Goal: Information Seeking & Learning: Learn about a topic

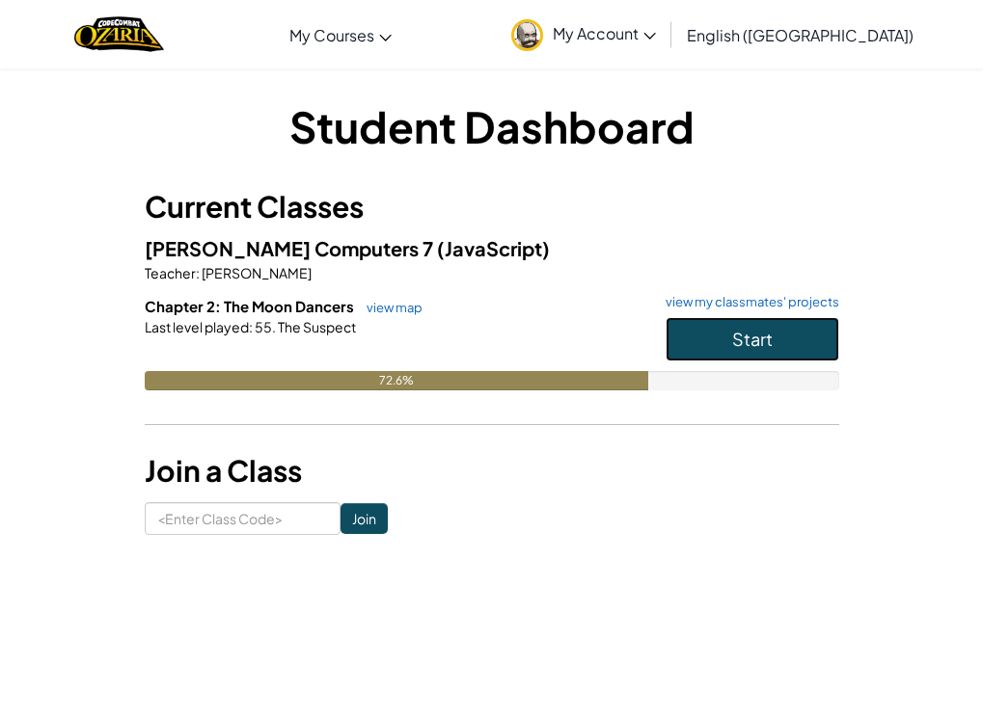
click at [711, 356] on button "Start" at bounding box center [752, 339] width 174 height 44
click at [711, 330] on button "Start" at bounding box center [752, 339] width 174 height 44
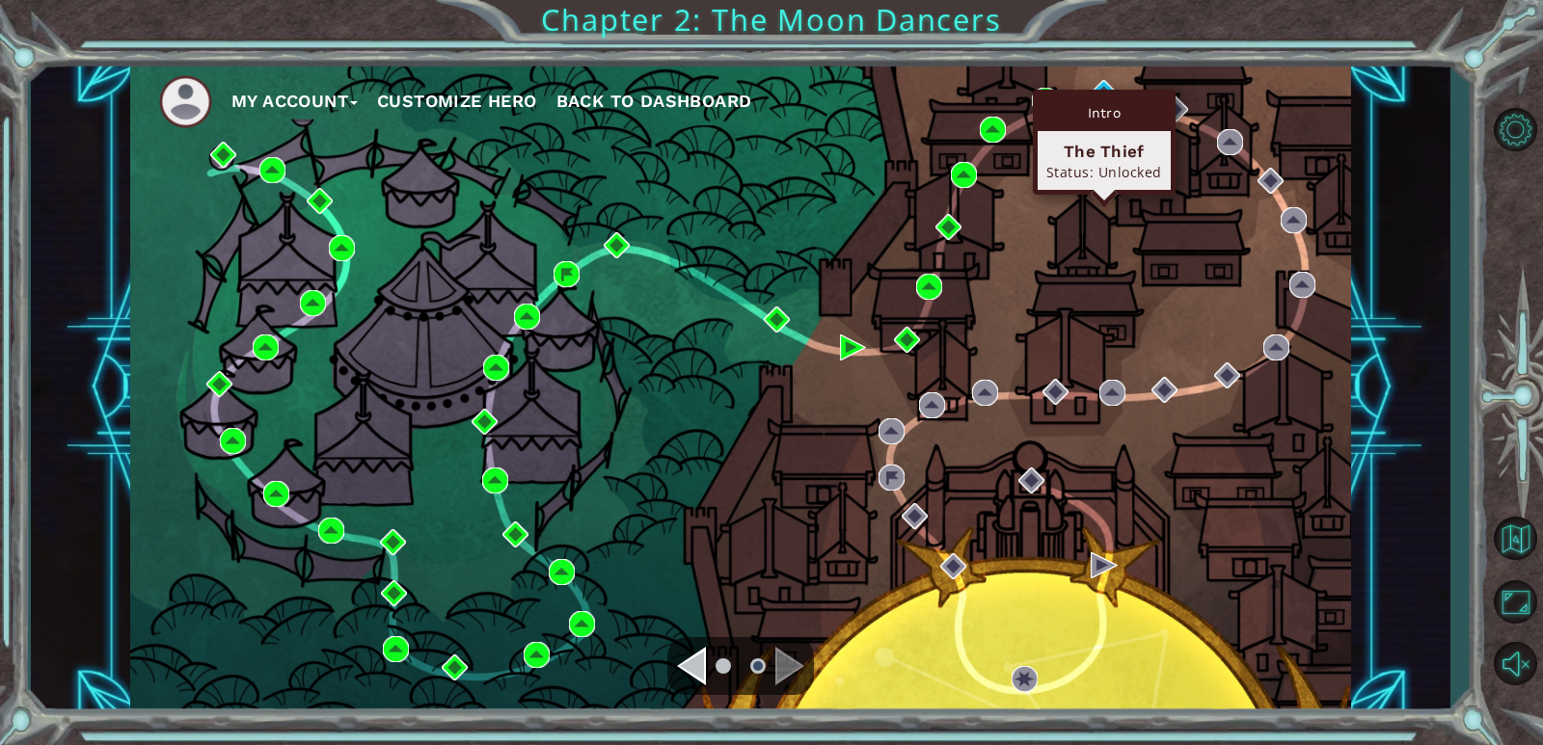
click at [996, 97] on div "Intro" at bounding box center [1104, 112] width 133 height 37
click at [996, 82] on img at bounding box center [1104, 93] width 26 height 26
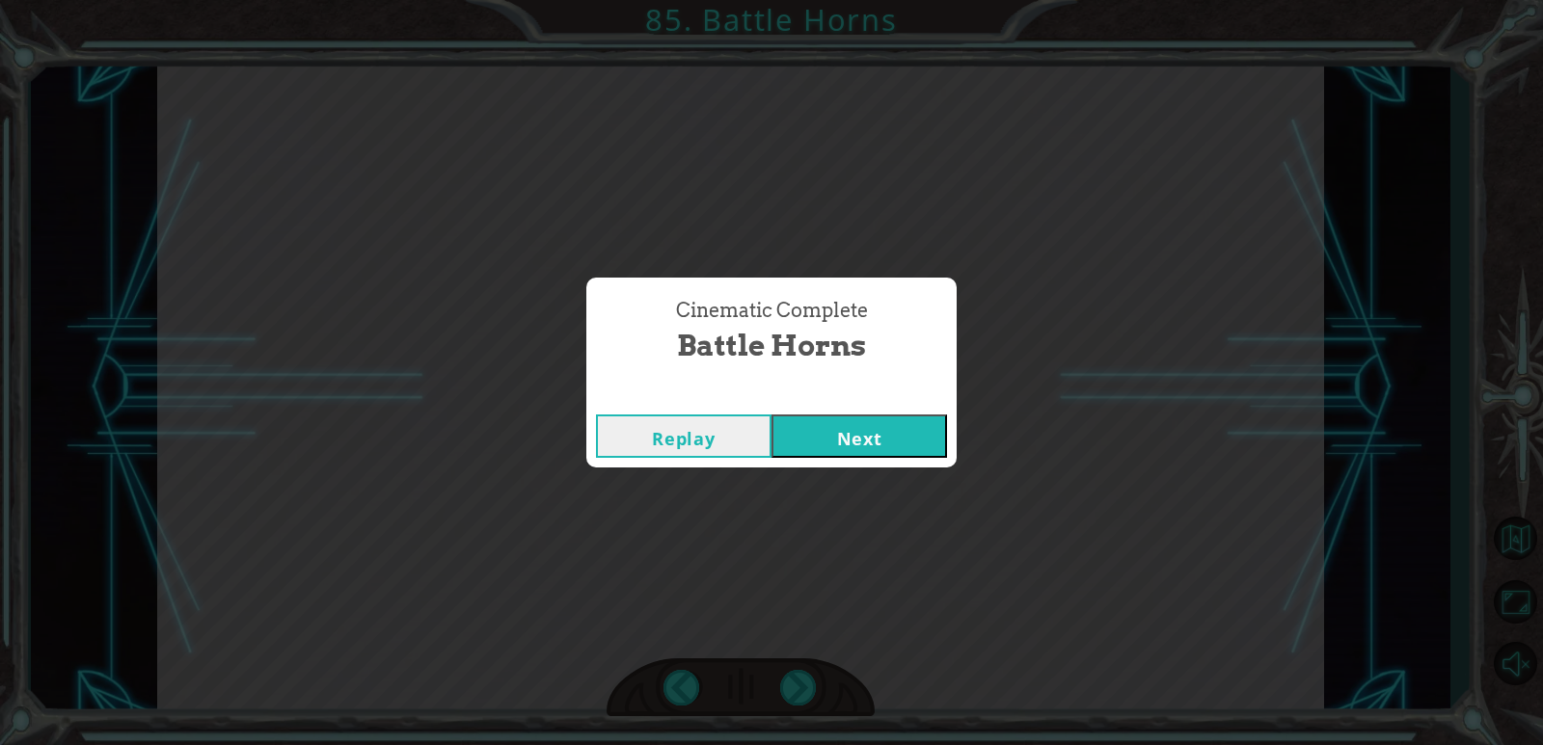
click button "Next" at bounding box center [858, 436] width 175 height 43
click at [914, 451] on button "Next" at bounding box center [858, 436] width 175 height 43
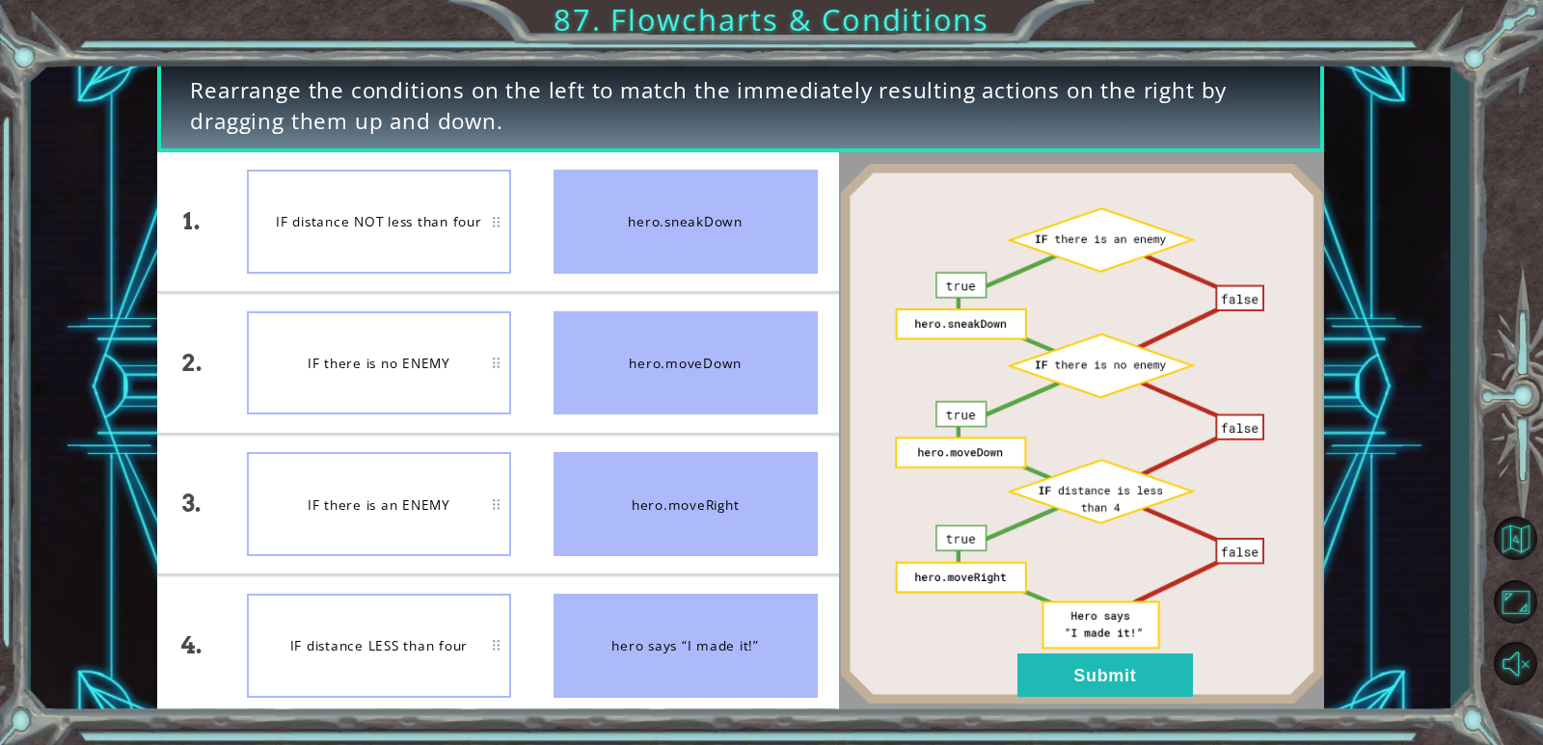
click at [330, 484] on div "IF there is an ENEMY" at bounding box center [379, 504] width 264 height 104
click at [996, 667] on button "Submit" at bounding box center [1104, 675] width 175 height 43
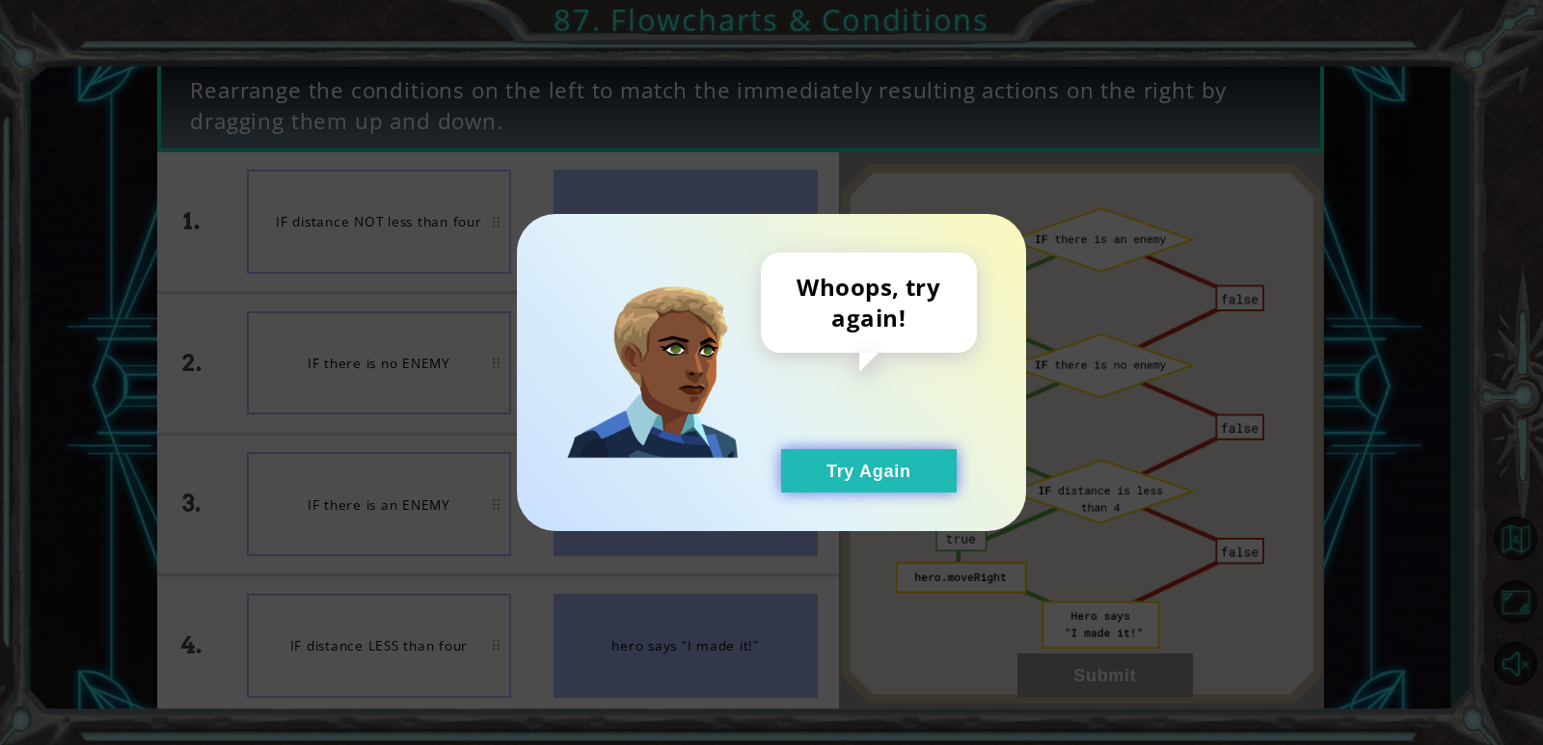
click at [911, 473] on button "Try Again" at bounding box center [868, 470] width 175 height 43
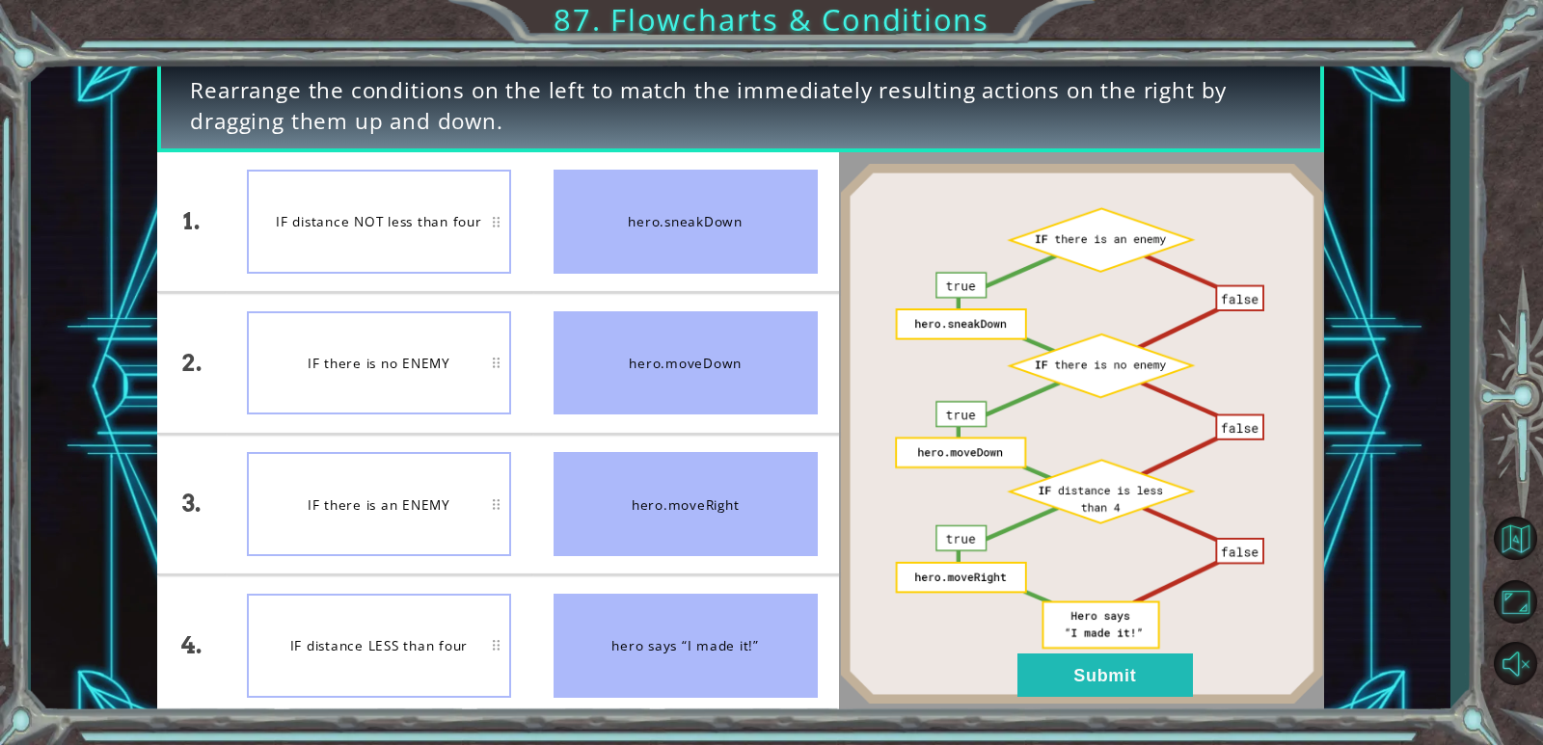
click at [441, 645] on div "IF distance LESS than four" at bounding box center [379, 646] width 264 height 104
click at [996, 675] on button "Submit" at bounding box center [1104, 675] width 175 height 43
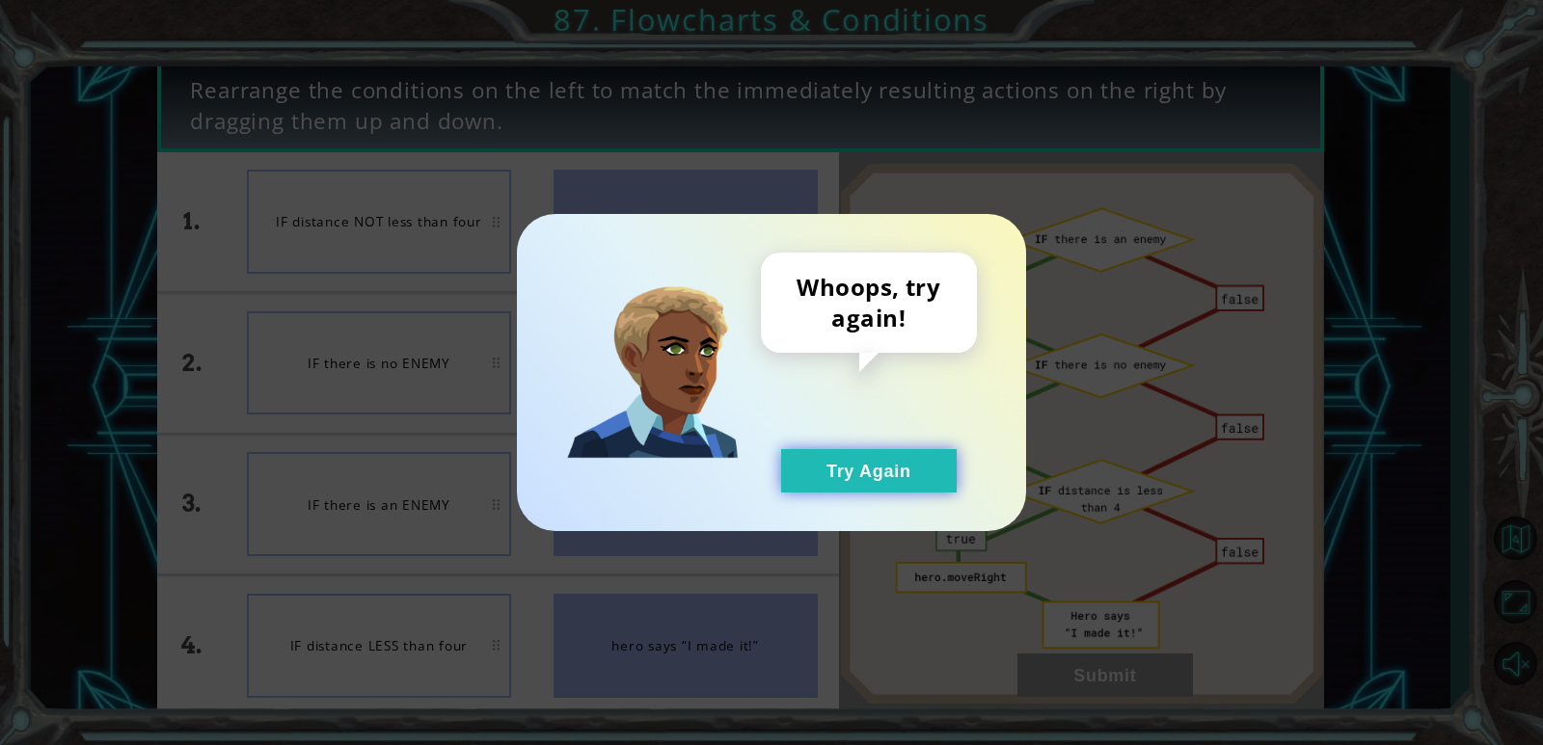
click at [822, 457] on button "Try Again" at bounding box center [868, 470] width 175 height 43
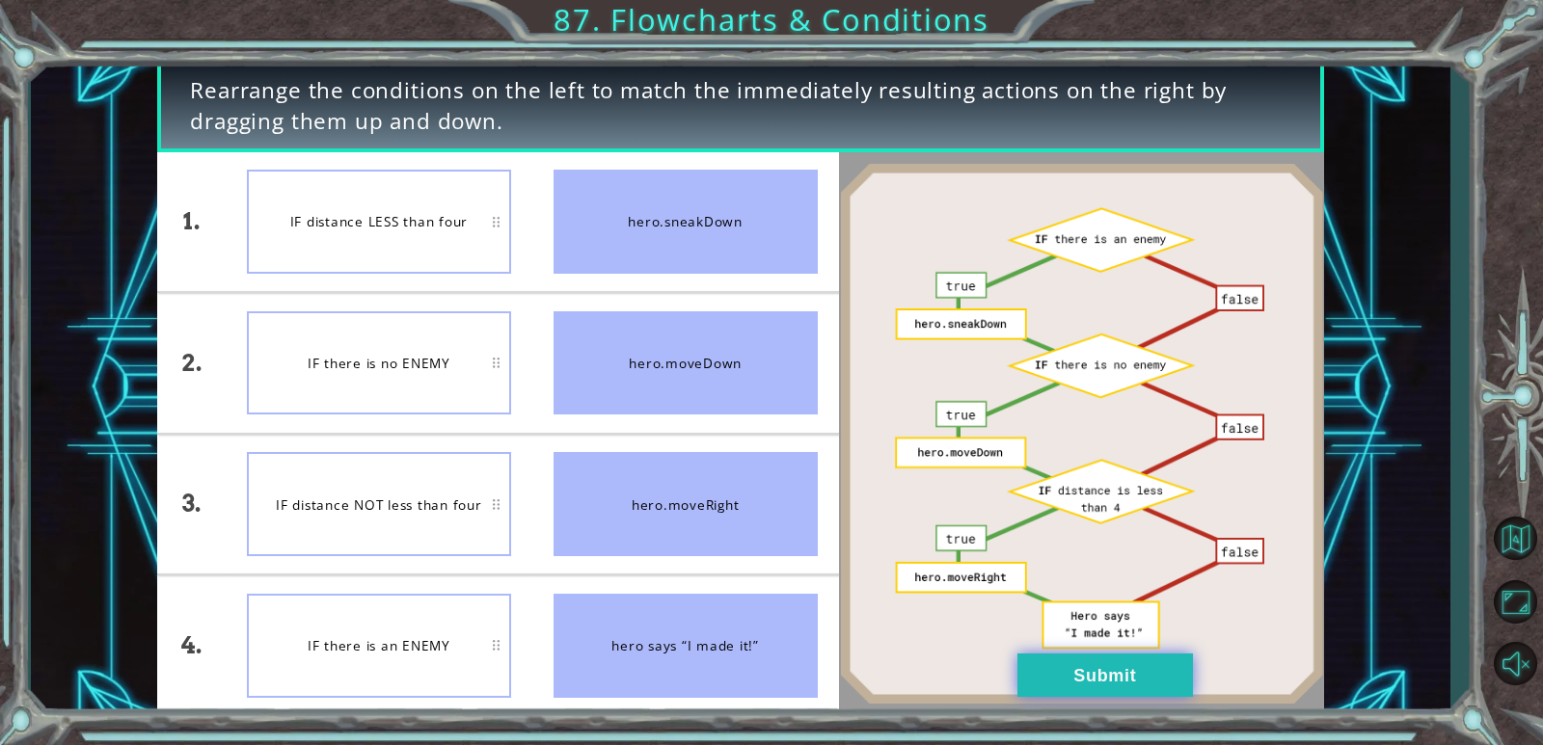
click at [996, 670] on button "Submit" at bounding box center [1104, 675] width 175 height 43
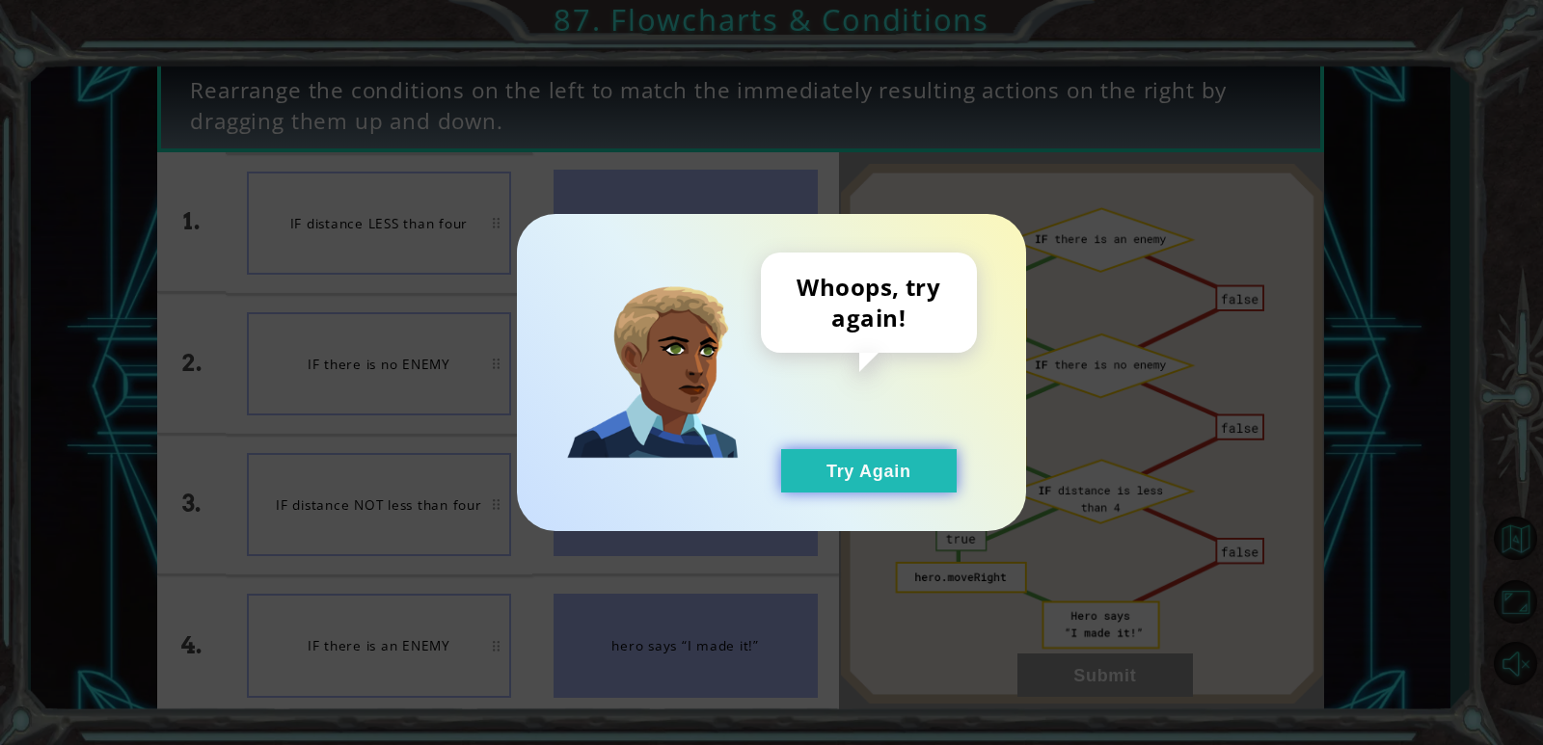
click at [866, 470] on button "Try Again" at bounding box center [868, 470] width 175 height 43
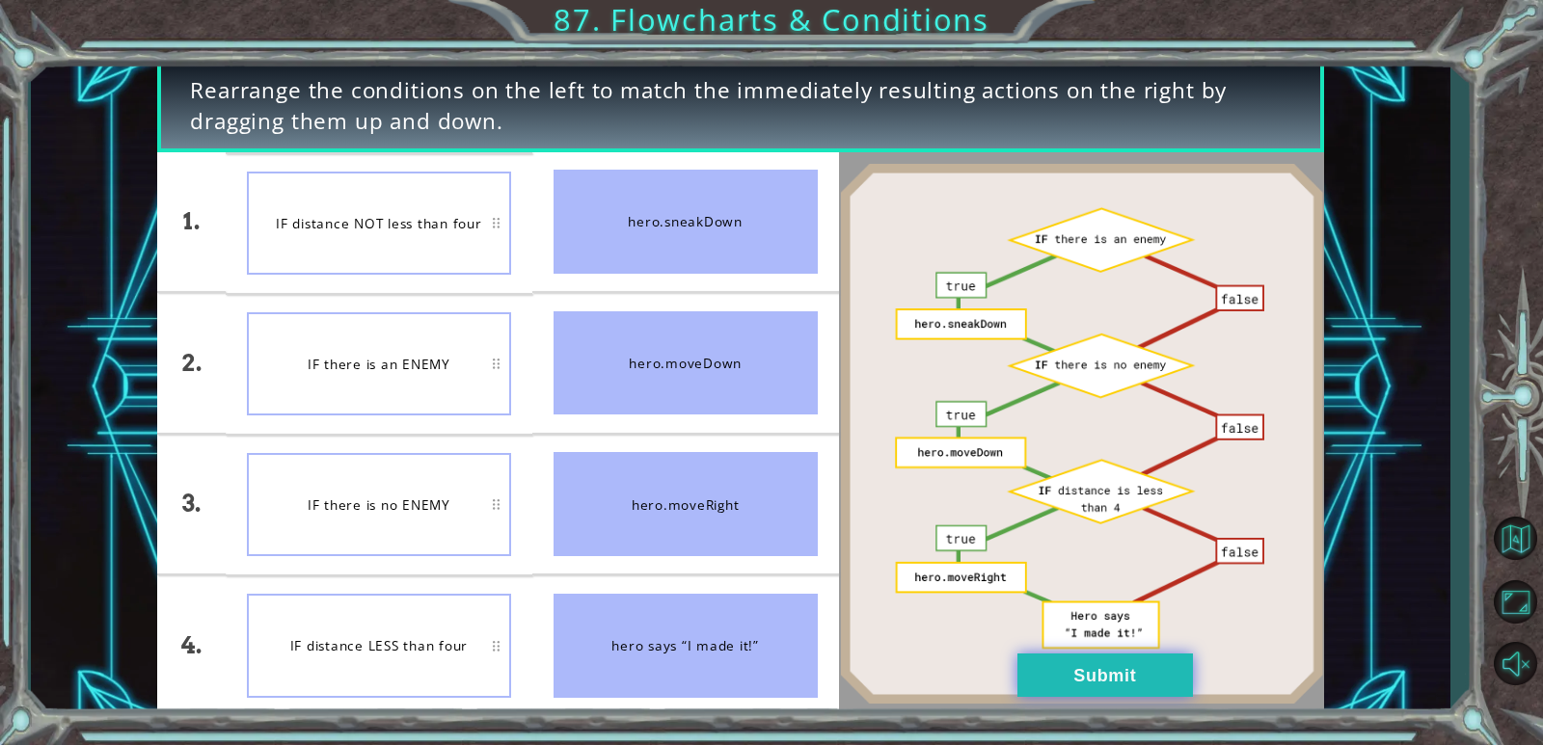
click at [996, 660] on button "Submit" at bounding box center [1104, 675] width 175 height 43
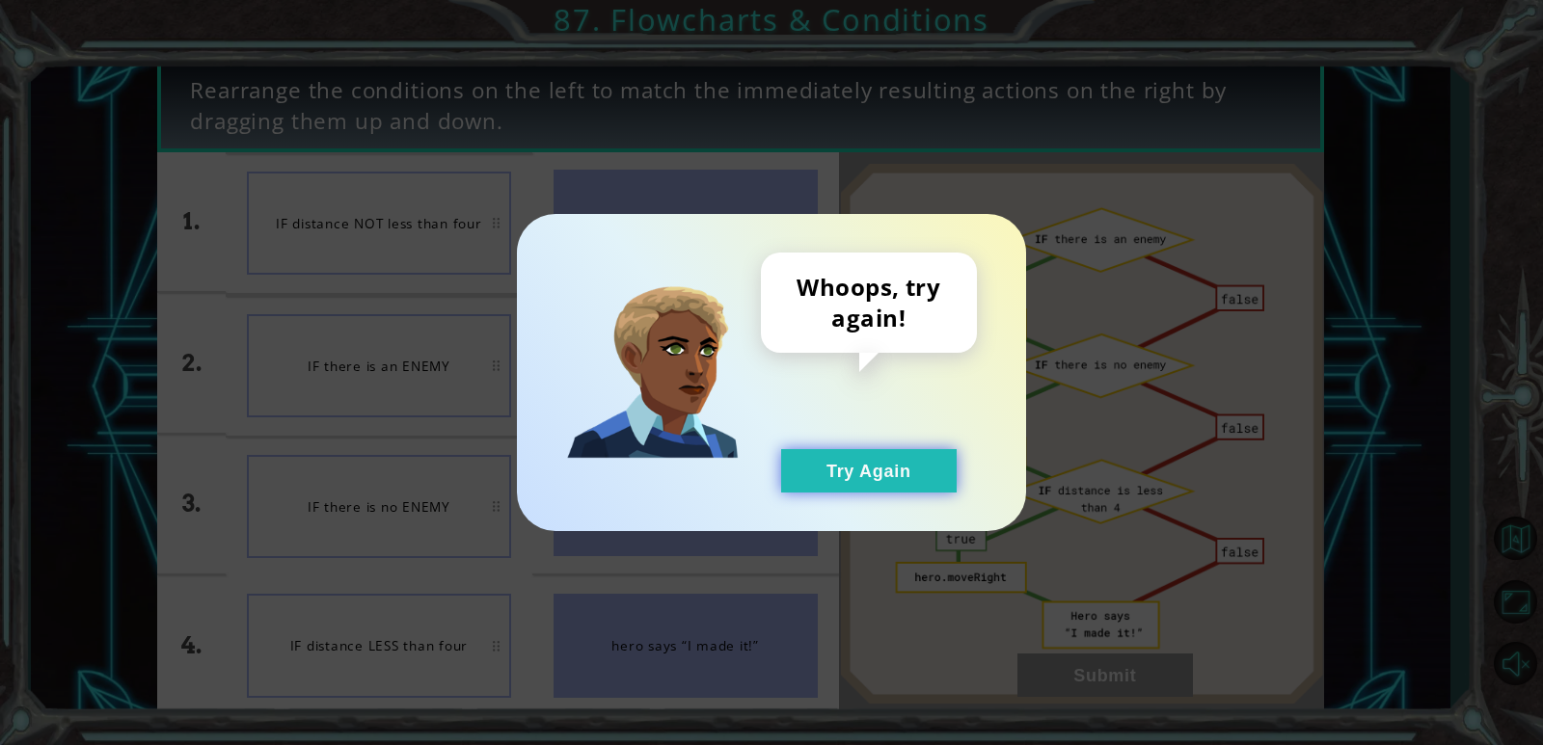
click at [871, 474] on button "Try Again" at bounding box center [868, 470] width 175 height 43
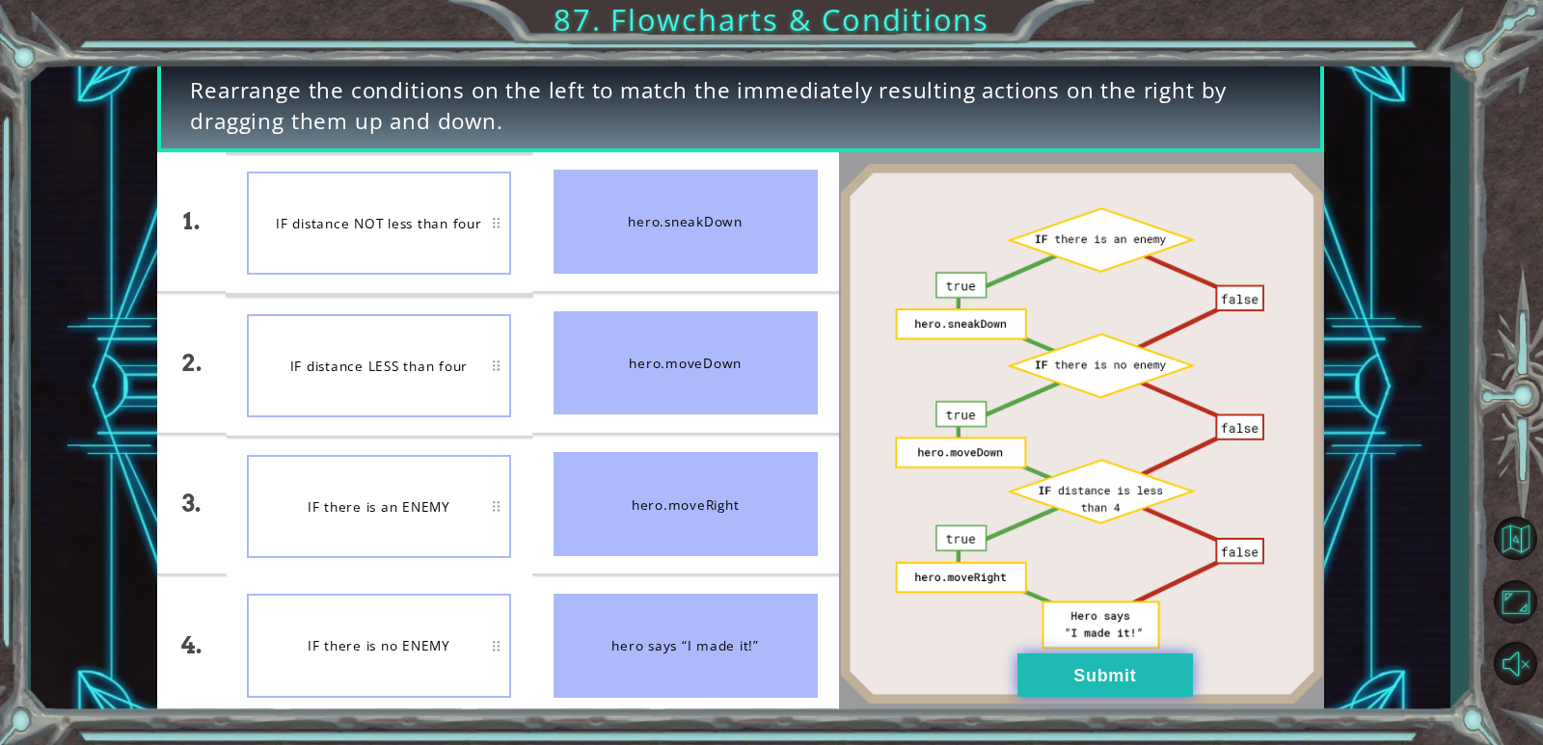
click at [996, 668] on button "Submit" at bounding box center [1104, 675] width 175 height 43
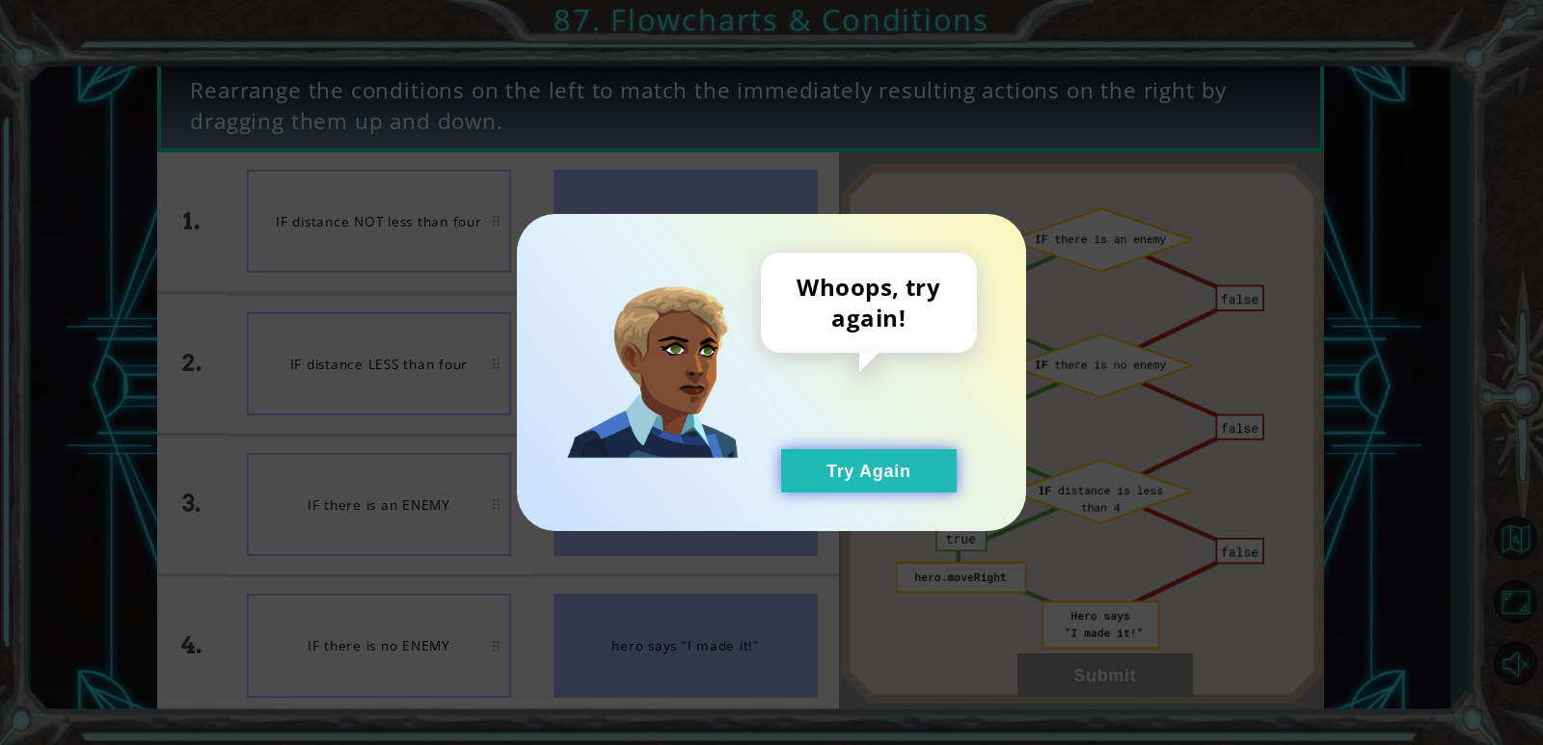
click at [865, 470] on button "Try Again" at bounding box center [868, 470] width 175 height 43
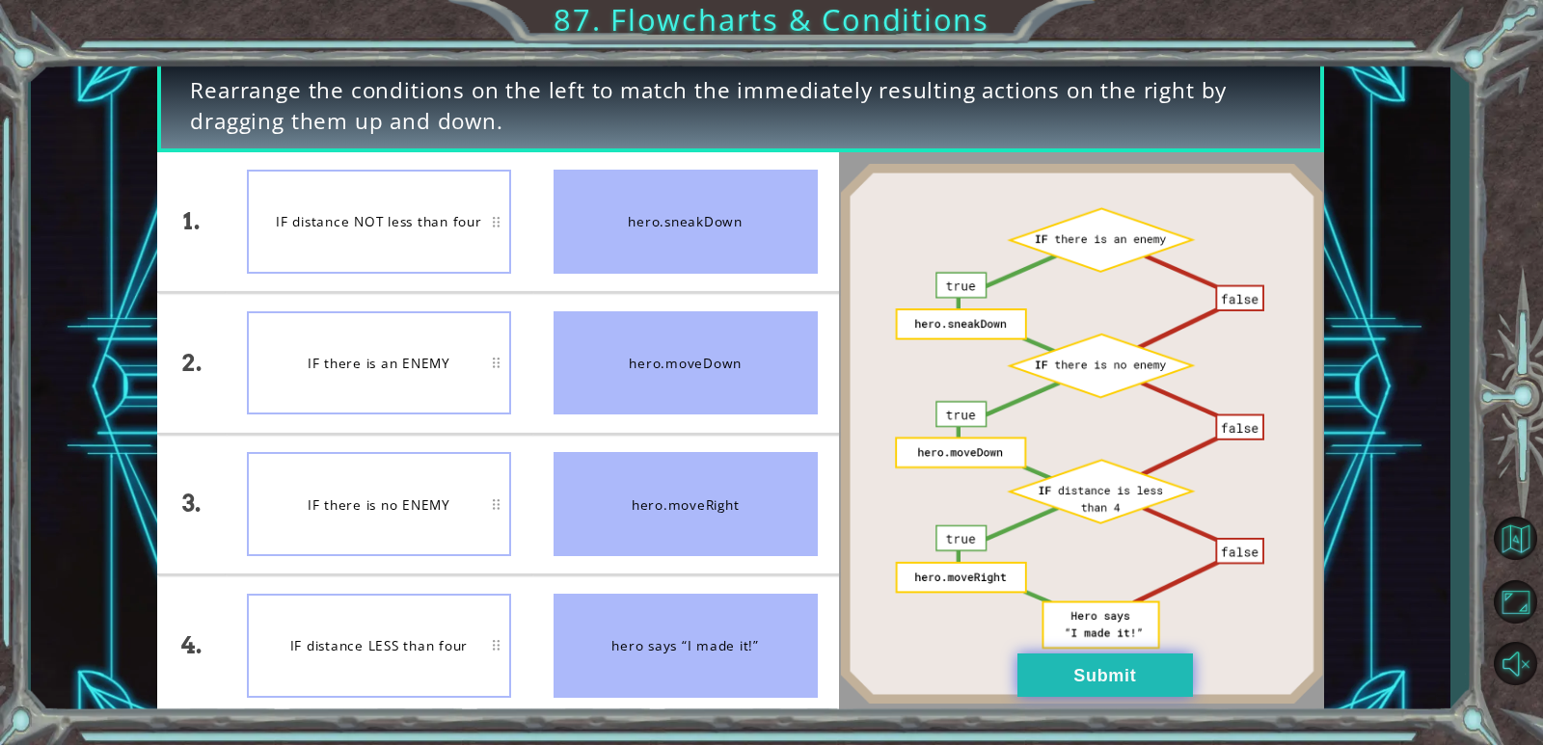
click at [996, 696] on button "Submit" at bounding box center [1104, 675] width 175 height 43
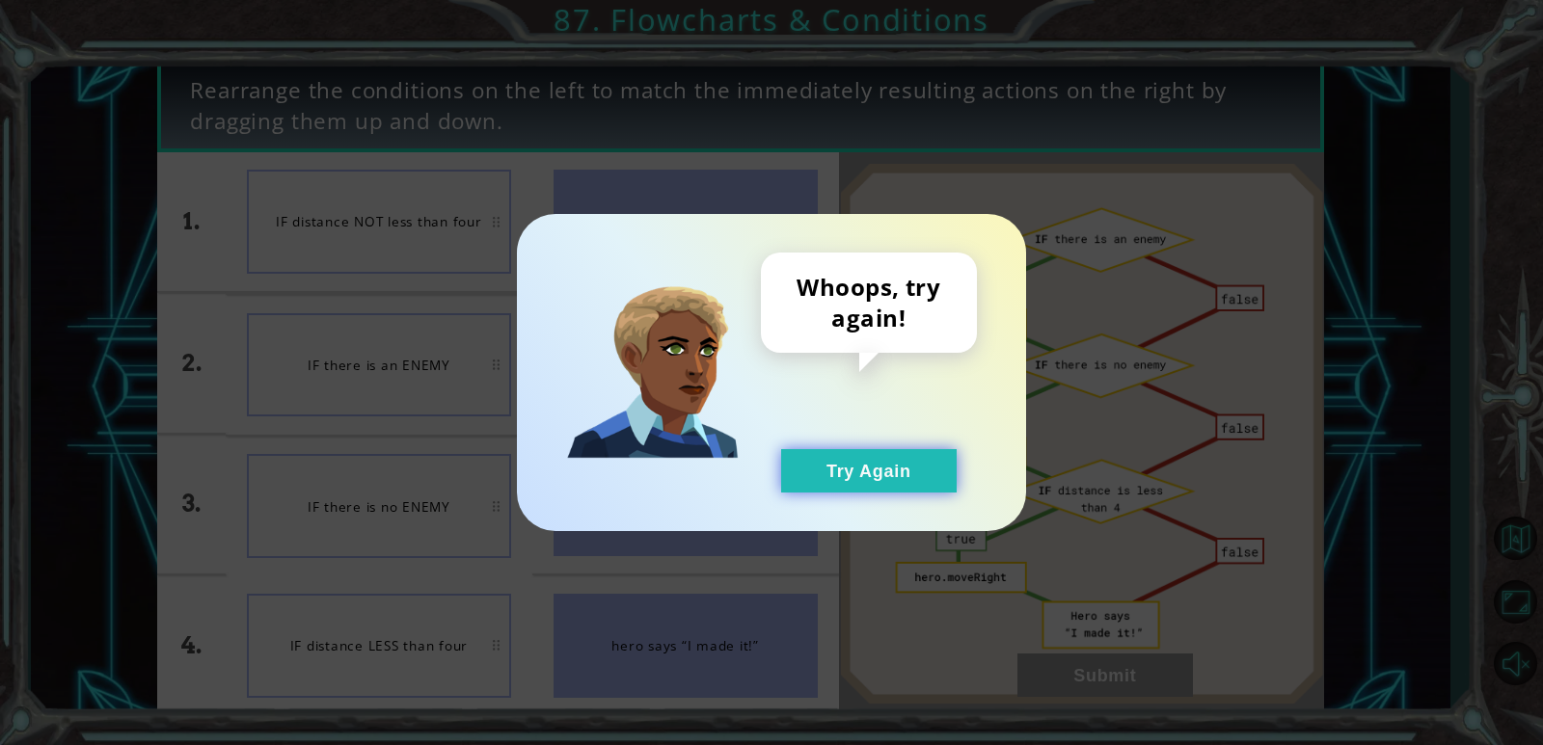
click at [861, 486] on div "Whoops, try again! Try Again" at bounding box center [869, 373] width 216 height 240
click at [861, 486] on button "Try Again" at bounding box center [868, 470] width 175 height 43
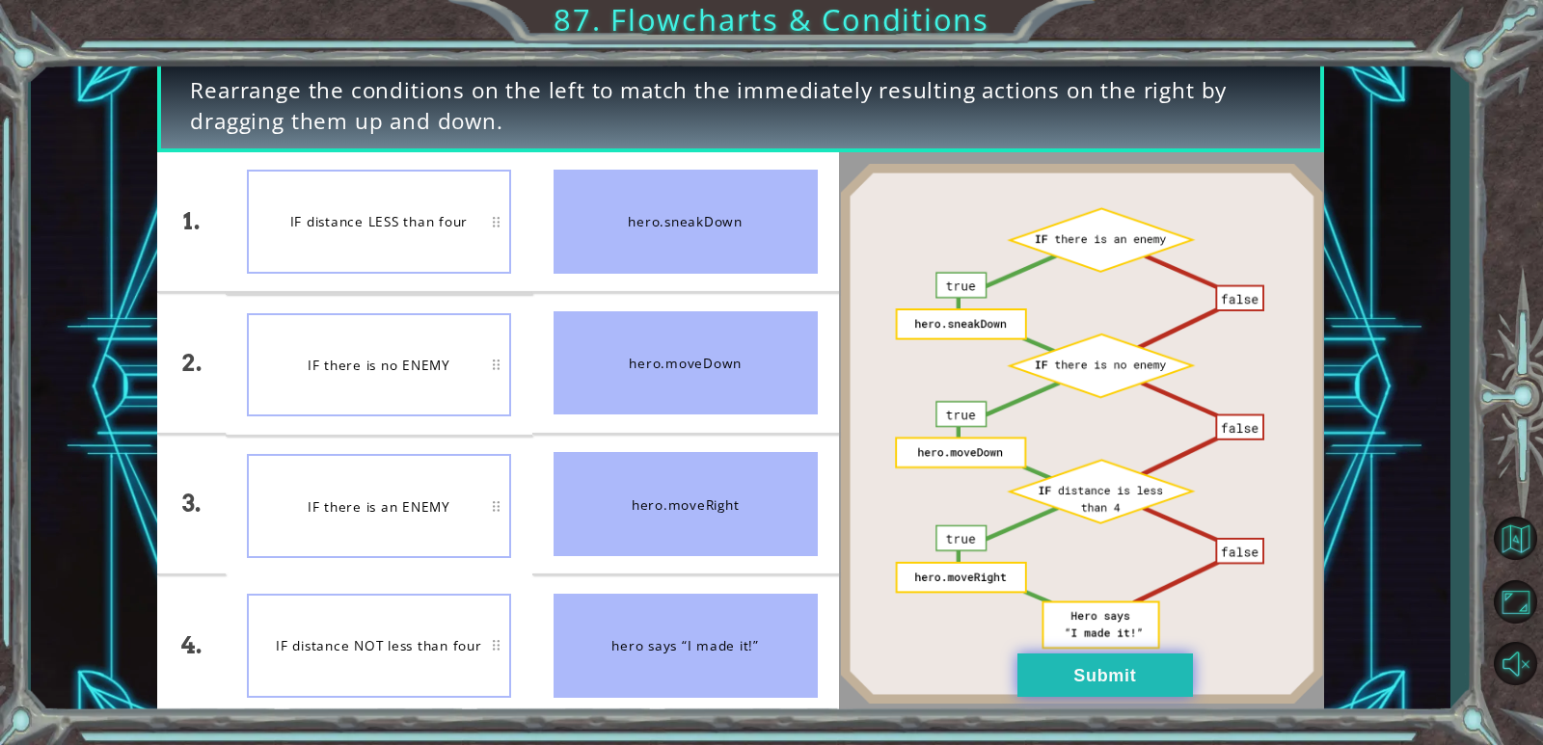
click at [996, 660] on button "Submit" at bounding box center [1104, 675] width 175 height 43
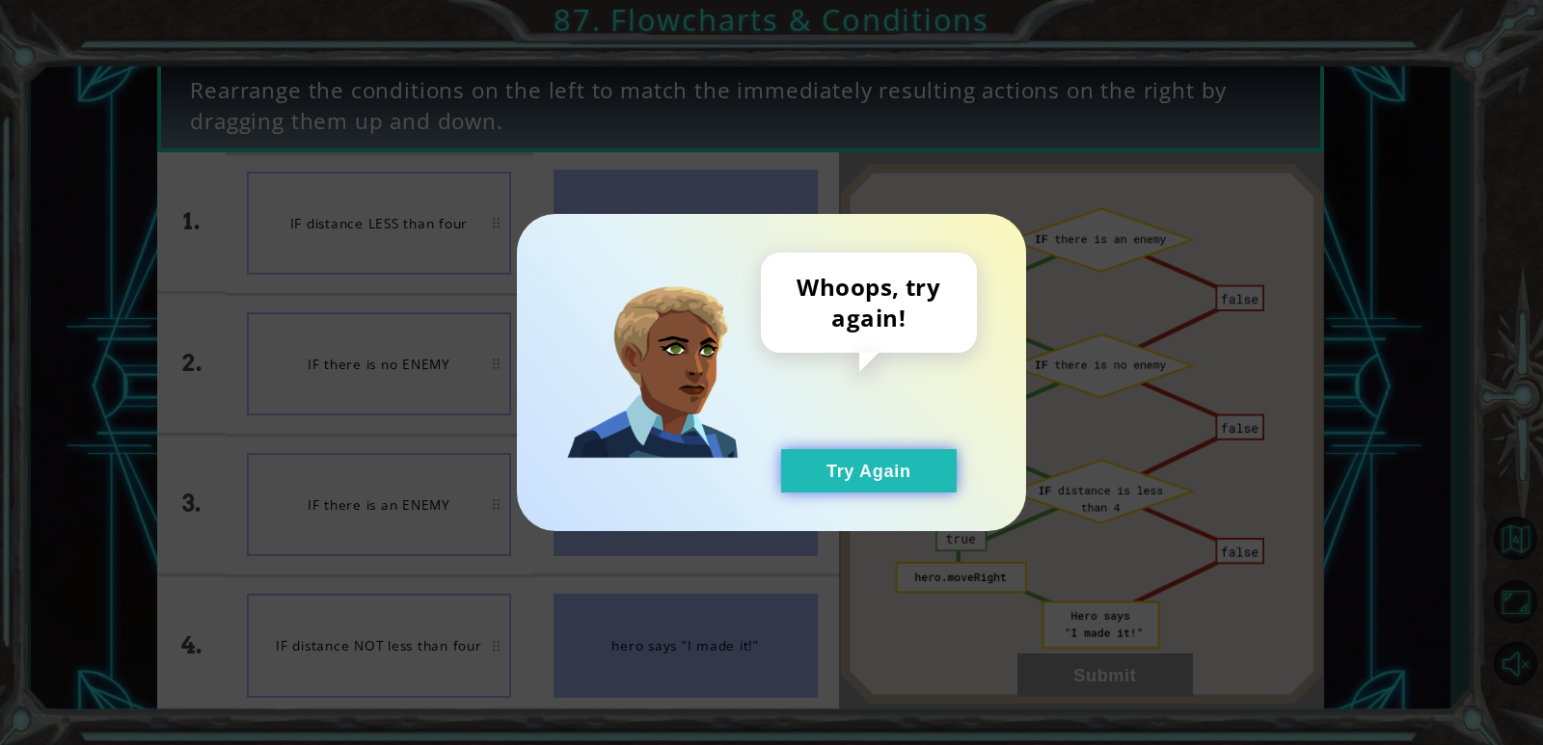
click at [849, 470] on button "Try Again" at bounding box center [868, 470] width 175 height 43
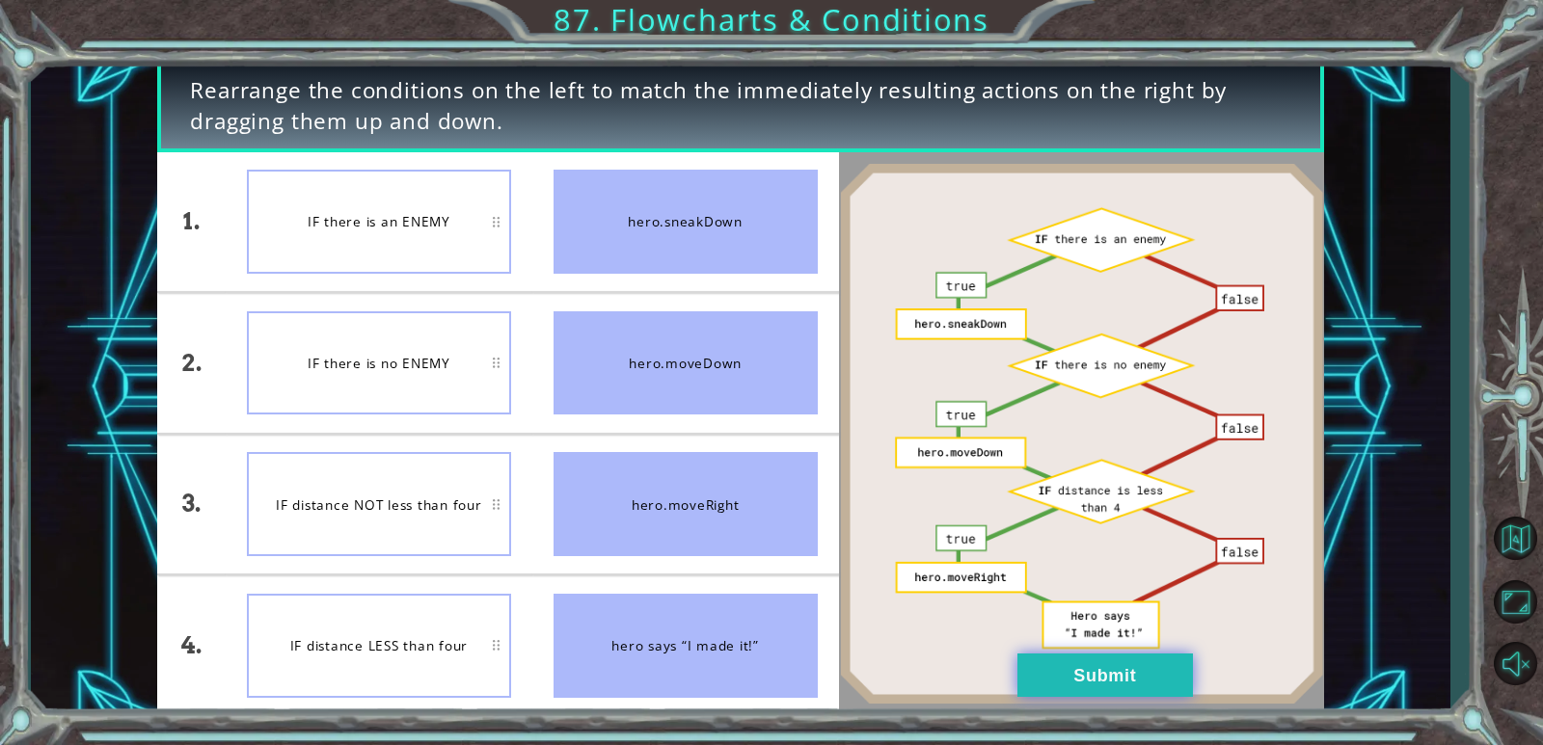
click at [996, 685] on button "Submit" at bounding box center [1104, 675] width 175 height 43
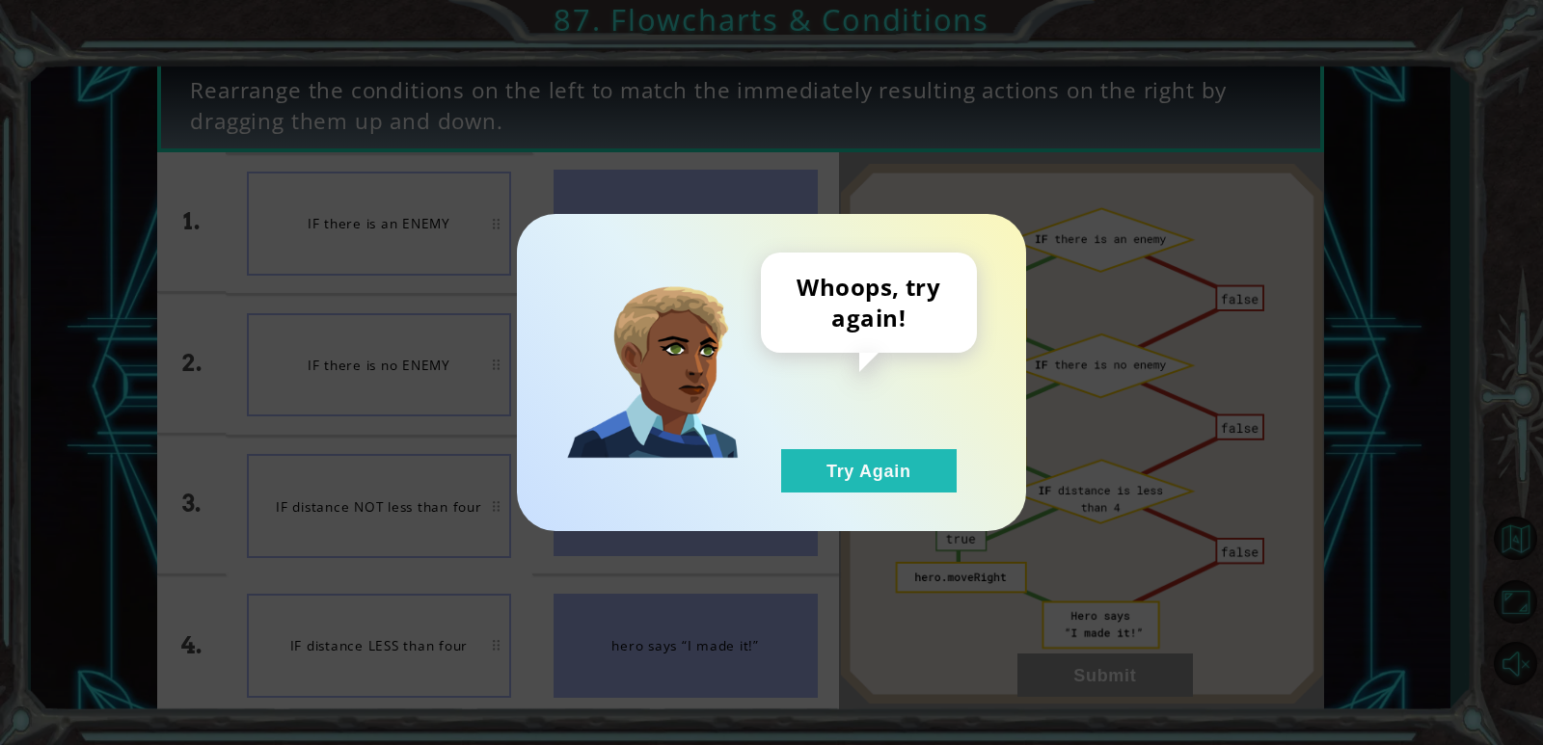
click at [900, 493] on div "Whoops, try again! Try Again" at bounding box center [771, 372] width 509 height 317
click at [897, 478] on button "Try Again" at bounding box center [868, 470] width 175 height 43
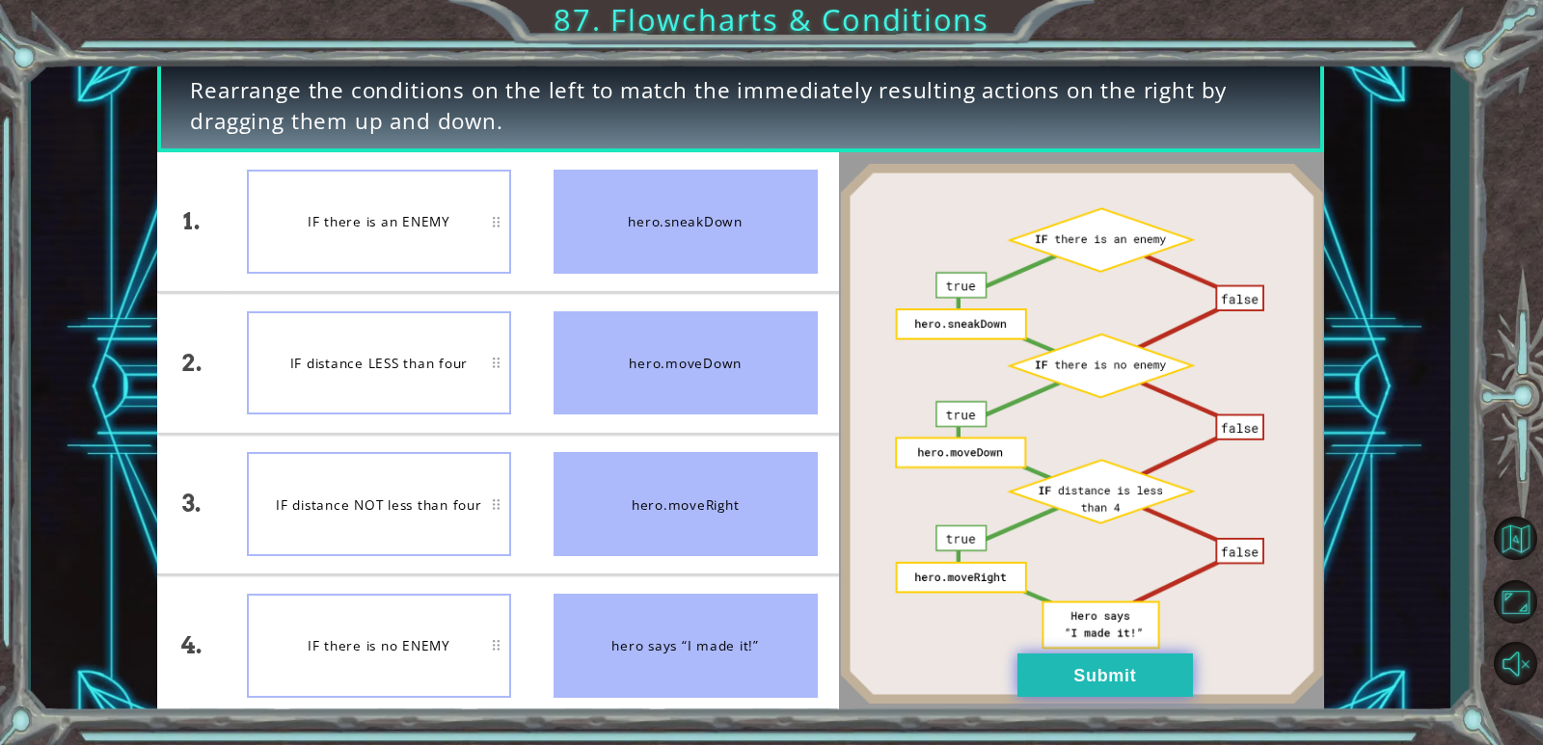
click at [996, 690] on button "Submit" at bounding box center [1104, 675] width 175 height 43
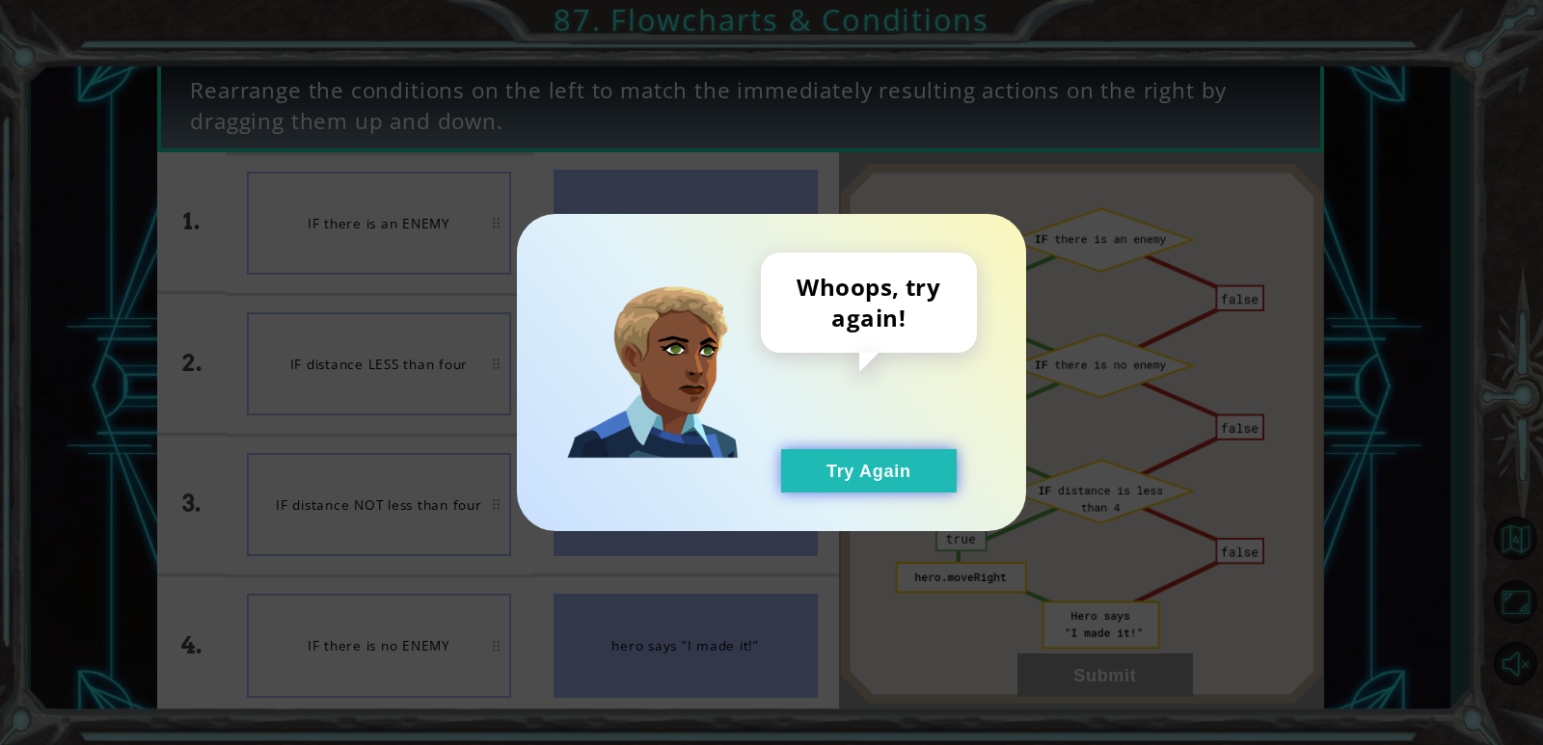
click at [939, 472] on button "Try Again" at bounding box center [868, 470] width 175 height 43
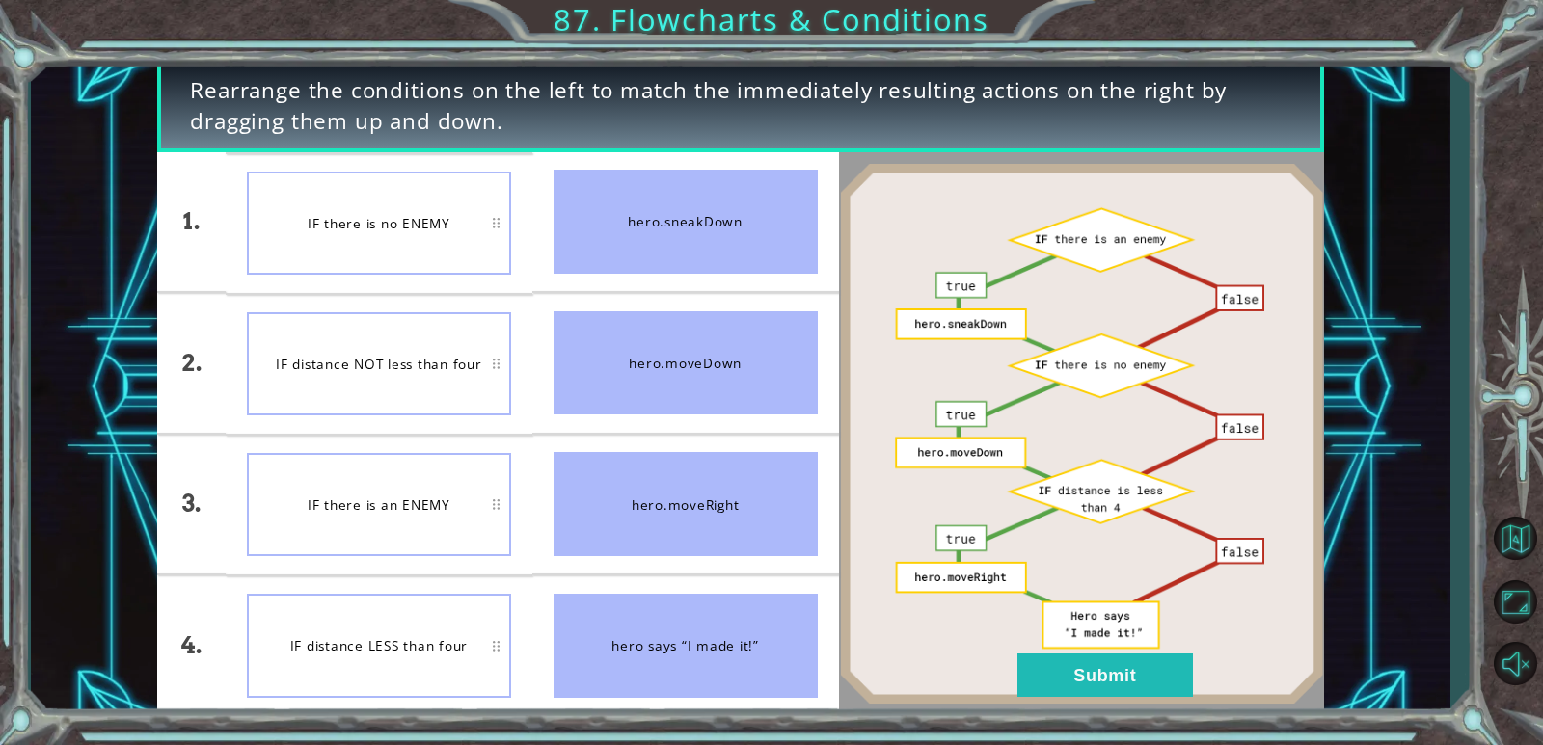
click at [469, 445] on li "IF there is an ENEMY" at bounding box center [379, 505] width 307 height 139
click at [996, 674] on button "Submit" at bounding box center [1104, 675] width 175 height 43
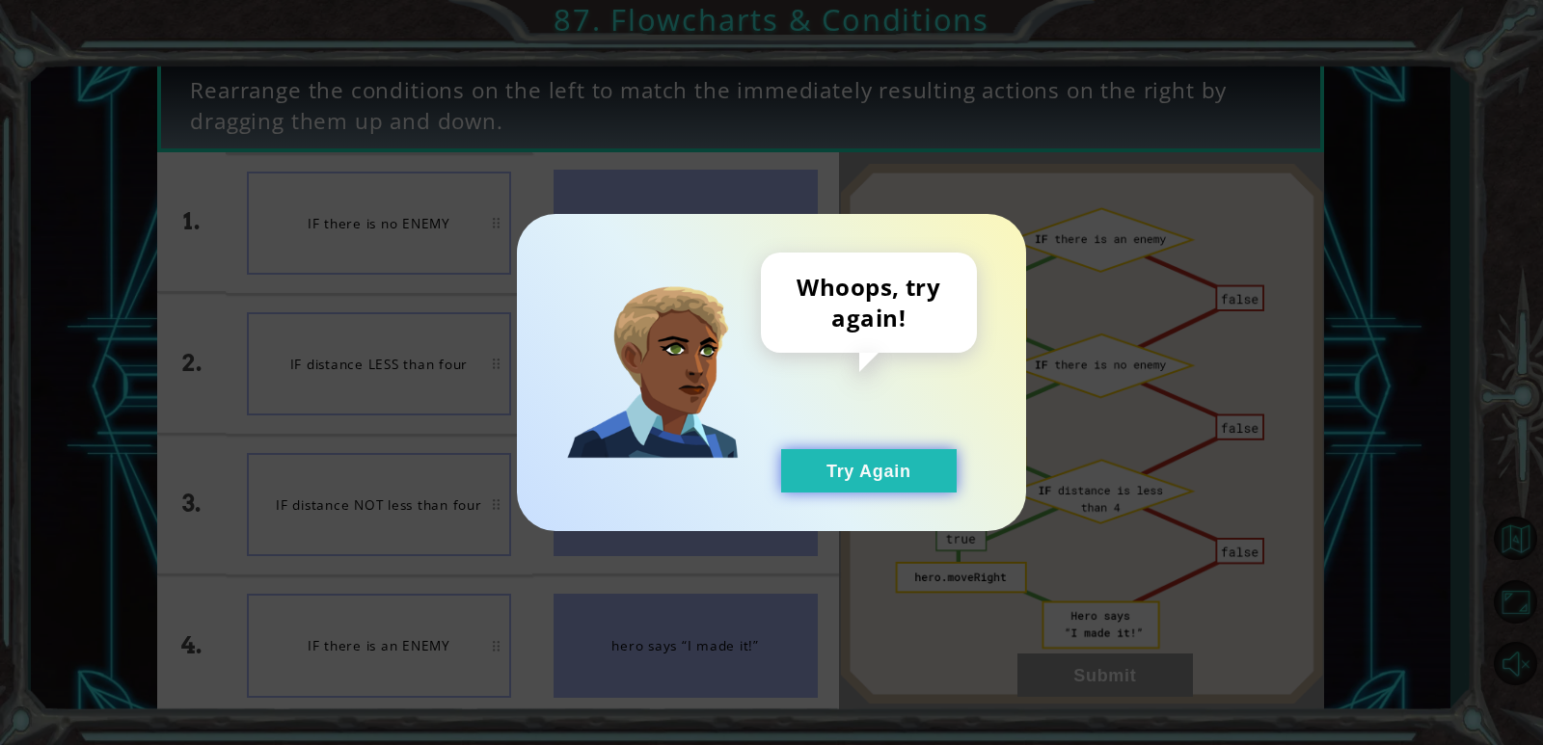
click at [928, 466] on button "Try Again" at bounding box center [868, 470] width 175 height 43
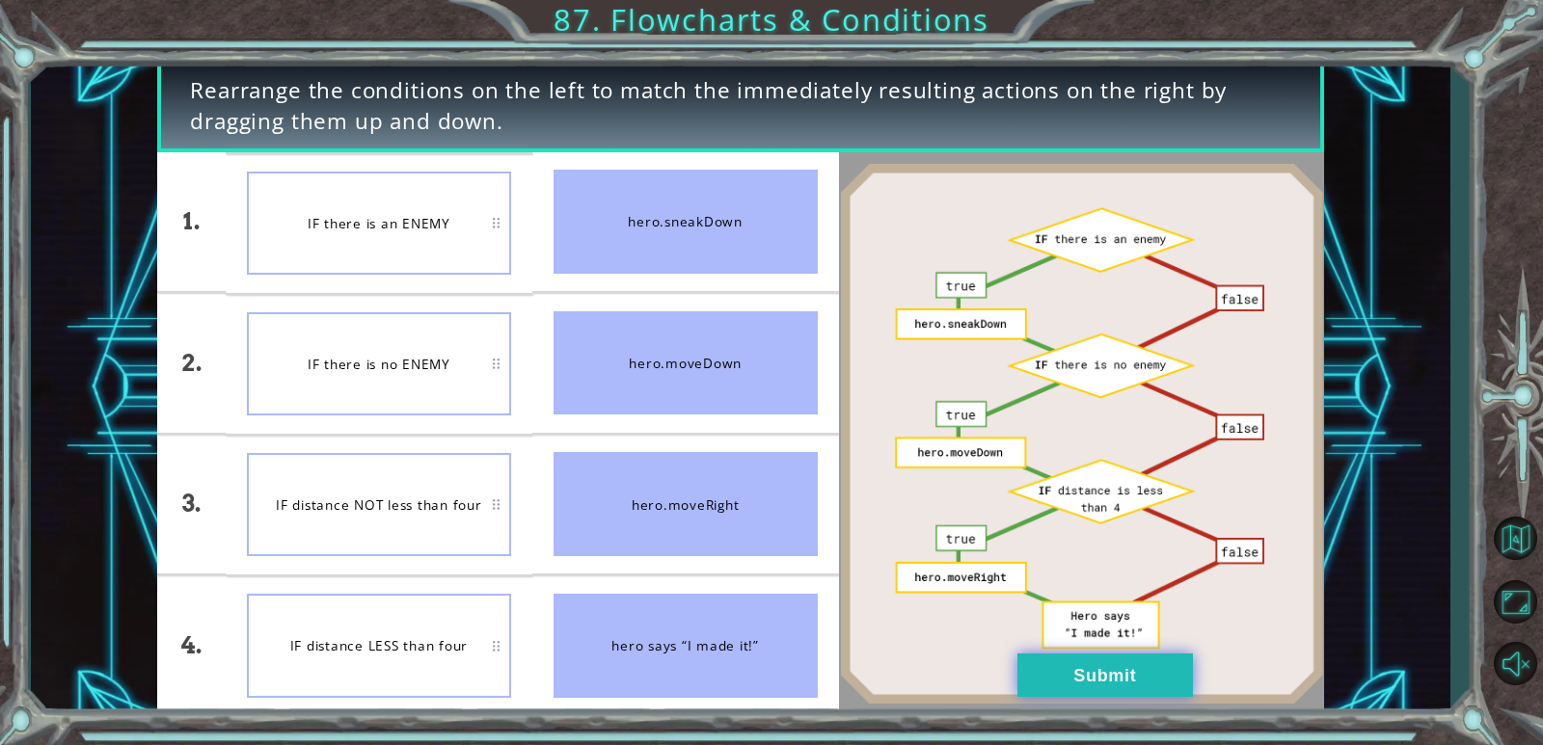
click at [996, 686] on button "Submit" at bounding box center [1104, 675] width 175 height 43
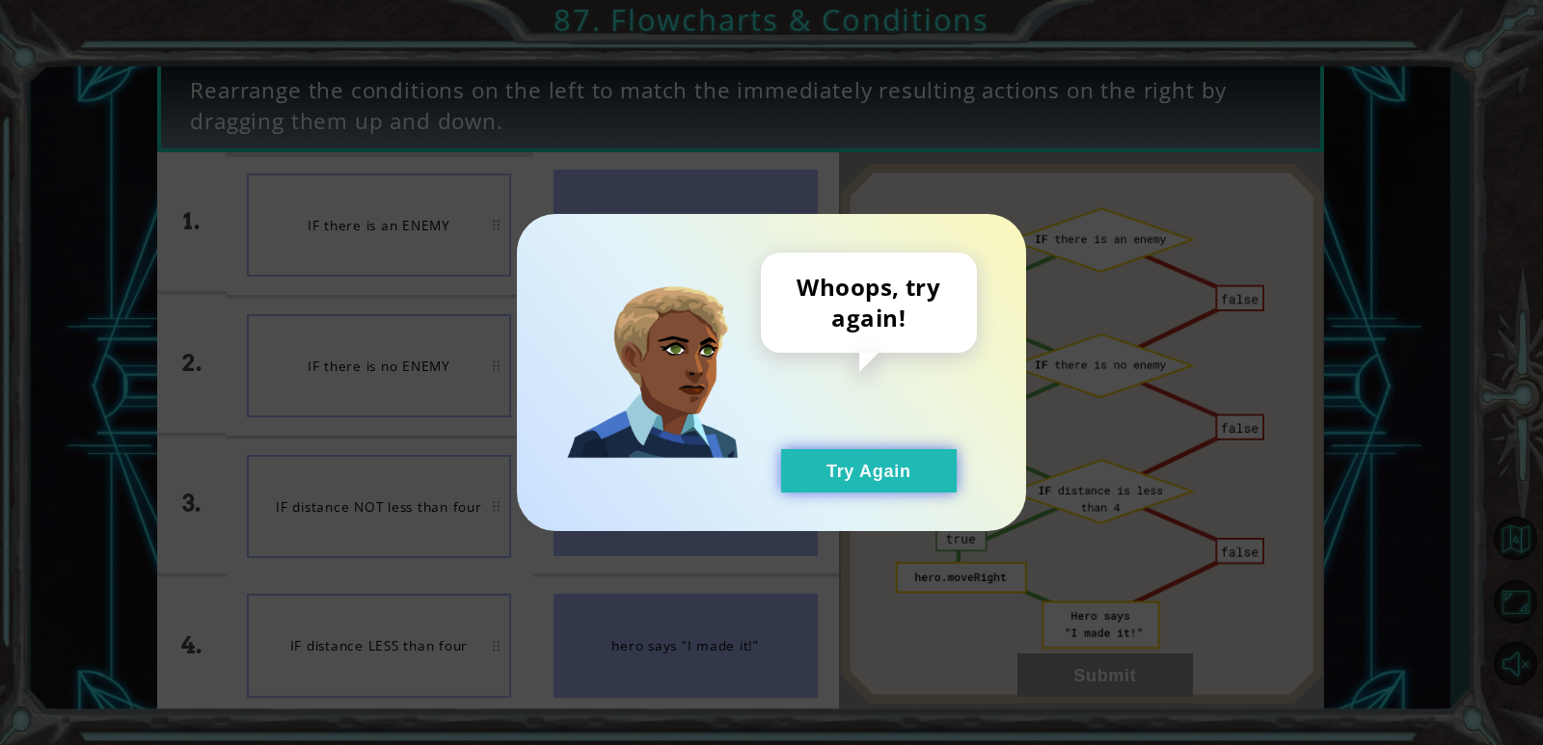
click at [922, 492] on button "Try Again" at bounding box center [868, 470] width 175 height 43
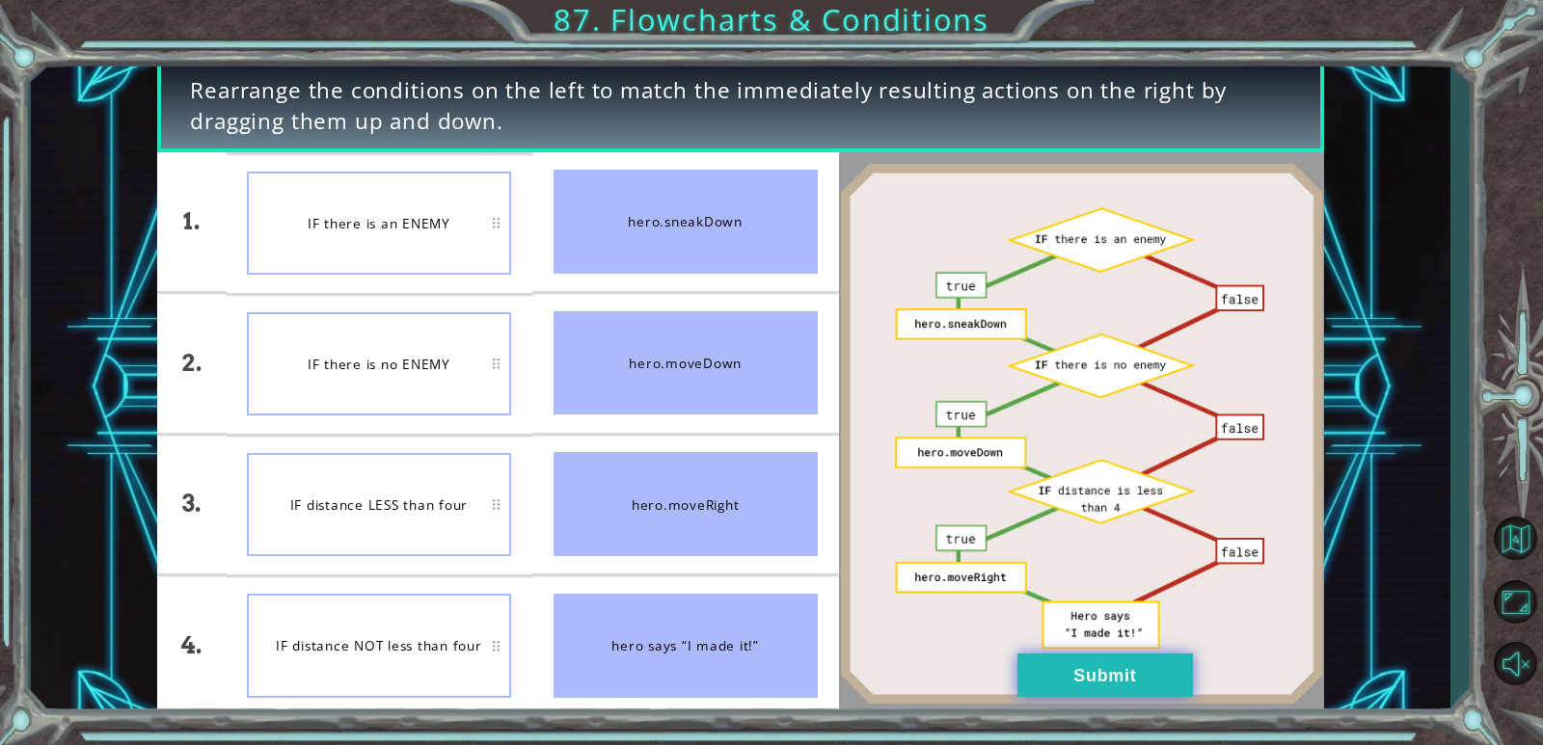
click at [996, 673] on button "Submit" at bounding box center [1104, 675] width 175 height 43
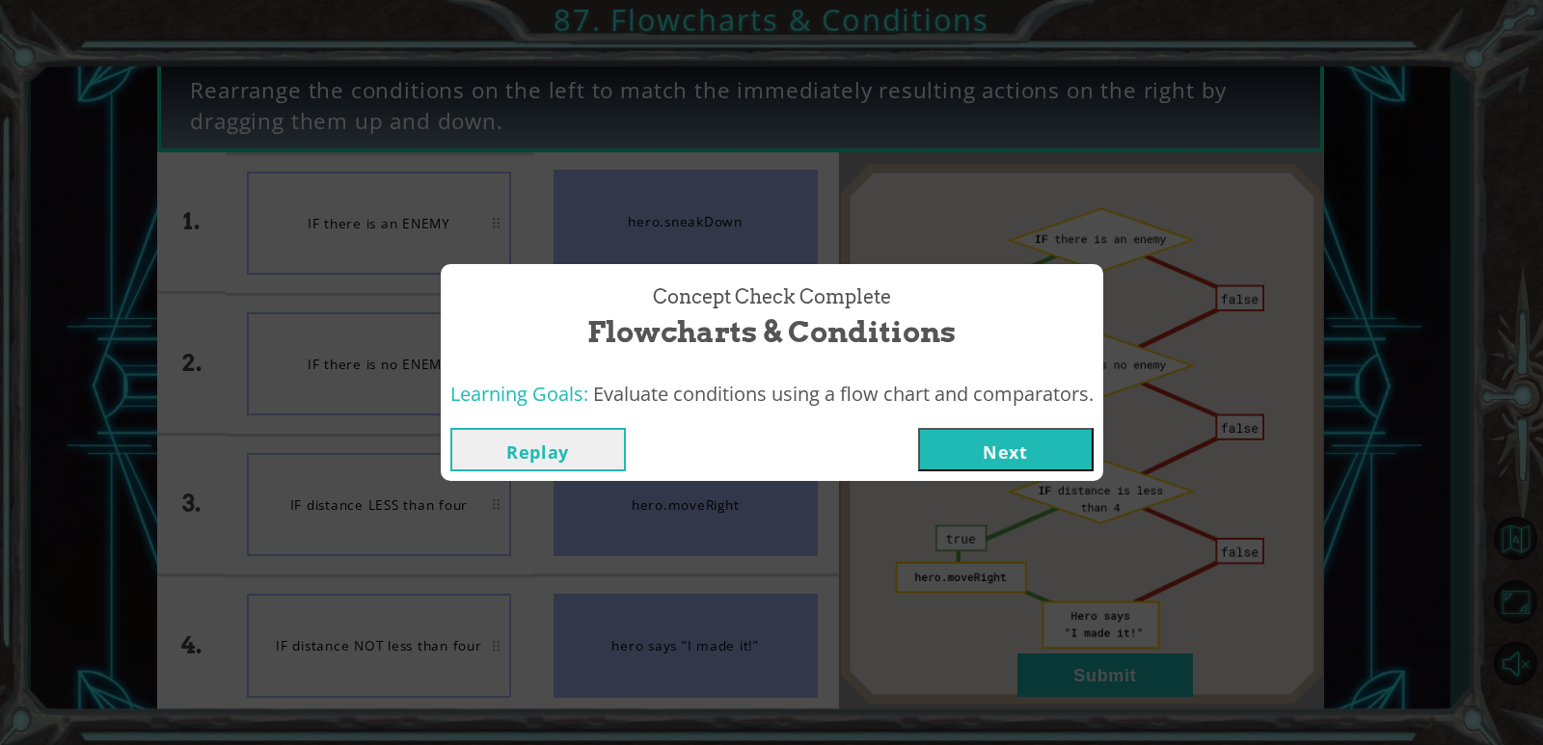
click at [996, 452] on button "Next" at bounding box center [1005, 449] width 175 height 43
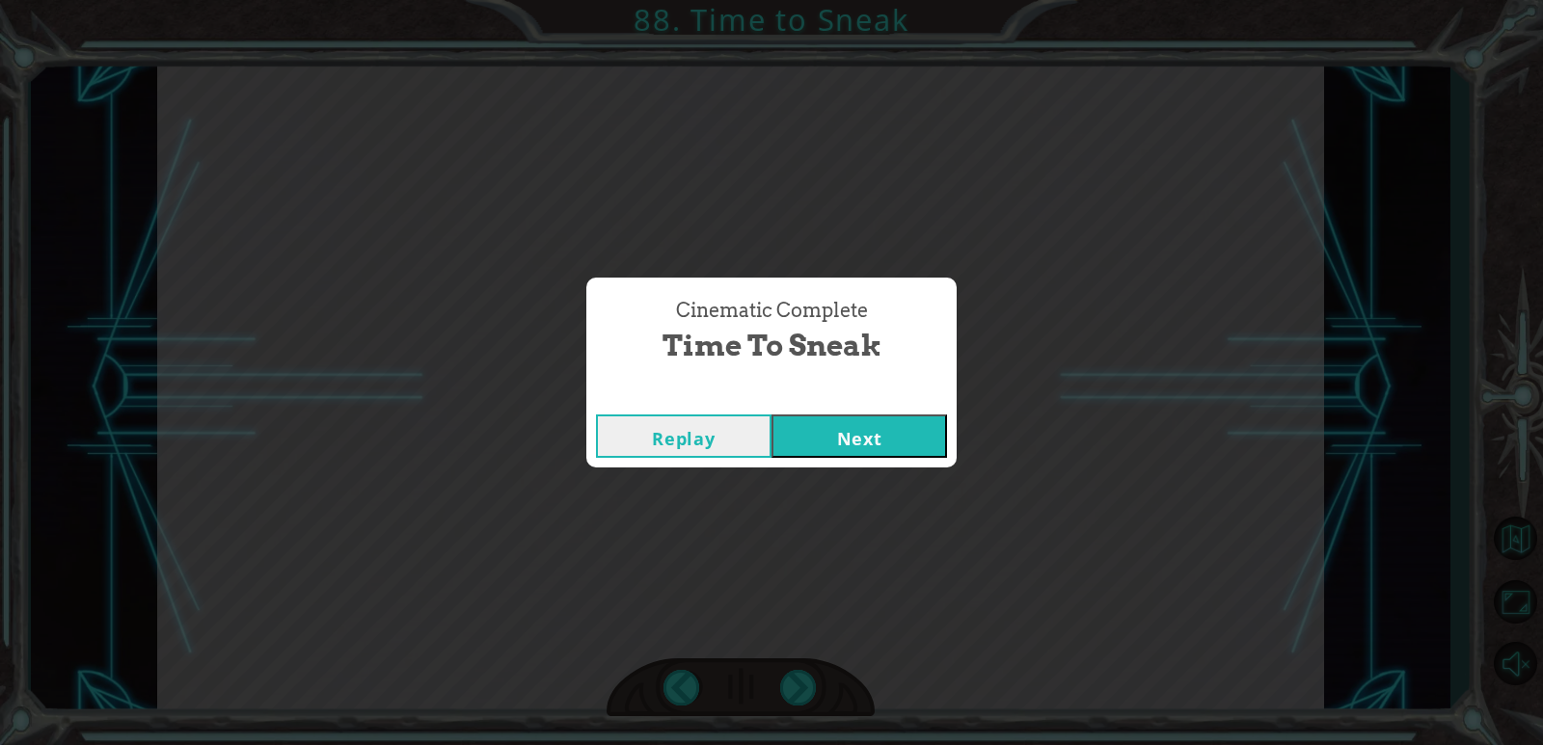
click button "Next" at bounding box center [858, 436] width 175 height 43
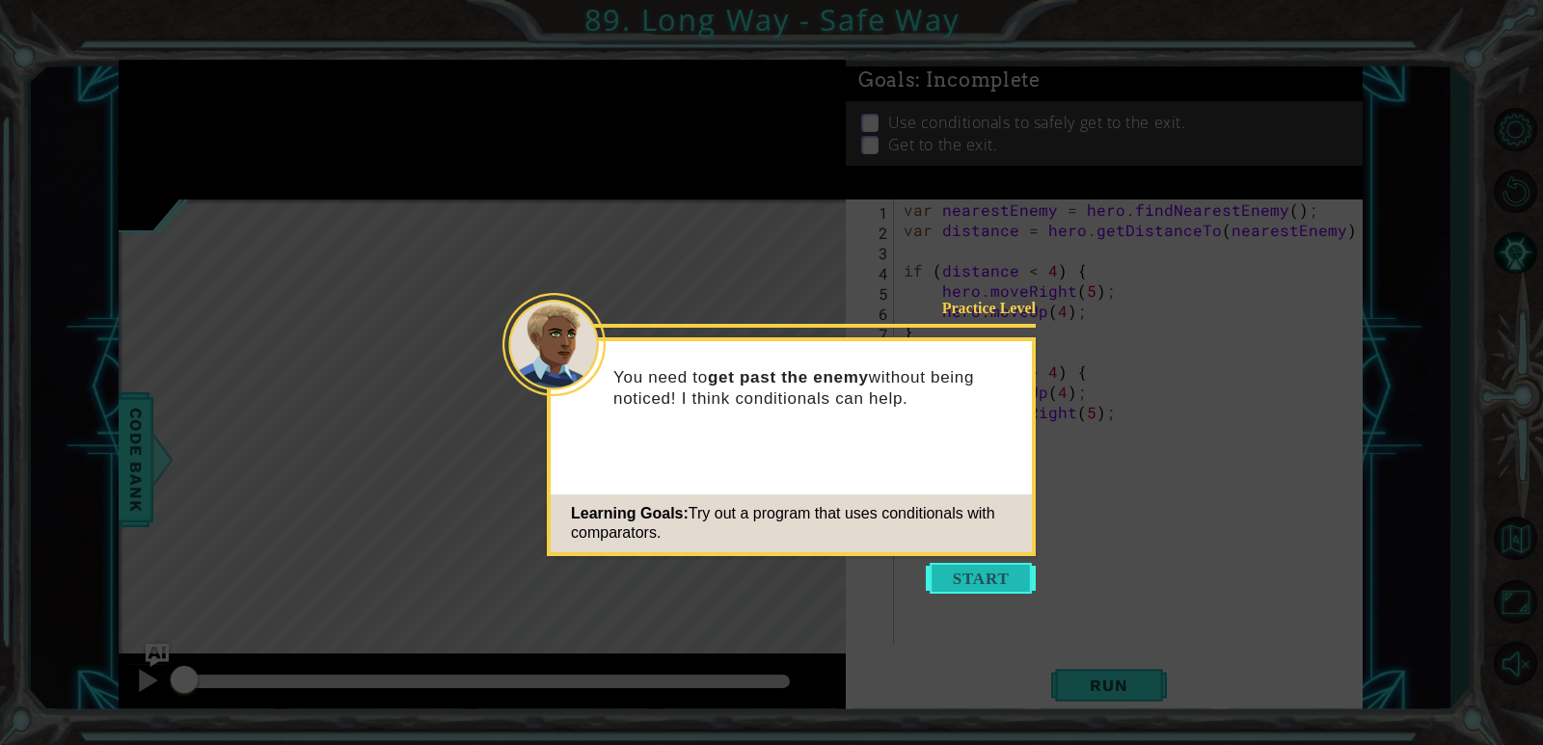
click at [961, 566] on button "Start" at bounding box center [981, 578] width 110 height 31
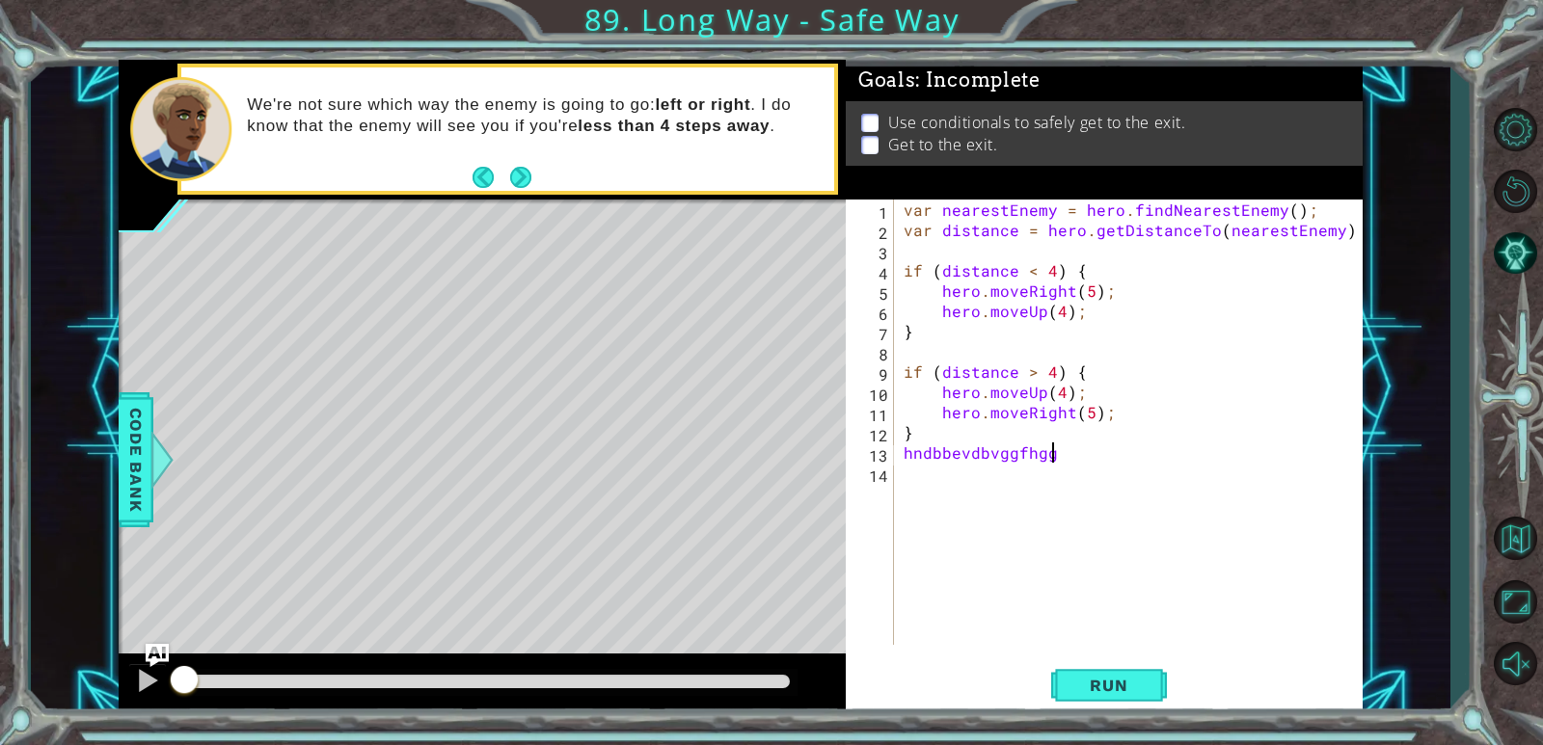
scroll to position [0, 9]
type textarea "hndbbevdbvggfhggwg"
type textarea "g"
click at [996, 691] on button "Run" at bounding box center [1109, 686] width 116 height 52
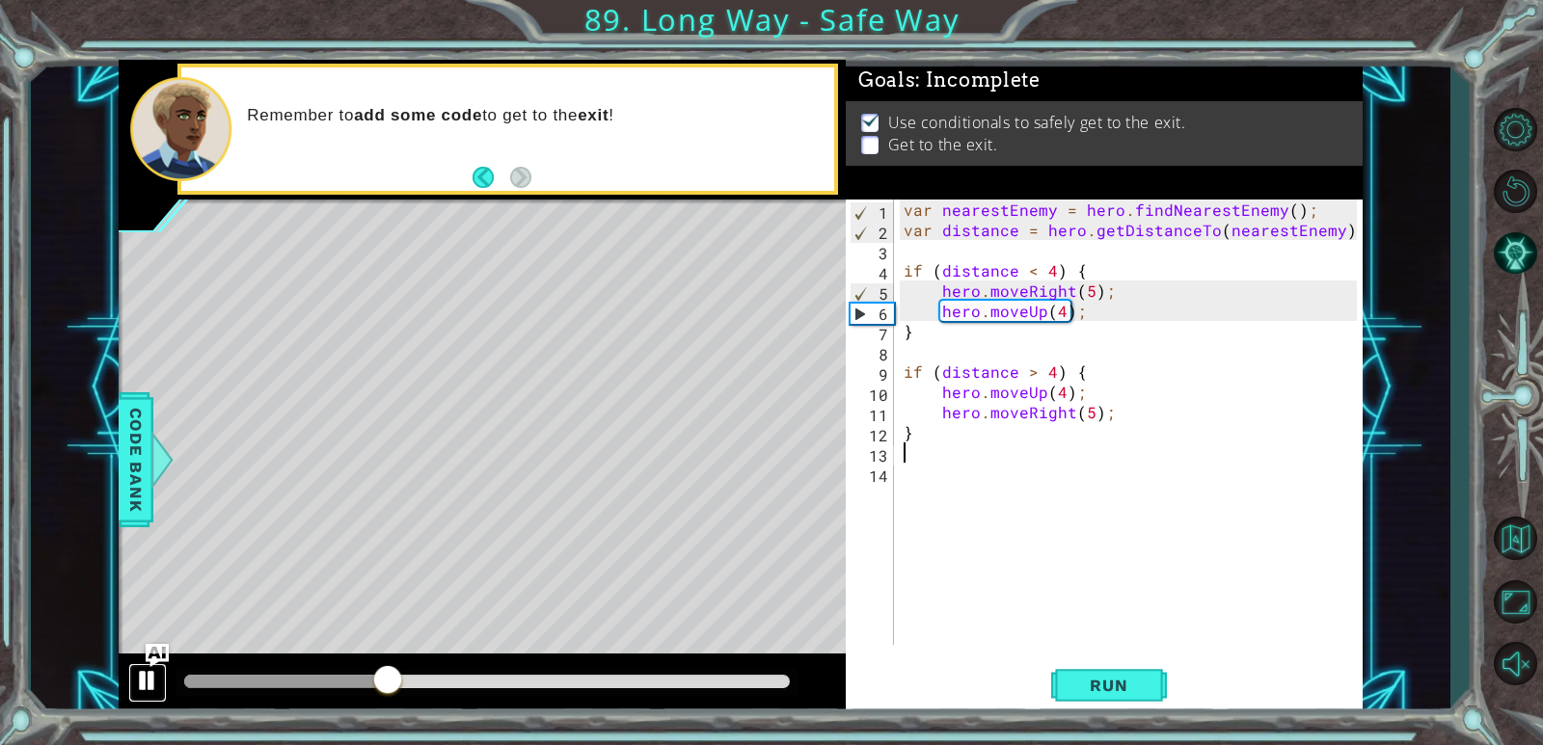
click at [138, 692] on div at bounding box center [147, 680] width 25 height 25
click at [139, 692] on div at bounding box center [147, 680] width 25 height 25
type textarea "m"
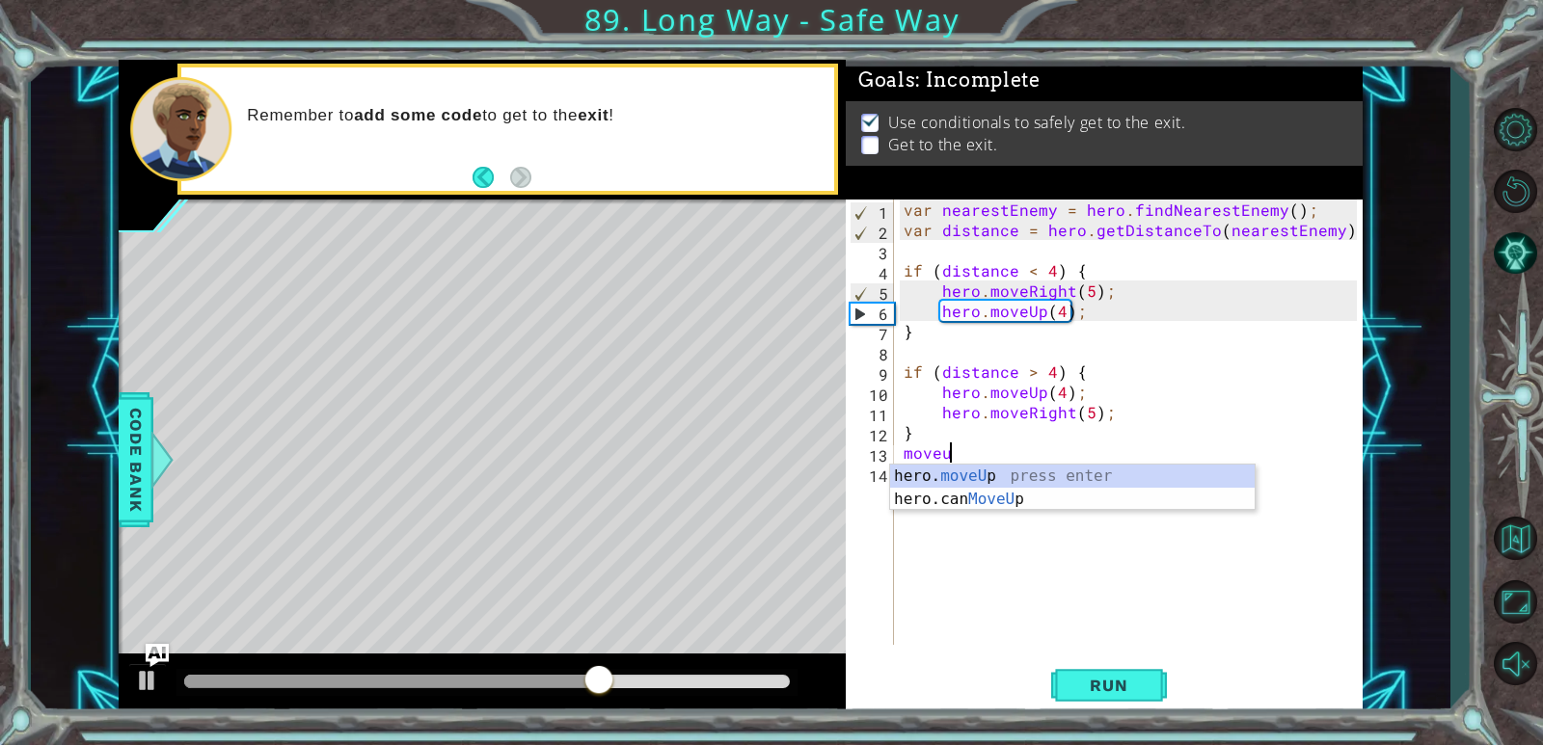
scroll to position [0, 2]
click at [995, 474] on div "hero. moveUp press enter hero.can MoveUp press enter" at bounding box center [1072, 511] width 364 height 93
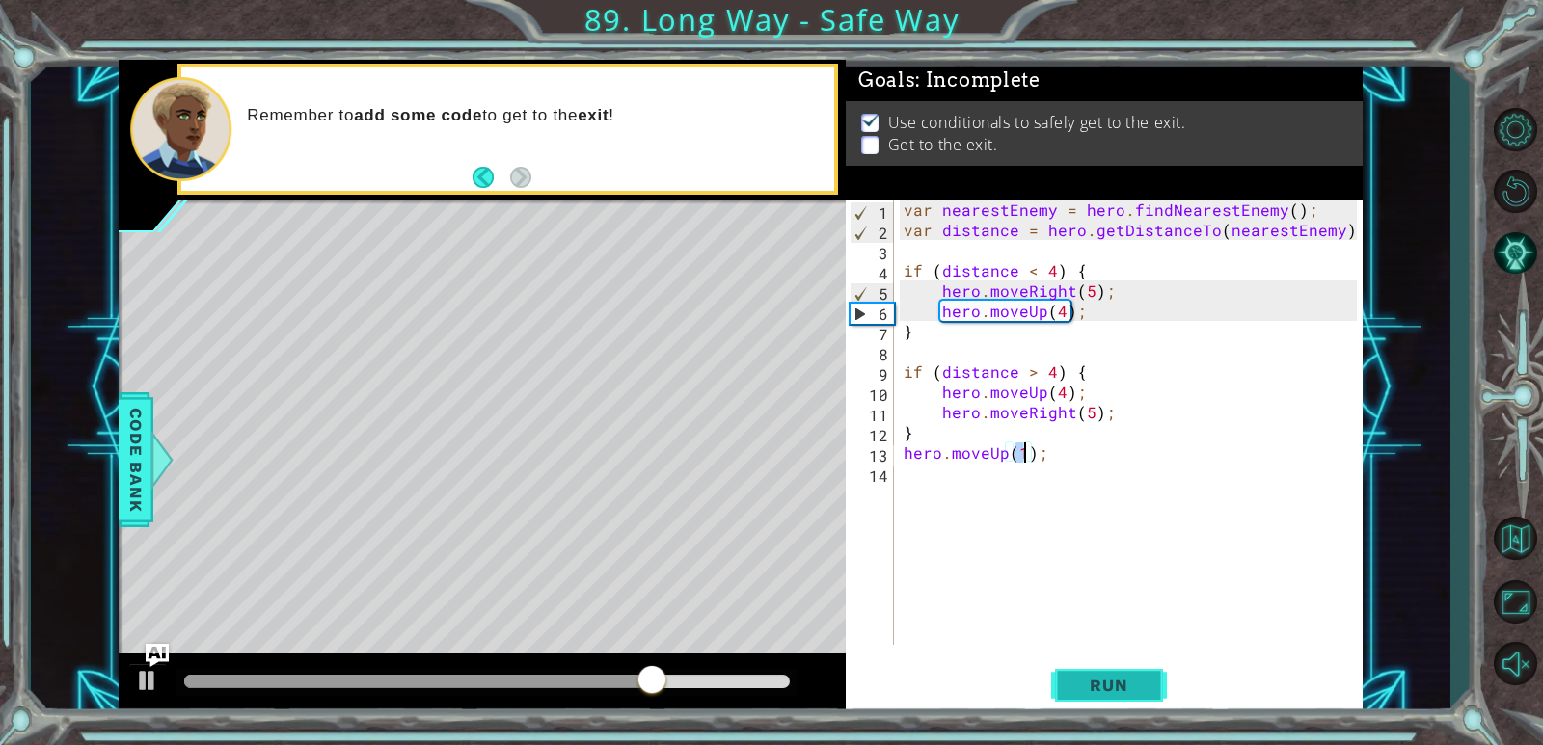
type textarea "hero.moveUp(1);"
click at [996, 671] on button "Run" at bounding box center [1109, 686] width 116 height 52
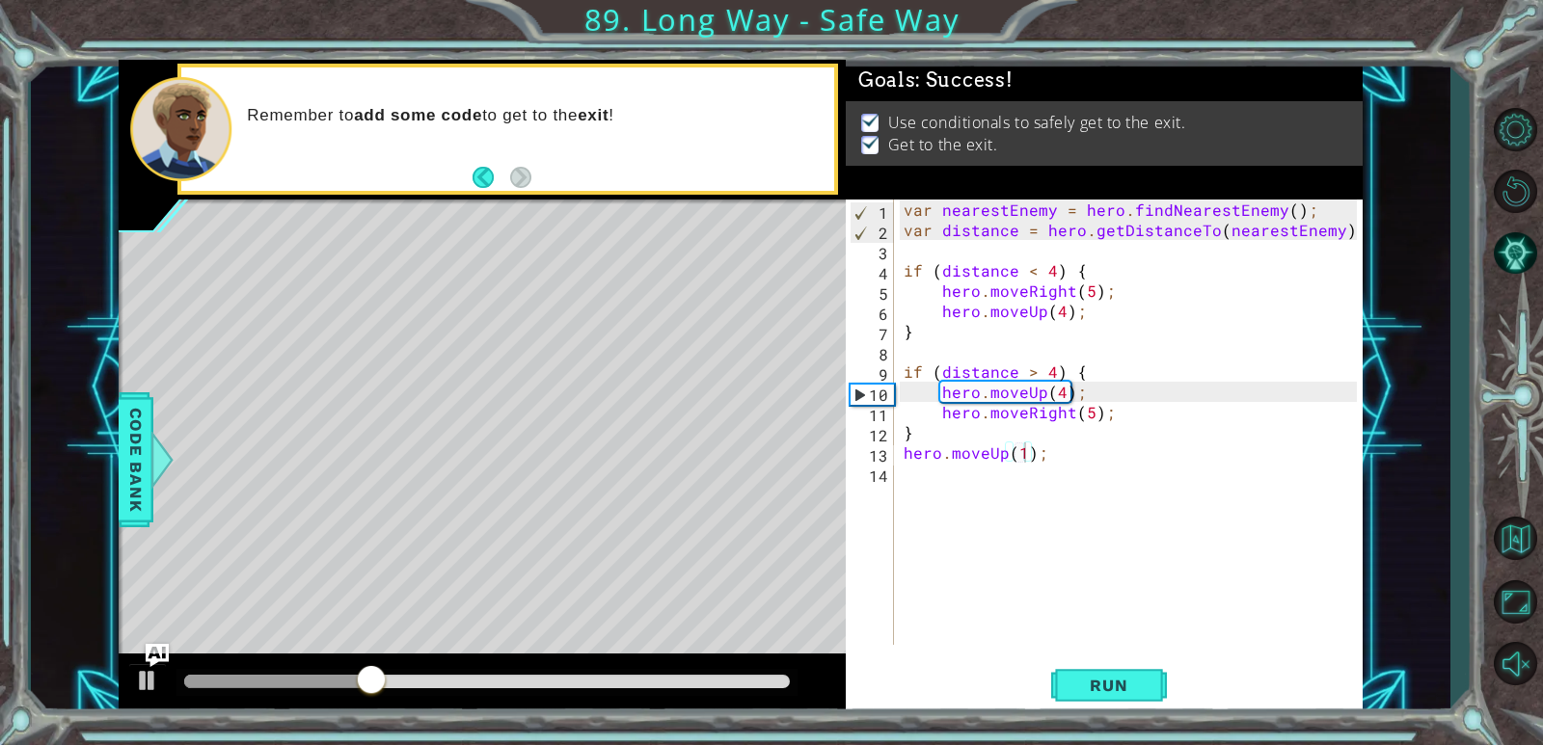
drag, startPoint x: 383, startPoint y: 672, endPoint x: 418, endPoint y: 673, distance: 34.7
click at [418, 673] on div at bounding box center [486, 682] width 621 height 27
drag, startPoint x: 417, startPoint y: 674, endPoint x: 514, endPoint y: 691, distance: 98.9
click at [514, 691] on div at bounding box center [486, 682] width 621 height 27
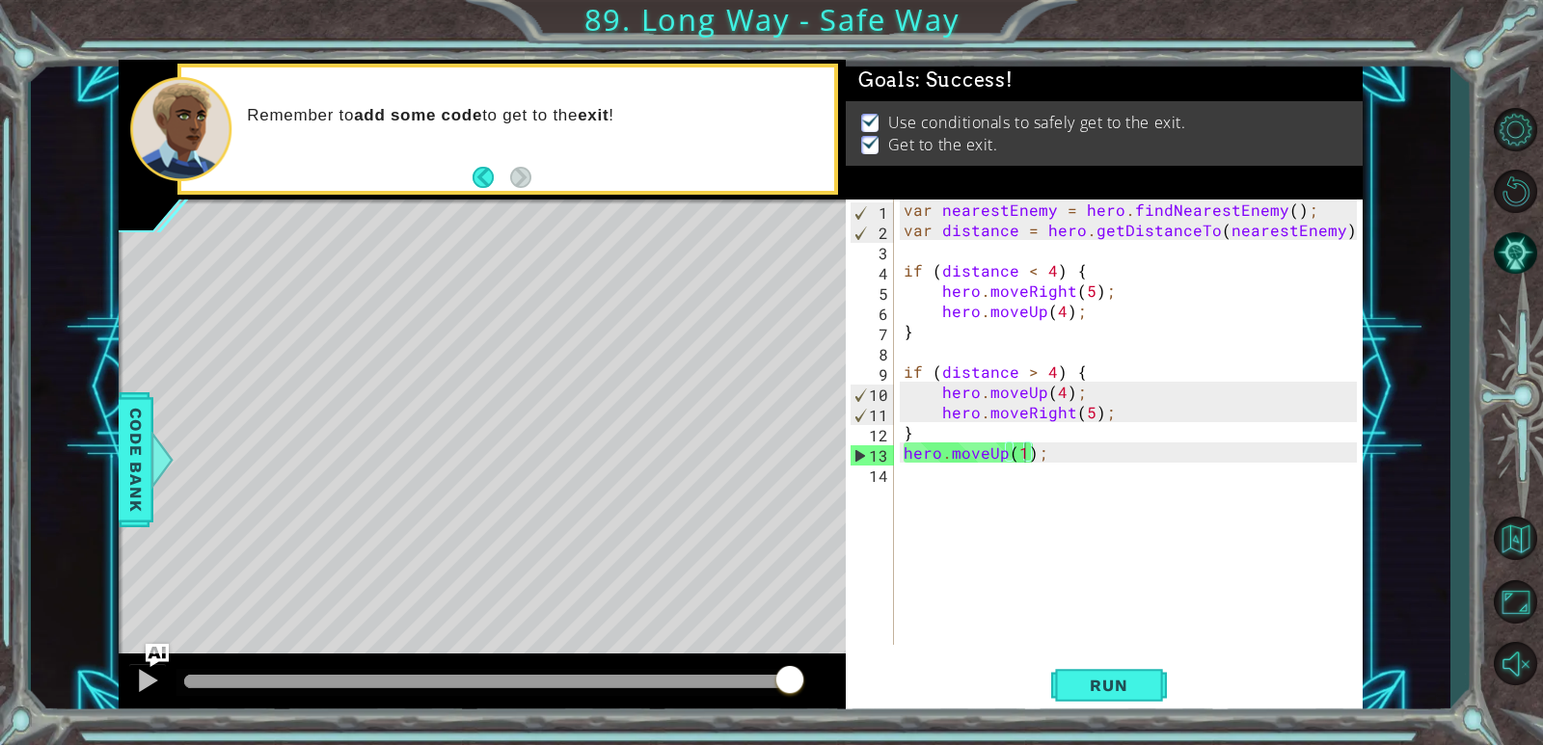
drag, startPoint x: 446, startPoint y: 686, endPoint x: 850, endPoint y: 680, distance: 404.1
click at [850, 680] on body "1 ההההההההההההההההההההההההההההההההההההההההההההההההההההההההההההההההההההההההההההה…" at bounding box center [771, 372] width 1543 height 745
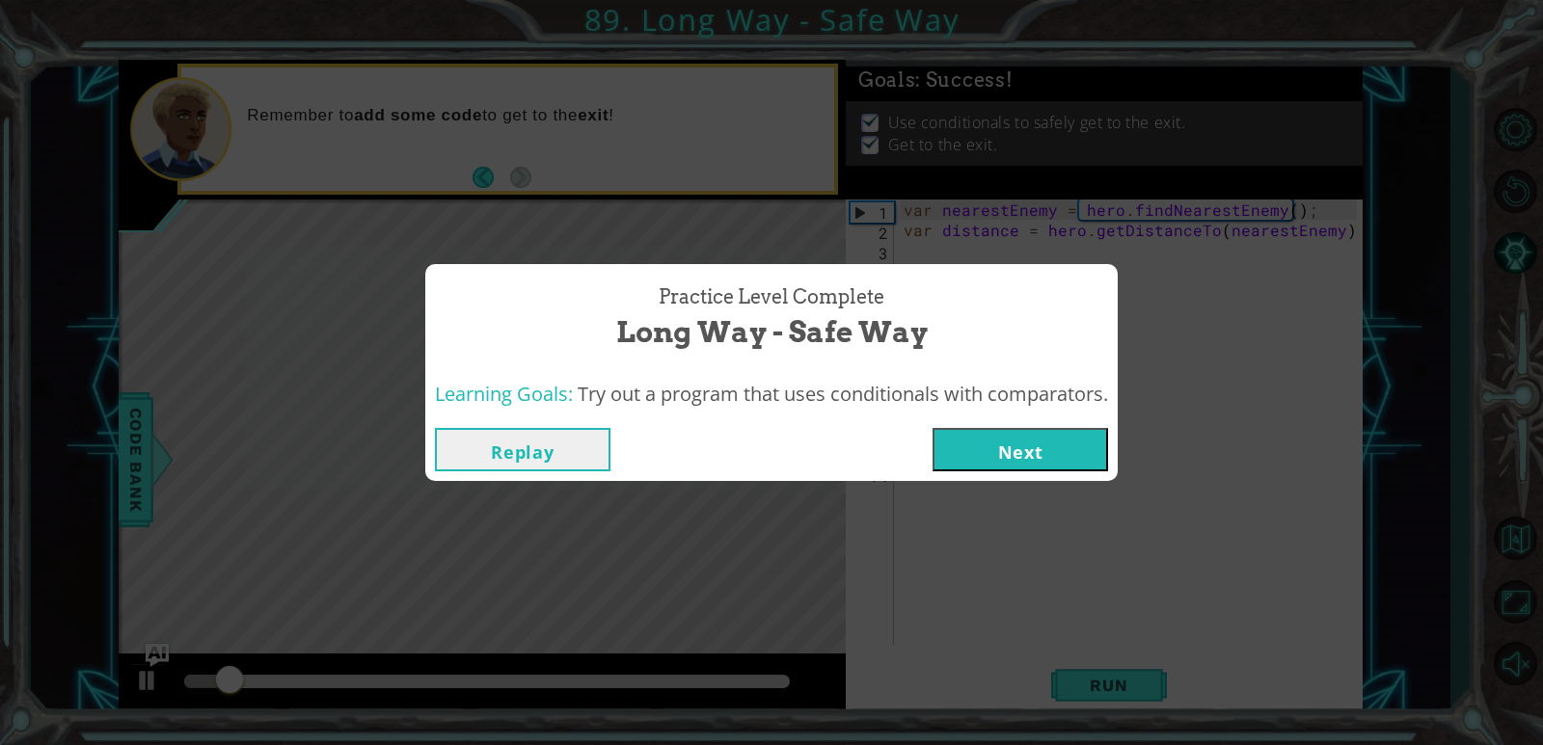
click at [996, 444] on button "Next" at bounding box center [1019, 449] width 175 height 43
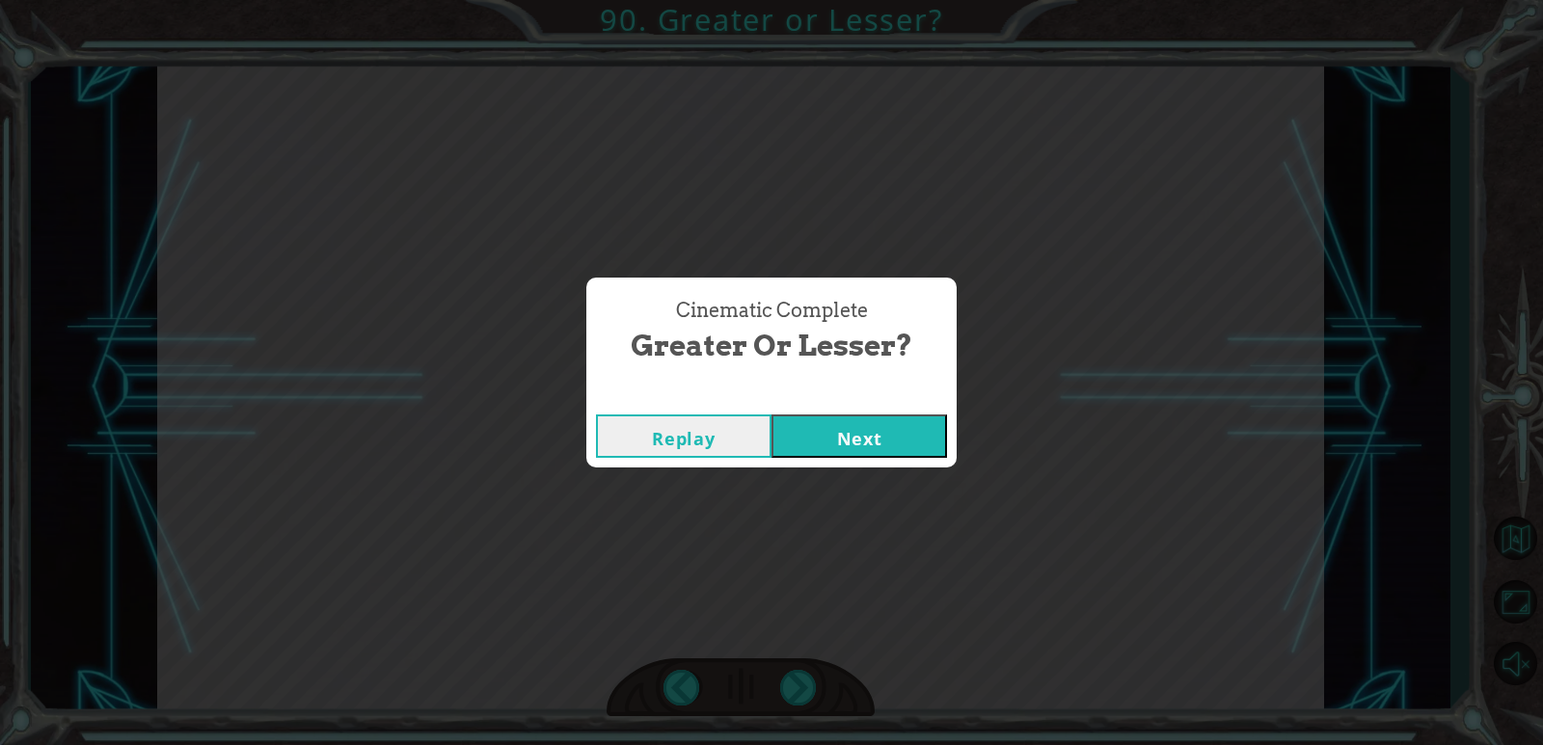
click at [771, 415] on button "Next" at bounding box center [858, 436] width 175 height 43
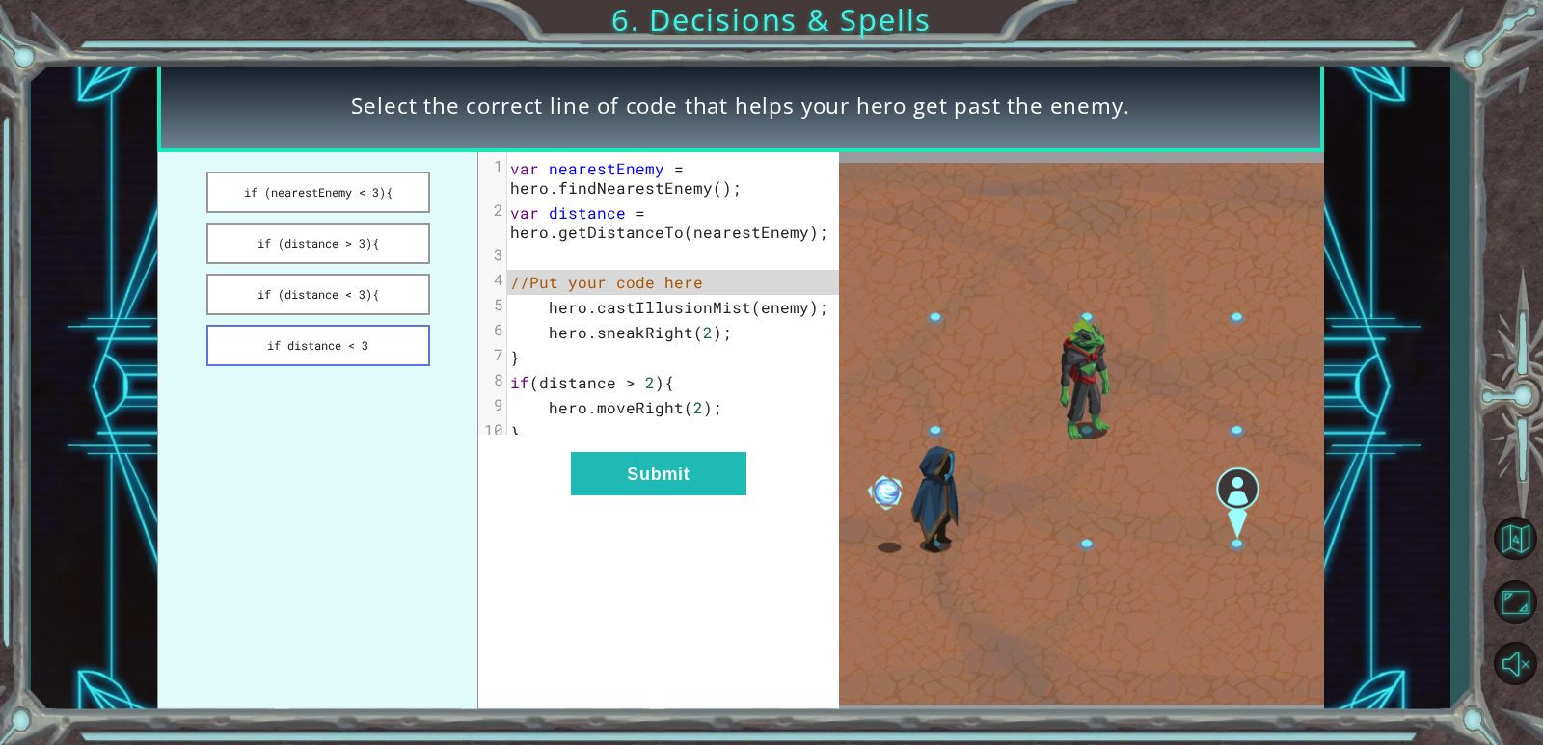
click at [411, 338] on button "if distance < 3" at bounding box center [318, 345] width 224 height 41
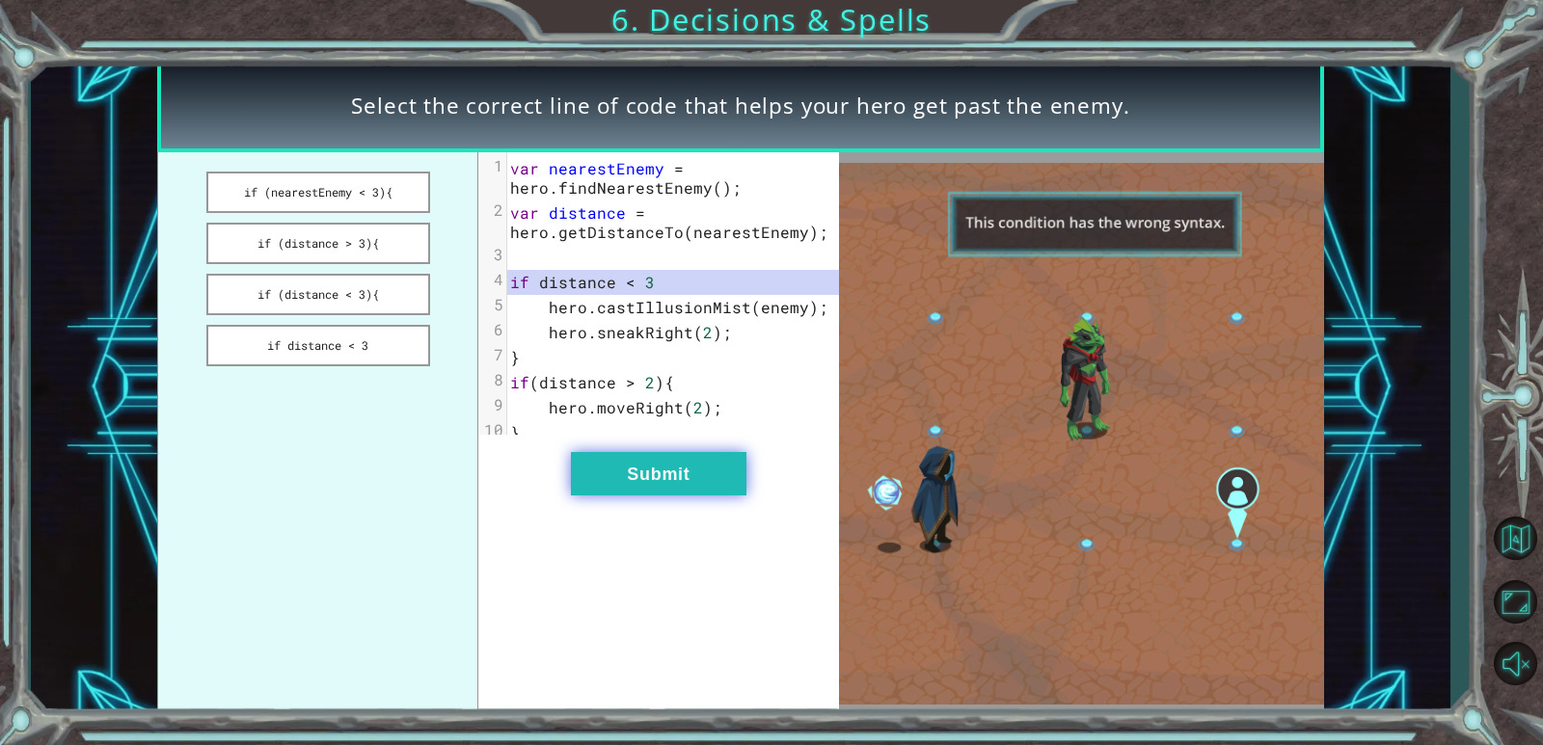
click at [666, 472] on button "Submit" at bounding box center [658, 473] width 175 height 43
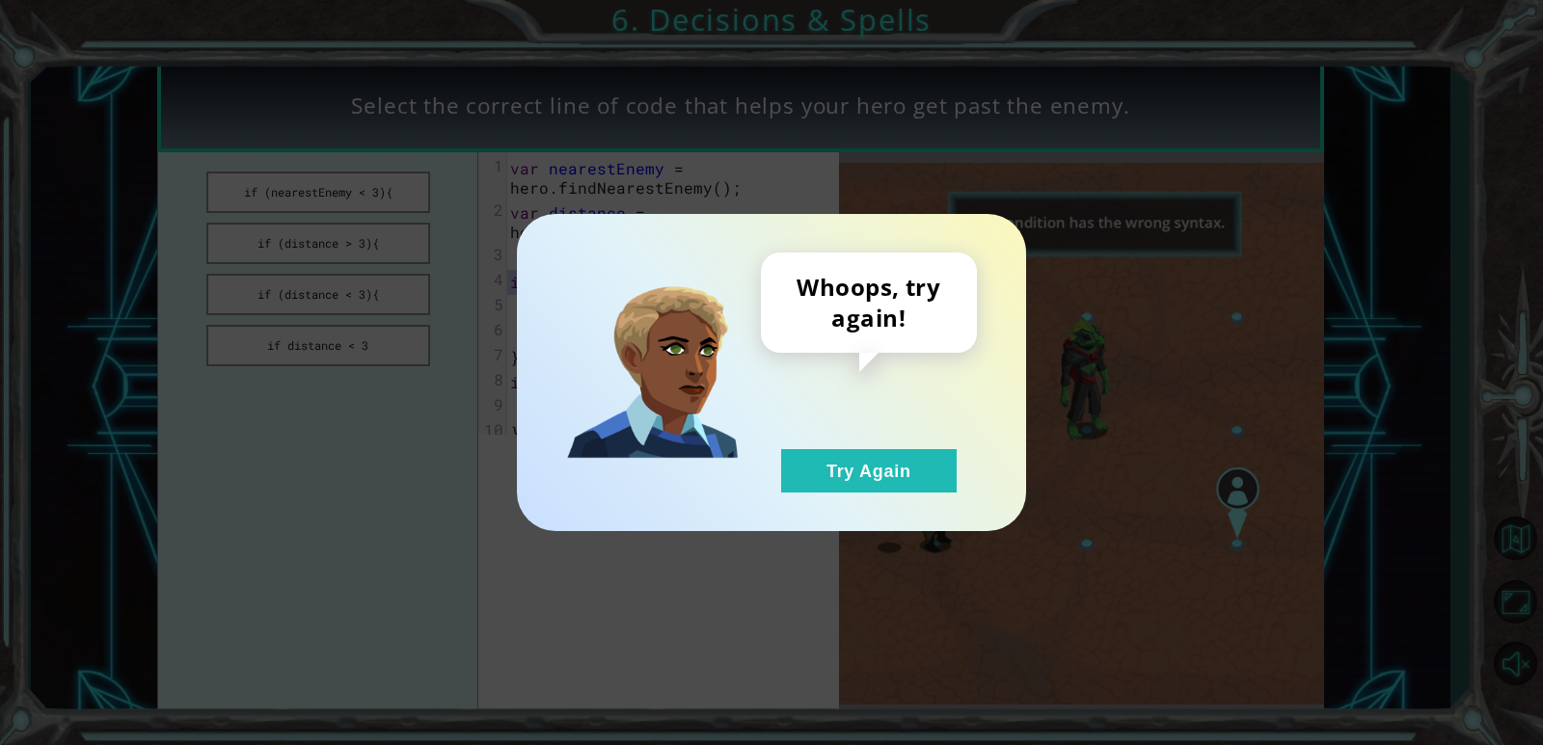
click at [673, 473] on div "Whoops, try again! Try Again" at bounding box center [771, 373] width 432 height 240
click at [829, 479] on button "Try Again" at bounding box center [868, 470] width 175 height 43
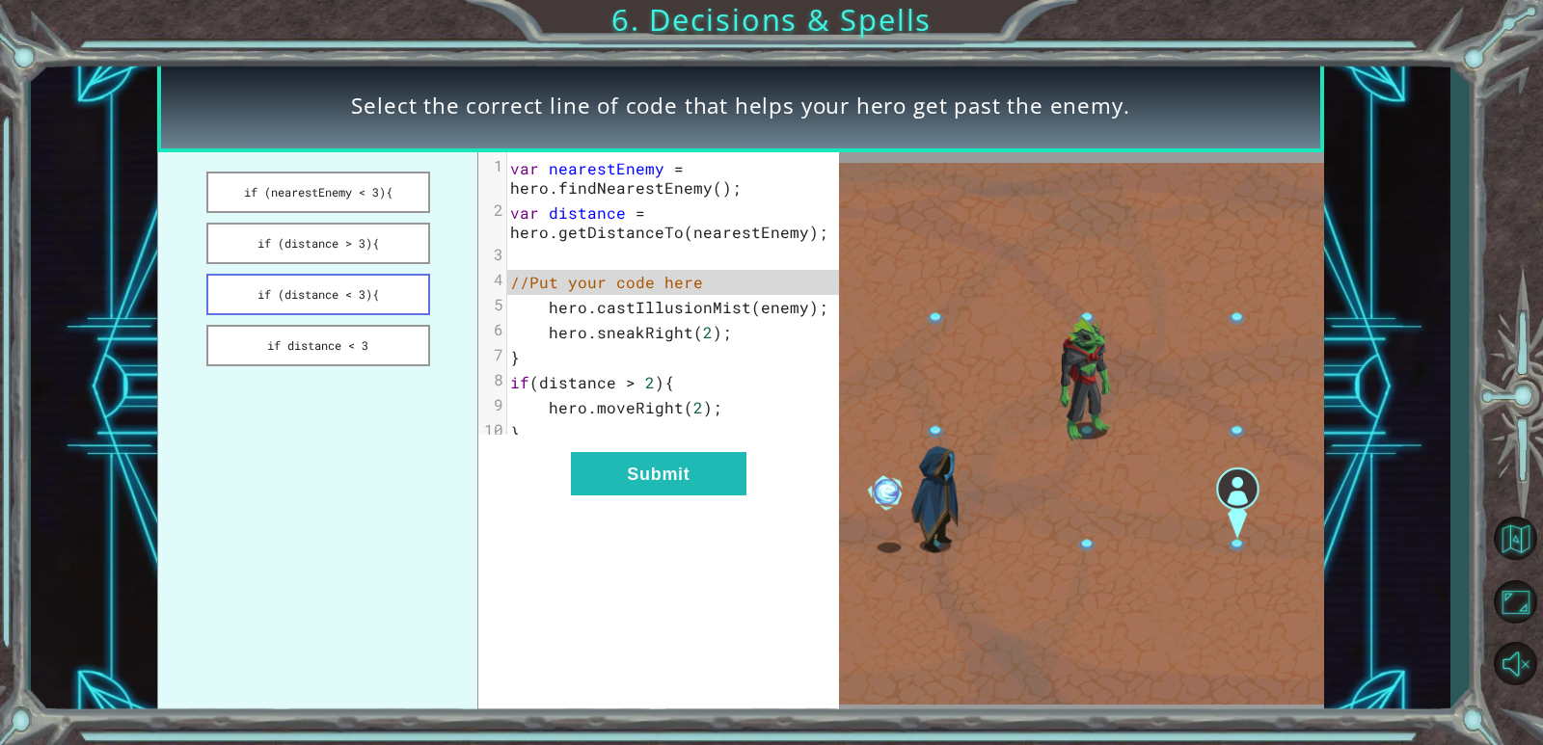
click at [348, 277] on button "if (distance < 3){" at bounding box center [318, 294] width 224 height 41
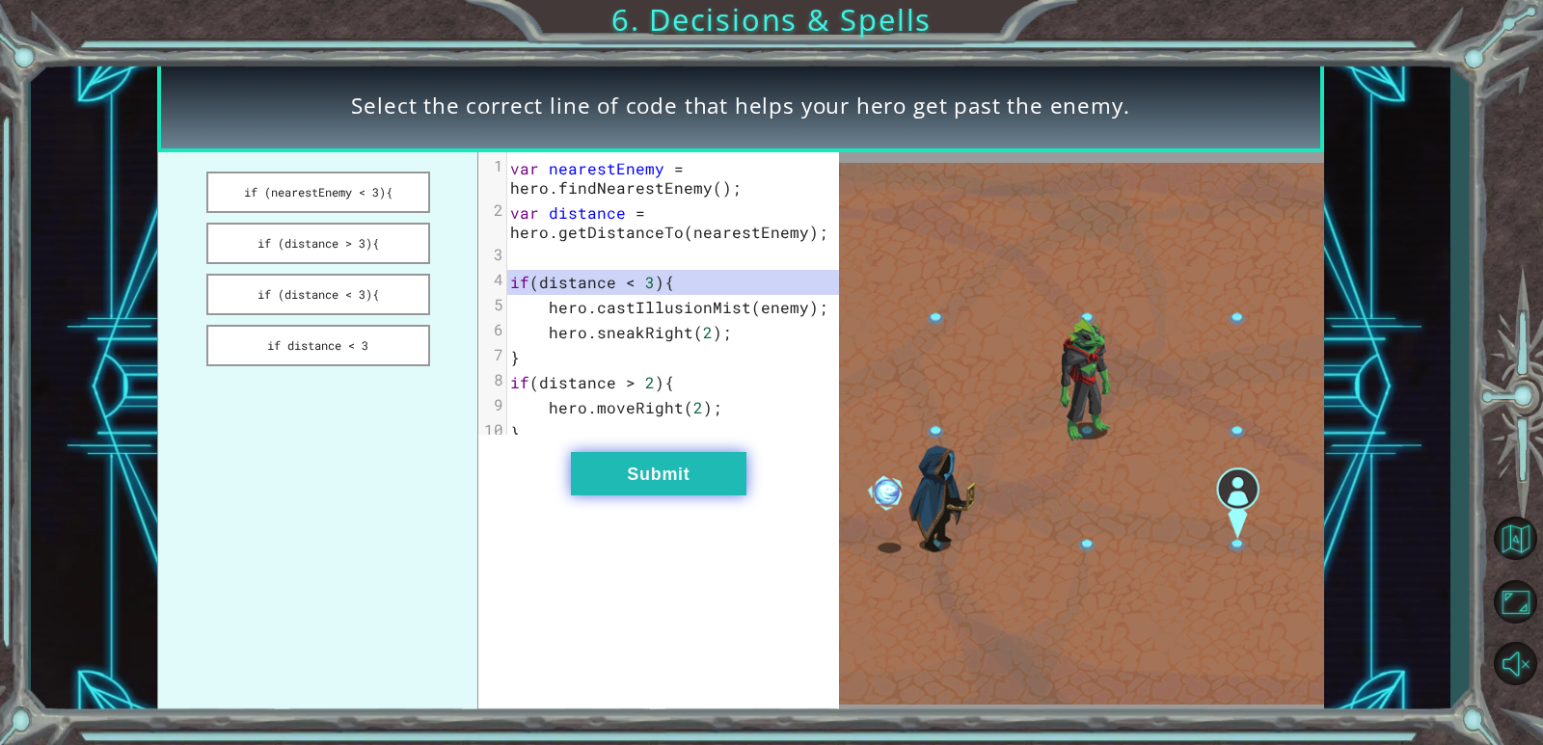
click at [610, 486] on button "Submit" at bounding box center [658, 473] width 175 height 43
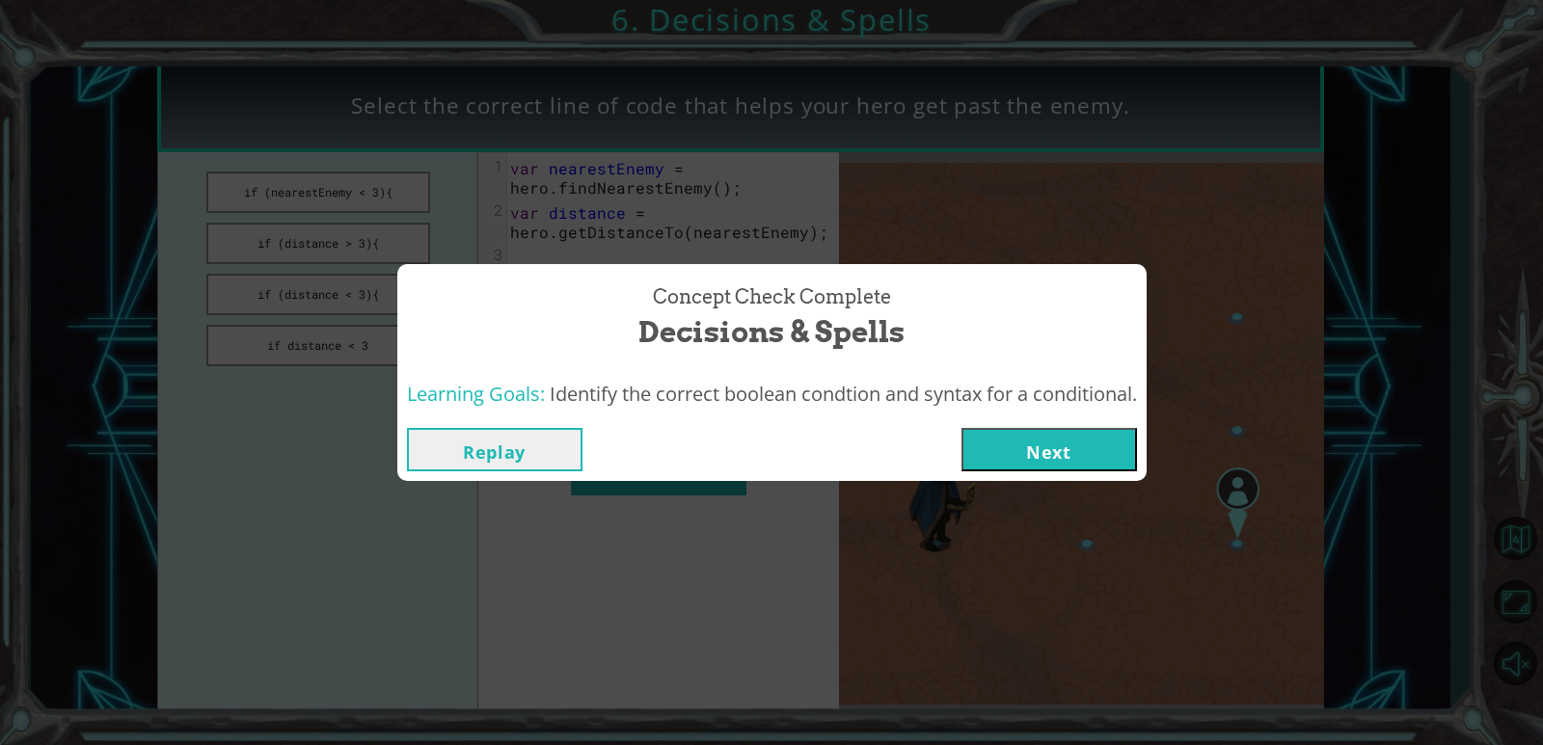
click at [991, 448] on button "Next" at bounding box center [1048, 449] width 175 height 43
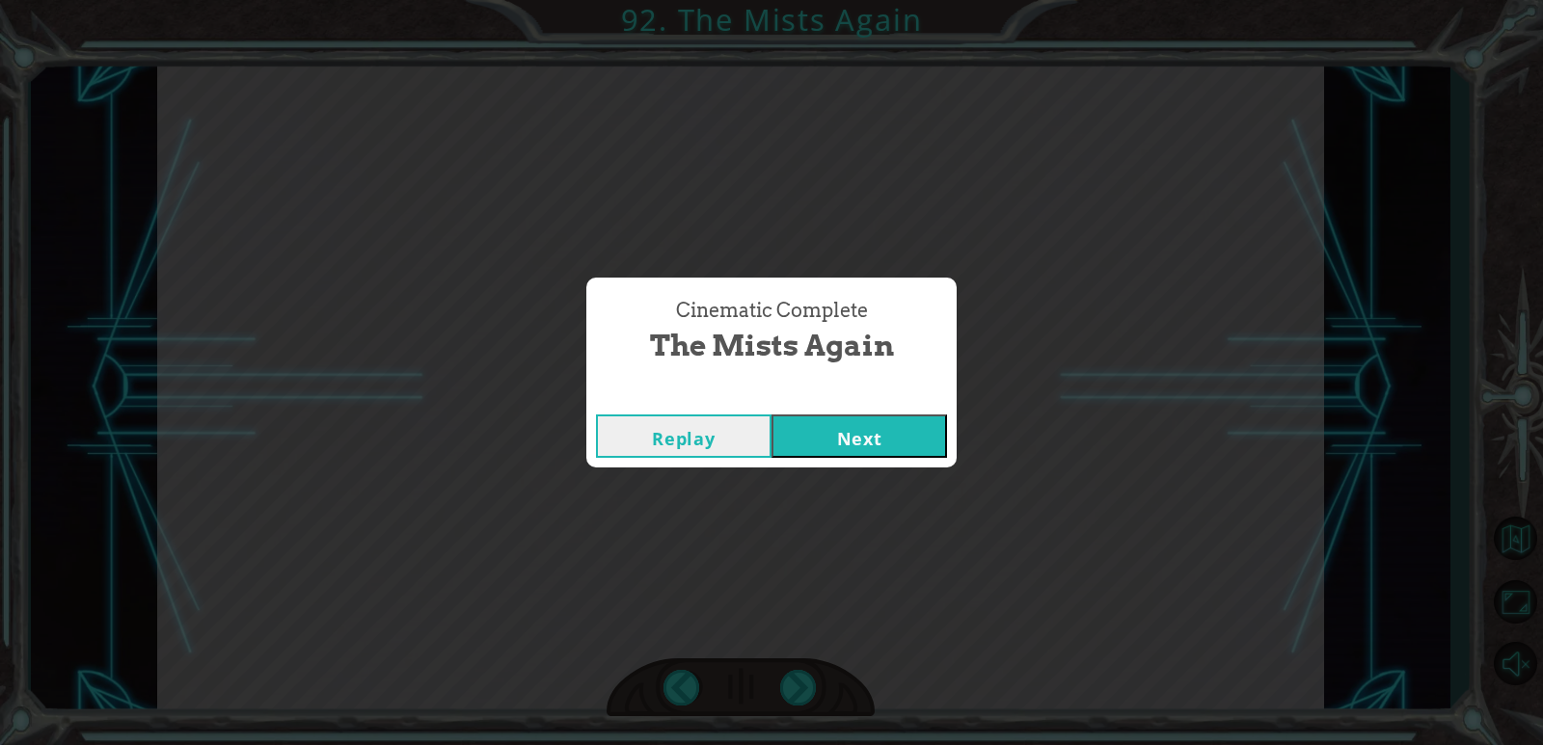
click at [895, 441] on button "Next" at bounding box center [858, 436] width 175 height 43
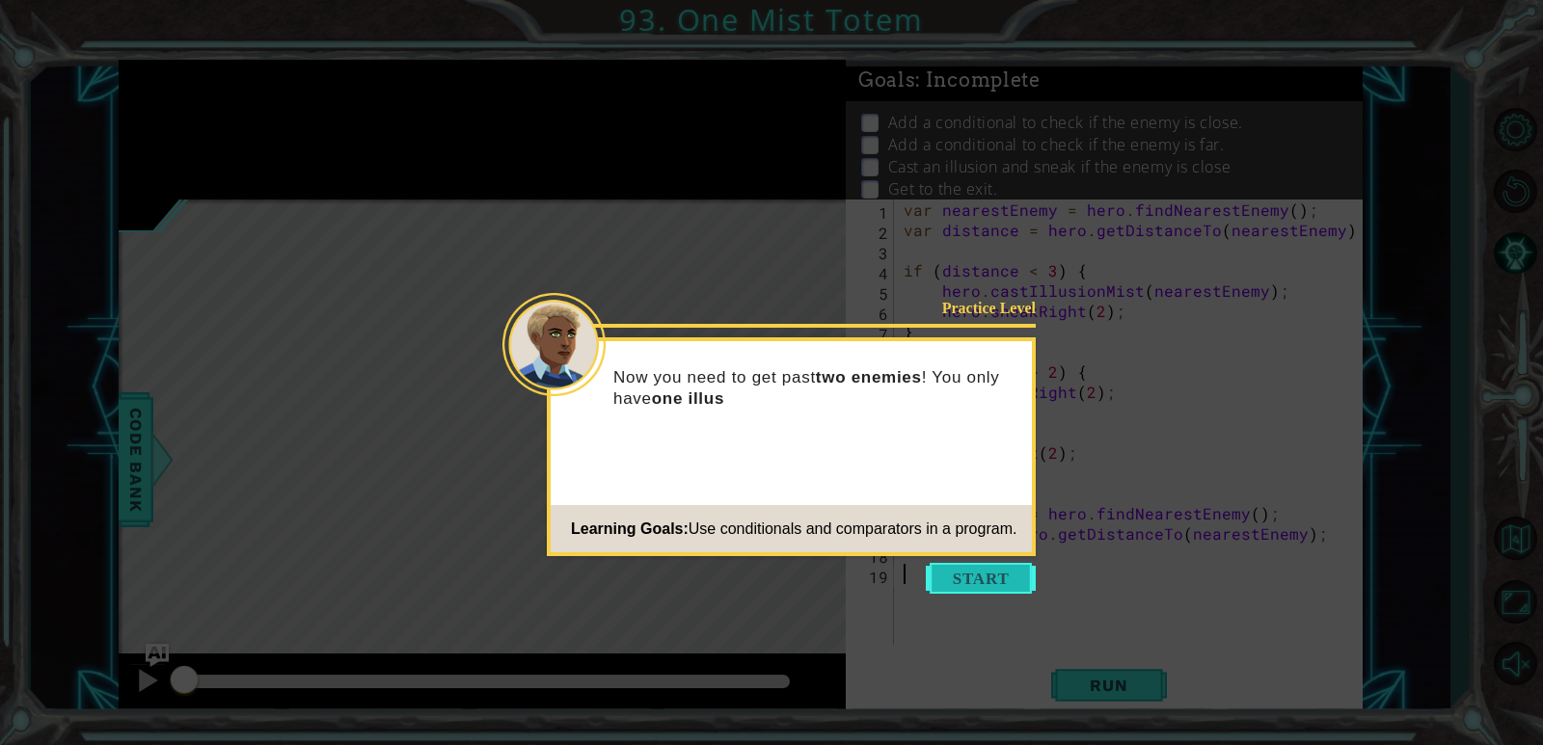
click at [996, 574] on button "Start" at bounding box center [981, 578] width 110 height 31
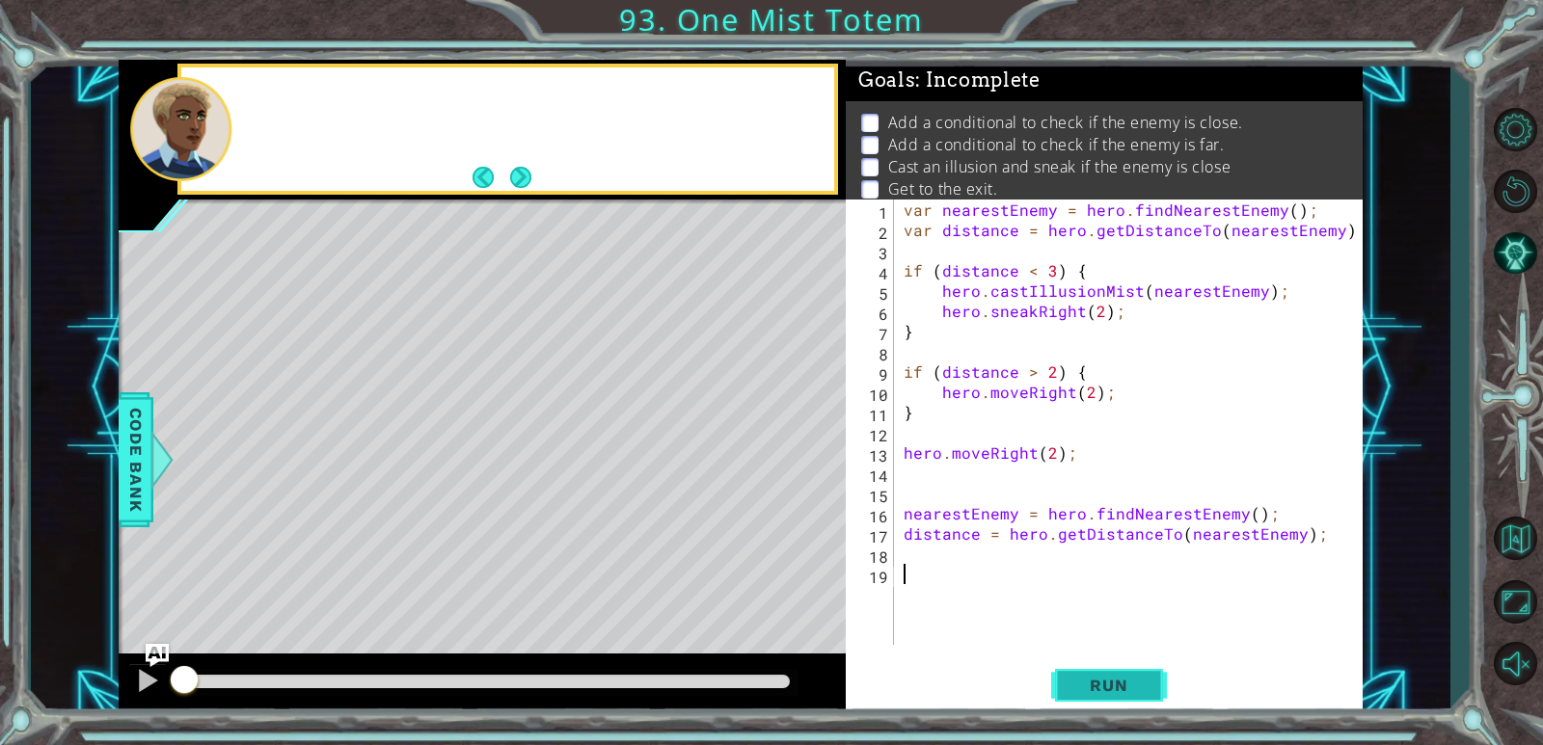
click at [996, 687] on span "Run" at bounding box center [1108, 685] width 76 height 19
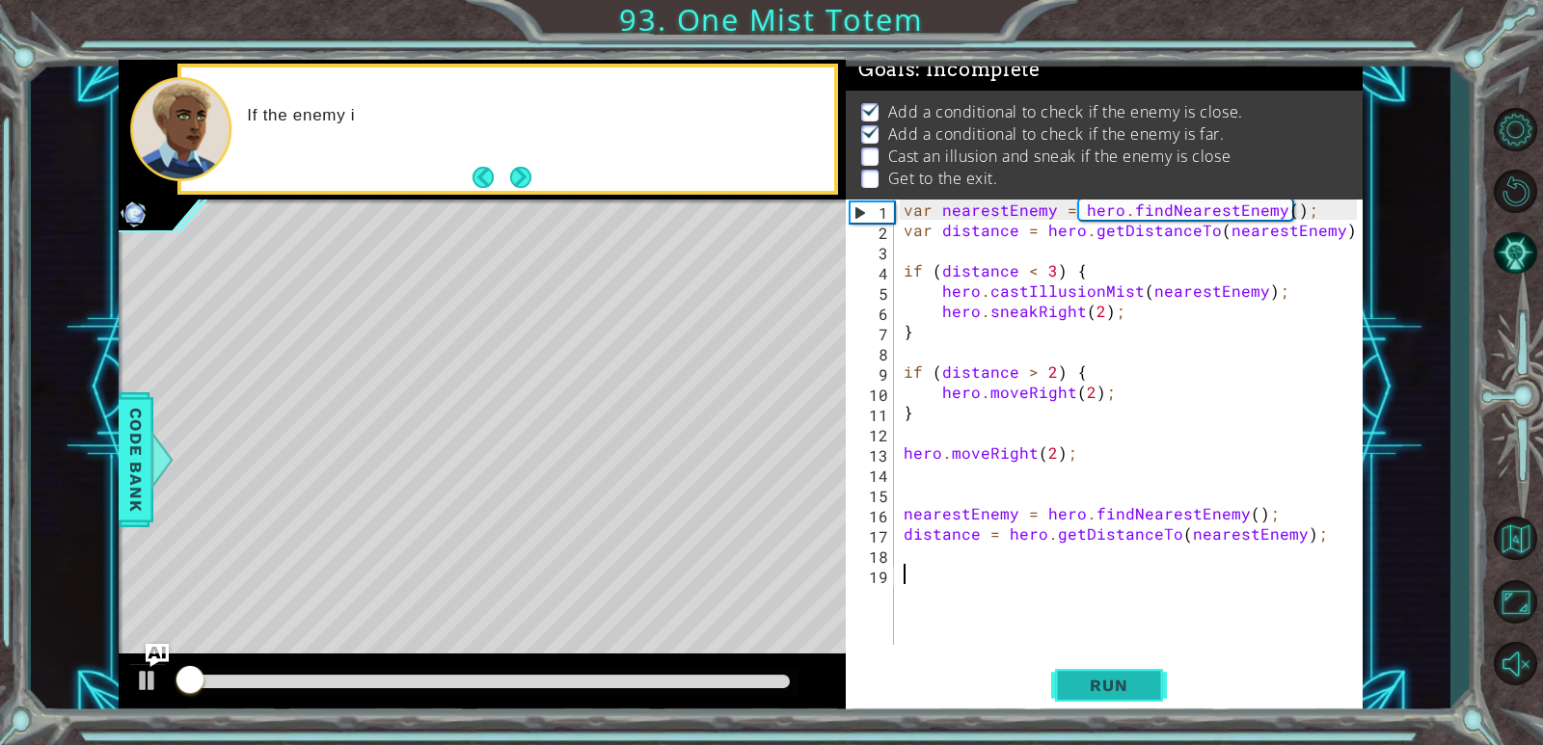
scroll to position [17, 0]
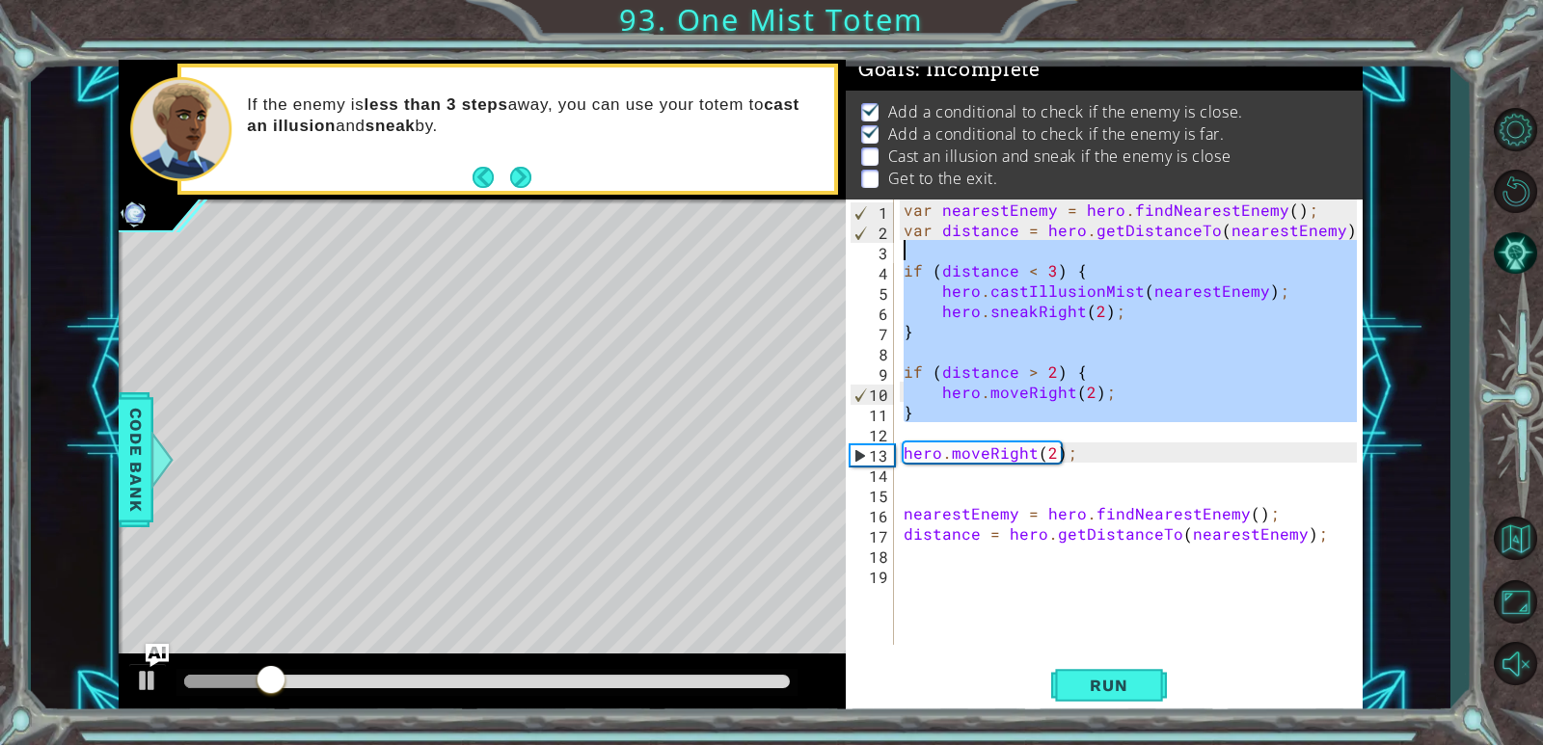
drag, startPoint x: 1023, startPoint y: 425, endPoint x: 900, endPoint y: 244, distance: 219.3
click at [900, 244] on div "var nearestEnemy = hero . findNearestEnemy ( ) ; var distance = hero . getDista…" at bounding box center [1133, 443] width 467 height 486
type textarea "if (distance < 3) {"
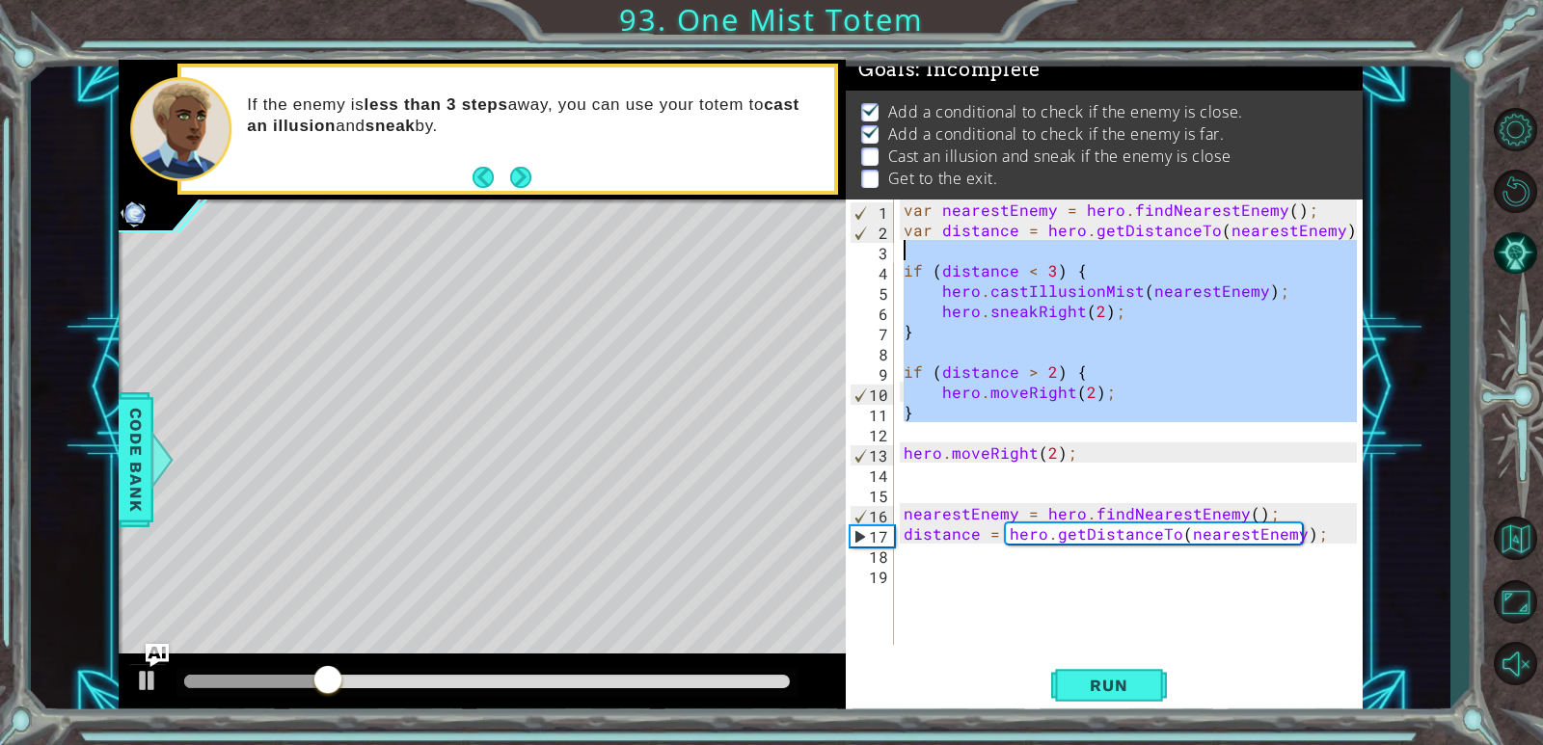
click at [994, 589] on div "var nearestEnemy = hero . findNearestEnemy ( ) ; var distance = hero . getDista…" at bounding box center [1133, 443] width 467 height 486
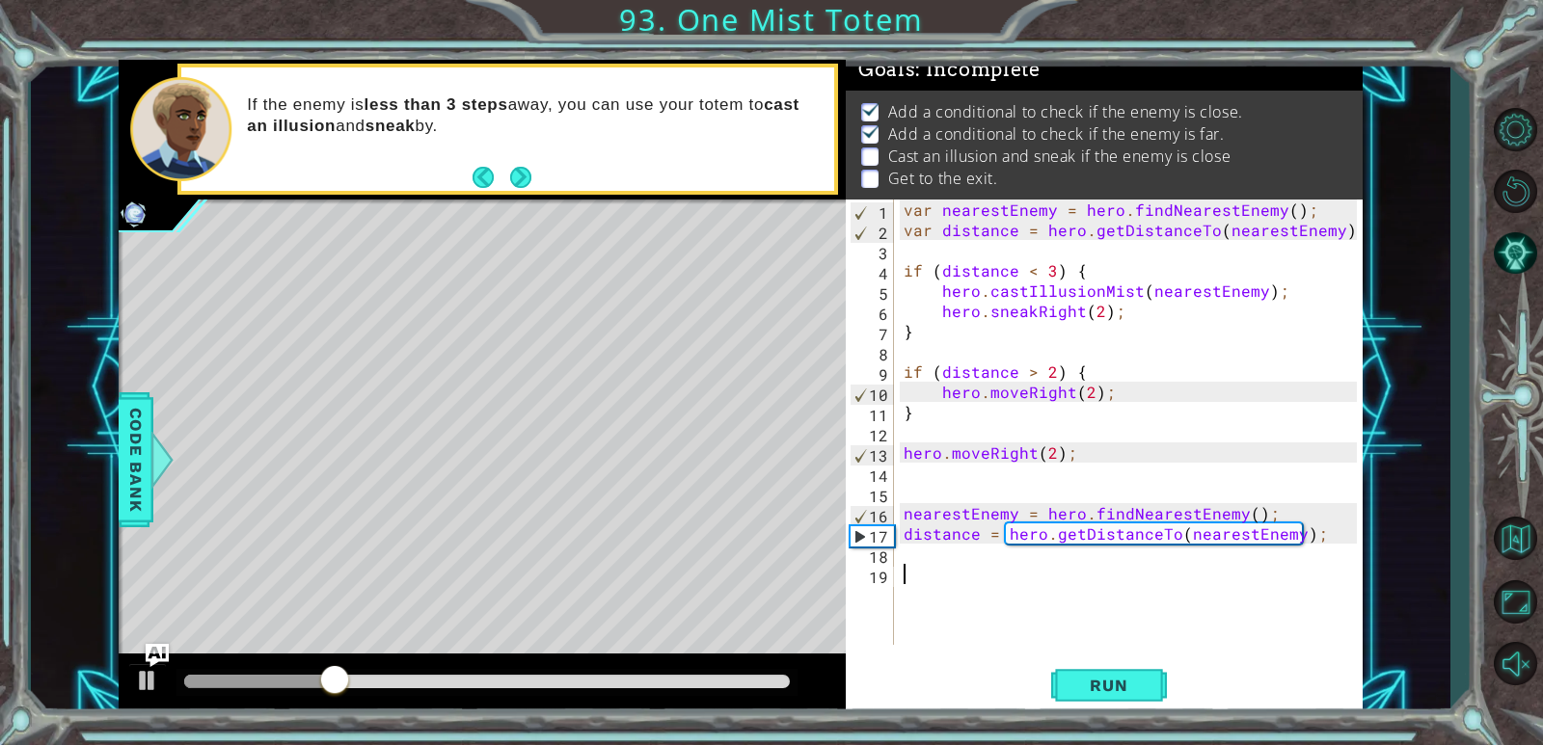
scroll to position [121, 0]
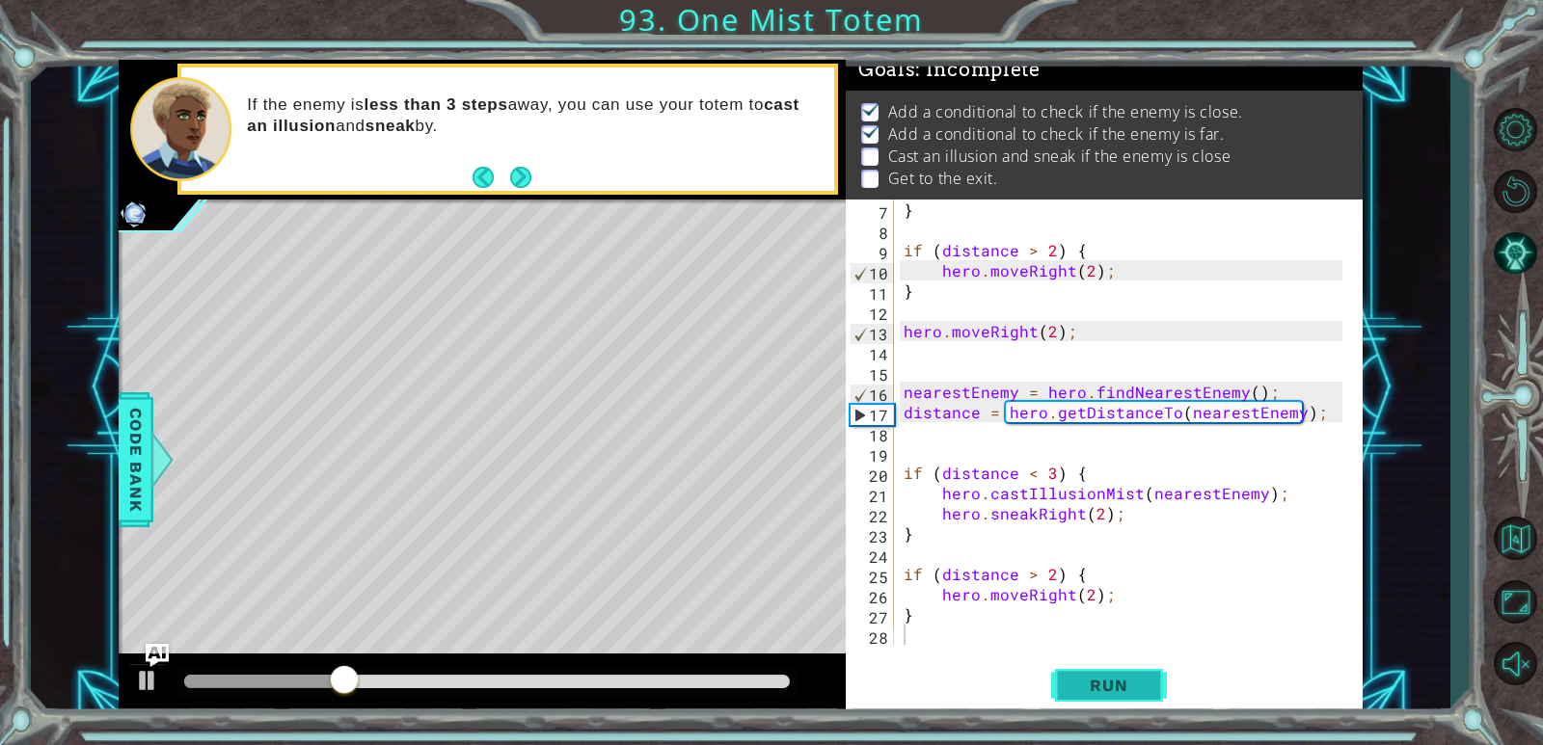
click at [996, 686] on button "Run" at bounding box center [1109, 686] width 116 height 52
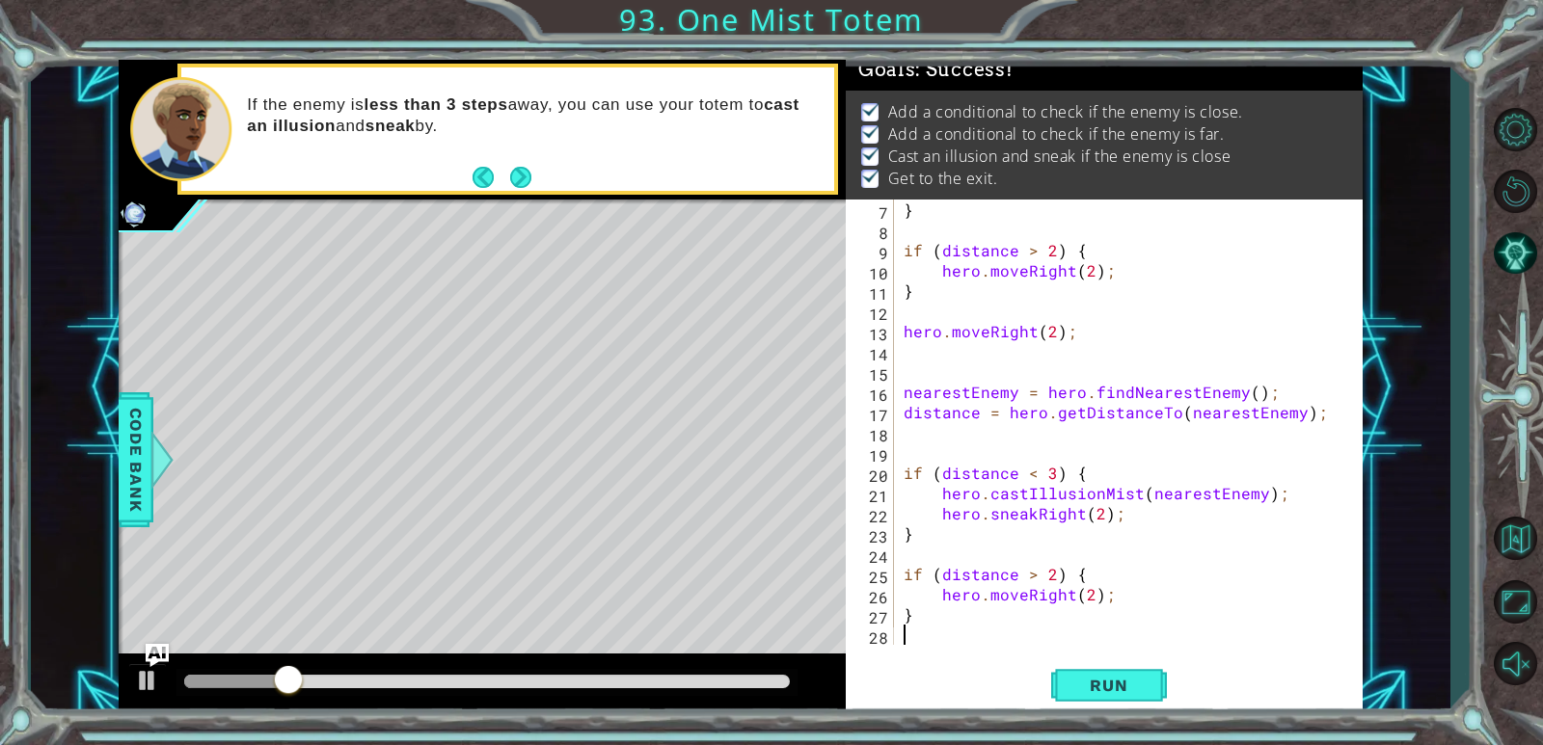
click at [996, 590] on div "} if ( distance > 2 ) { hero . moveRight ( 2 ) ; } hero . moveRight ( 2 ) ; nea…" at bounding box center [1126, 443] width 452 height 486
type textarea "hero"
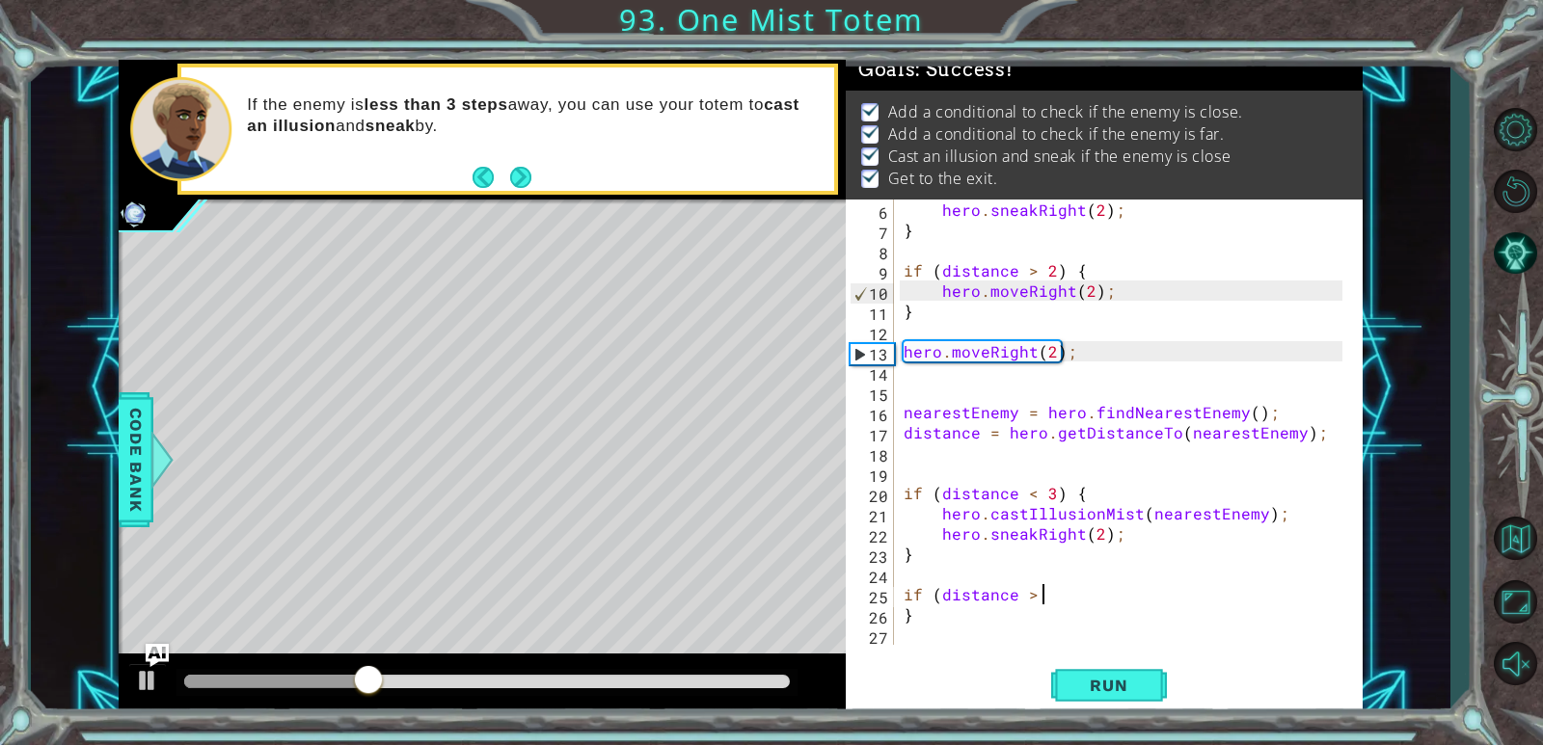
type textarea "if"
type textarea "}"
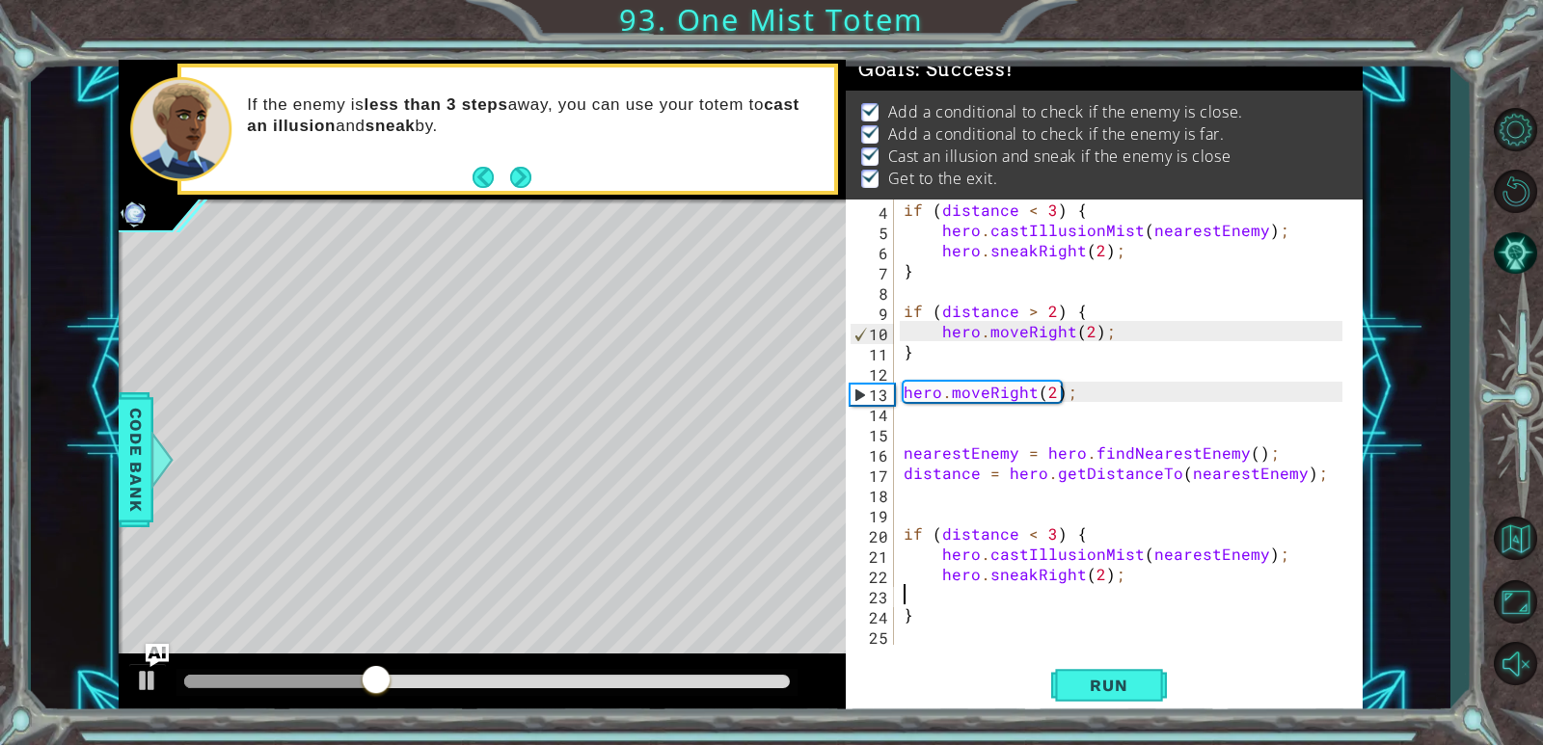
type textarea "hero"
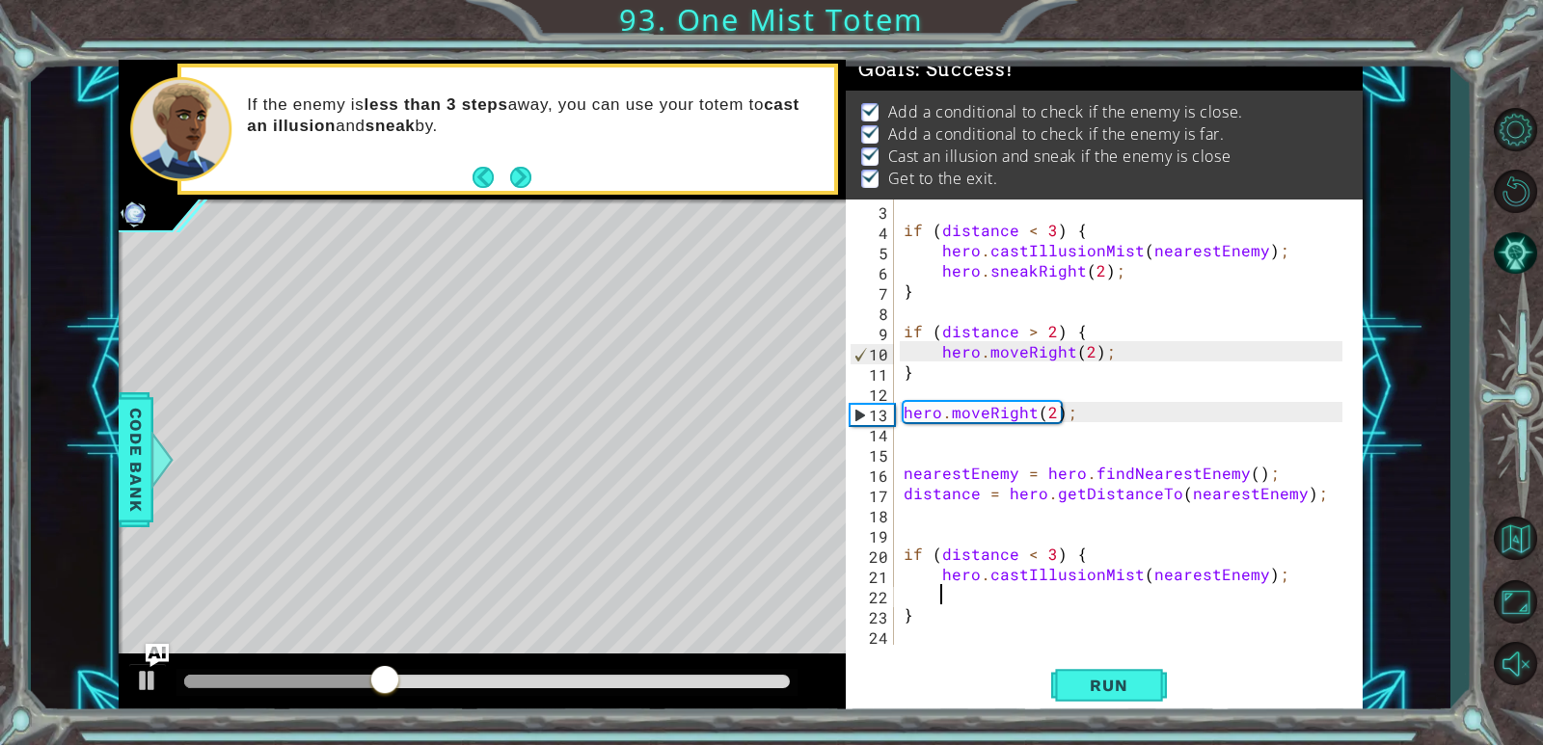
scroll to position [20, 0]
type textarea "hero"
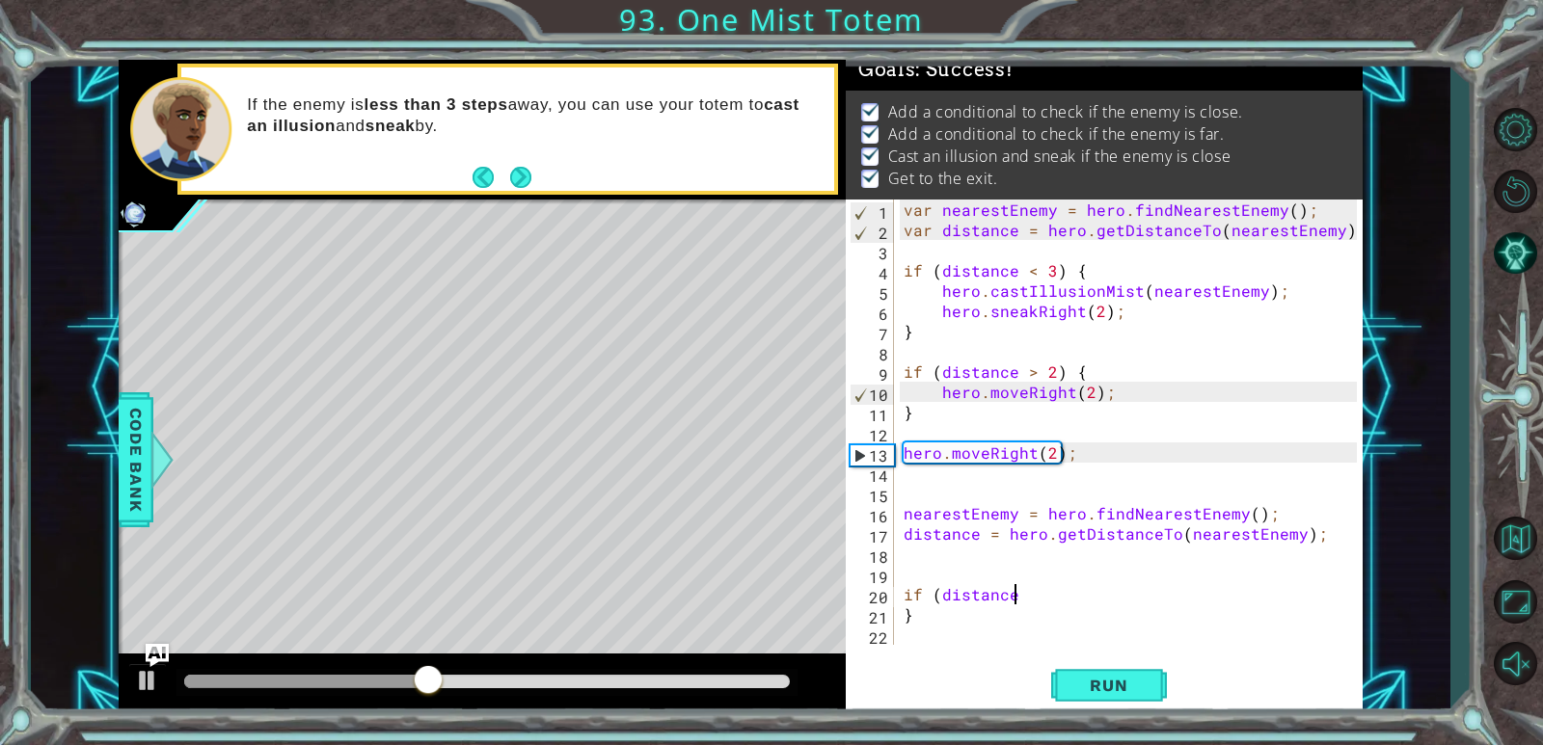
type textarea "if"
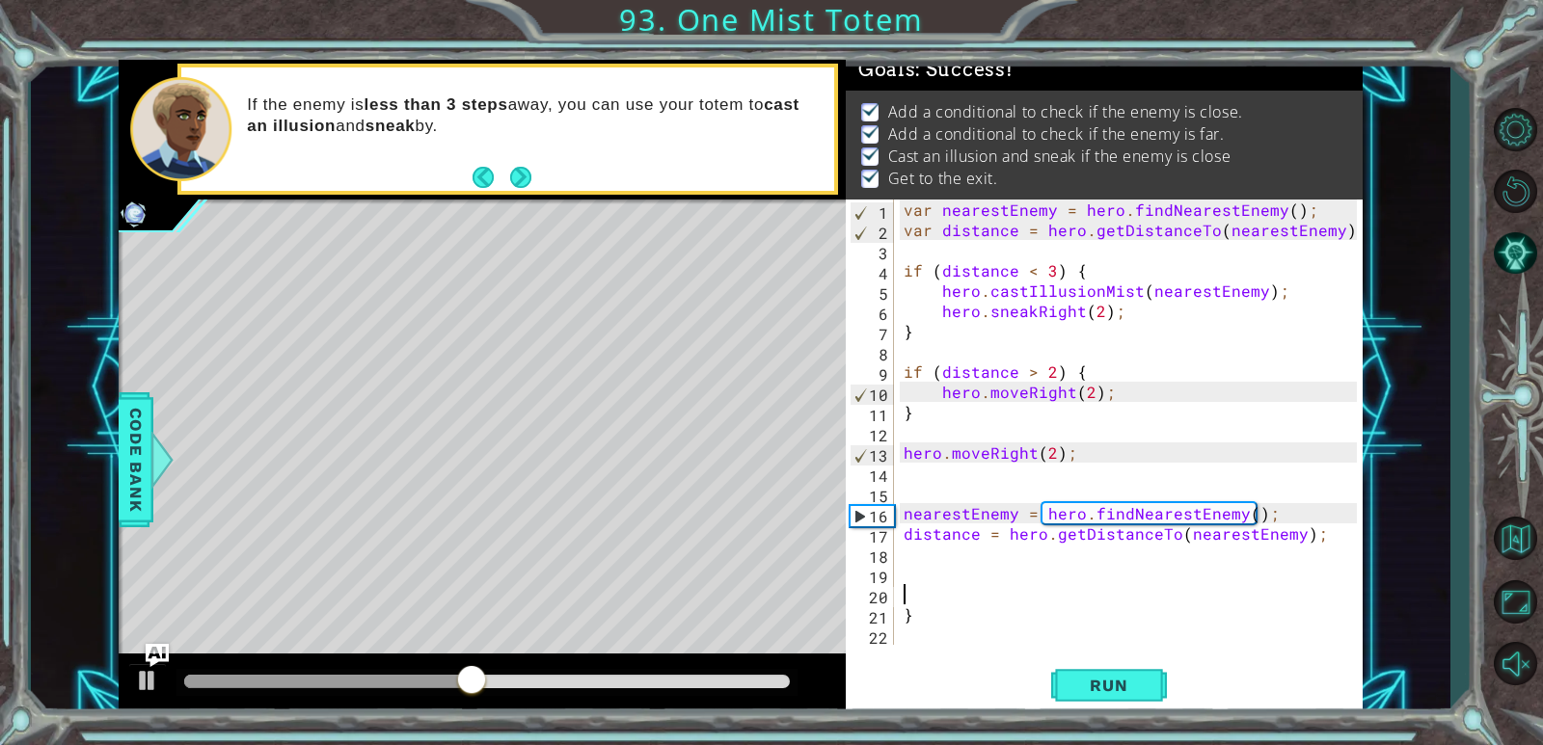
type textarea "}"
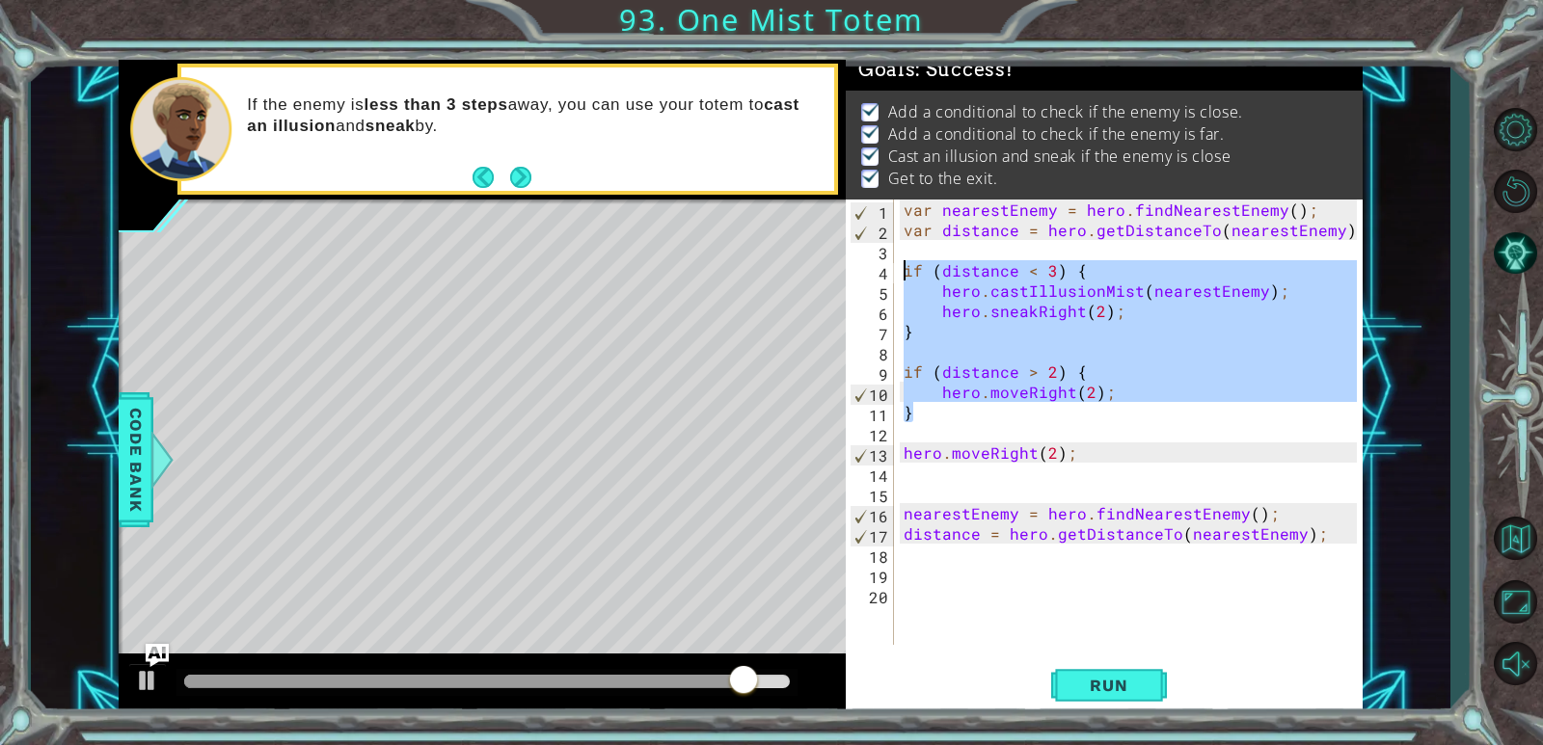
drag, startPoint x: 988, startPoint y: 421, endPoint x: 858, endPoint y: 272, distance: 198.2
click at [858, 272] on div "1 2 3 4 5 6 7 8 9 10 11 12 13 14 15 16 17 18 19 20 var nearestEnemy = hero . fi…" at bounding box center [1101, 422] width 511 height 445
type textarea "if (distance < 3) { hero.castIllusionMist(nearestEnemy);"
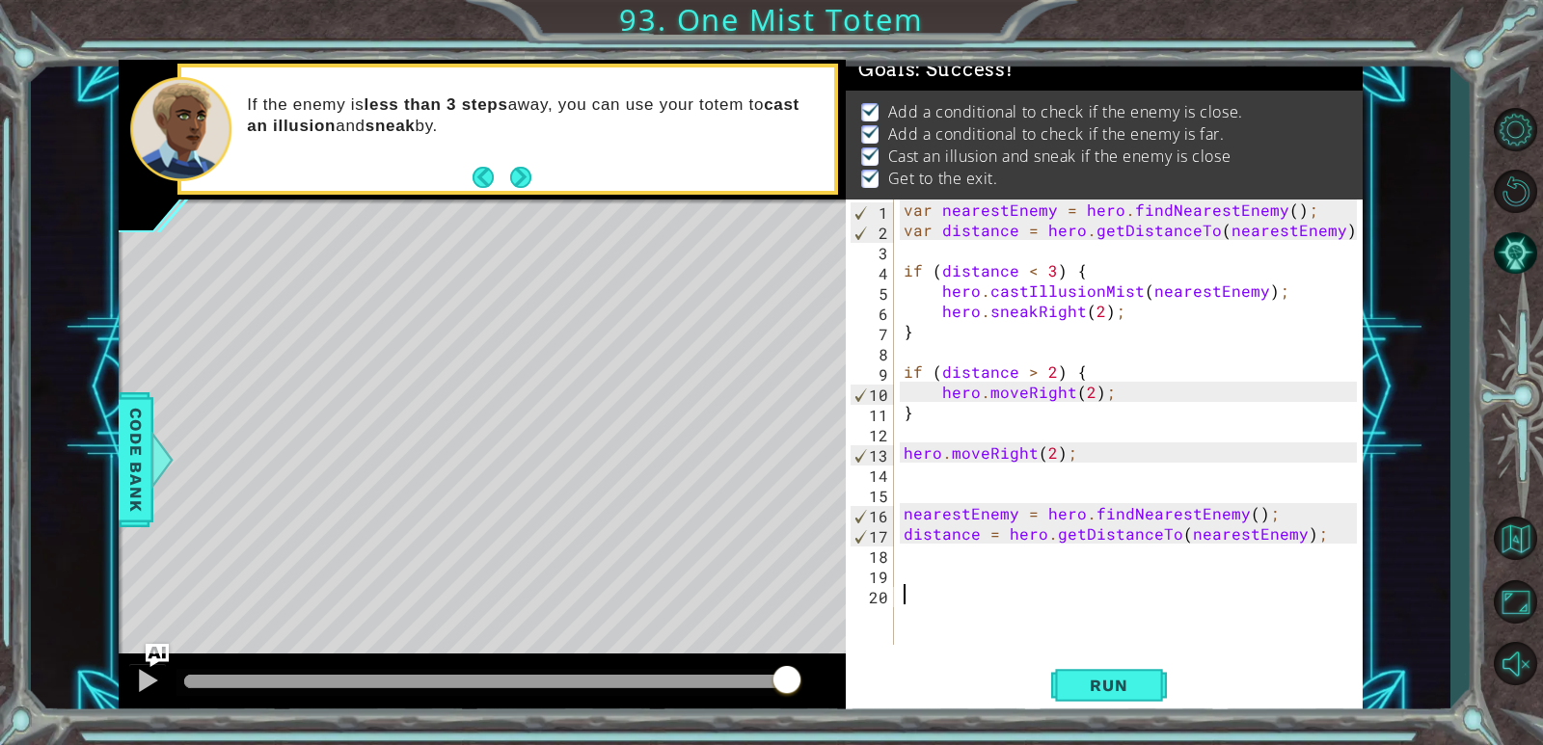
click at [932, 589] on body "1 ההההההההההההההההההההההההההההההההההההההההההההההההההההההההההההההההההההההההההההה…" at bounding box center [771, 372] width 1543 height 745
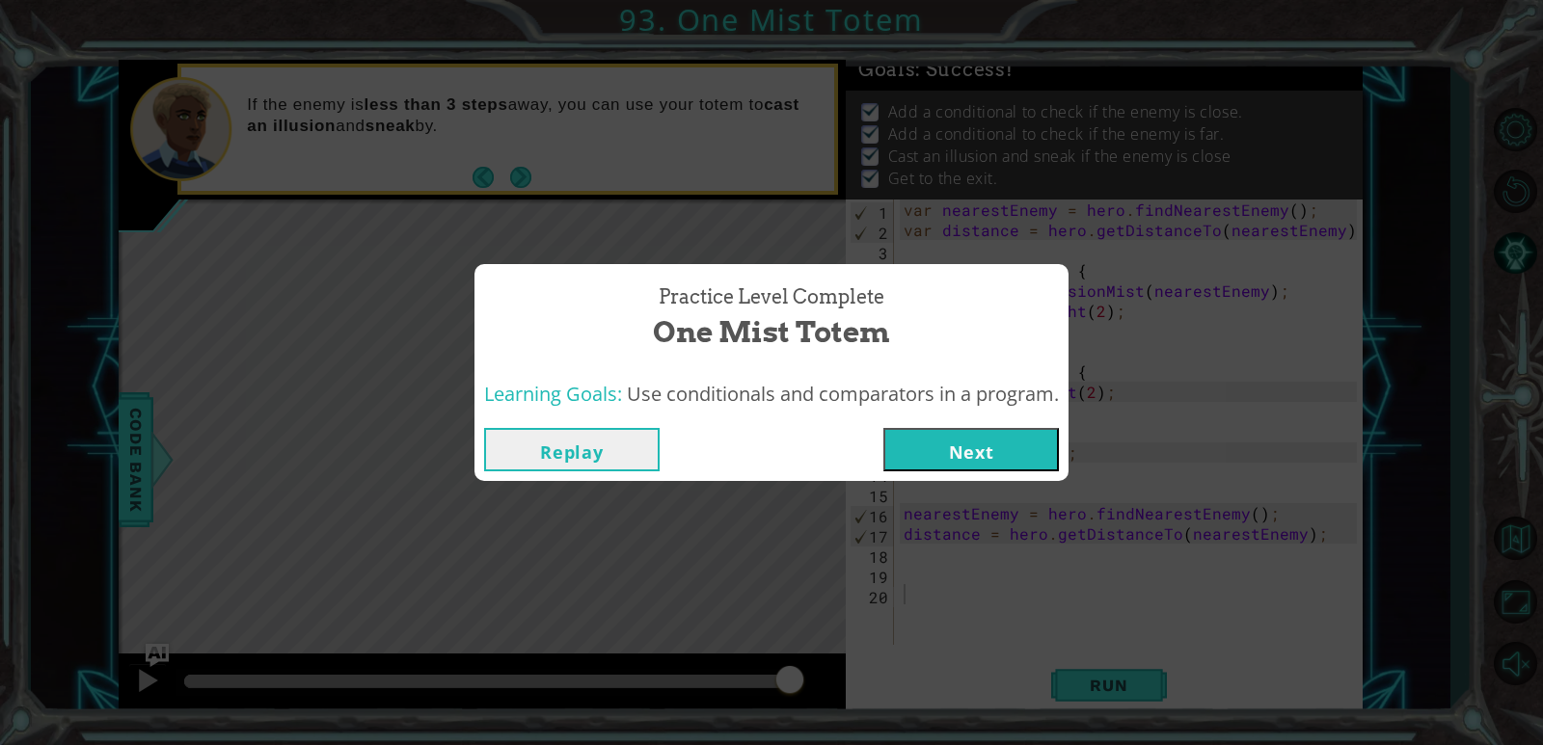
click at [956, 446] on button "Next" at bounding box center [970, 449] width 175 height 43
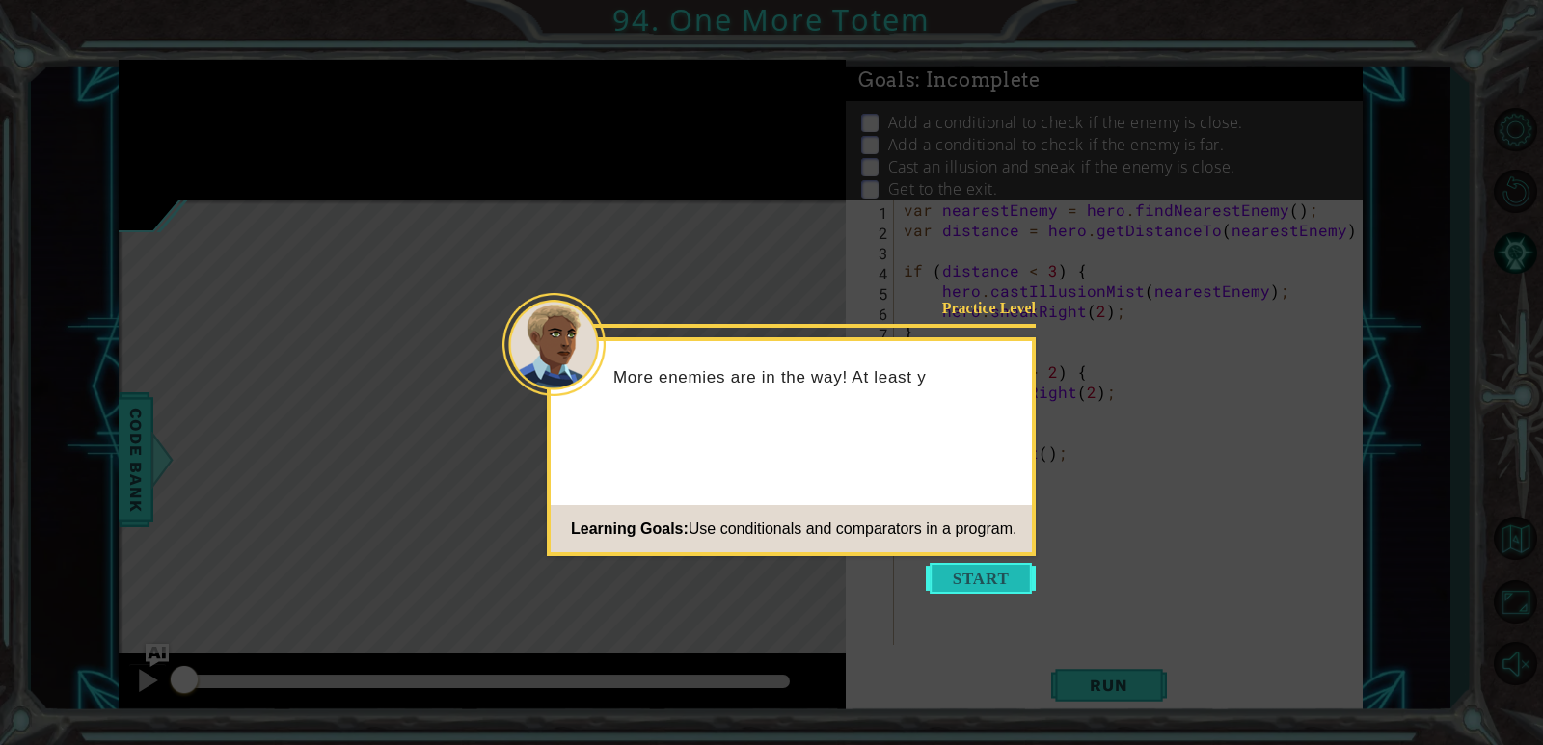
click at [957, 565] on button "Start" at bounding box center [981, 578] width 110 height 31
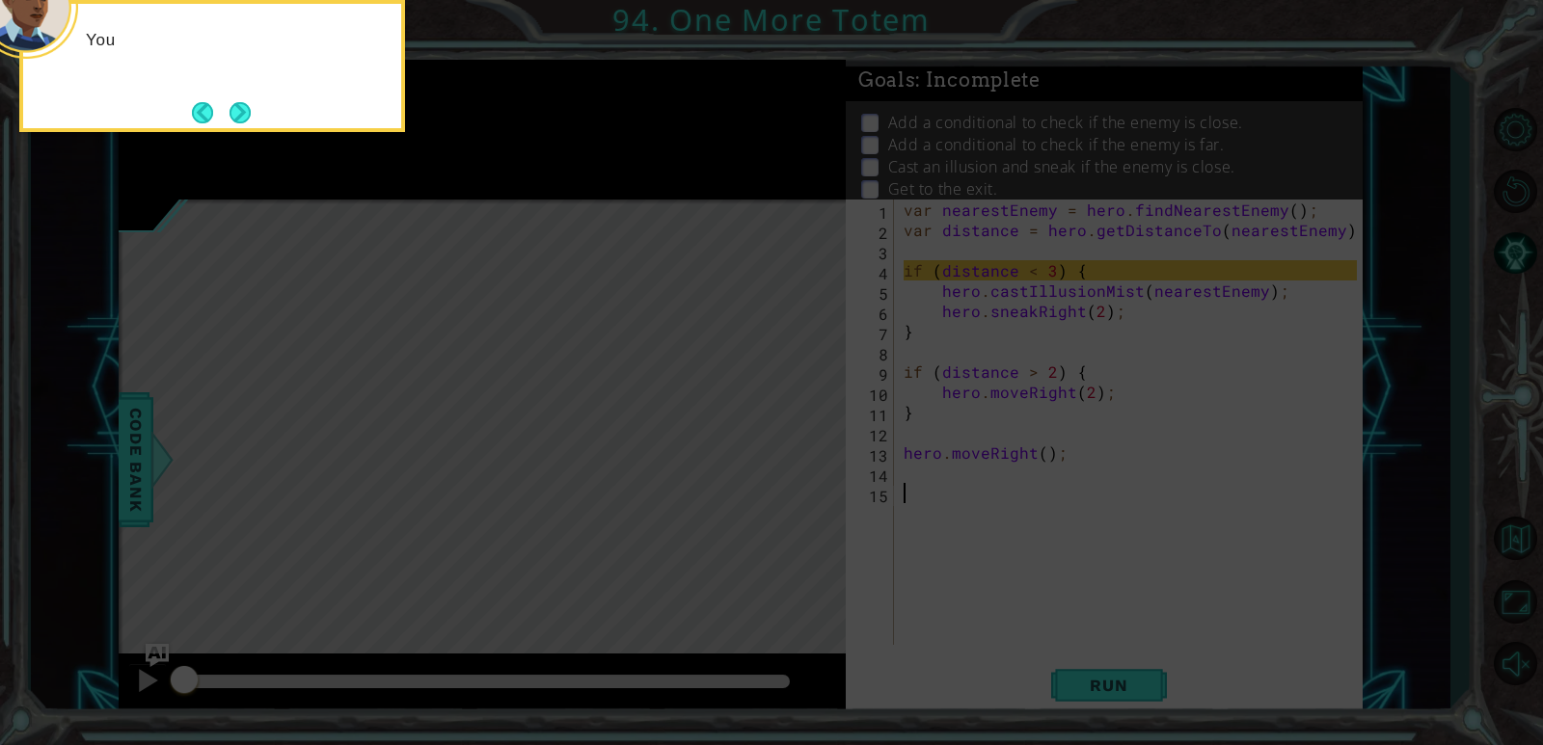
click at [996, 633] on icon at bounding box center [771, 111] width 1543 height 1268
click at [236, 110] on button "Next" at bounding box center [239, 112] width 21 height 21
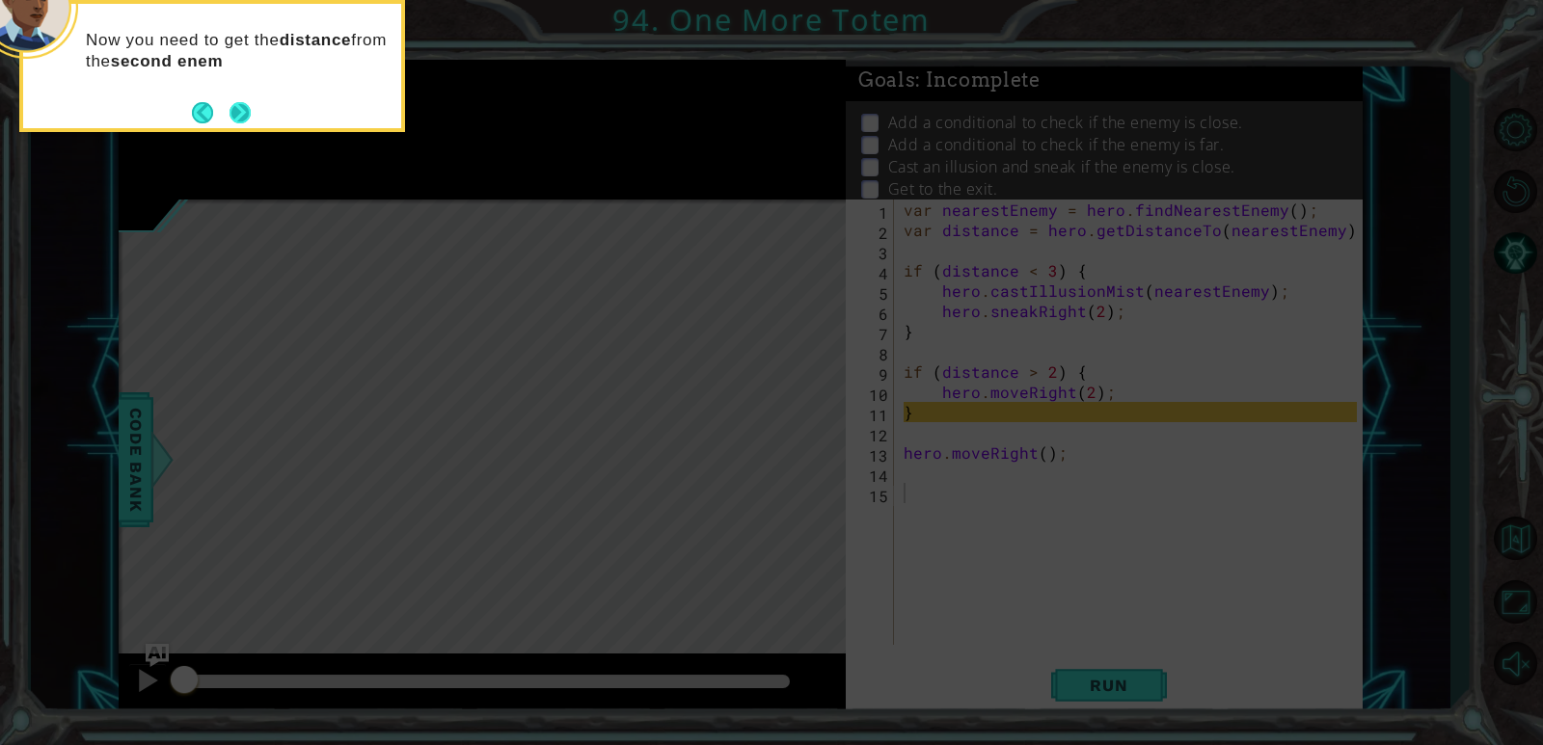
drag, startPoint x: 233, startPoint y: 90, endPoint x: 233, endPoint y: 108, distance: 18.3
click at [233, 101] on div "Now you need to get the distance from the second enem" at bounding box center [212, 56] width 378 height 105
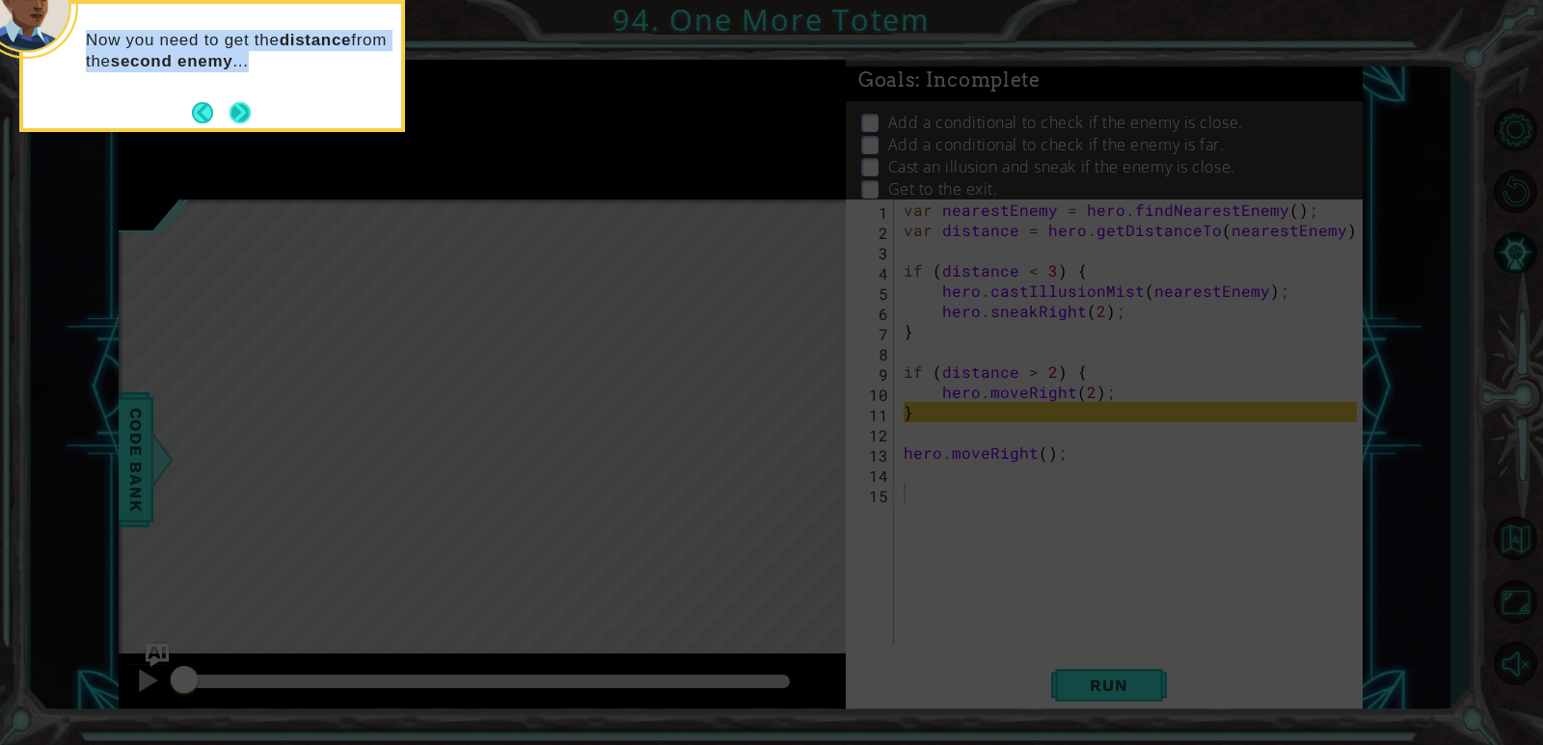
click at [233, 108] on button "Next" at bounding box center [239, 112] width 21 height 21
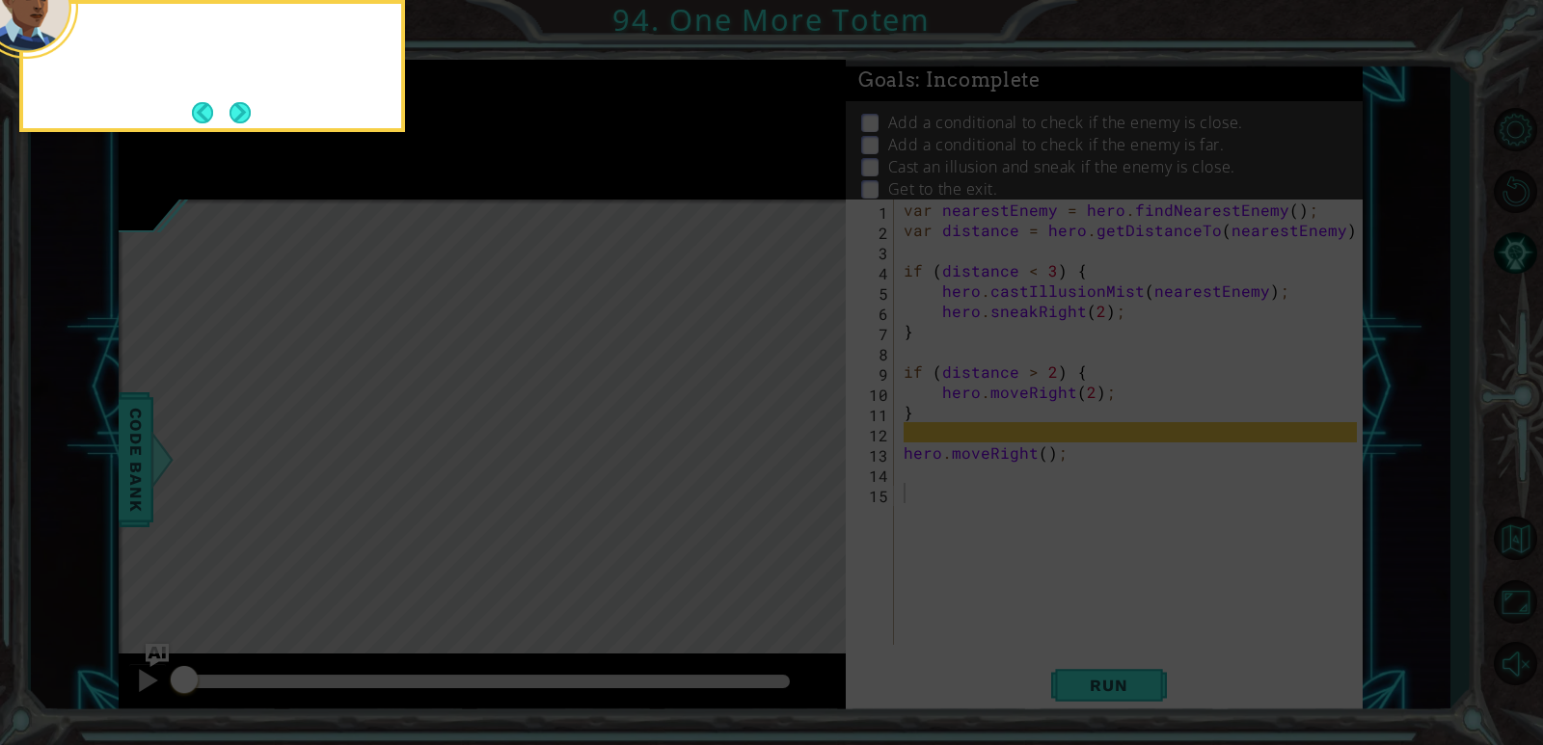
click at [233, 108] on button "Next" at bounding box center [239, 112] width 21 height 21
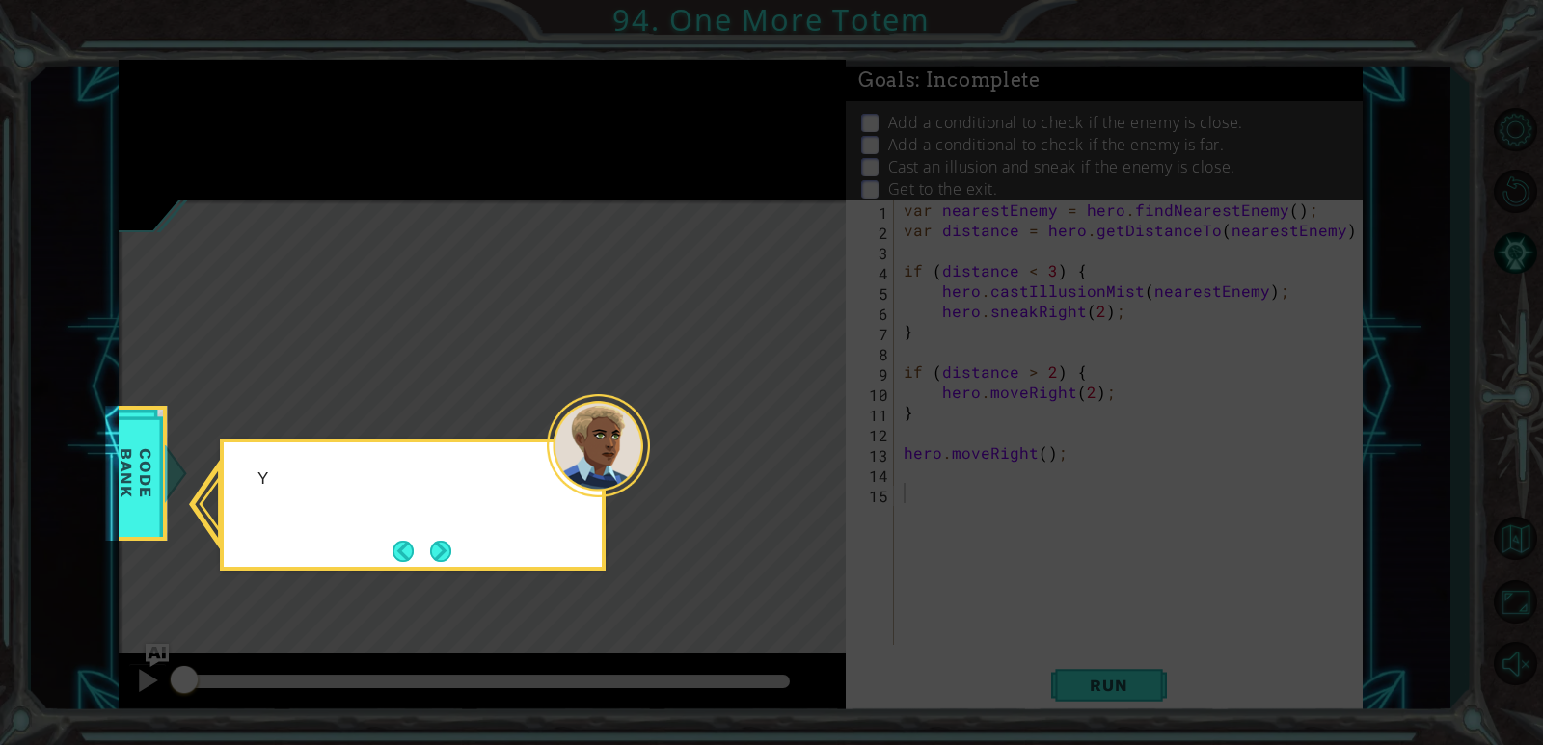
click at [233, 108] on icon at bounding box center [771, 372] width 1543 height 745
click at [426, 549] on footer at bounding box center [421, 551] width 59 height 29
click at [426, 549] on button "Back" at bounding box center [411, 551] width 38 height 21
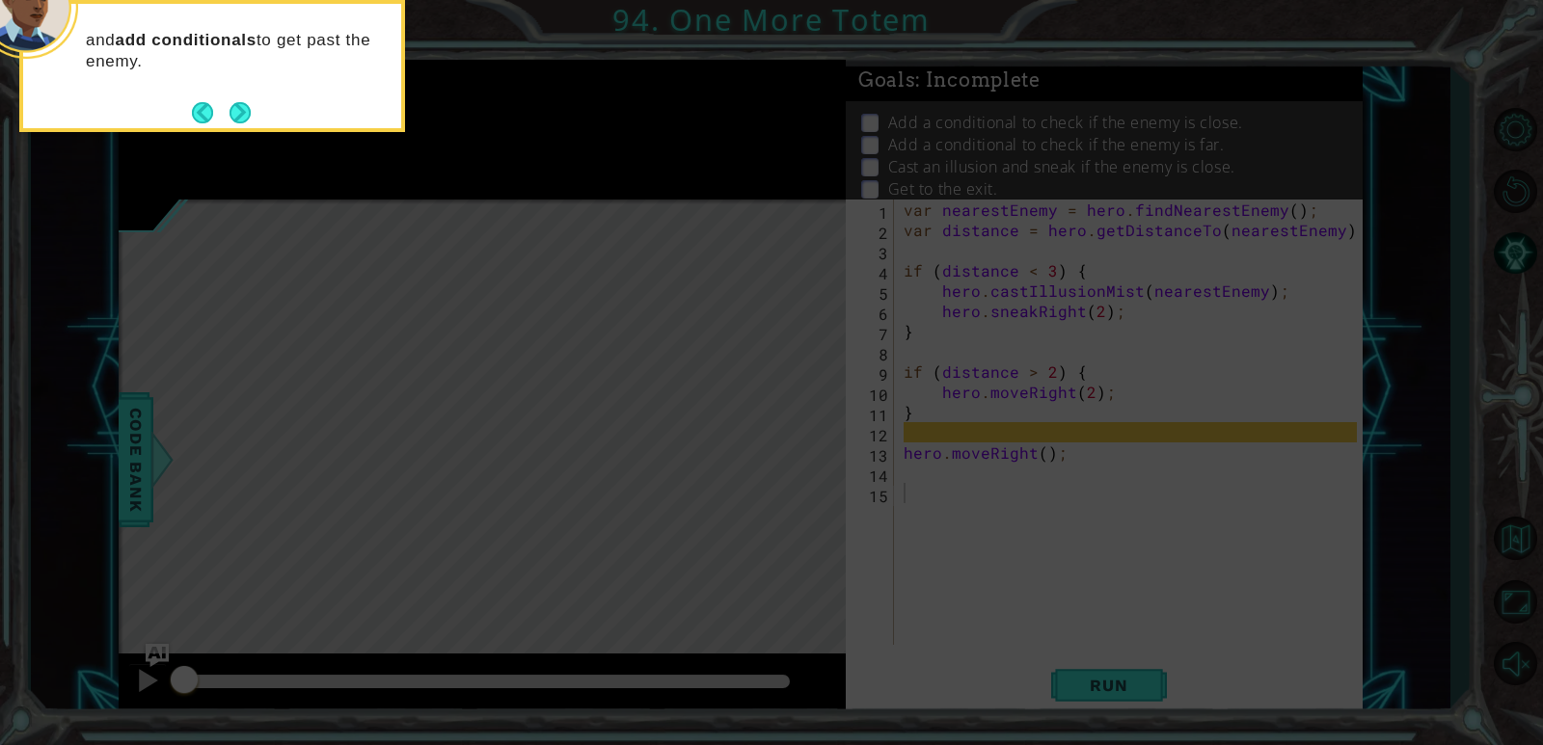
click at [247, 126] on footer at bounding box center [221, 112] width 59 height 29
click at [250, 107] on button "Next" at bounding box center [239, 112] width 21 height 21
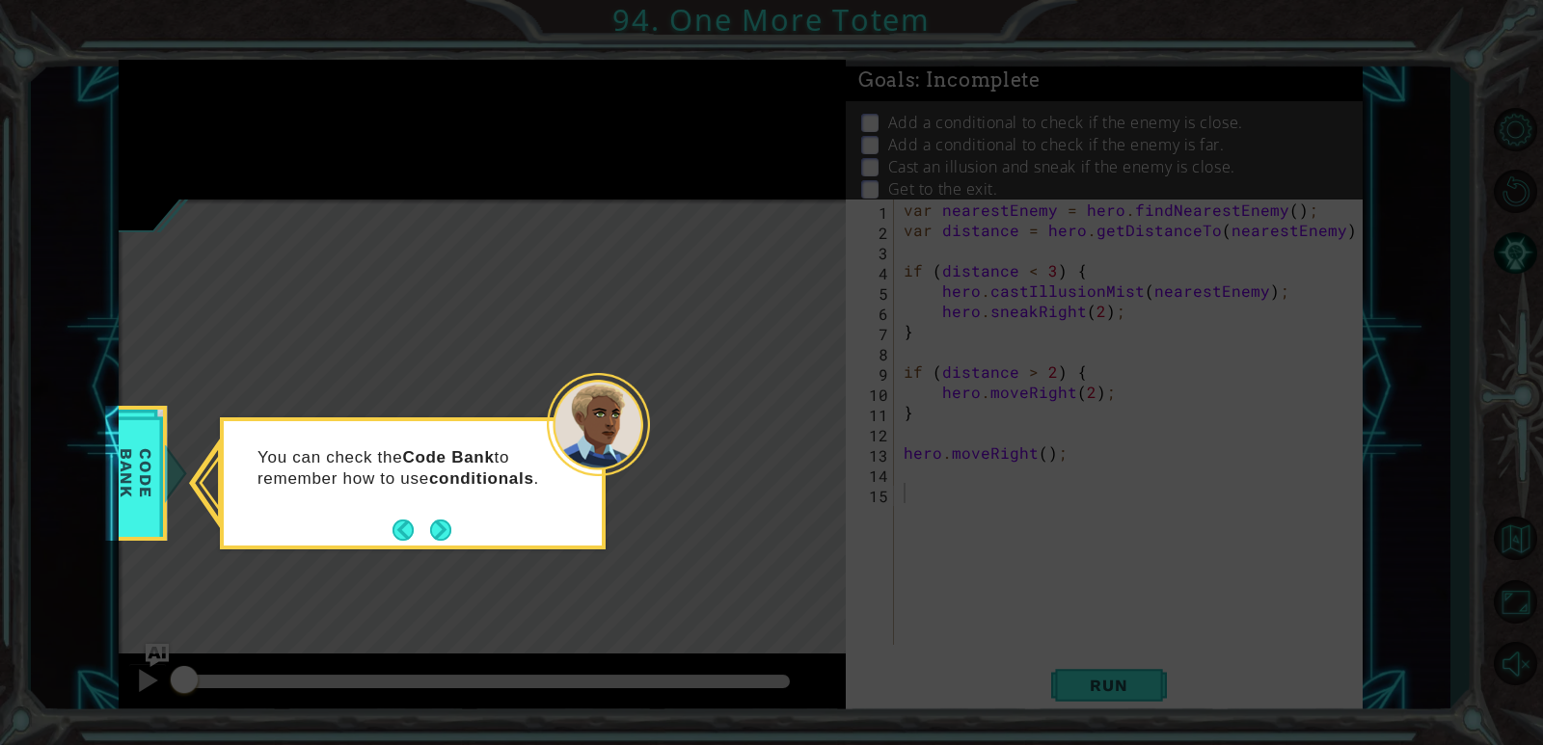
click at [250, 107] on icon at bounding box center [771, 372] width 1543 height 745
click at [424, 526] on footer at bounding box center [421, 530] width 59 height 29
click at [435, 526] on button "Next" at bounding box center [440, 530] width 21 height 21
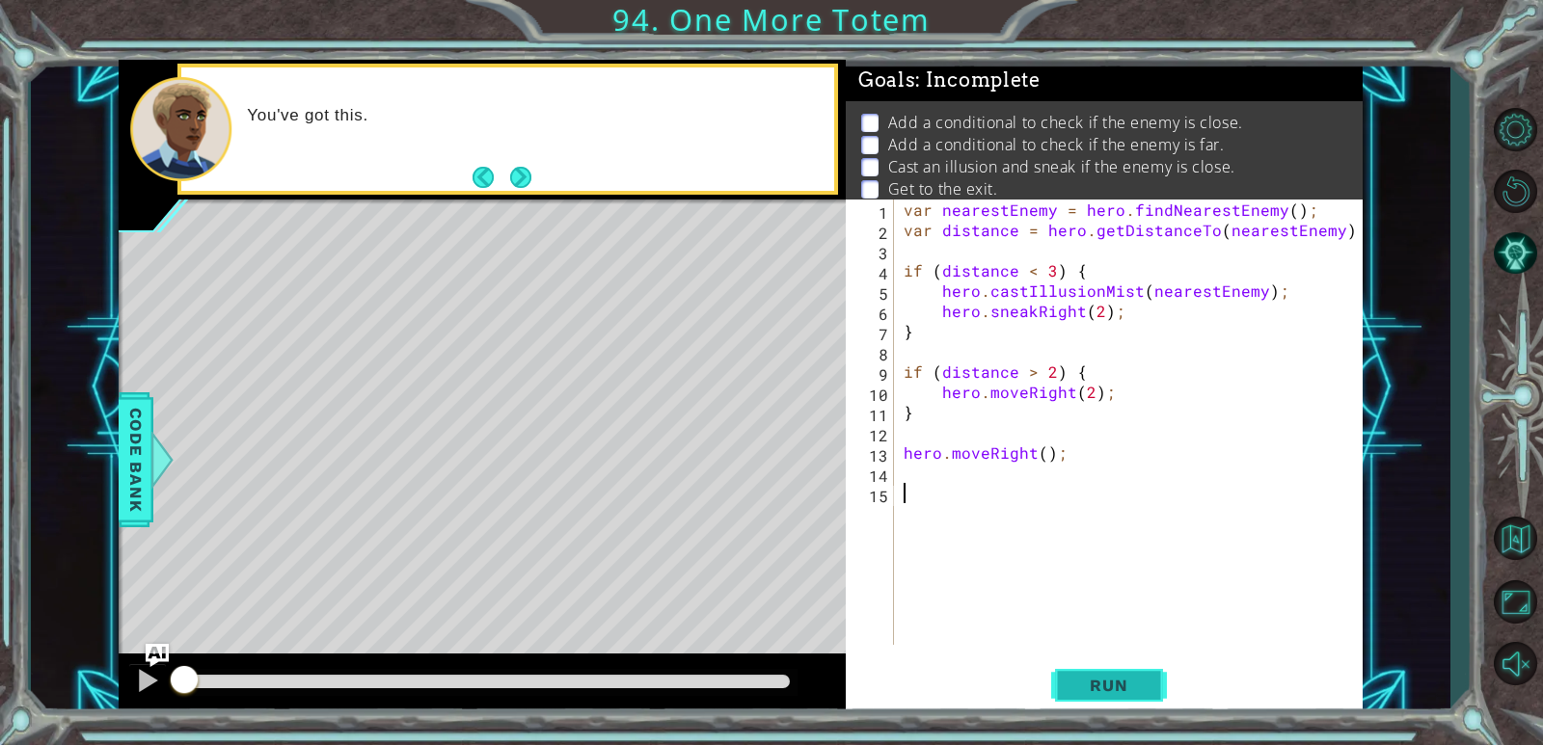
click at [996, 677] on span "Run" at bounding box center [1108, 685] width 76 height 19
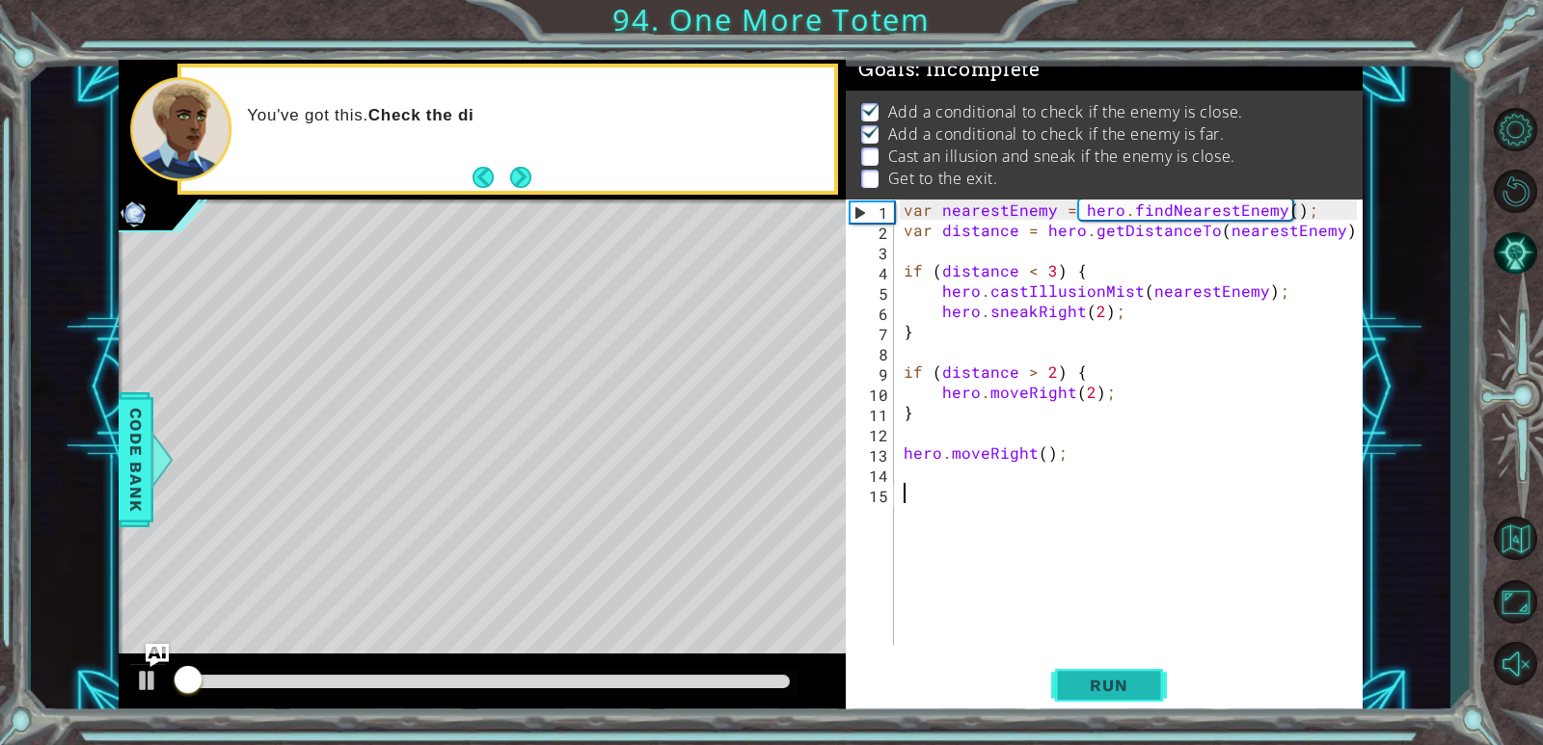
scroll to position [17, 0]
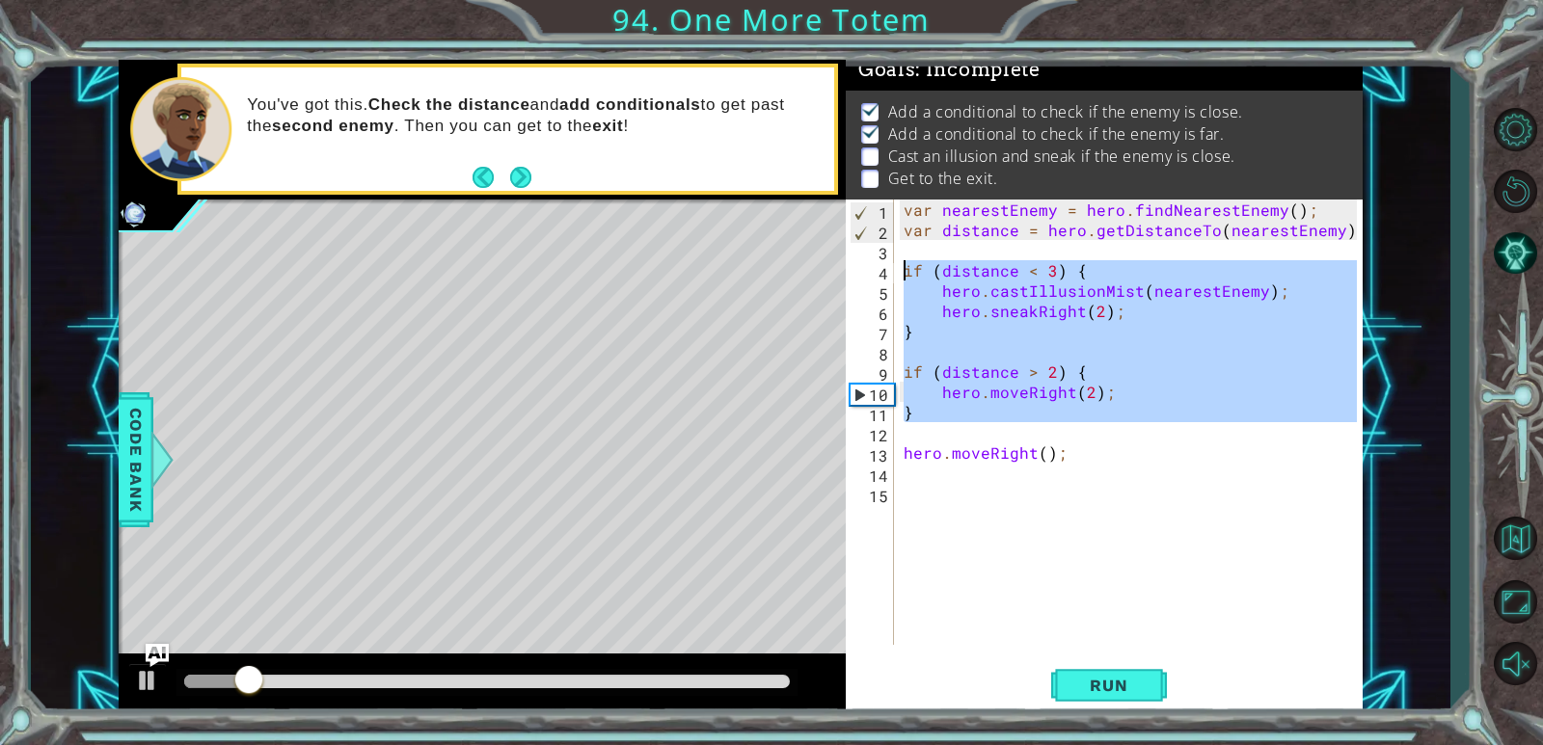
drag, startPoint x: 948, startPoint y: 422, endPoint x: 897, endPoint y: 271, distance: 159.8
click at [897, 271] on div "1 2 3 4 5 6 7 8 9 10 11 12 13 14 15 var nearestEnemy = hero . findNearestEnemy …" at bounding box center [1101, 422] width 511 height 445
type textarea "if (distance < 3) { hero.castIllusionMist(nearestEnemy);"
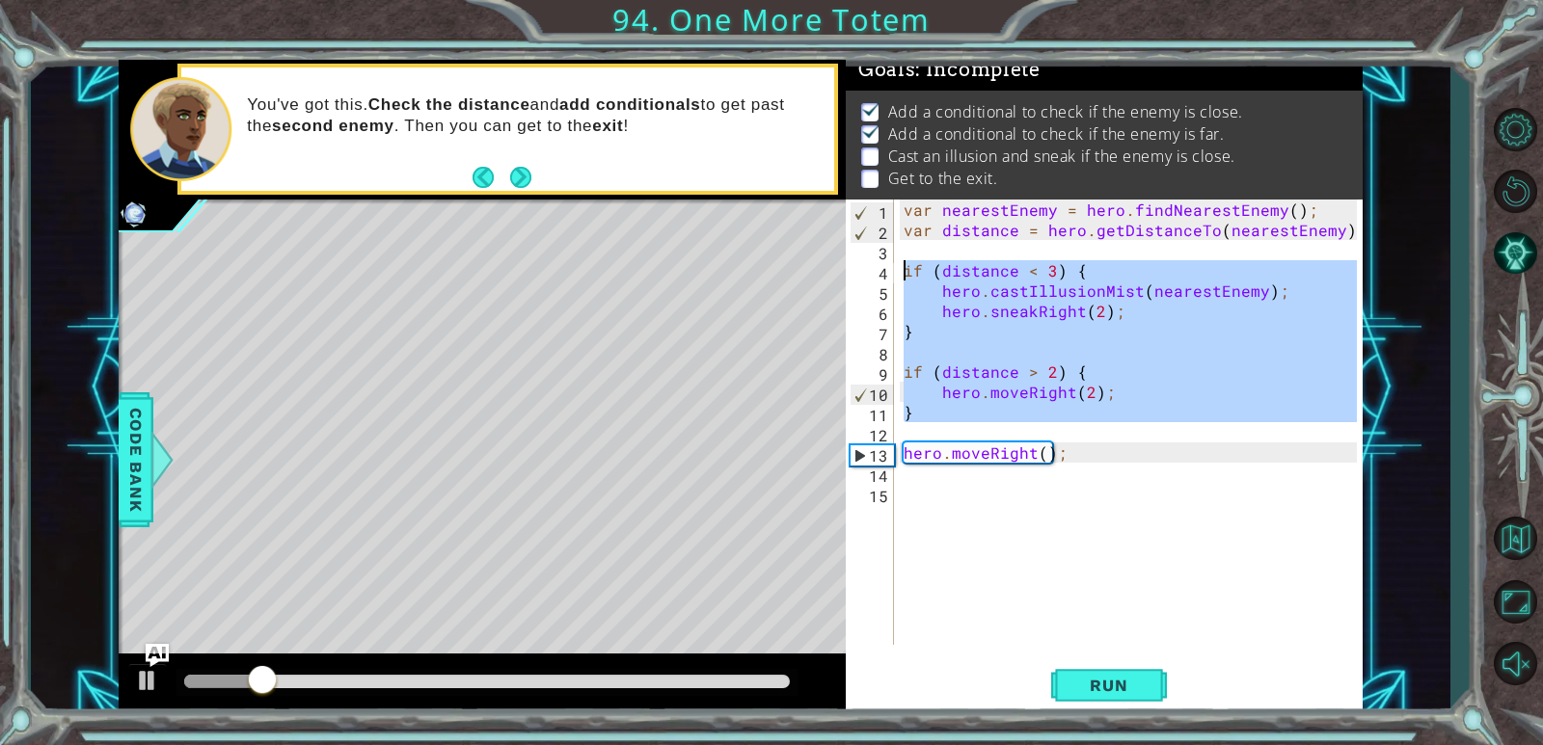
click at [918, 518] on div "var nearestEnemy = hero . findNearestEnemy ( ) ; var distance = hero . getDista…" at bounding box center [1133, 443] width 467 height 486
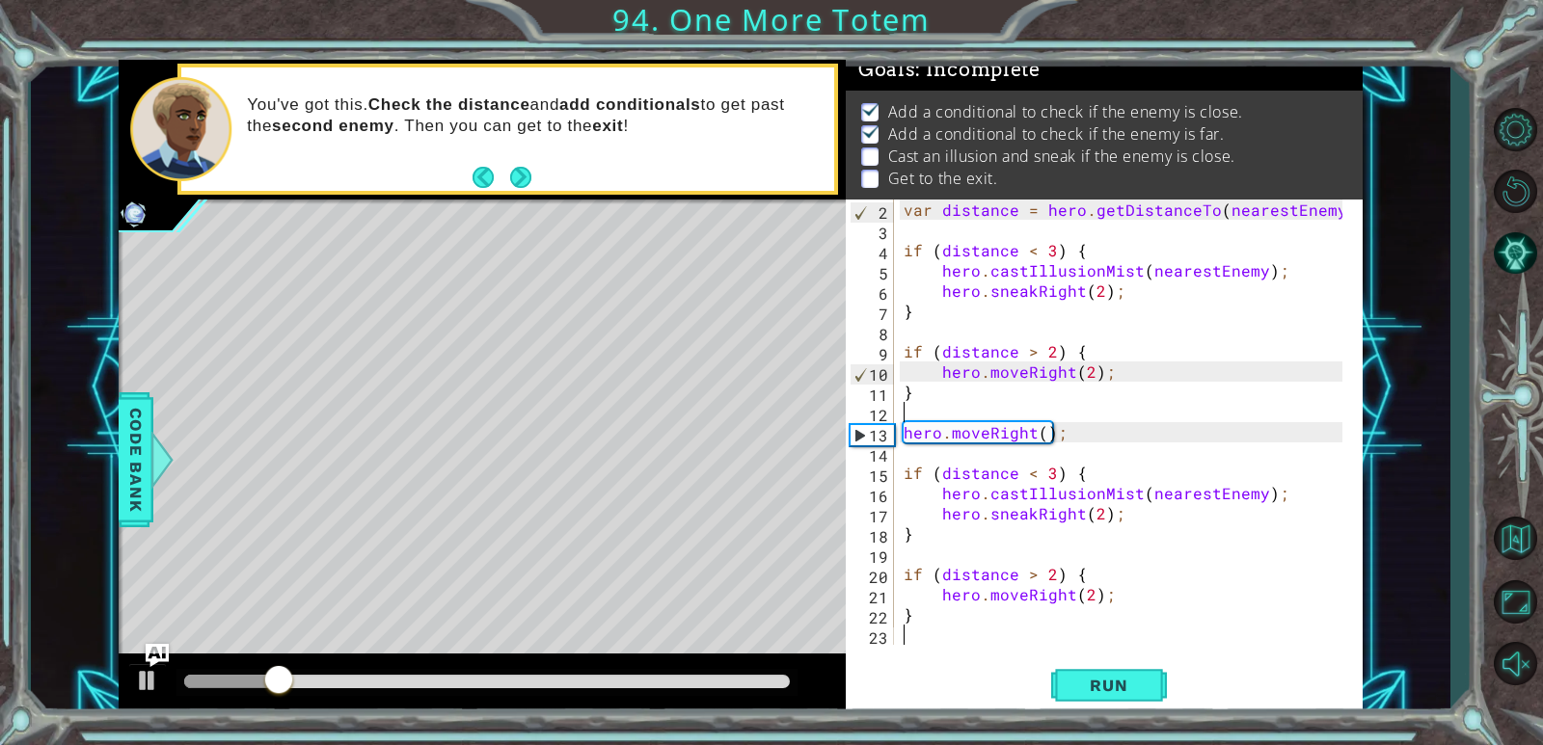
scroll to position [20, 0]
click at [996, 678] on span "Run" at bounding box center [1108, 685] width 76 height 19
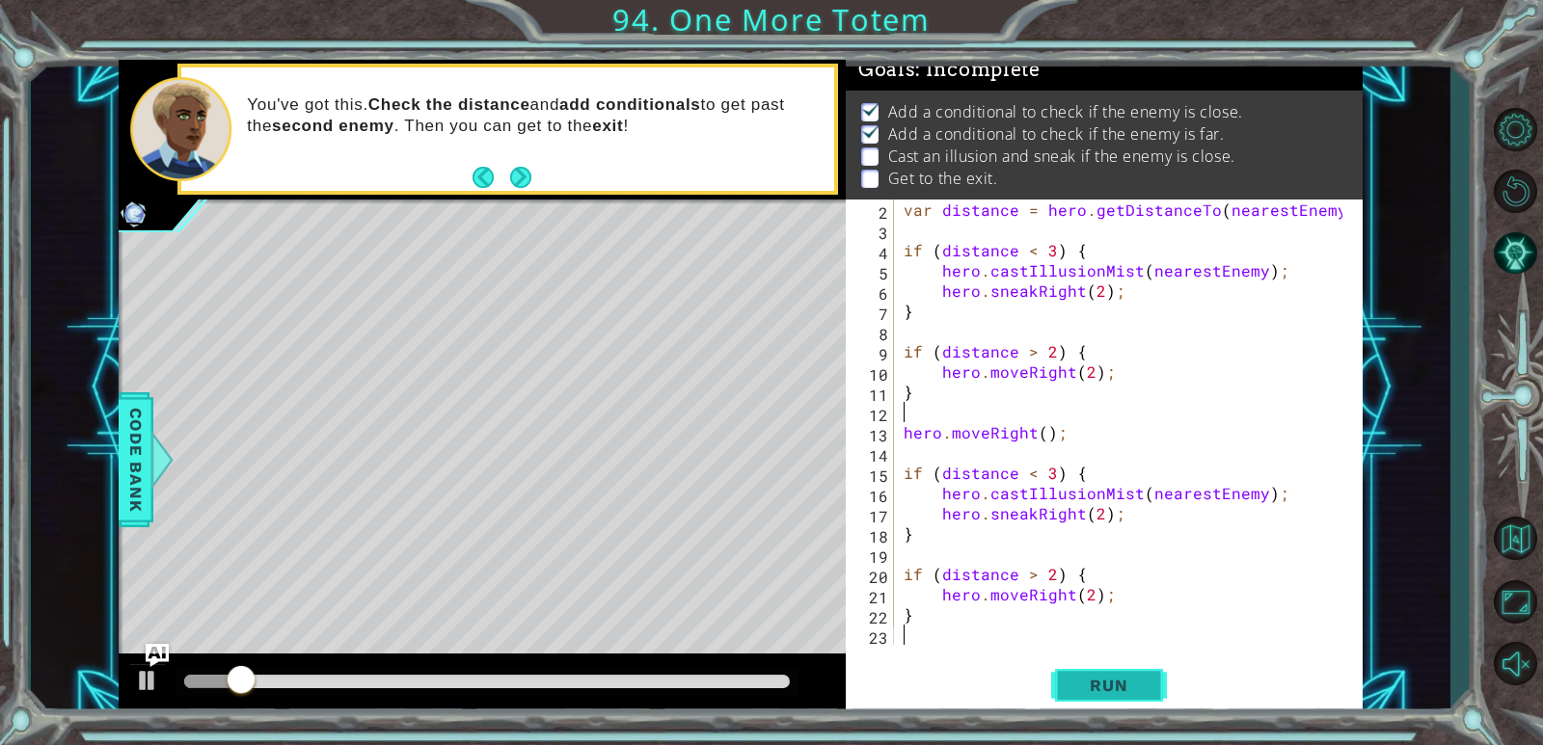
click at [996, 678] on span "Run" at bounding box center [1108, 685] width 76 height 19
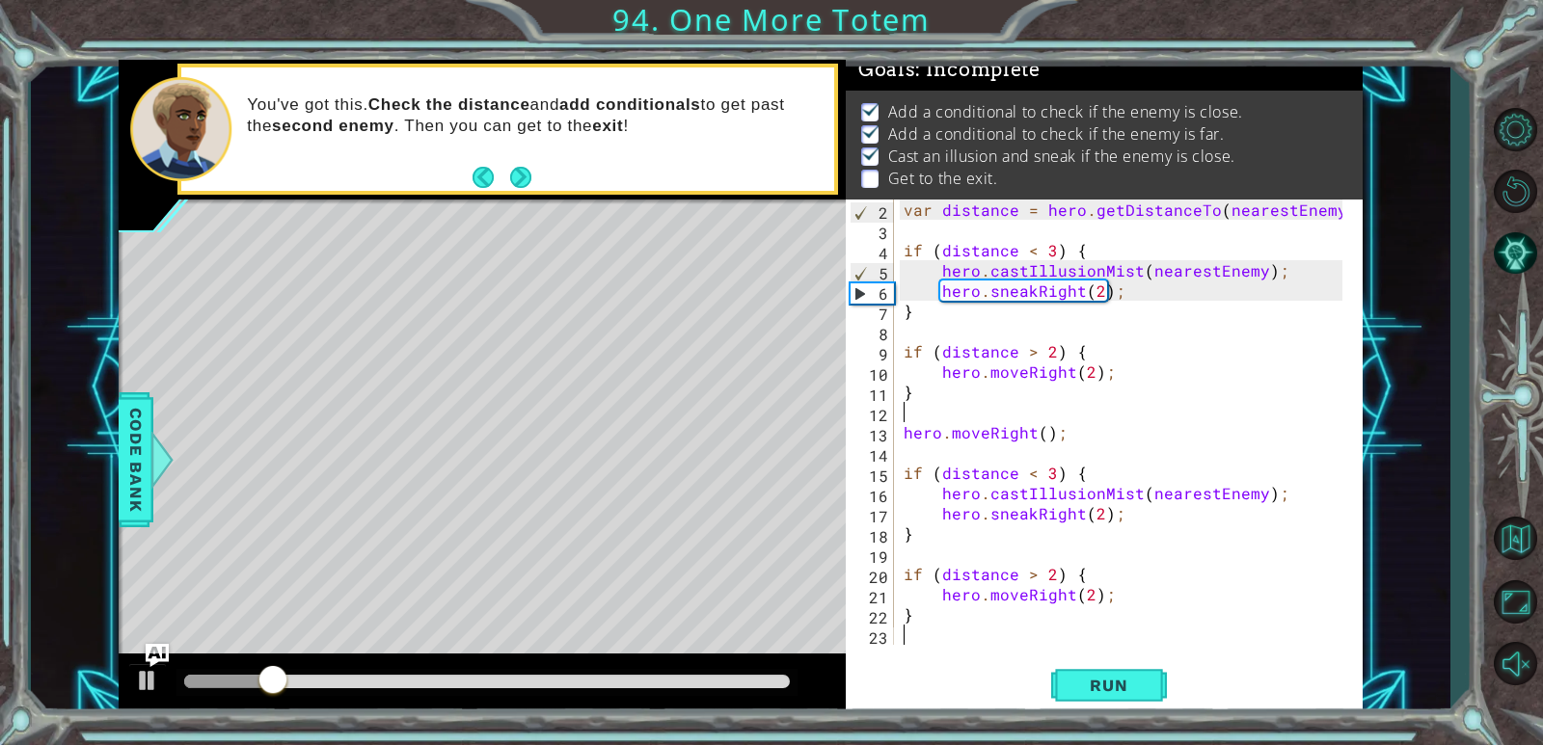
click at [938, 652] on div "2 3 4 5 6 7 8 9 10 11 12 13 14 15 16 17 18 19 20 21 22 23 var distance = hero .…" at bounding box center [1104, 458] width 517 height 516
click at [914, 636] on div "var distance = hero . getDistanceTo ( nearestEnemy ) ; if ( distance < 3 ) { he…" at bounding box center [1126, 443] width 452 height 486
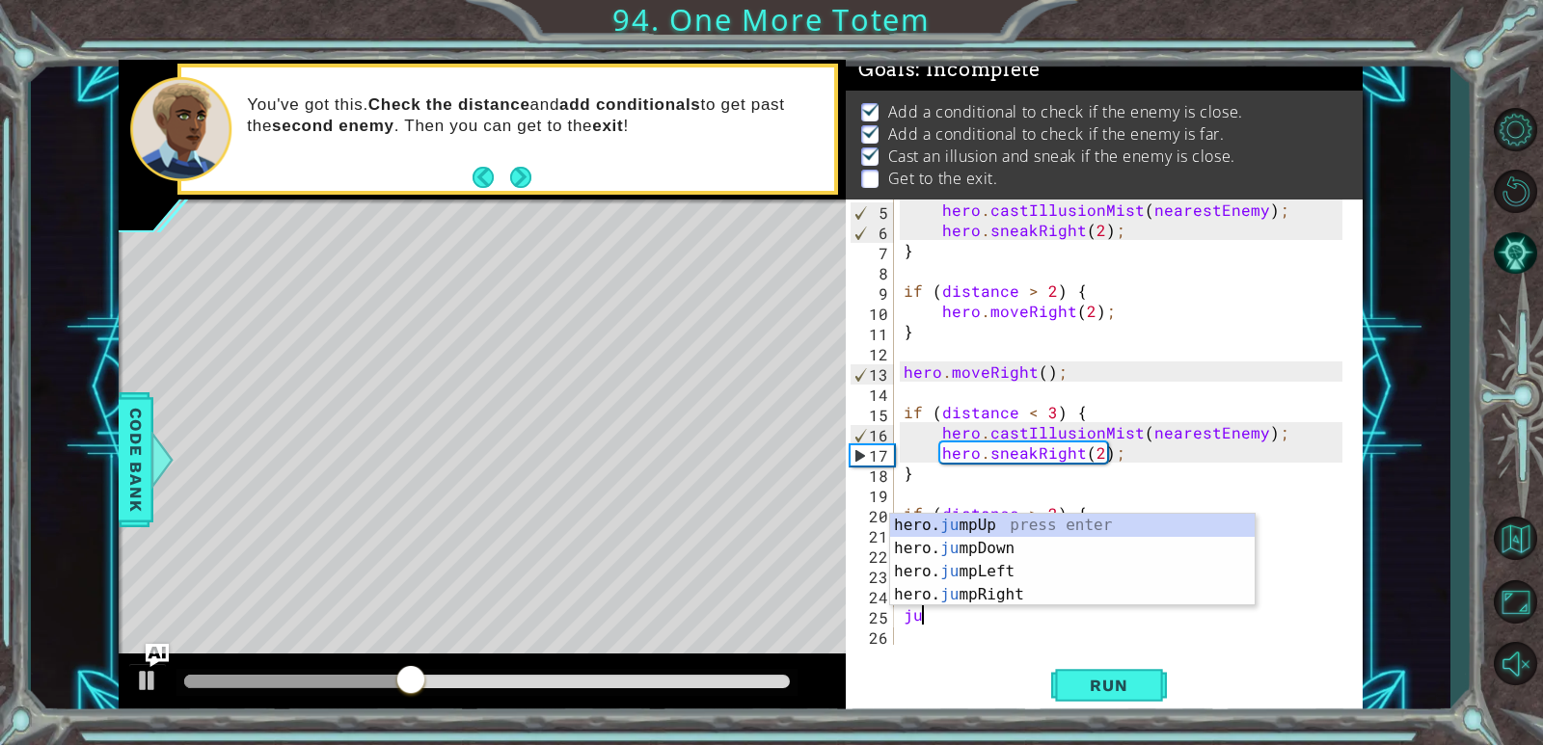
scroll to position [0, 9]
type textarea "hero.moveUp(1);jum"
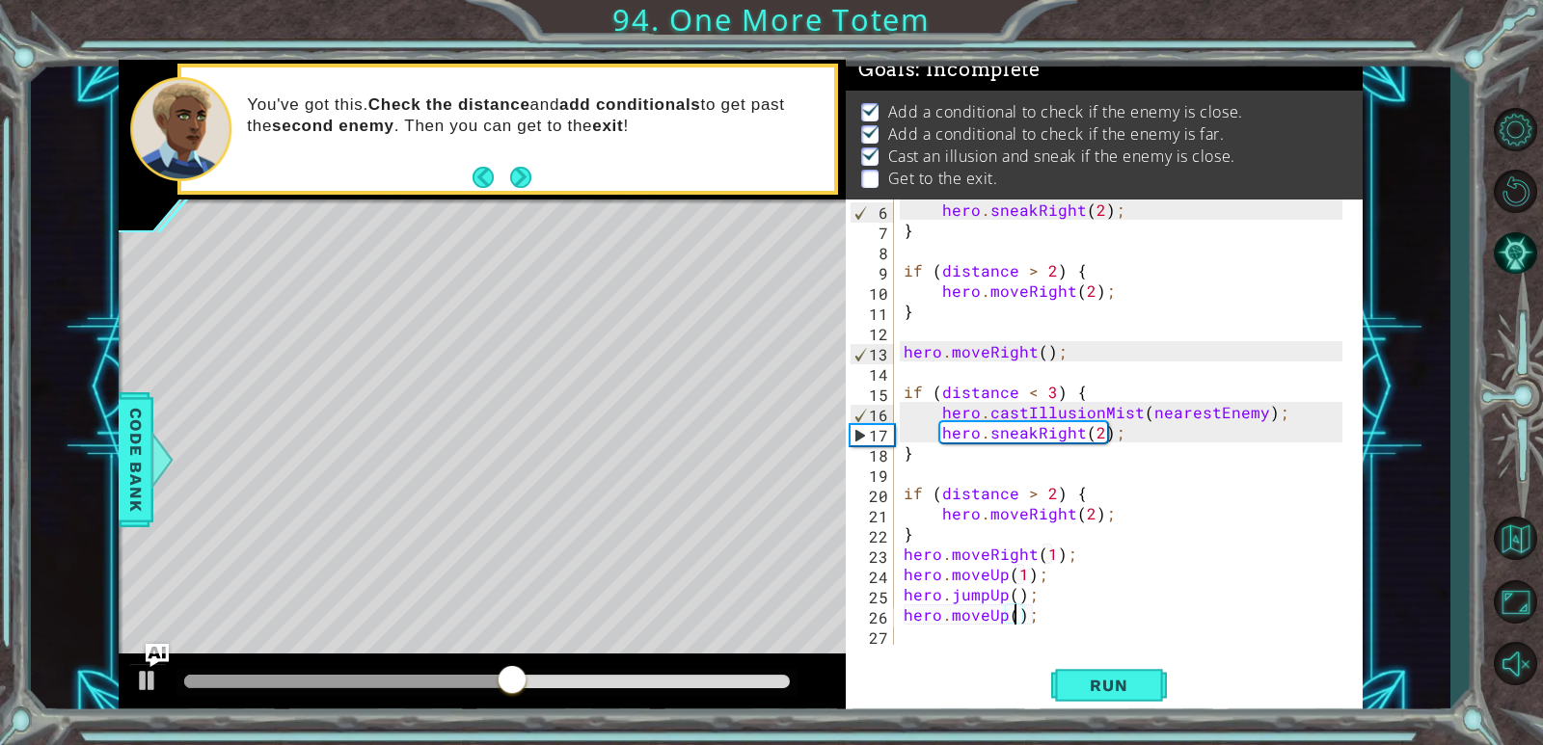
scroll to position [0, 7]
type textarea "hero.moveUp(2);"
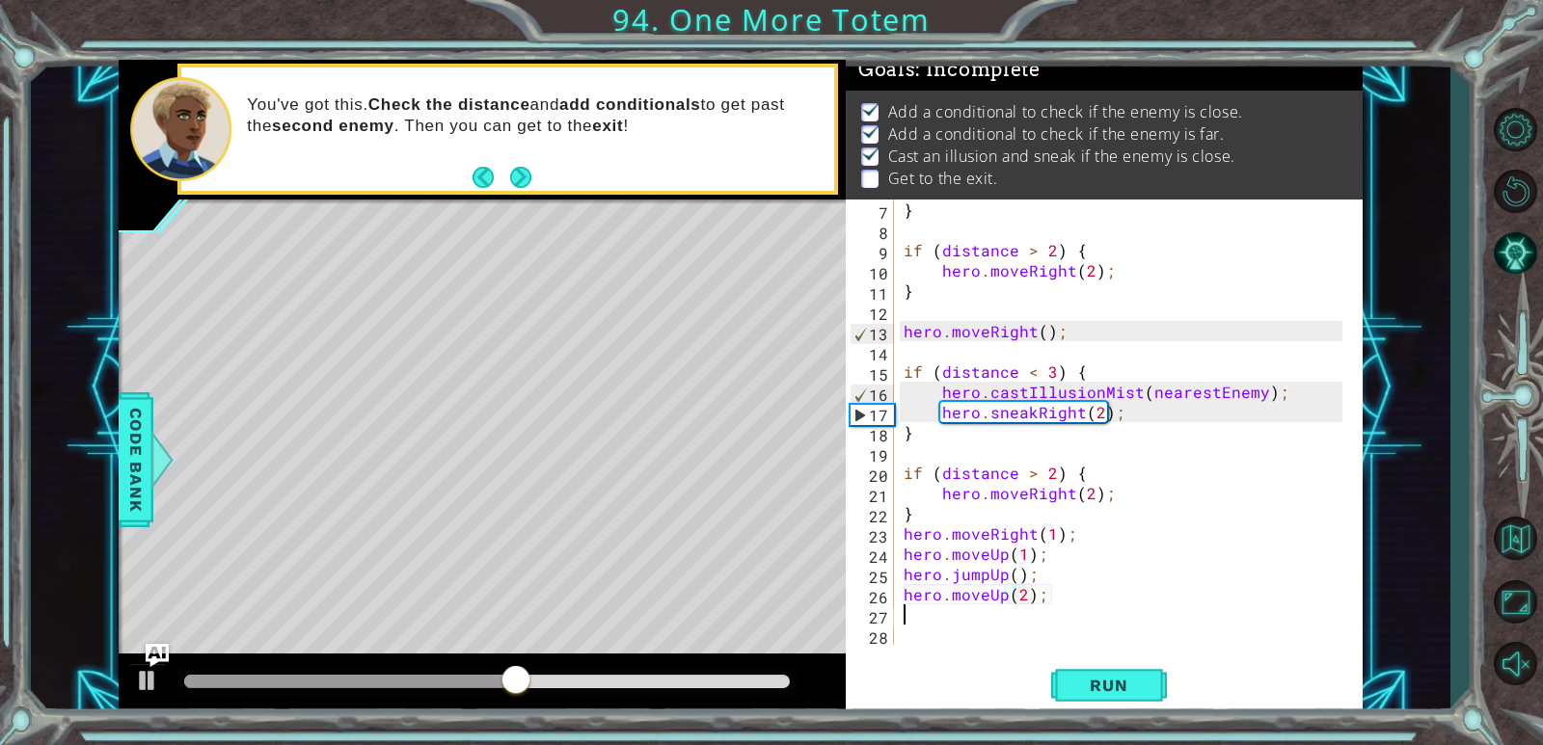
scroll to position [121, 0]
click at [996, 688] on button "Run" at bounding box center [1109, 686] width 116 height 52
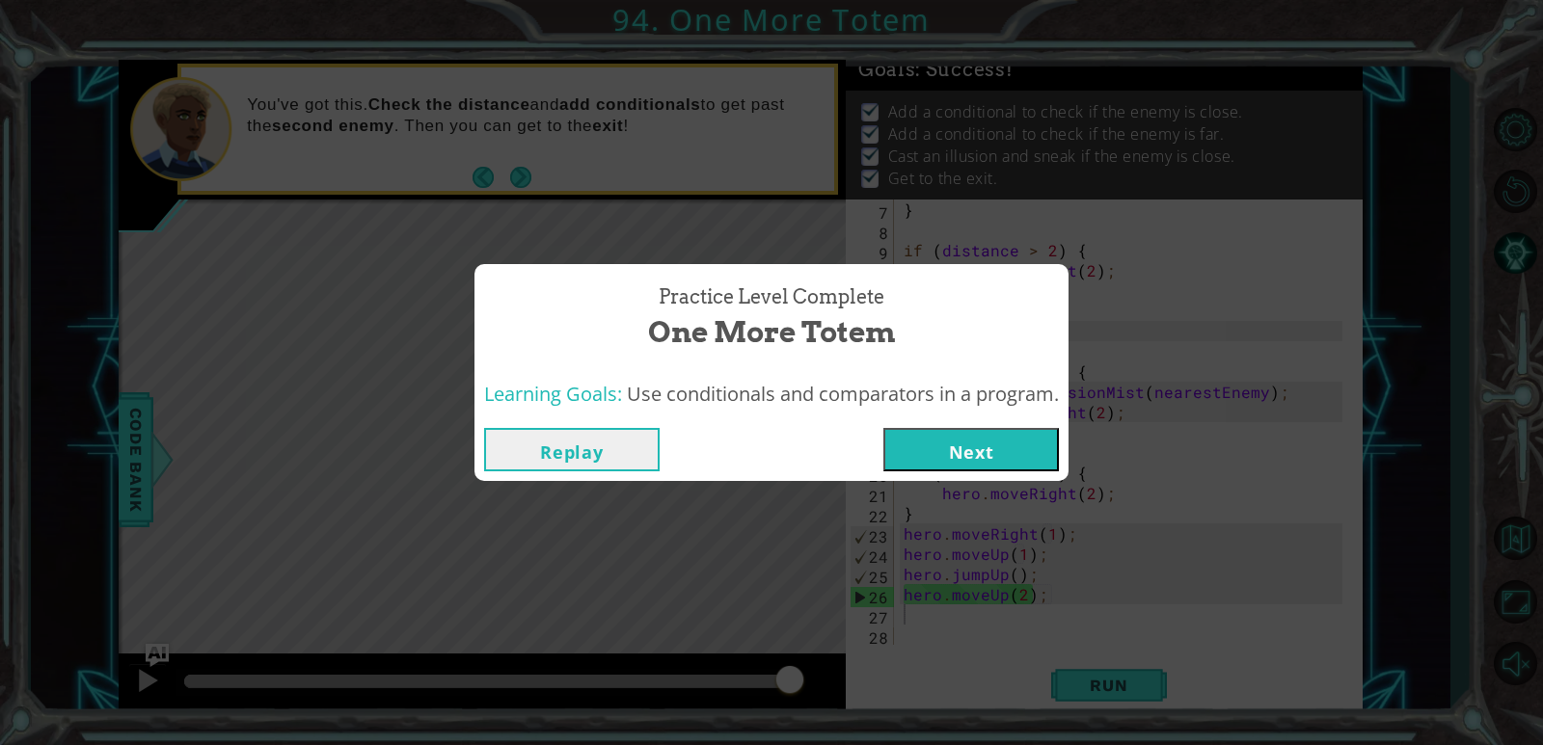
click button "Next" at bounding box center [970, 449] width 175 height 43
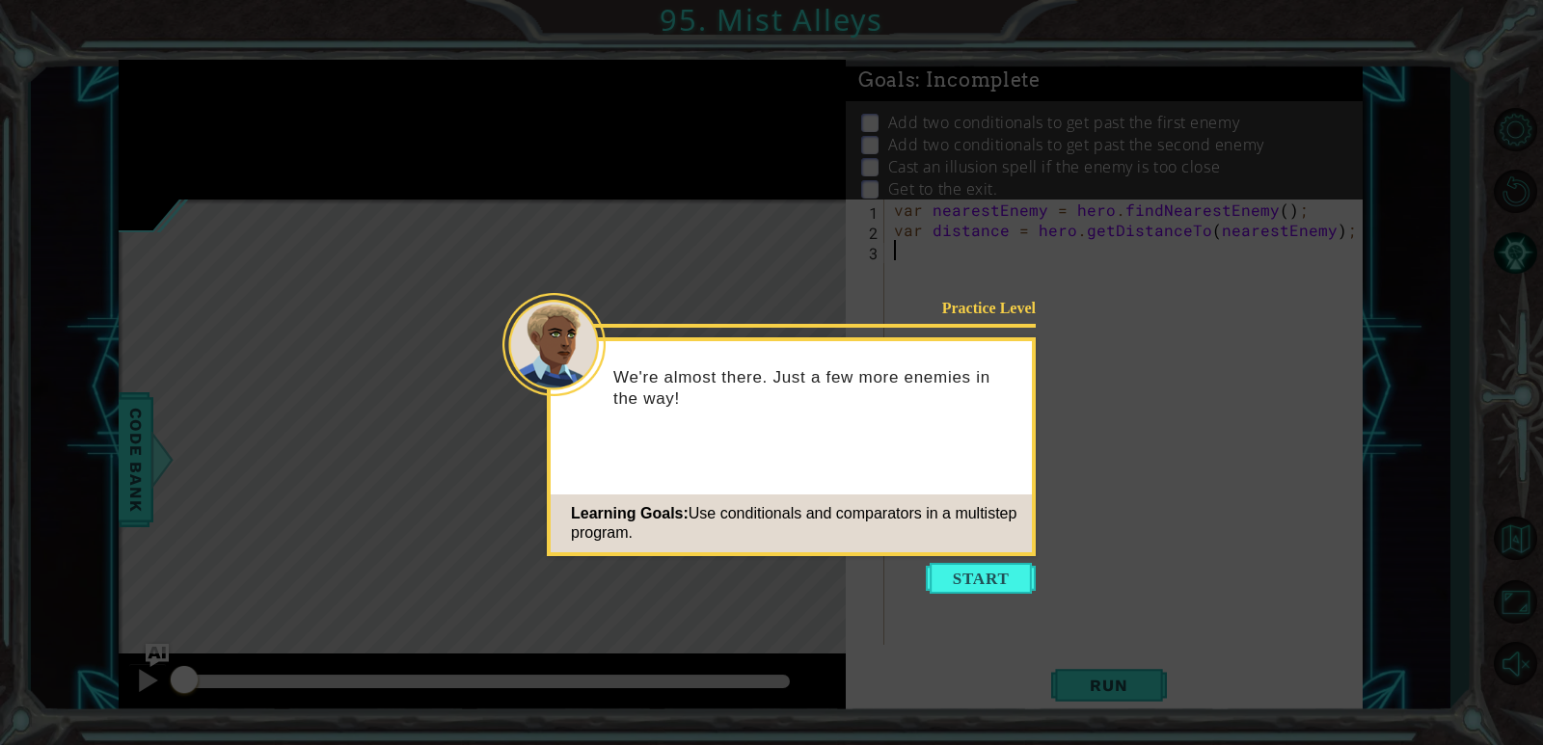
click at [996, 557] on icon at bounding box center [771, 372] width 1543 height 745
click at [996, 565] on button "Start" at bounding box center [981, 578] width 110 height 31
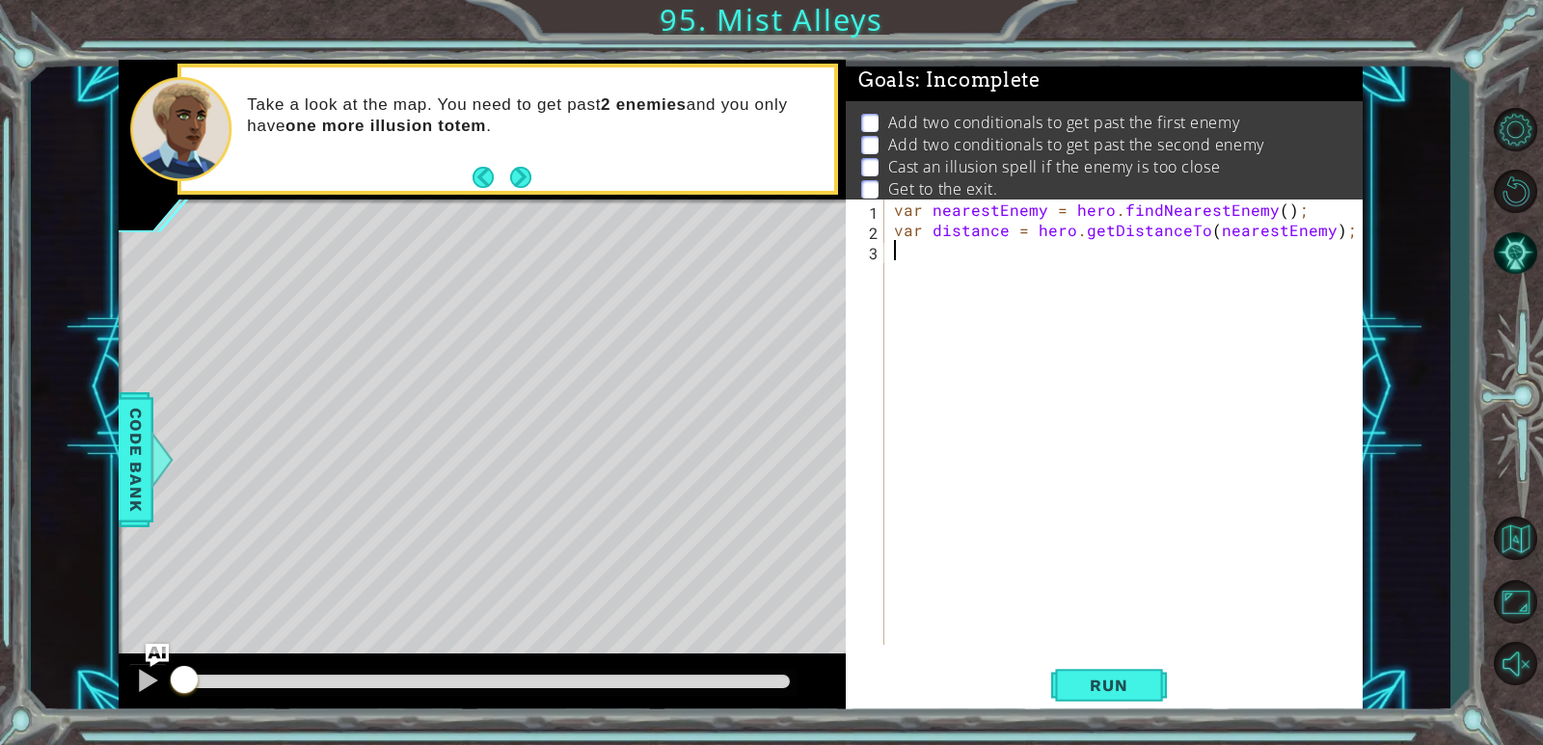
click at [937, 266] on div "var nearestEnemy = hero . findNearestEnemy ( ) ; var distance = hero . getDista…" at bounding box center [1128, 443] width 476 height 486
type textarea "a"
type textarea "if (nearestEnemy === 2)"
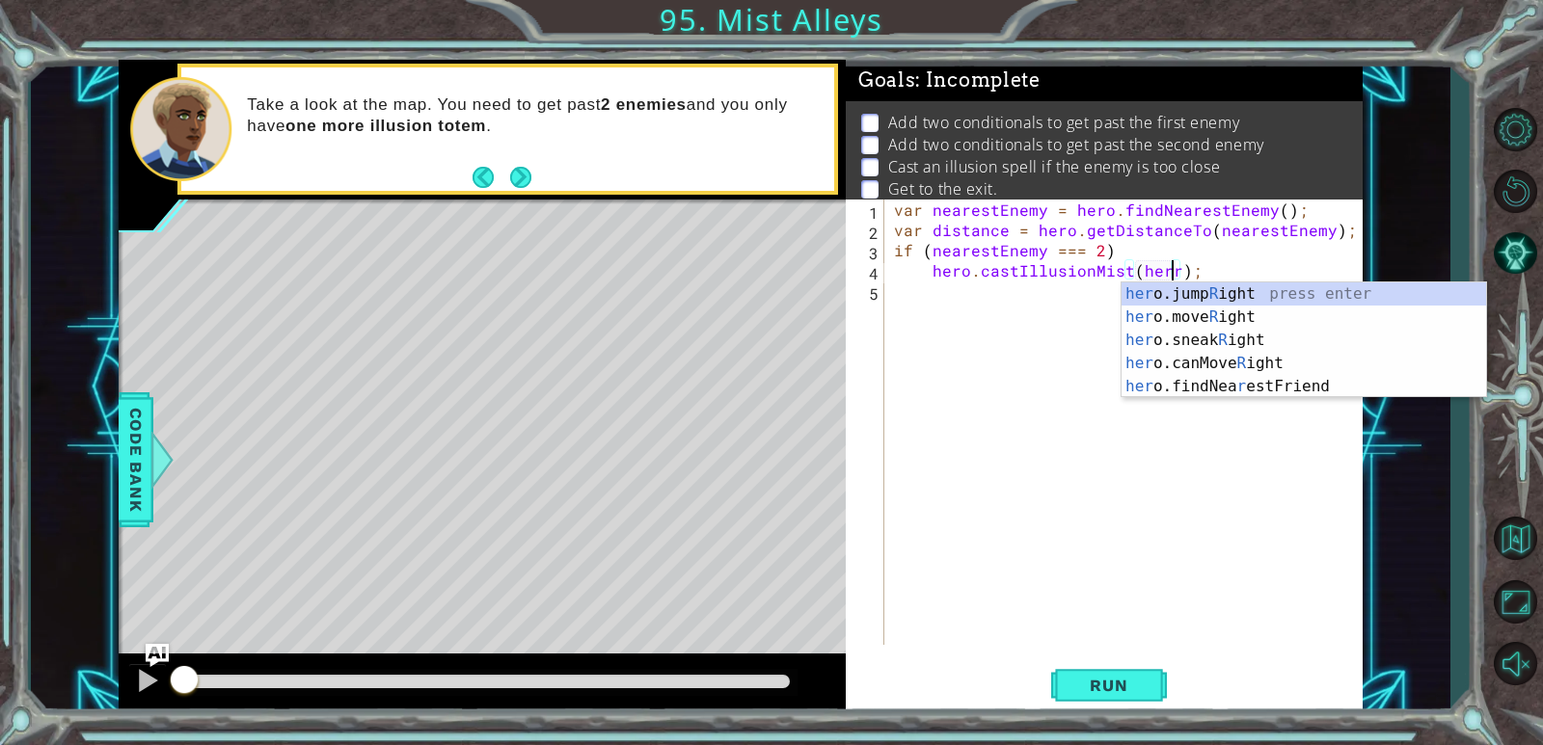
scroll to position [0, 17]
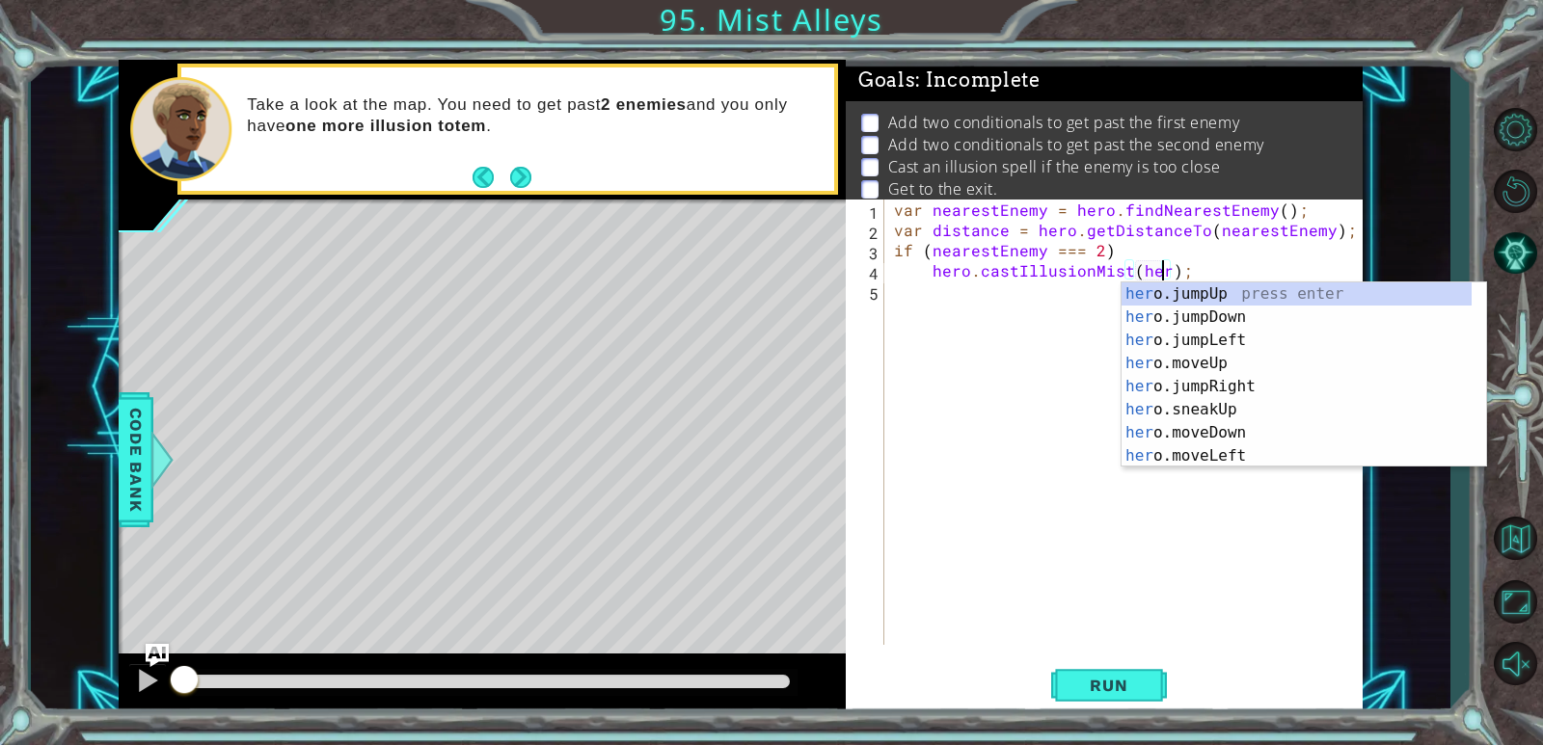
type textarea "hero.castIllusionMist(hero);"
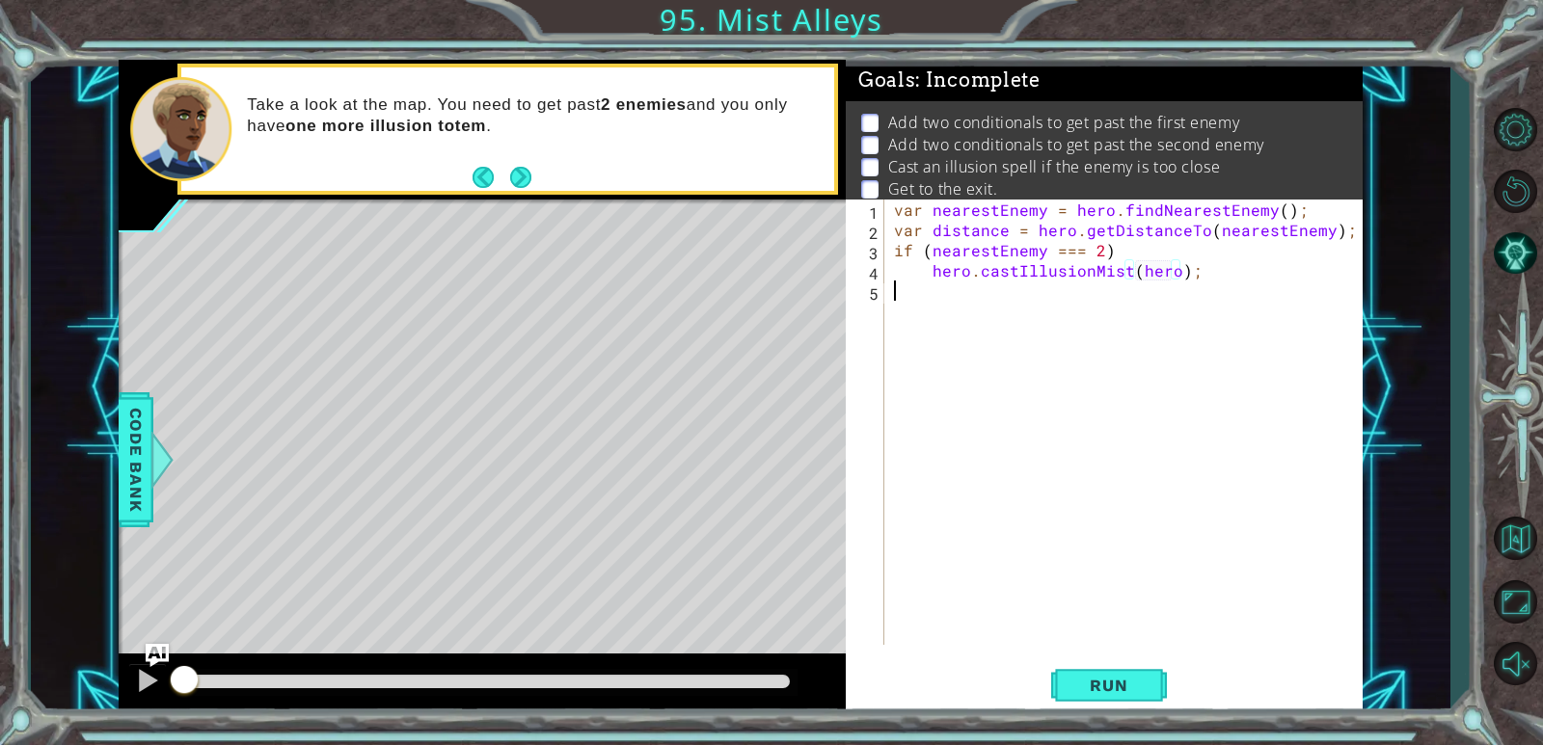
click at [966, 292] on div "var nearestEnemy = hero . findNearestEnemy ( ) ; var distance = hero . getDista…" at bounding box center [1128, 443] width 476 height 486
click at [987, 280] on div "var nearestEnemy = hero . findNearestEnemy ( ) ; var distance = hero . getDista…" at bounding box center [1128, 443] width 476 height 486
type textarea "hero.castIllusionMist(hero);"
click at [955, 283] on div "var nearestEnemy = hero . findNearestEnemy ( ) ; var distance = hero . getDista…" at bounding box center [1128, 443] width 476 height 486
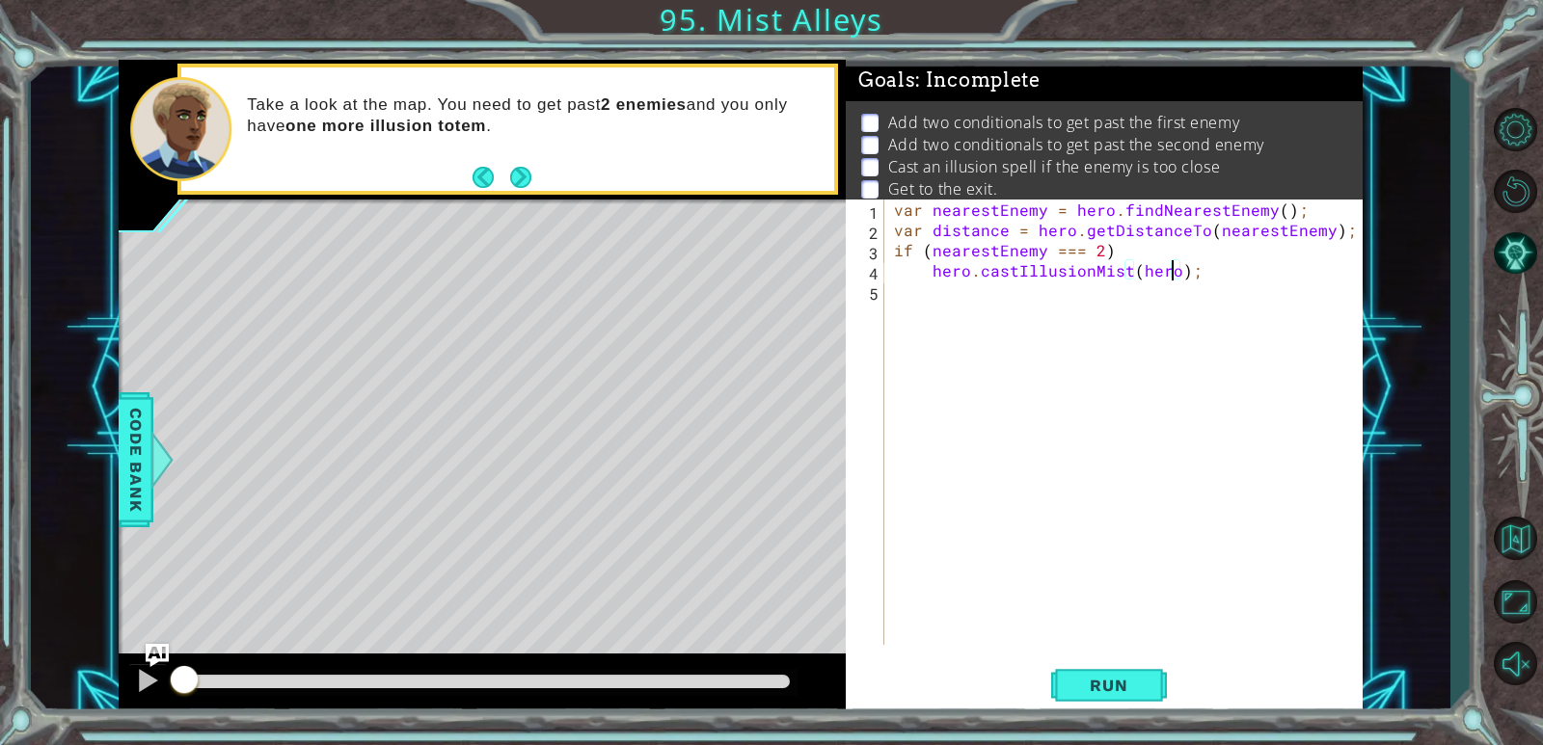
click at [996, 275] on div "var nearestEnemy = hero . findNearestEnemy ( ) ; var distance = hero . getDista…" at bounding box center [1128, 443] width 476 height 486
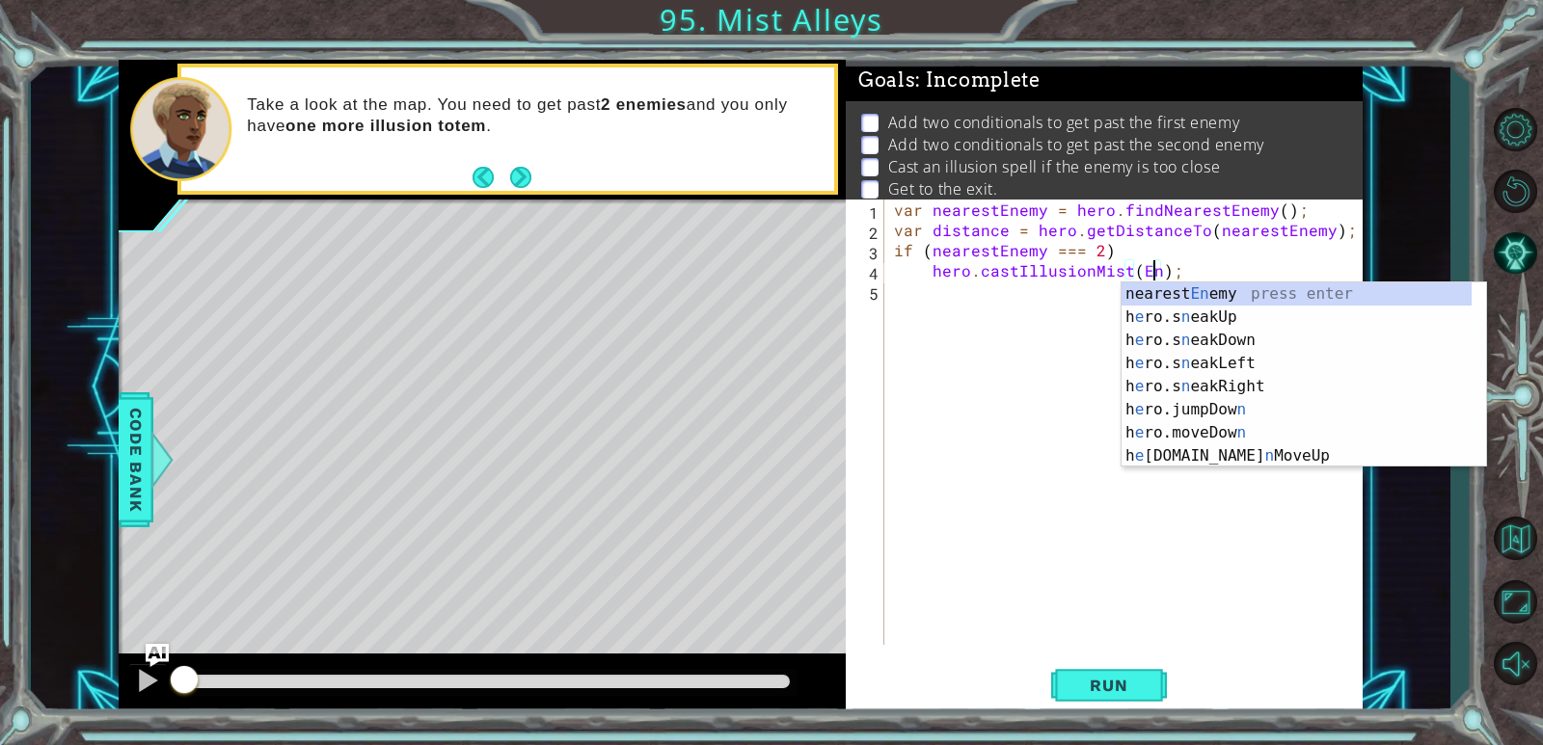
scroll to position [0, 16]
click at [996, 297] on div "nearest En emy press enter h e ro.s n eakUp press enter h e ro.s n eakDown pres…" at bounding box center [1296, 398] width 350 height 231
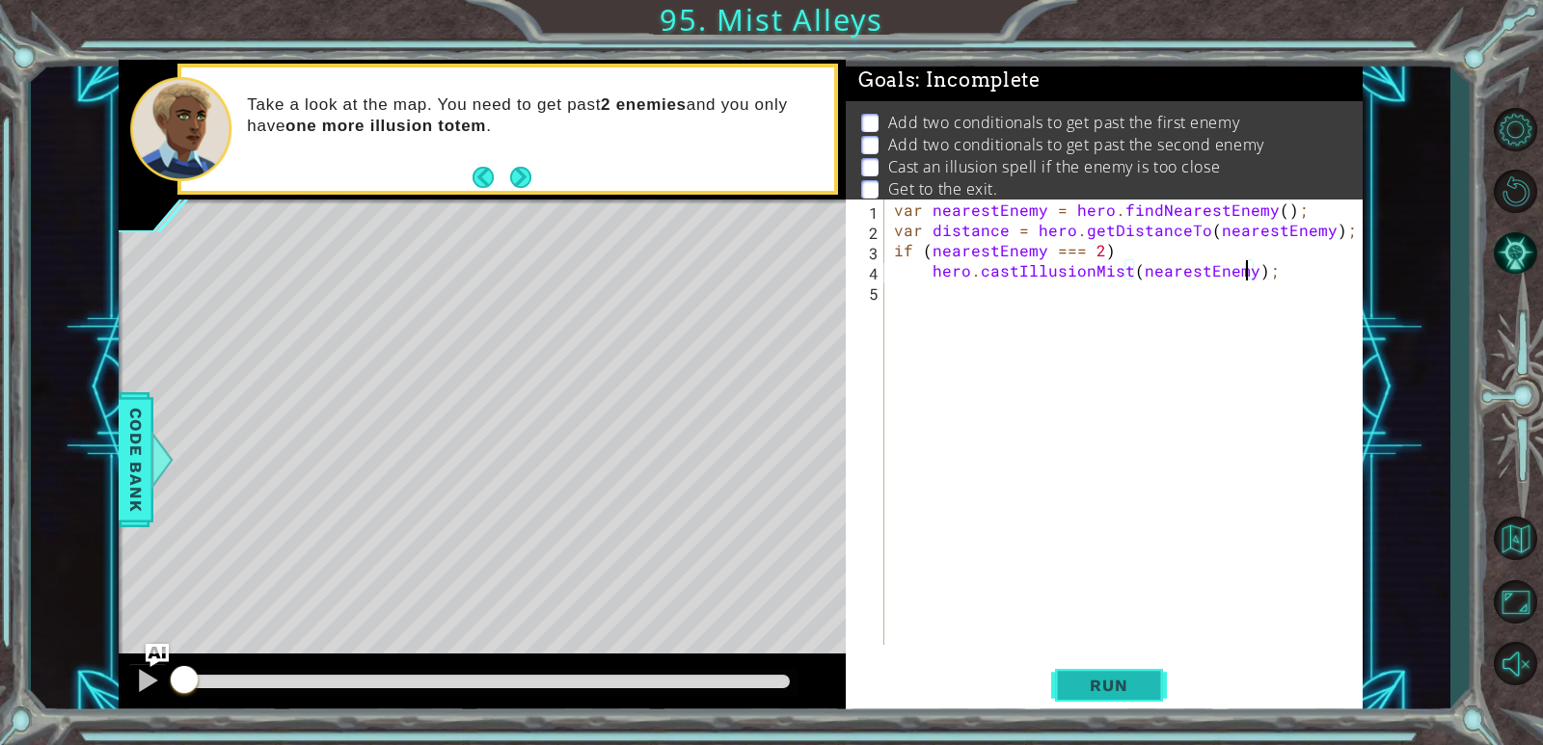
type textarea "hero.castIllusionMist(nearestEnemy);"
click at [996, 687] on span "Run" at bounding box center [1108, 685] width 76 height 19
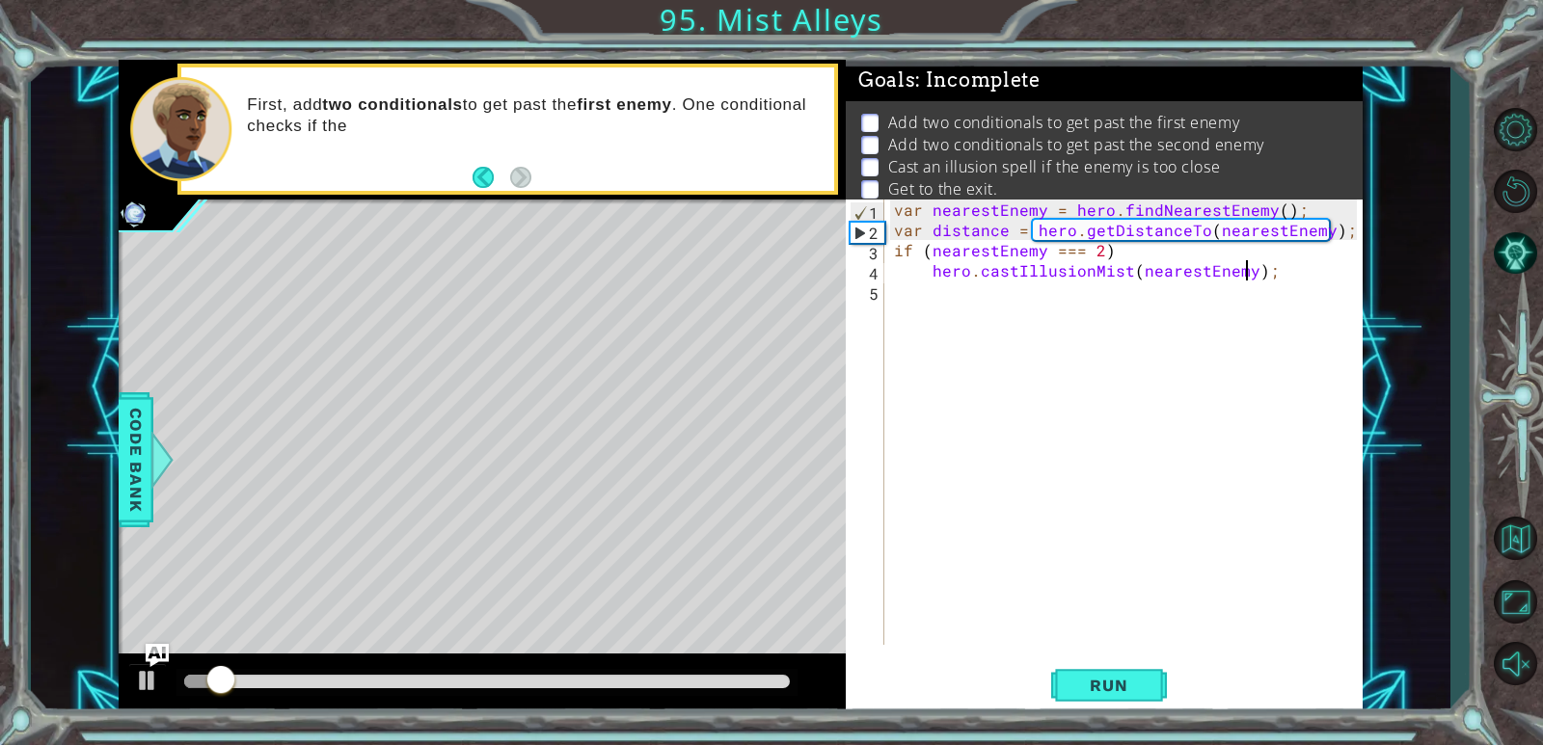
click at [996, 271] on div "var nearestEnemy = hero . findNearestEnemy ( ) ; var distance = hero . getDista…" at bounding box center [1128, 443] width 476 height 486
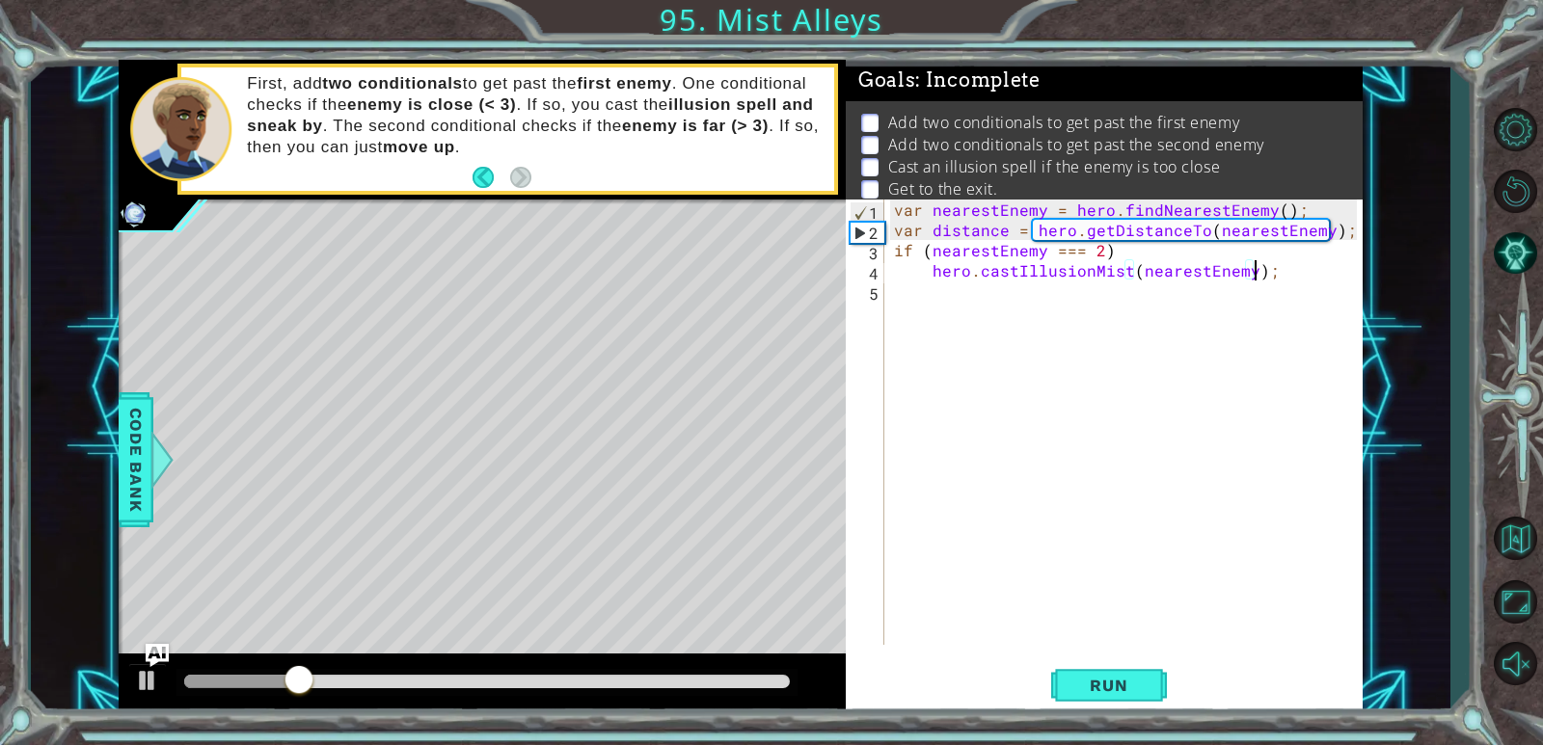
click at [996, 318] on div "var nearestEnemy = hero . findNearestEnemy ( ) ; var distance = hero . getDista…" at bounding box center [1128, 443] width 476 height 486
click at [962, 344] on div "var nearestEnemy = hero . findNearestEnemy ( ) ; var distance = hero . getDista…" at bounding box center [1128, 443] width 476 height 486
click at [996, 251] on div "var nearestEnemy = hero . findNearestEnemy ( ) ; var distance = hero . getDista…" at bounding box center [1128, 443] width 476 height 486
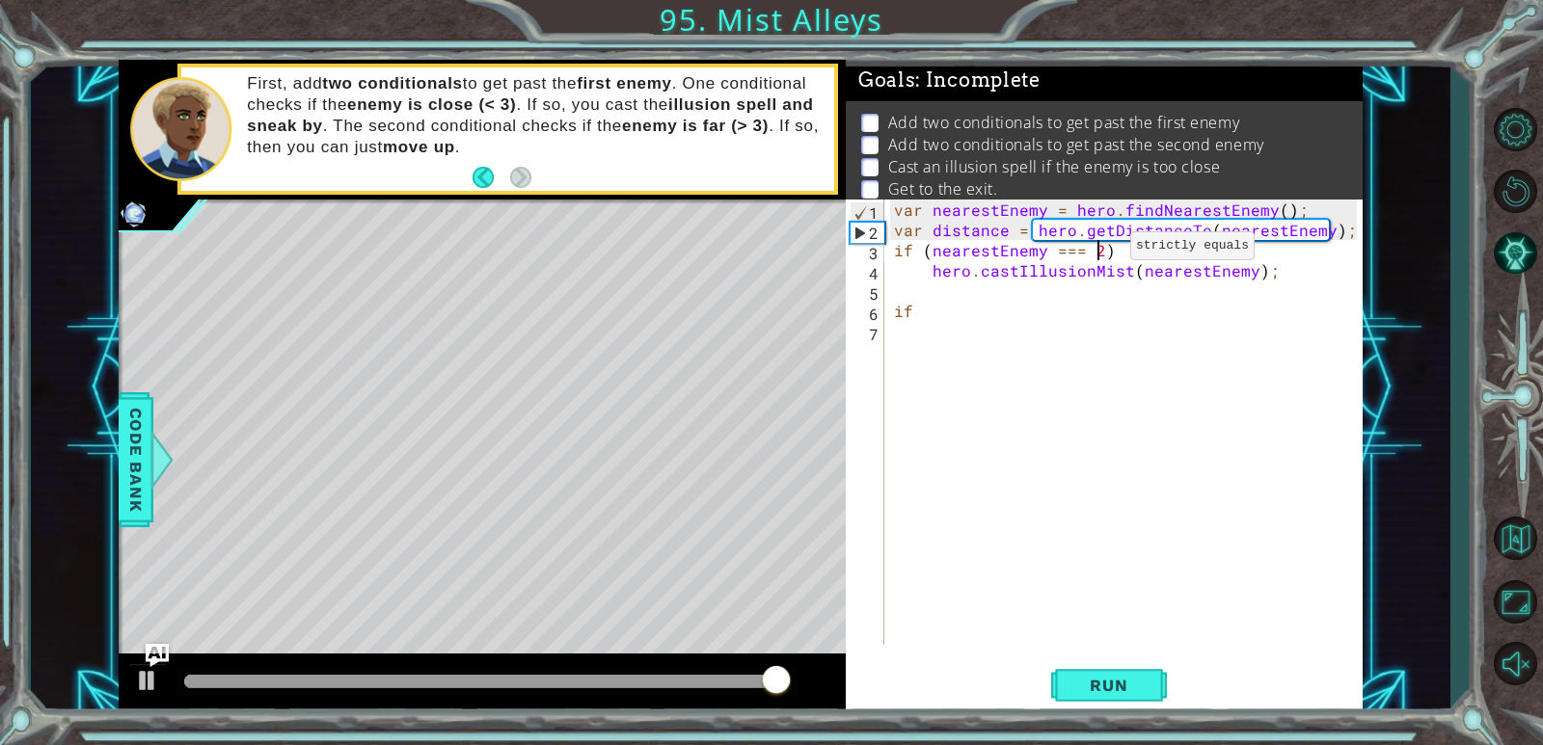
click at [996, 251] on div "var nearestEnemy = hero . findNearestEnemy ( ) ; var distance = hero . getDista…" at bounding box center [1128, 443] width 476 height 486
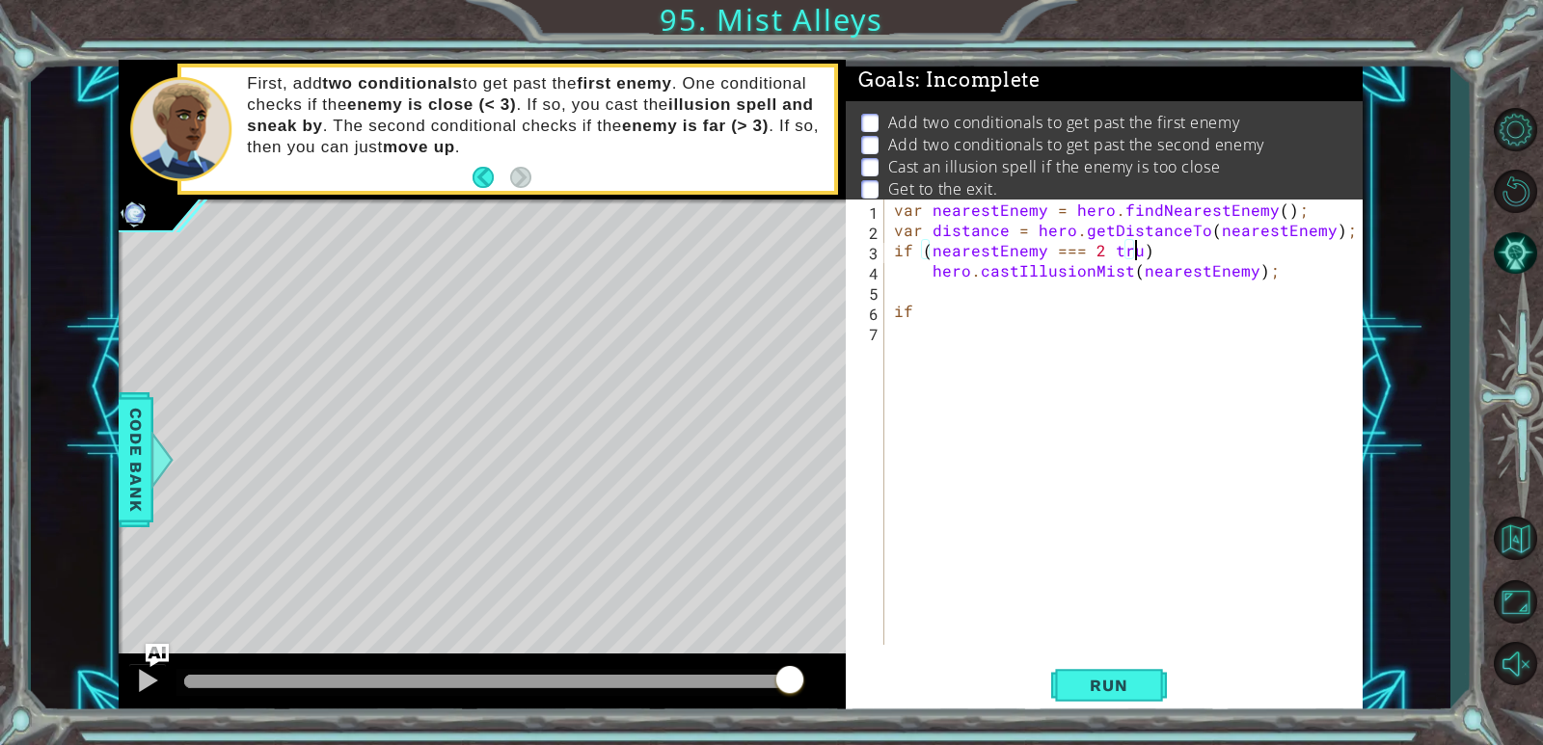
scroll to position [0, 14]
click at [996, 315] on div "var nearestEnemy = hero . findNearestEnemy ( ) ; var distance = hero . getDista…" at bounding box center [1128, 443] width 476 height 486
type textarea "if"
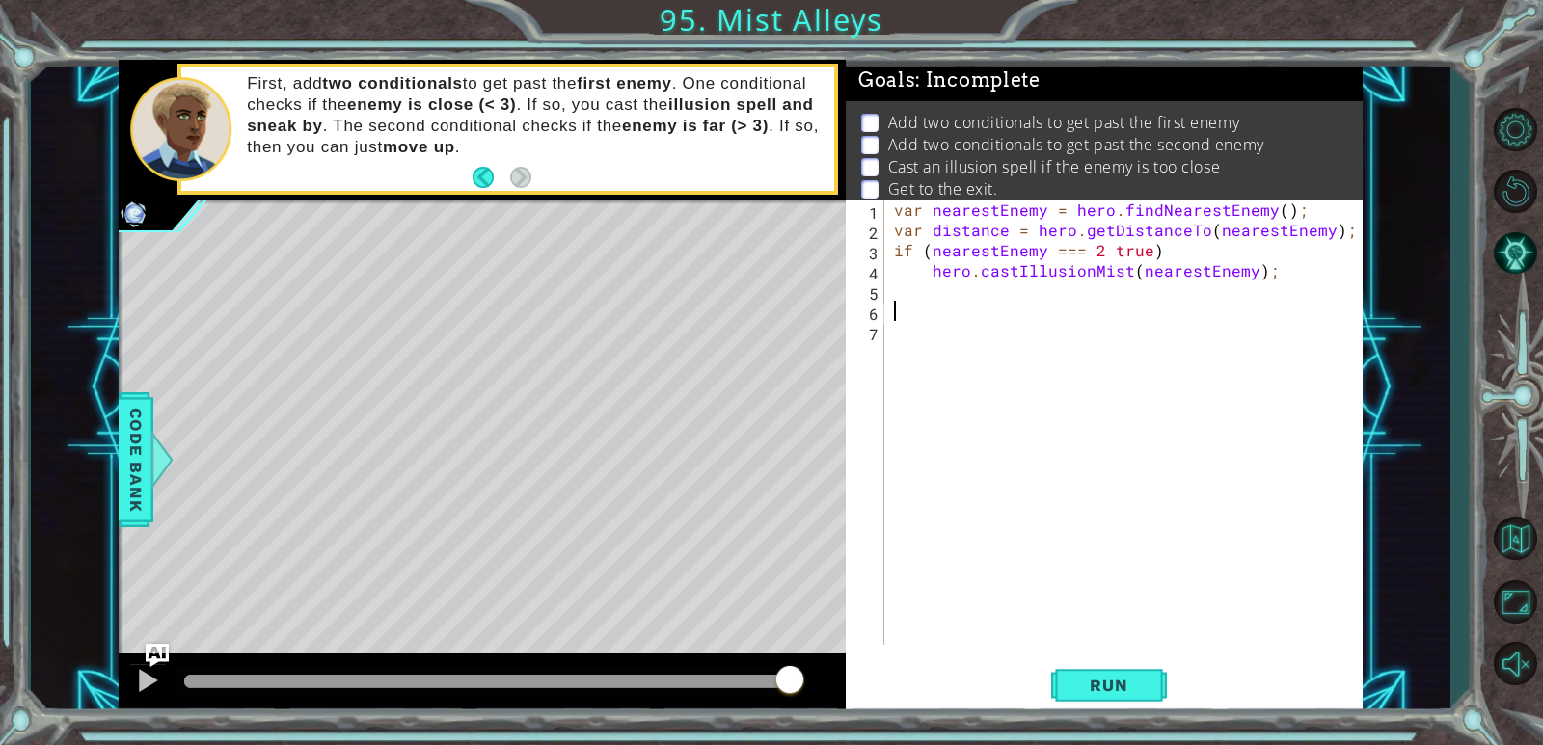
click at [973, 288] on div "var nearestEnemy = hero . findNearestEnemy ( ) ; var distance = hero . getDista…" at bounding box center [1128, 443] width 476 height 486
type textarea "hero.moveUp(2);"
click at [996, 269] on div "var nearestEnemy = hero . findNearestEnemy ( ) ; var distance = hero . getDista…" at bounding box center [1128, 443] width 476 height 486
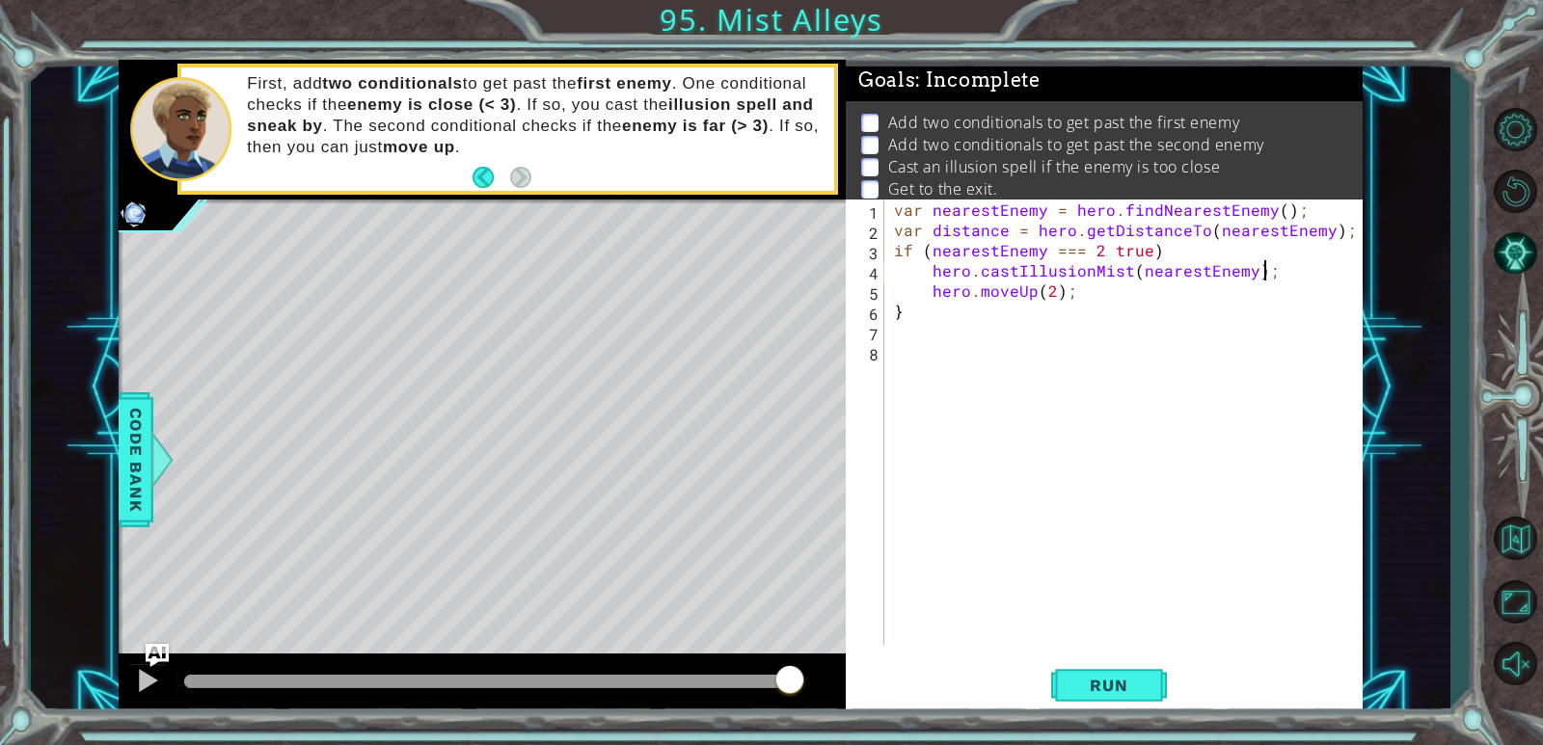
click at [996, 253] on div "var nearestEnemy = hero . findNearestEnemy ( ) ; var distance = hero . getDista…" at bounding box center [1128, 443] width 476 height 486
type textarea "if (nearestEnemy === 2 true){"
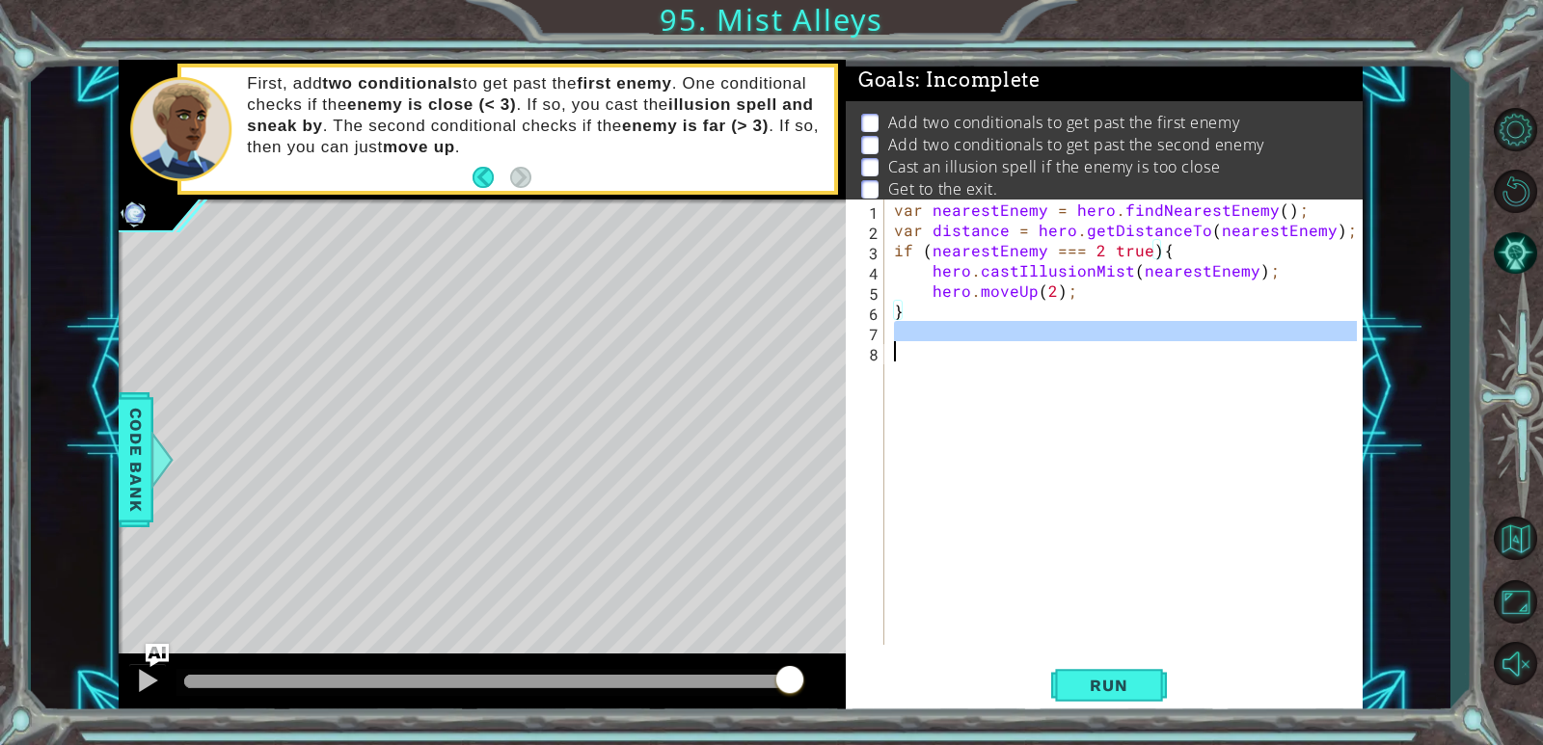
click at [927, 354] on div "var nearestEnemy = hero . findNearestEnemy ( ) ; var distance = hero . getDista…" at bounding box center [1128, 443] width 476 height 486
click at [927, 346] on div "var nearestEnemy = hero . findNearestEnemy ( ) ; var distance = hero . getDista…" at bounding box center [1123, 422] width 467 height 445
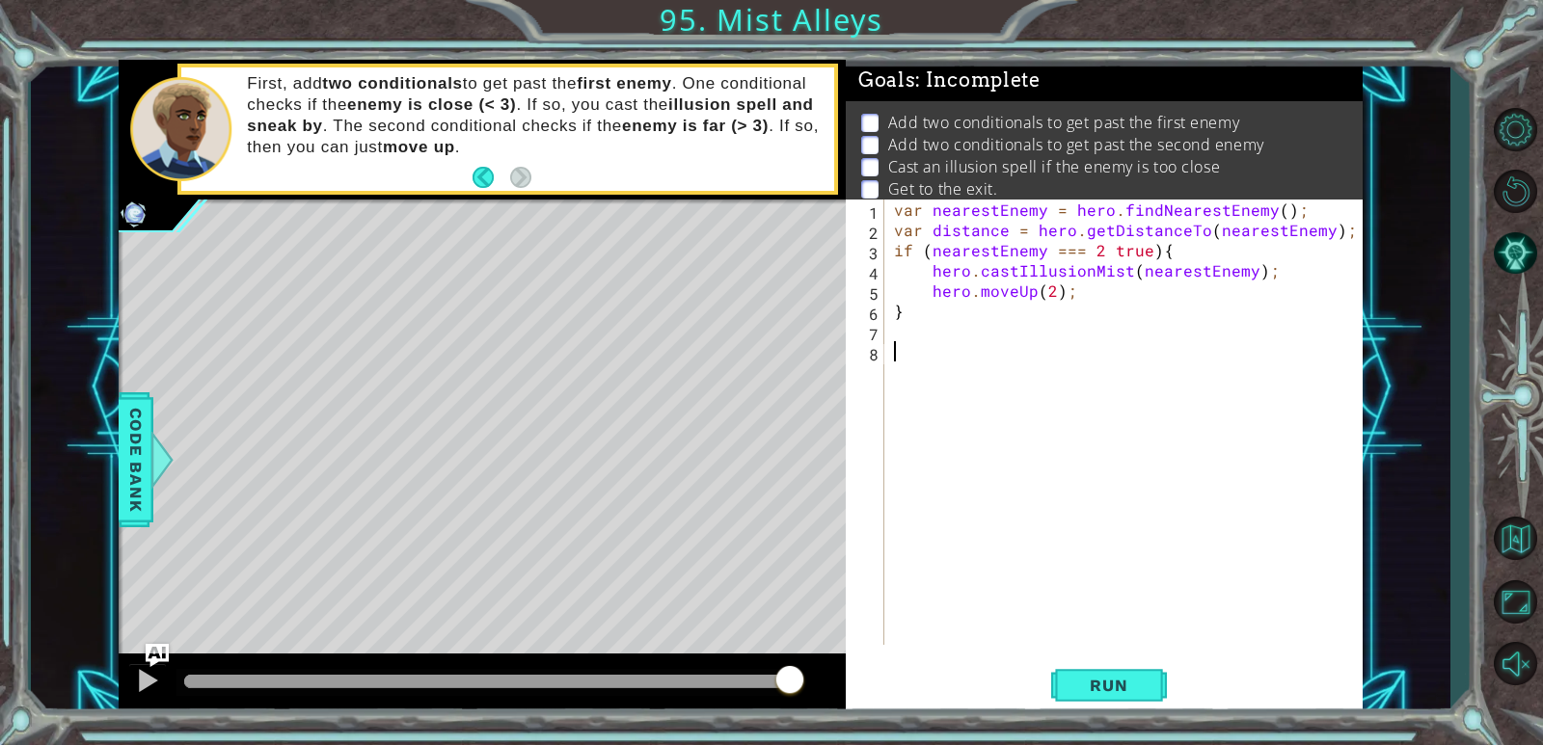
click at [927, 337] on div "var nearestEnemy = hero . findNearestEnemy ( ) ; var distance = hero . getDista…" at bounding box center [1128, 443] width 476 height 486
type textarea "jumpup"
type textarea "hero.moveUp(2);"
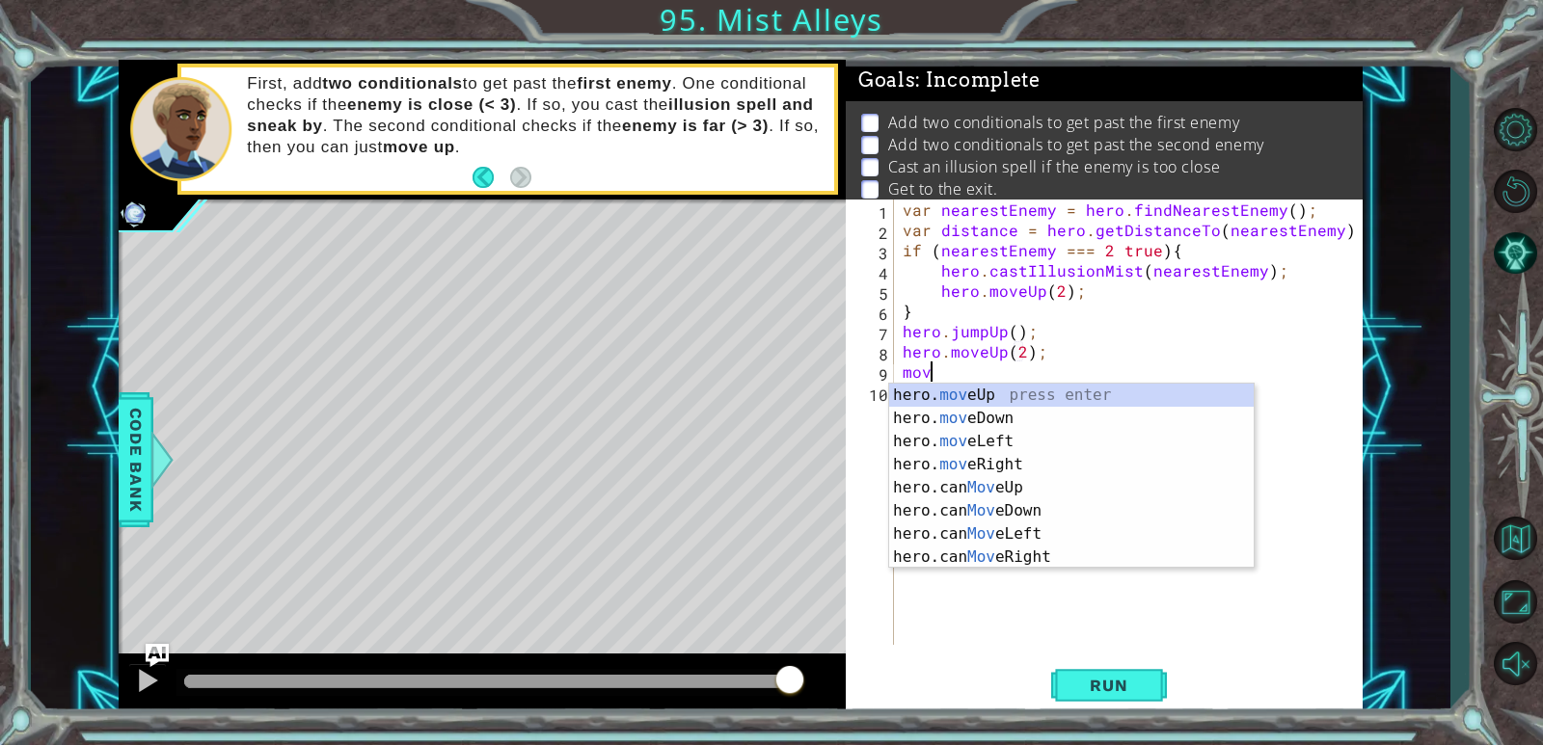
scroll to position [0, 1]
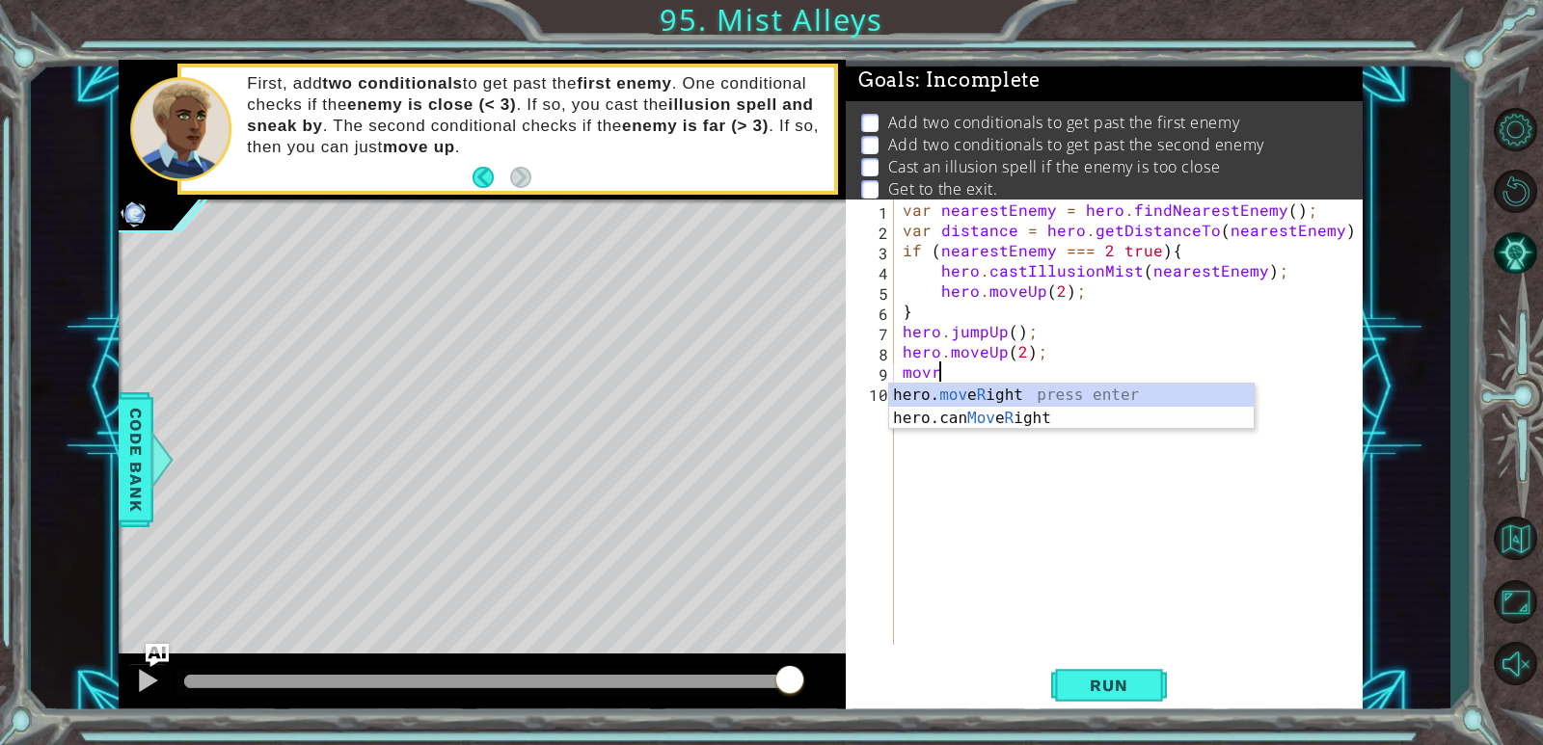
type textarea "hero.moveRight(1);"
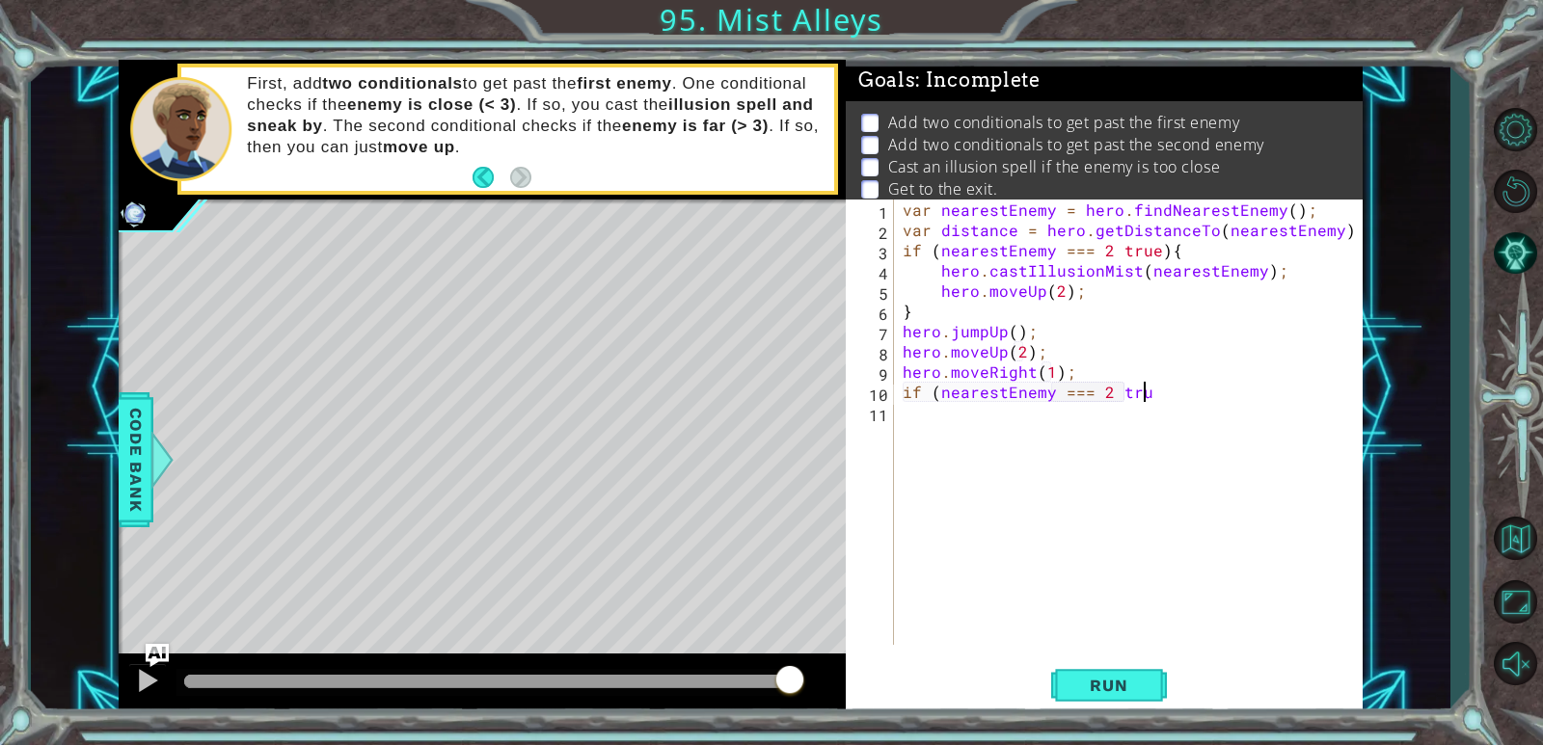
scroll to position [0, 14]
type textarea "if (nearestEnemy === 2 true){"
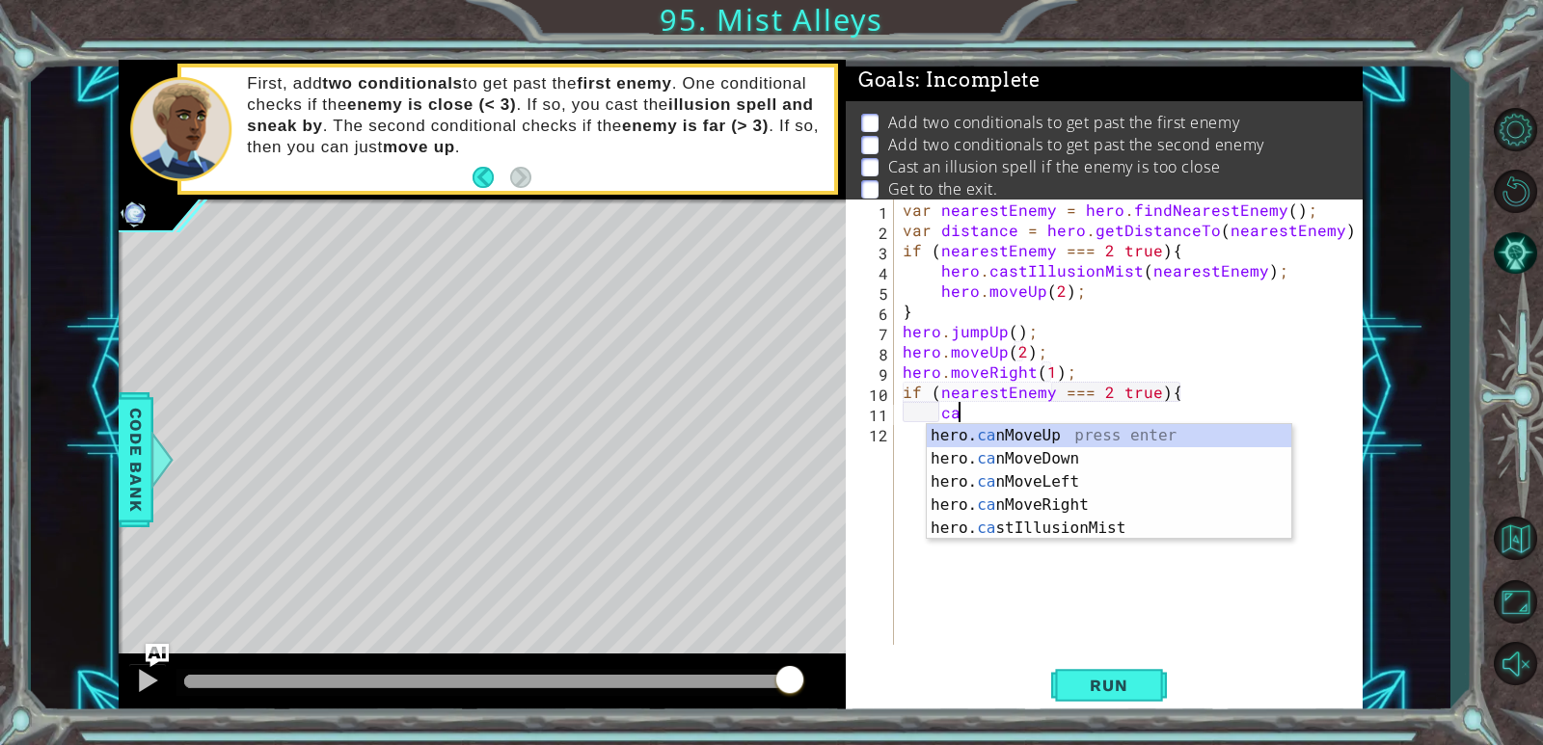
scroll to position [0, 3]
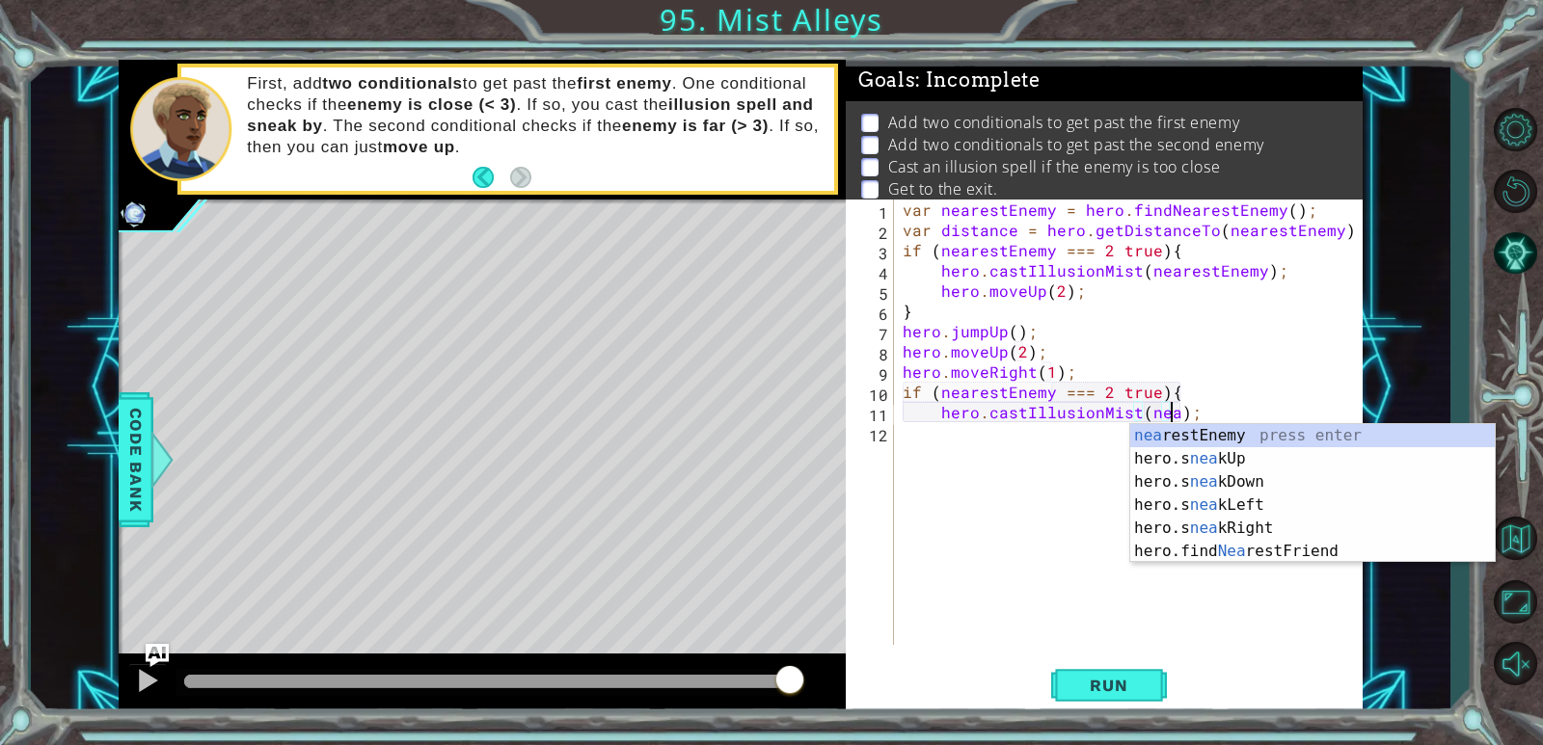
type textarea "hero.castIllusionMist(nearestEnemy);"
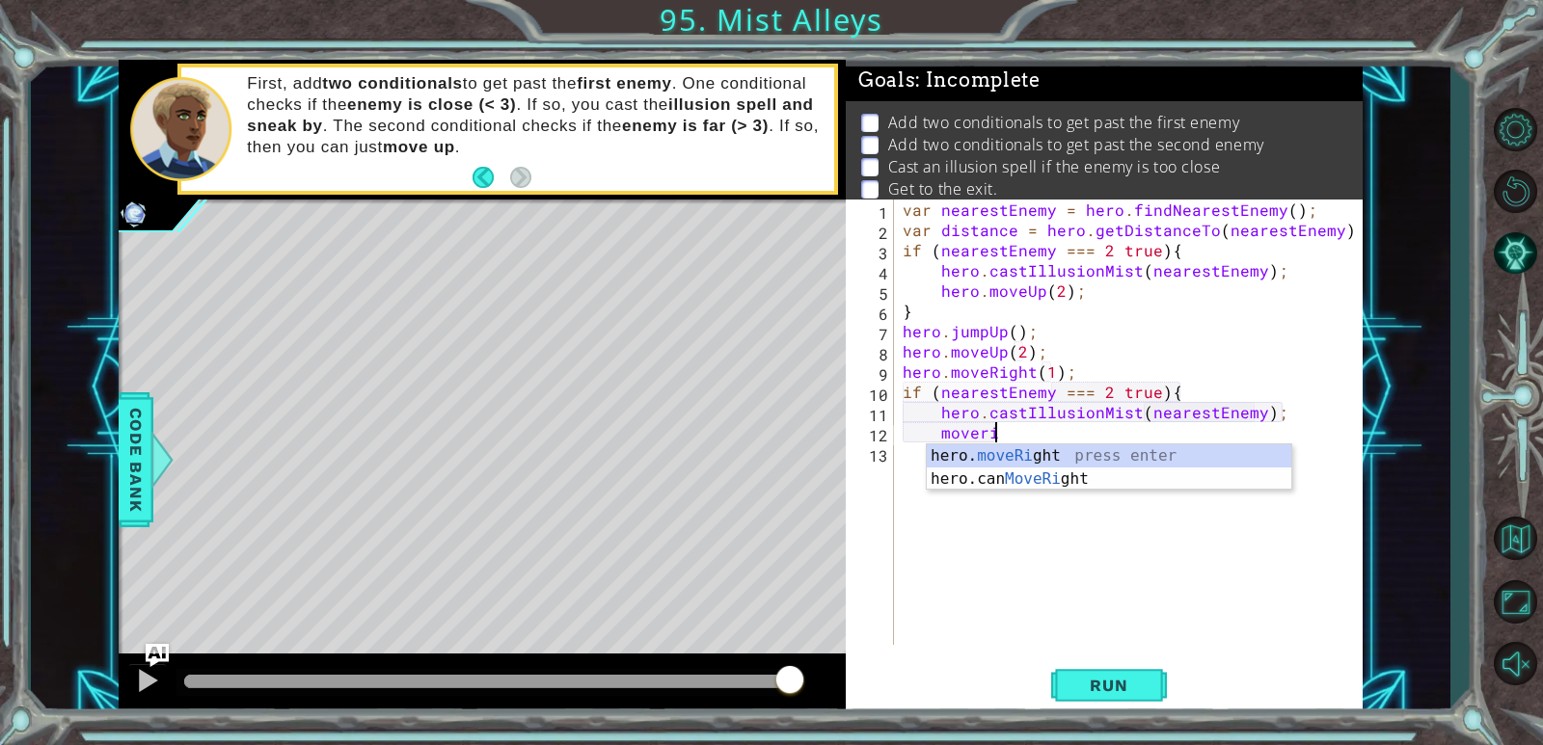
scroll to position [0, 5]
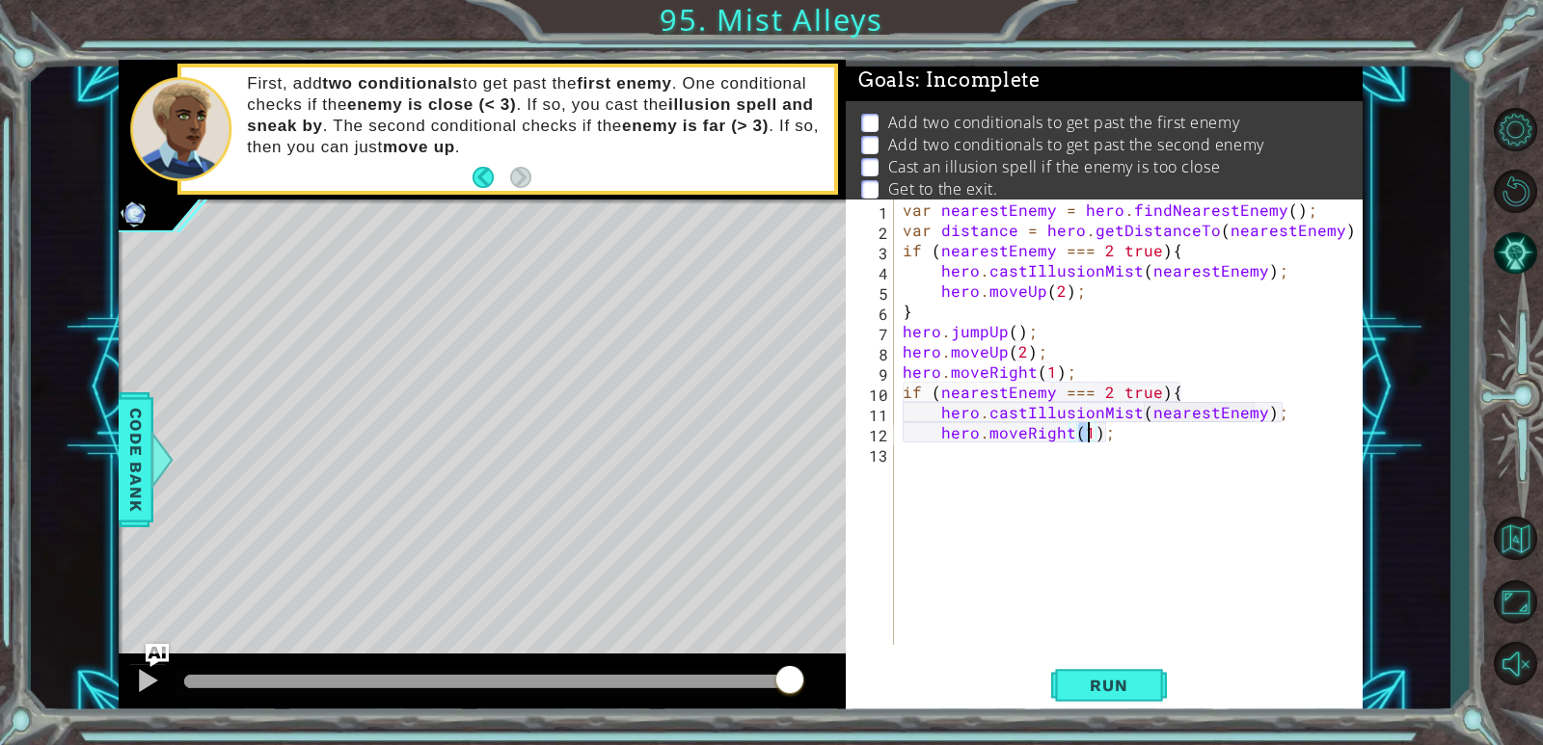
type textarea "hero.moveRight(2);"
type textarea "}"
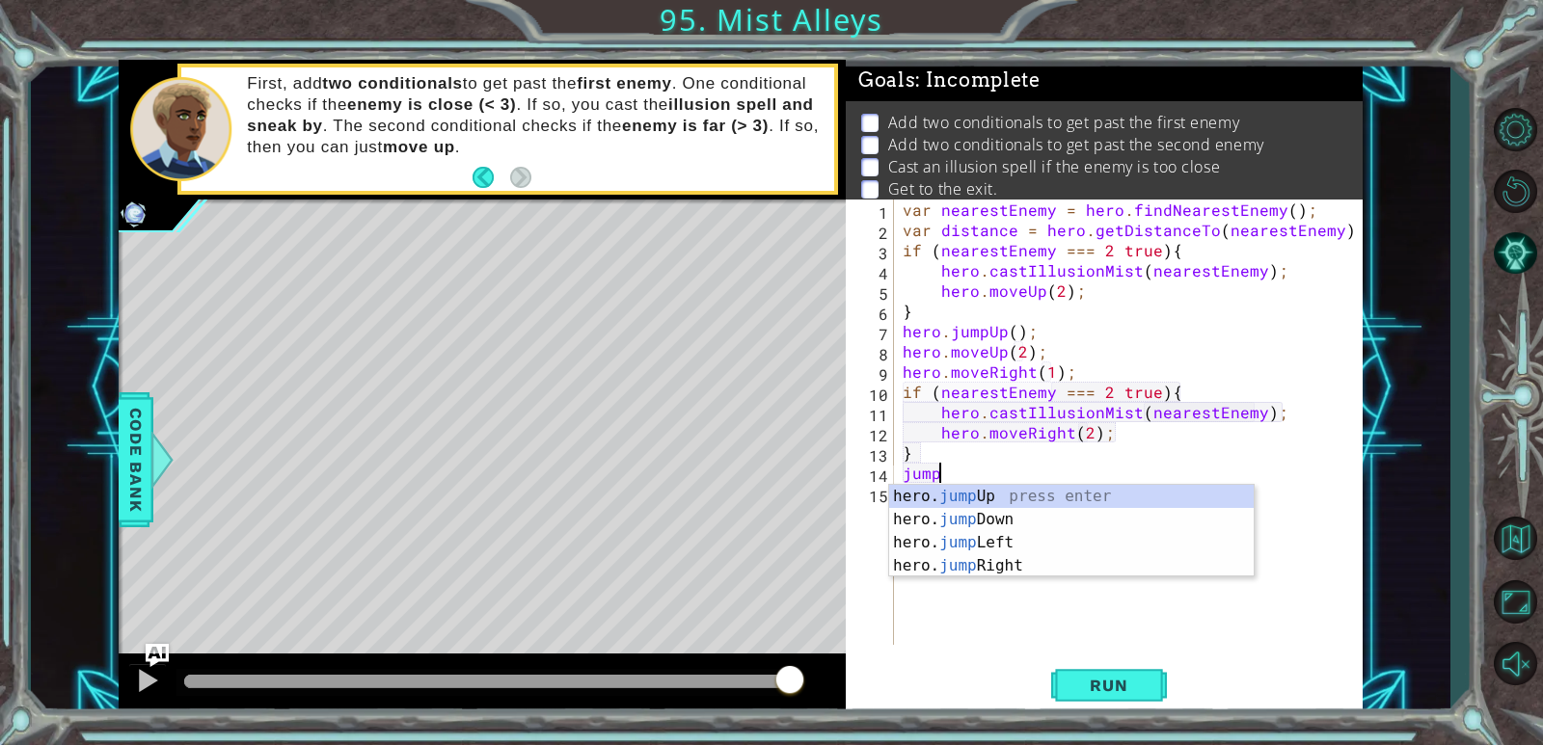
scroll to position [0, 2]
type textarea "jumpri"
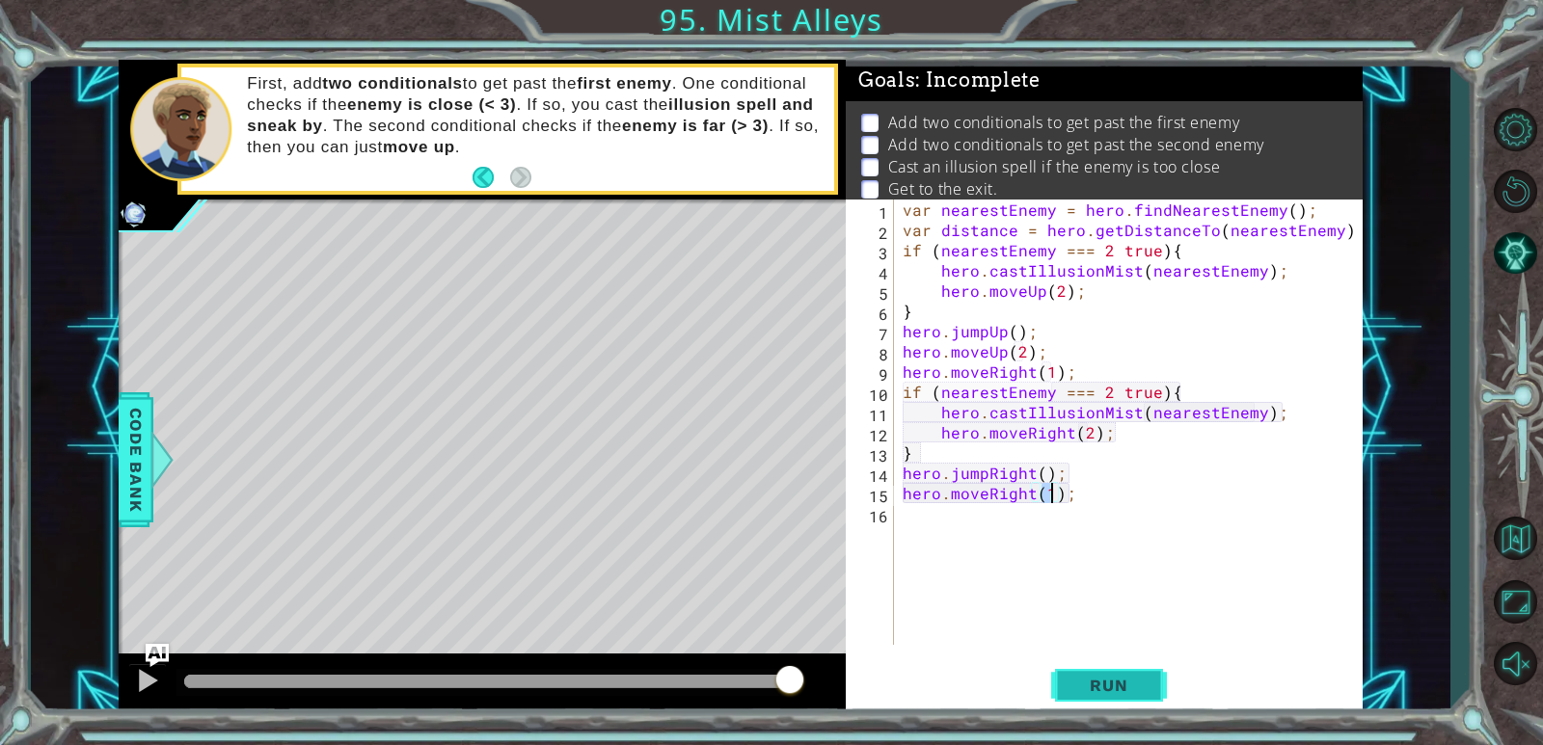
click at [996, 661] on button "Run" at bounding box center [1109, 686] width 116 height 52
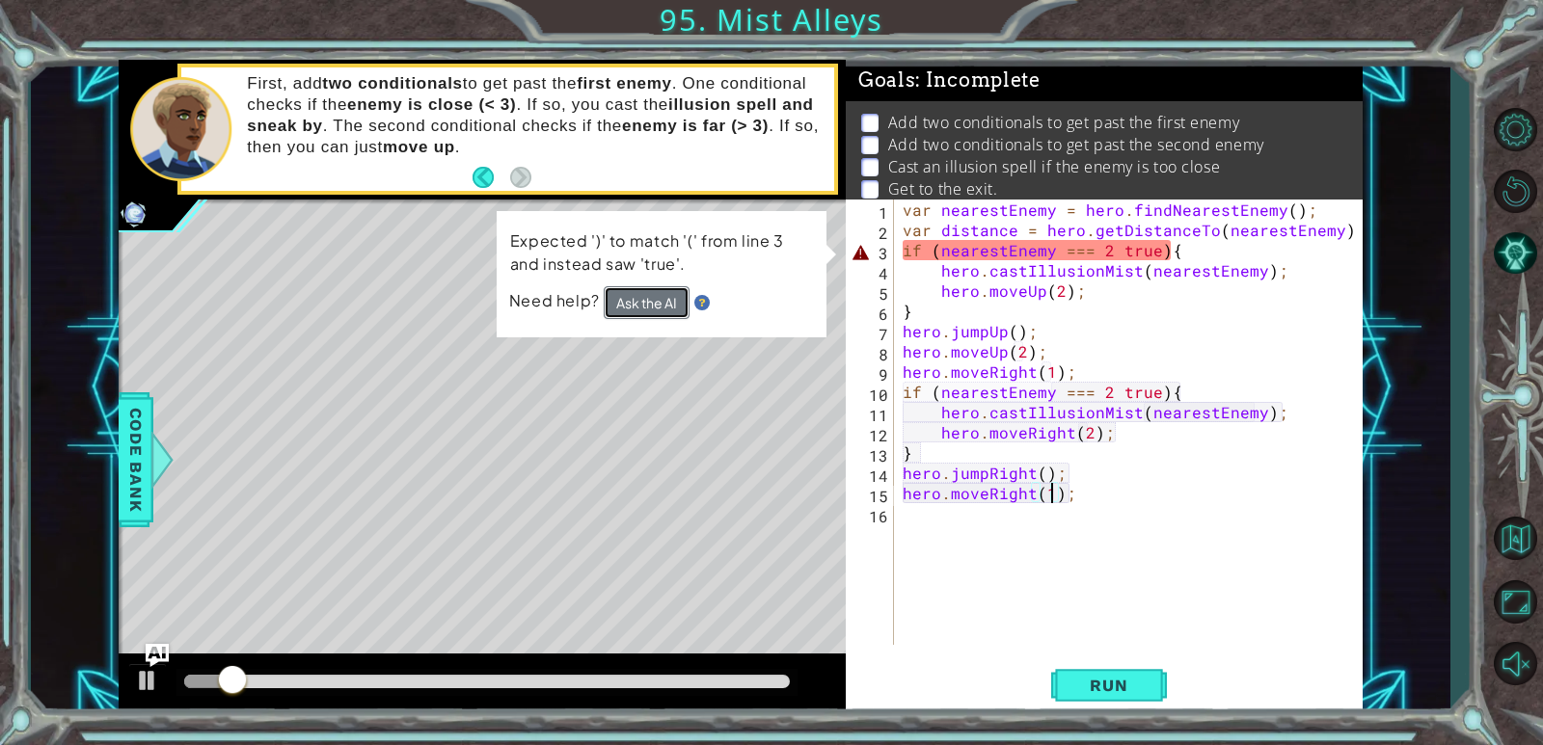
click at [650, 300] on button "Ask the AI" at bounding box center [647, 302] width 86 height 33
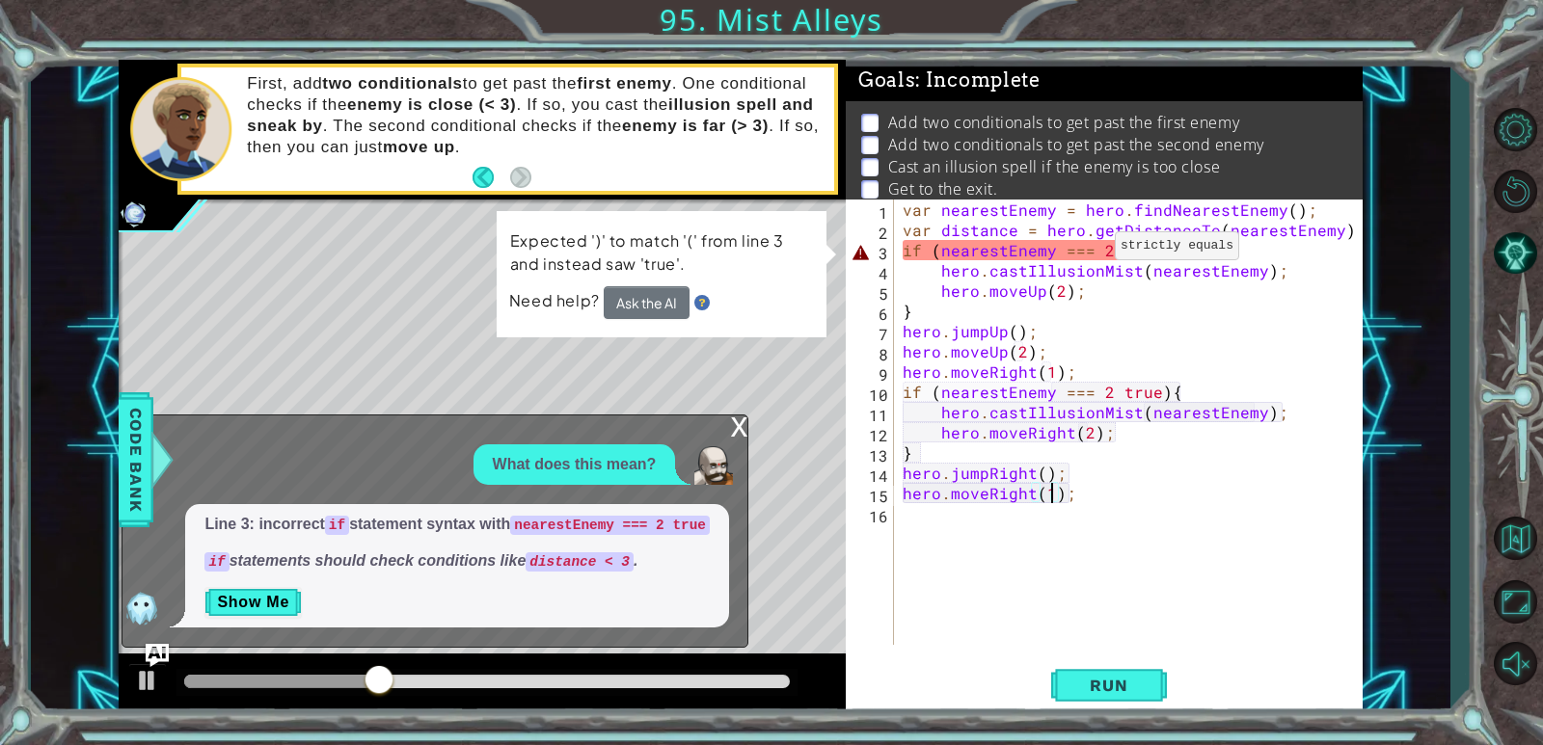
click at [996, 251] on div "var nearestEnemy = hero . findNearestEnemy ( ) ; var distance = hero . getDista…" at bounding box center [1133, 443] width 468 height 486
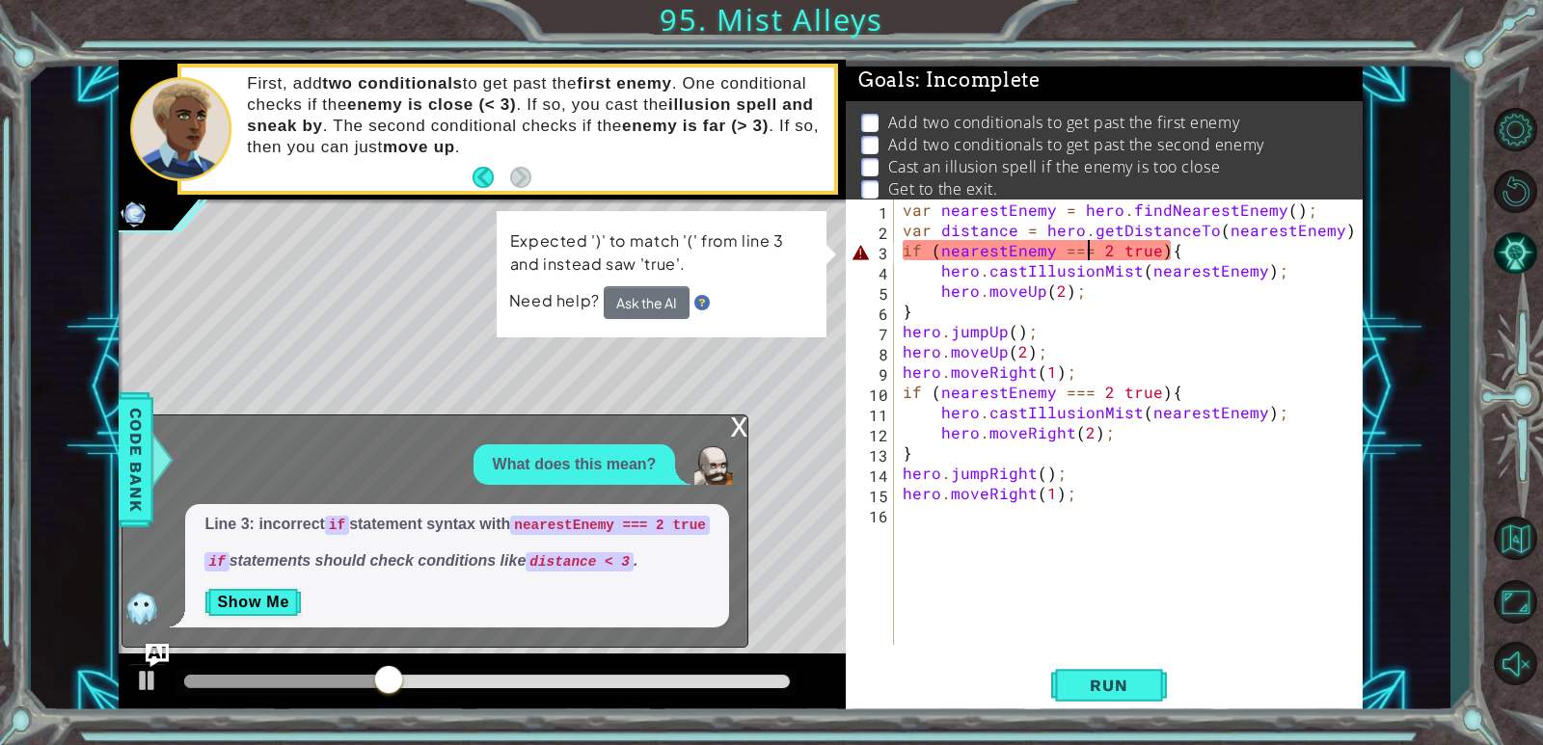
click at [996, 259] on div "var nearestEnemy = hero . findNearestEnemy ( ) ; var distance = hero . getDista…" at bounding box center [1133, 443] width 468 height 486
click at [996, 256] on div "var nearestEnemy = hero . findNearestEnemy ( ) ; var distance = hero . getDista…" at bounding box center [1133, 443] width 468 height 486
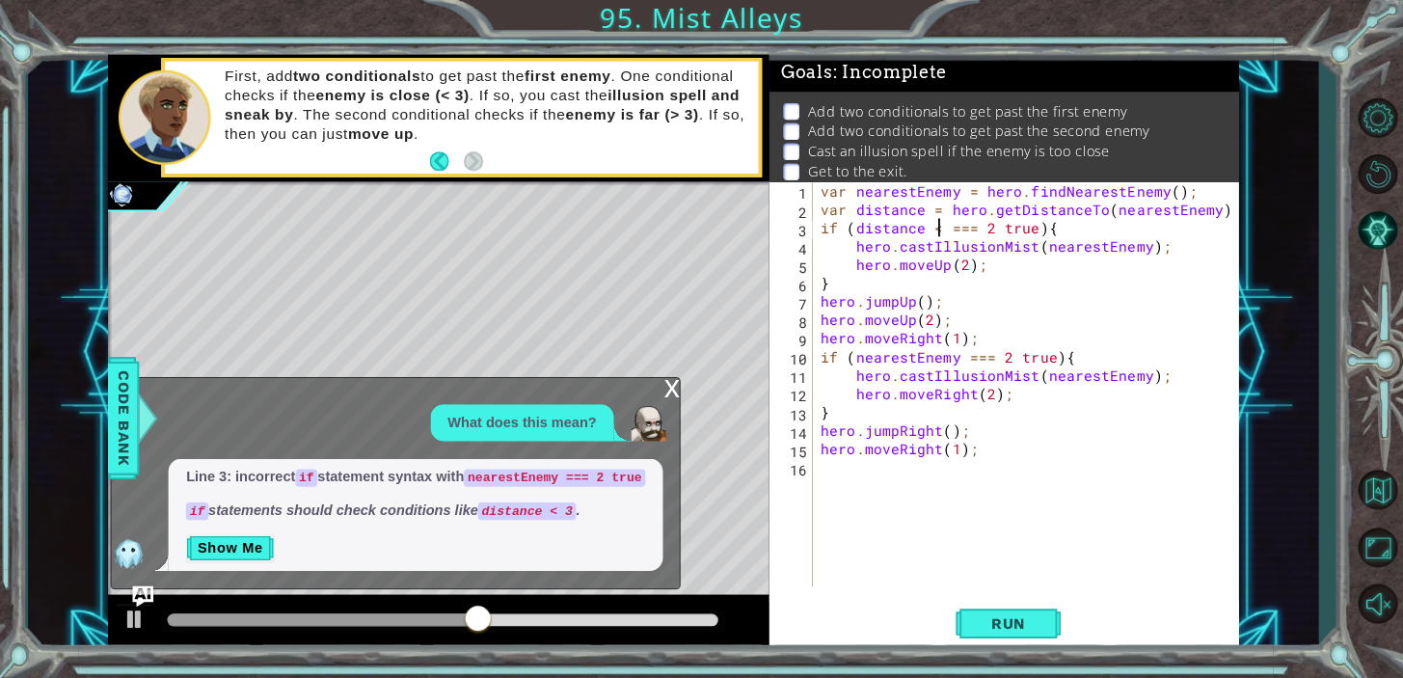
scroll to position [0, 8]
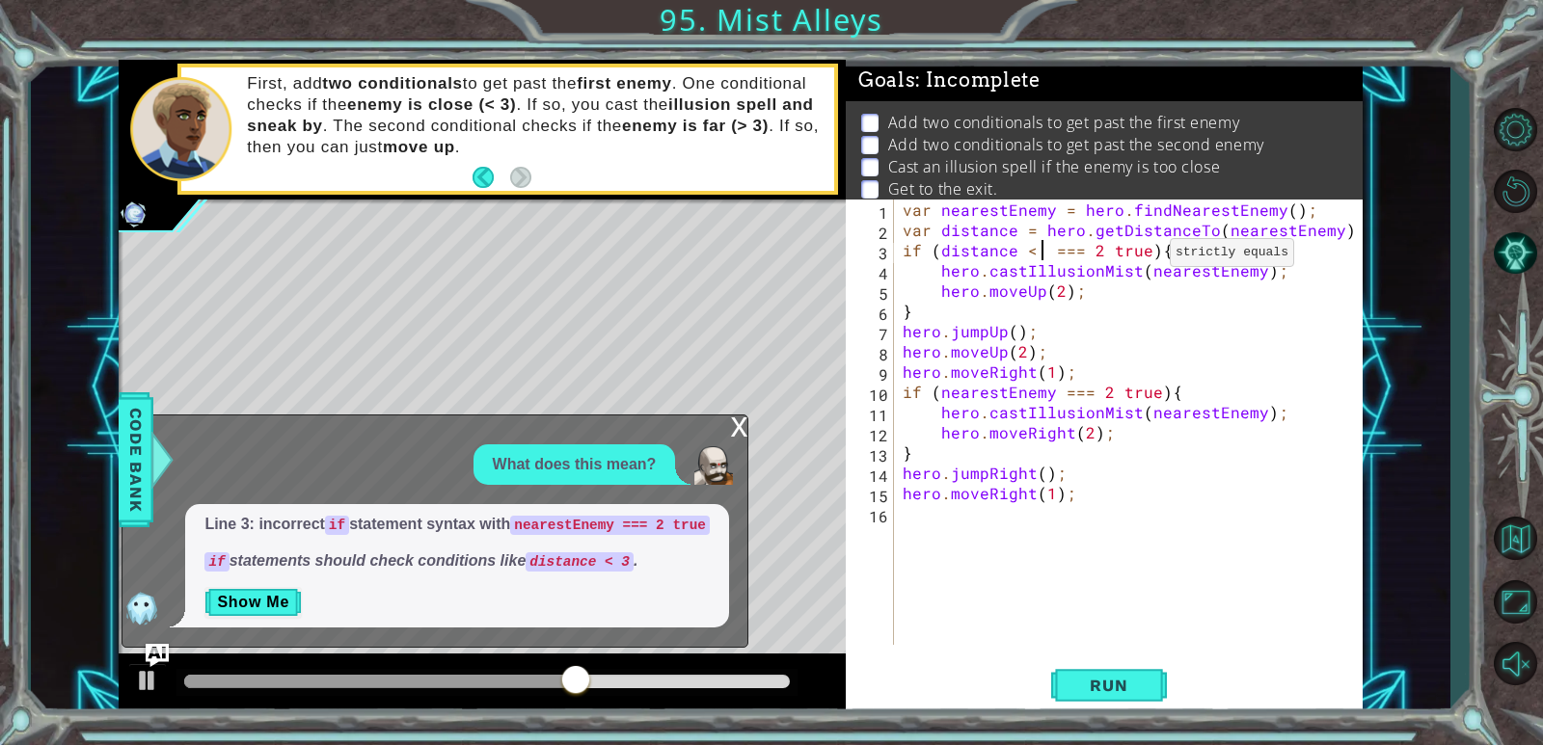
click at [996, 257] on div "var nearestEnemy = hero . findNearestEnemy ( ) ; var distance = hero . getDista…" at bounding box center [1133, 443] width 468 height 486
click at [996, 250] on div "var nearestEnemy = hero . findNearestEnemy ( ) ; var distance = hero . getDista…" at bounding box center [1133, 443] width 467 height 486
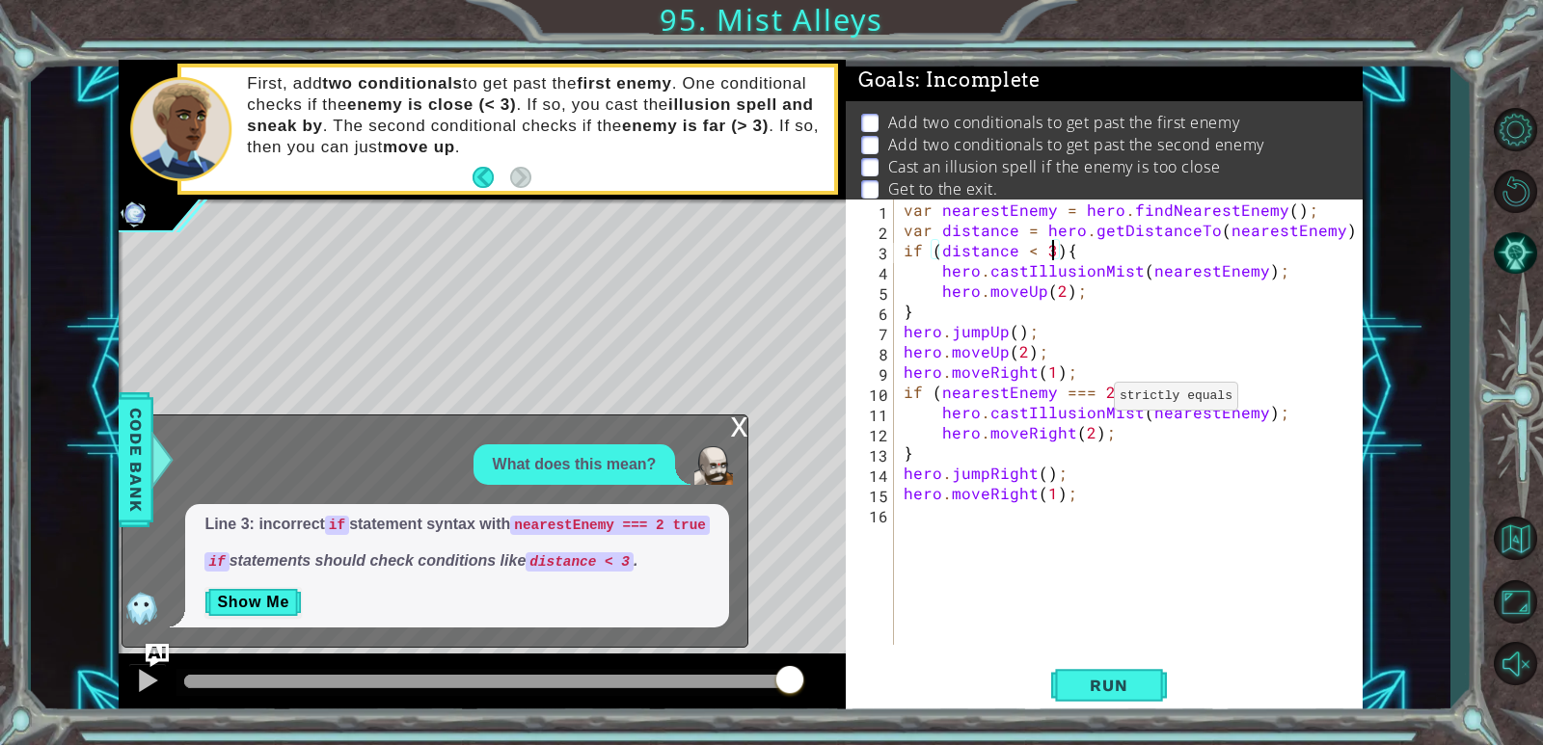
click at [996, 401] on div "var nearestEnemy = hero . findNearestEnemy ( ) ; var distance = hero . getDista…" at bounding box center [1133, 443] width 467 height 486
click at [996, 685] on span "Run" at bounding box center [1108, 685] width 76 height 19
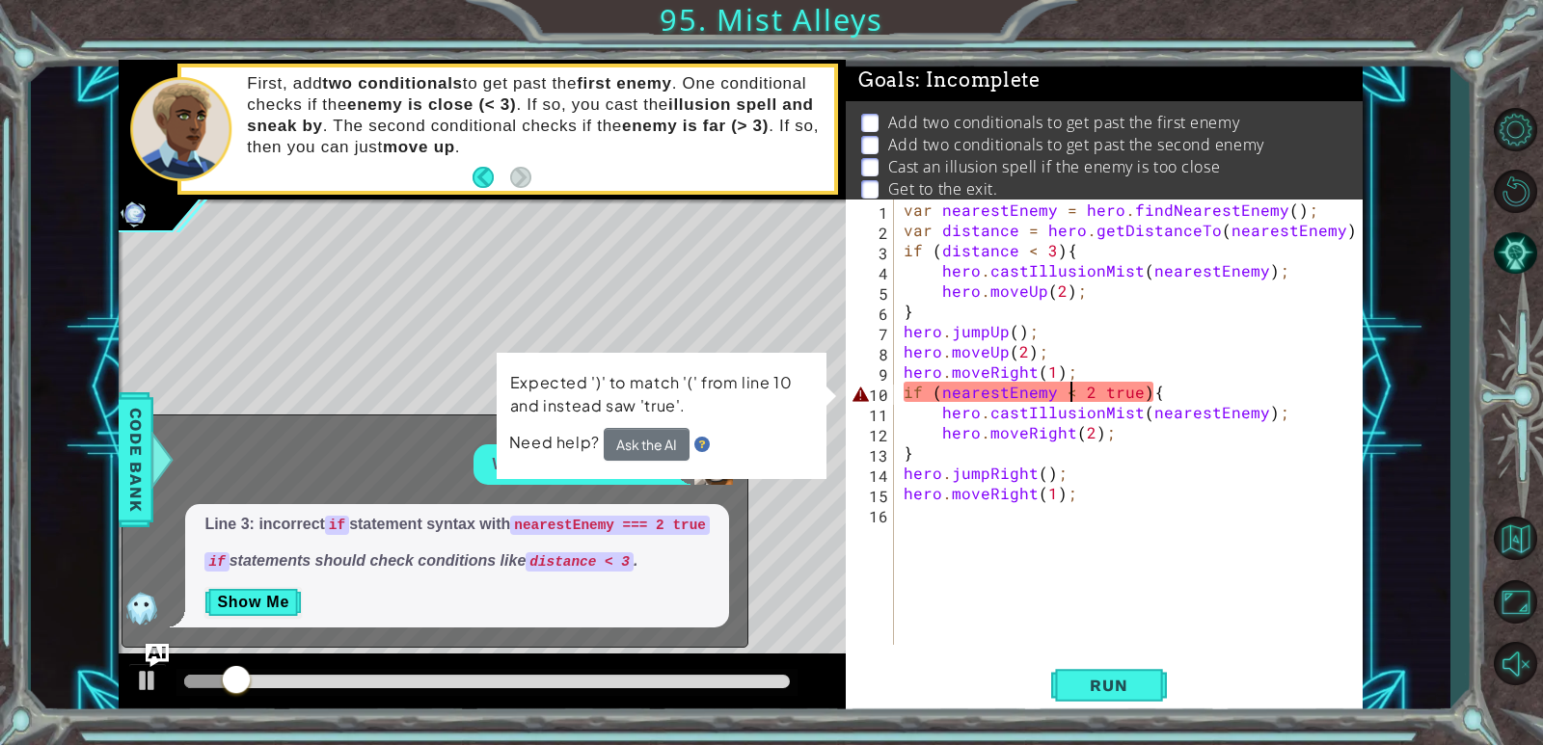
click at [996, 395] on div "var nearestEnemy = hero . findNearestEnemy ( ) ; var distance = hero . getDista…" at bounding box center [1133, 443] width 467 height 486
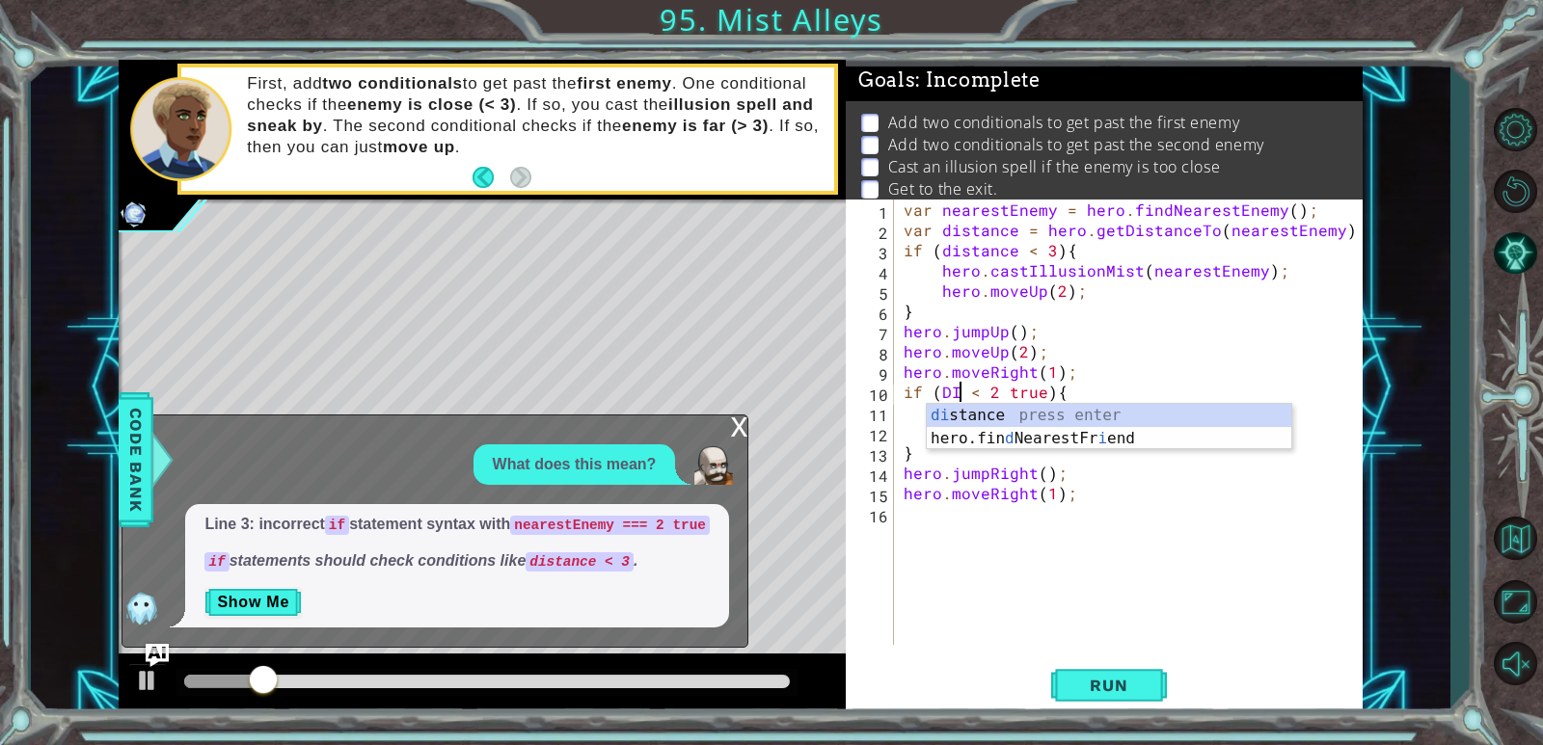
scroll to position [0, 4]
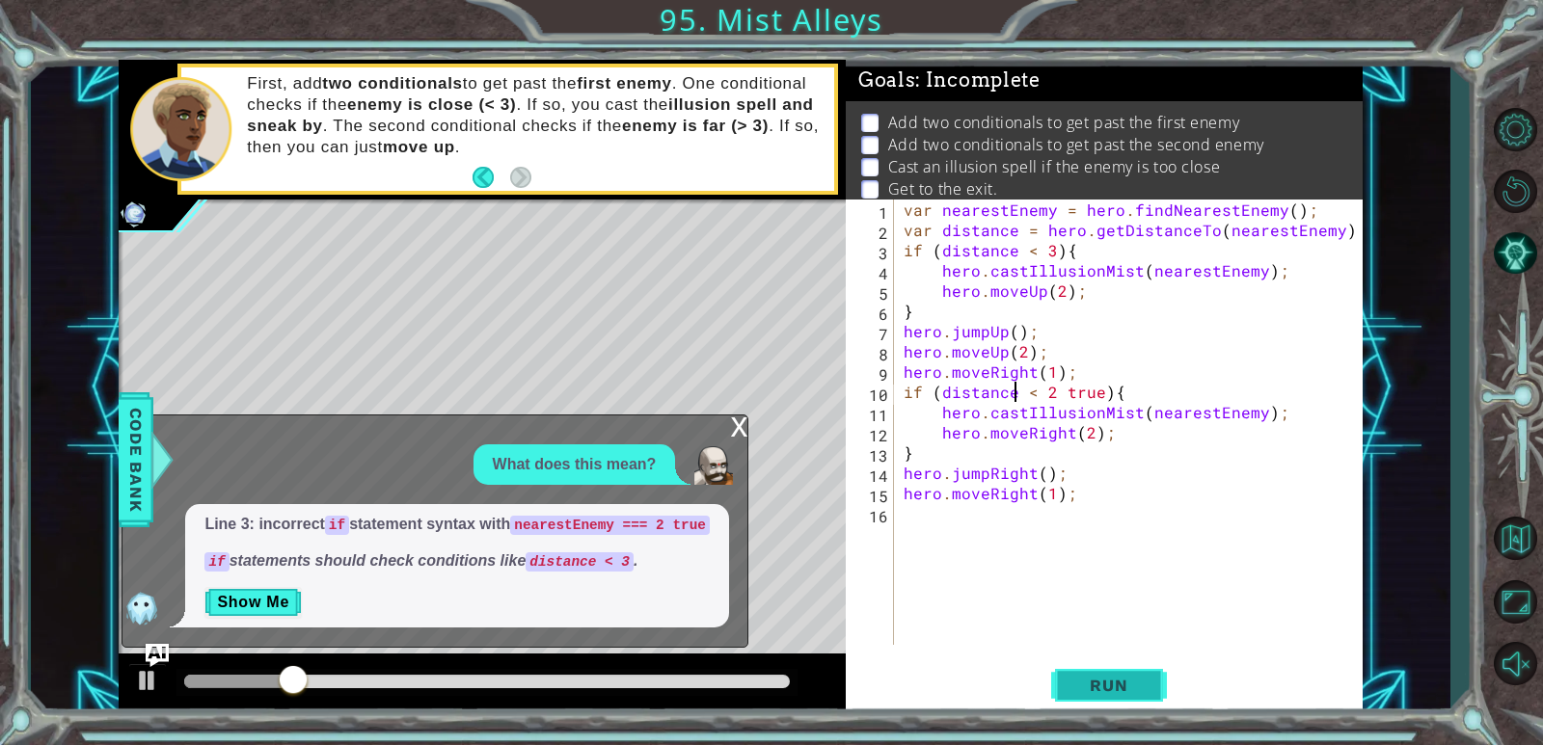
click at [996, 666] on button "Run" at bounding box center [1109, 686] width 116 height 52
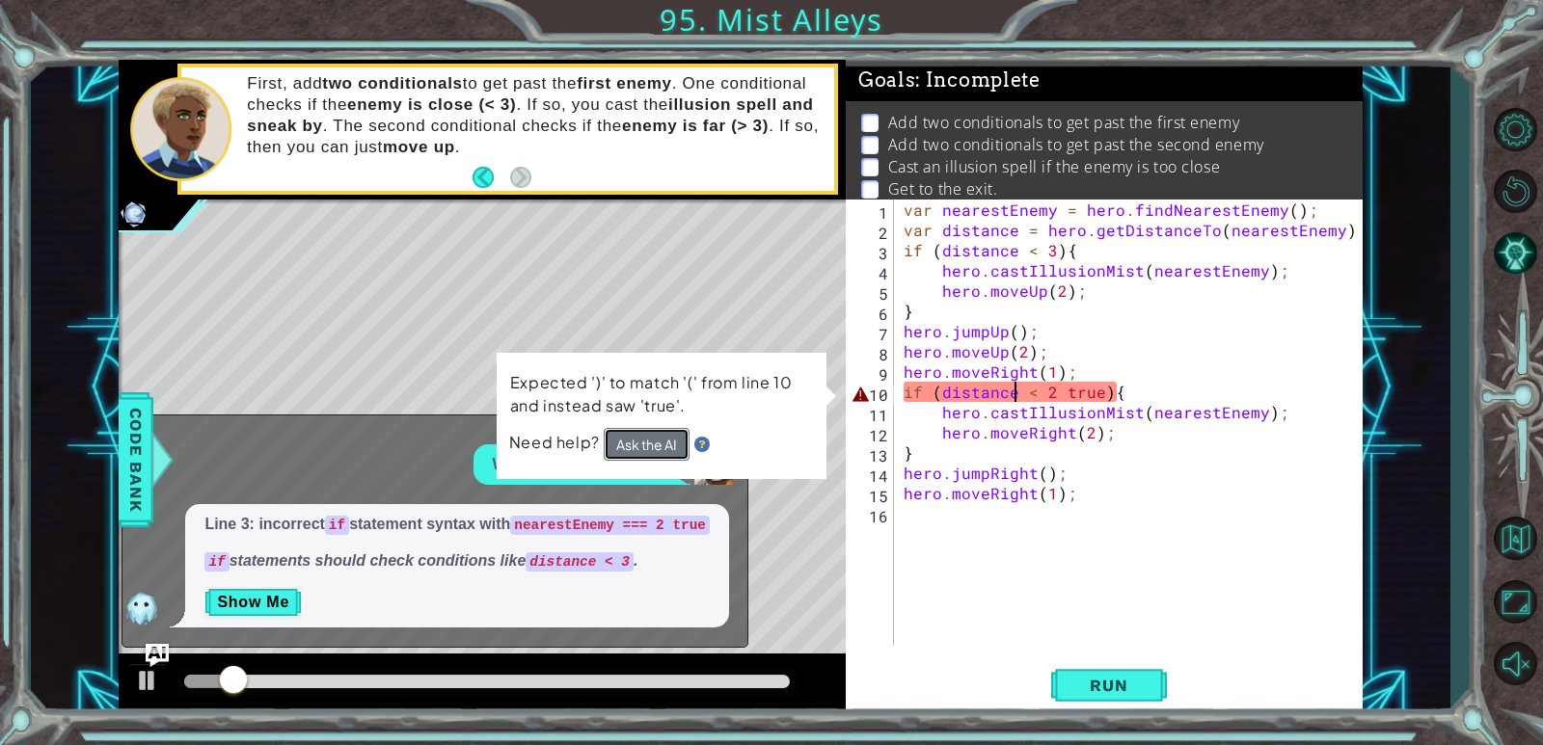
click at [647, 439] on button "Ask the AI" at bounding box center [647, 444] width 86 height 33
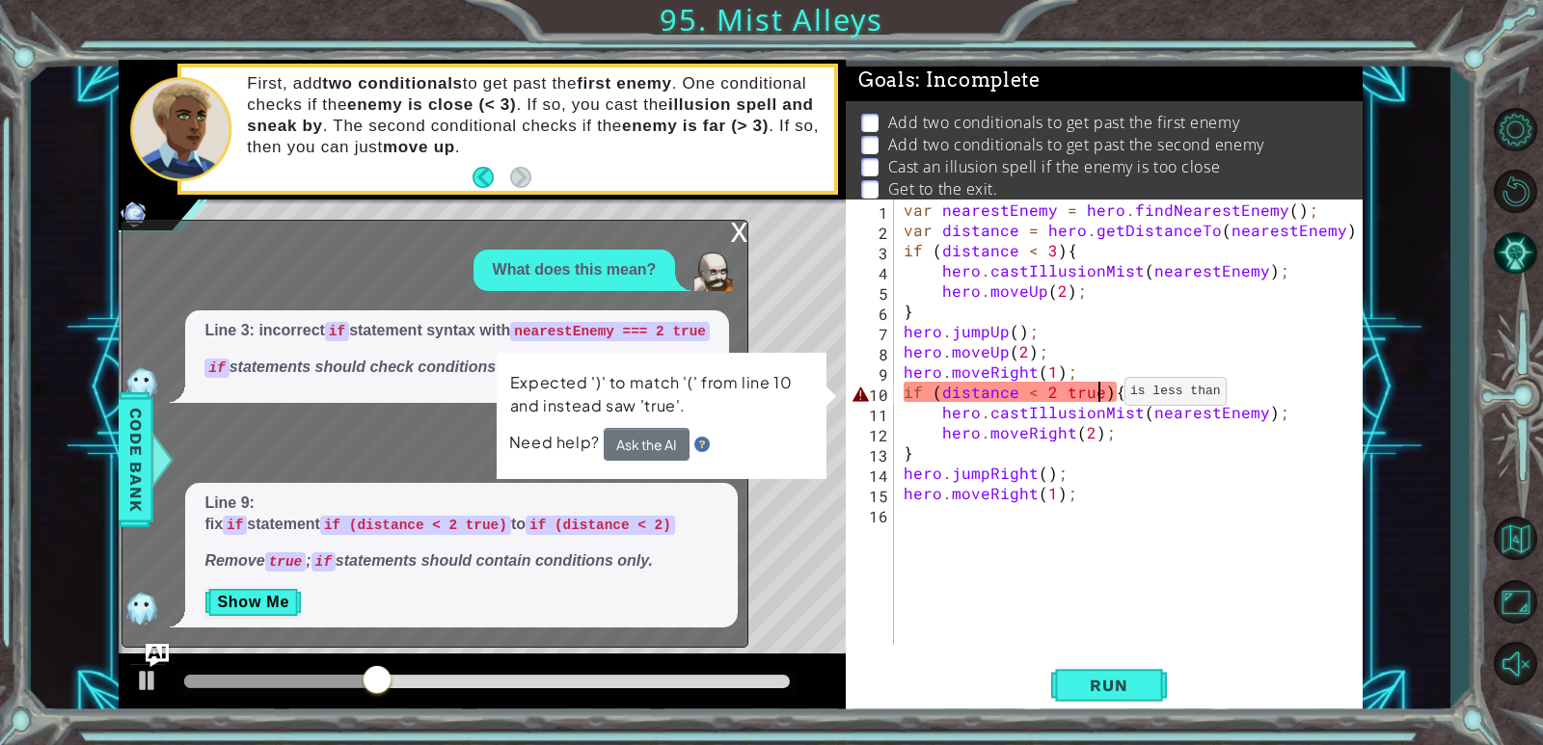
click at [996, 396] on div "var nearestEnemy = hero . findNearestEnemy ( ) ; var distance = hero . getDista…" at bounding box center [1133, 443] width 467 height 486
click at [996, 395] on div "var nearestEnemy = hero . findNearestEnemy ( ) ; var distance = hero . getDista…" at bounding box center [1133, 443] width 467 height 486
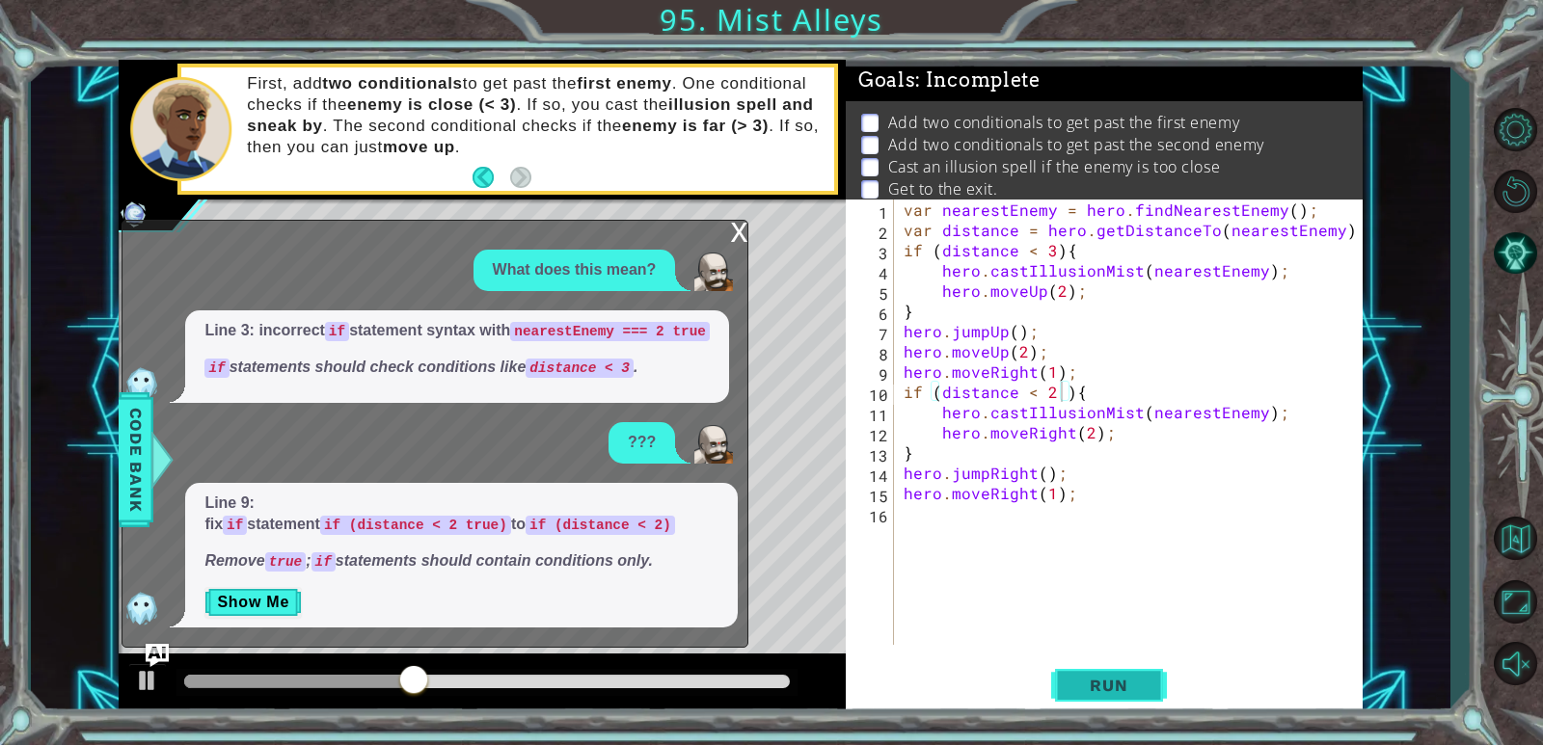
click at [996, 684] on span "Run" at bounding box center [1108, 685] width 76 height 19
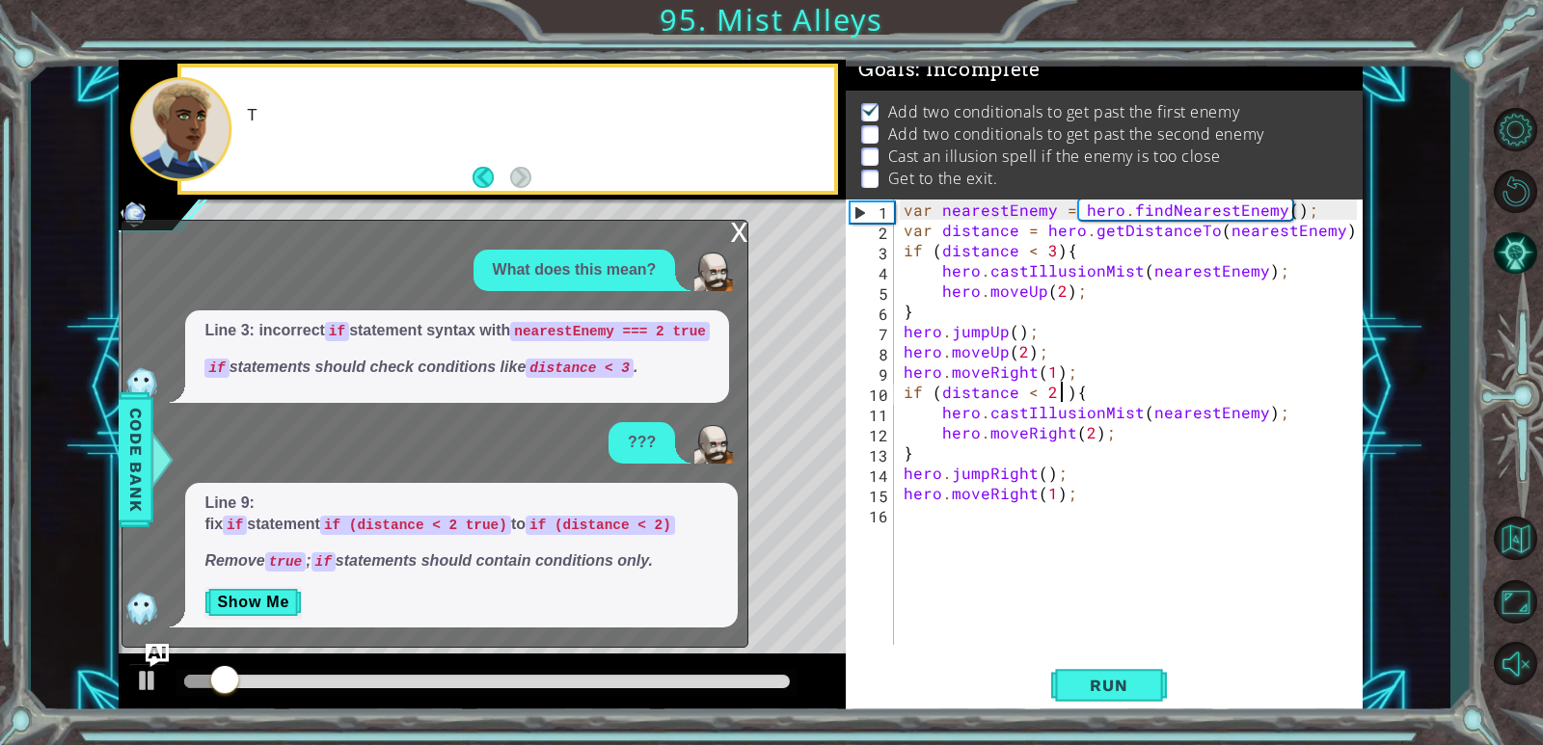
scroll to position [17, 0]
click at [743, 240] on div "x" at bounding box center [738, 230] width 17 height 19
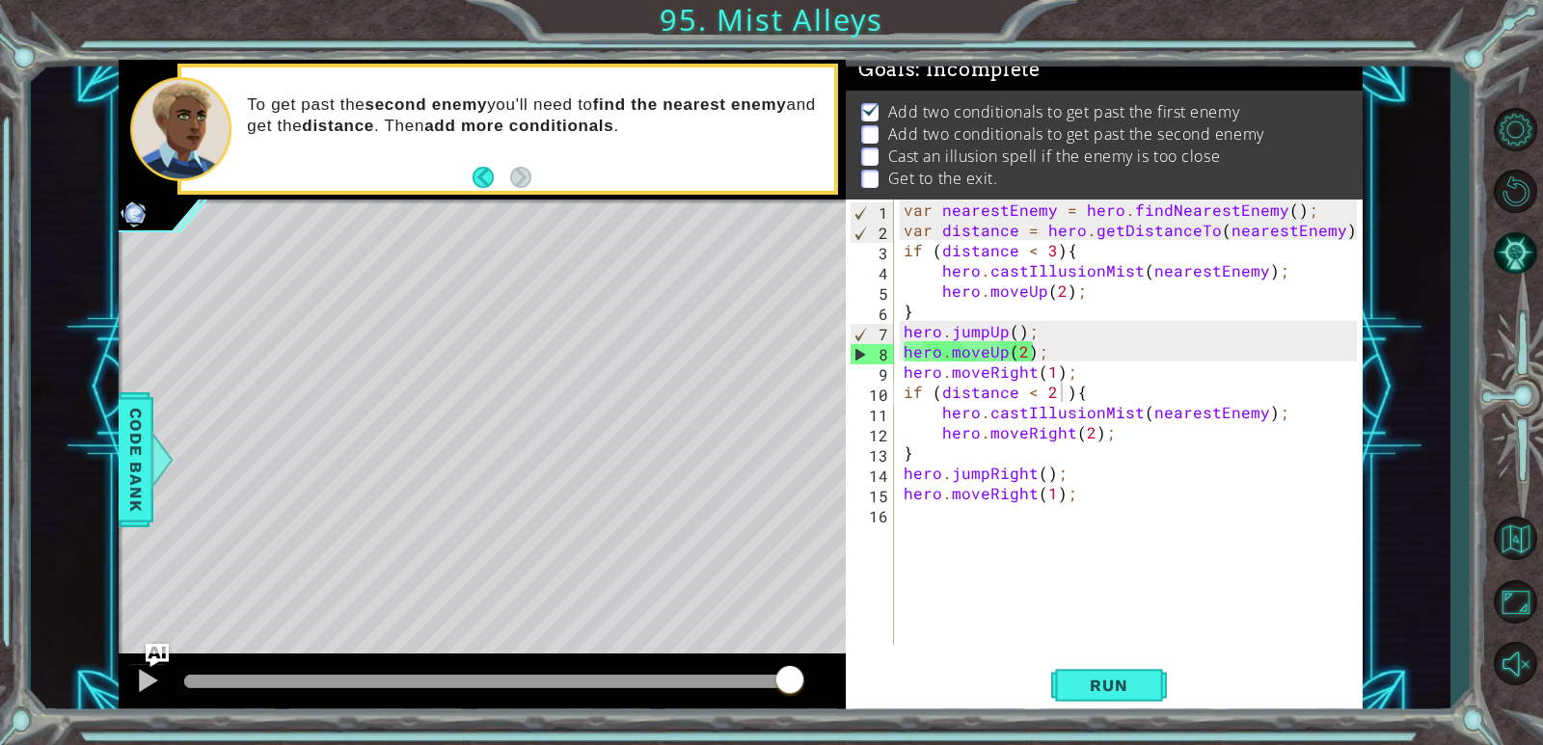
click at [996, 287] on div "var nearestEnemy = hero . findNearestEnemy ( ) ; var distance = hero . getDista…" at bounding box center [1133, 443] width 467 height 486
drag, startPoint x: 1041, startPoint y: 351, endPoint x: 877, endPoint y: 348, distance: 163.9
click at [877, 348] on div "hero.moveUp(2); 1 2 3 4 5 6 7 8 9 10 11 12 13 14 15 16 var nearestEnemy = hero …" at bounding box center [1101, 422] width 511 height 445
click at [877, 348] on div "8" at bounding box center [871, 354] width 43 height 20
click at [992, 317] on div "var nearestEnemy = hero . findNearestEnemy ( ) ; var distance = hero . getDista…" at bounding box center [1133, 443] width 467 height 486
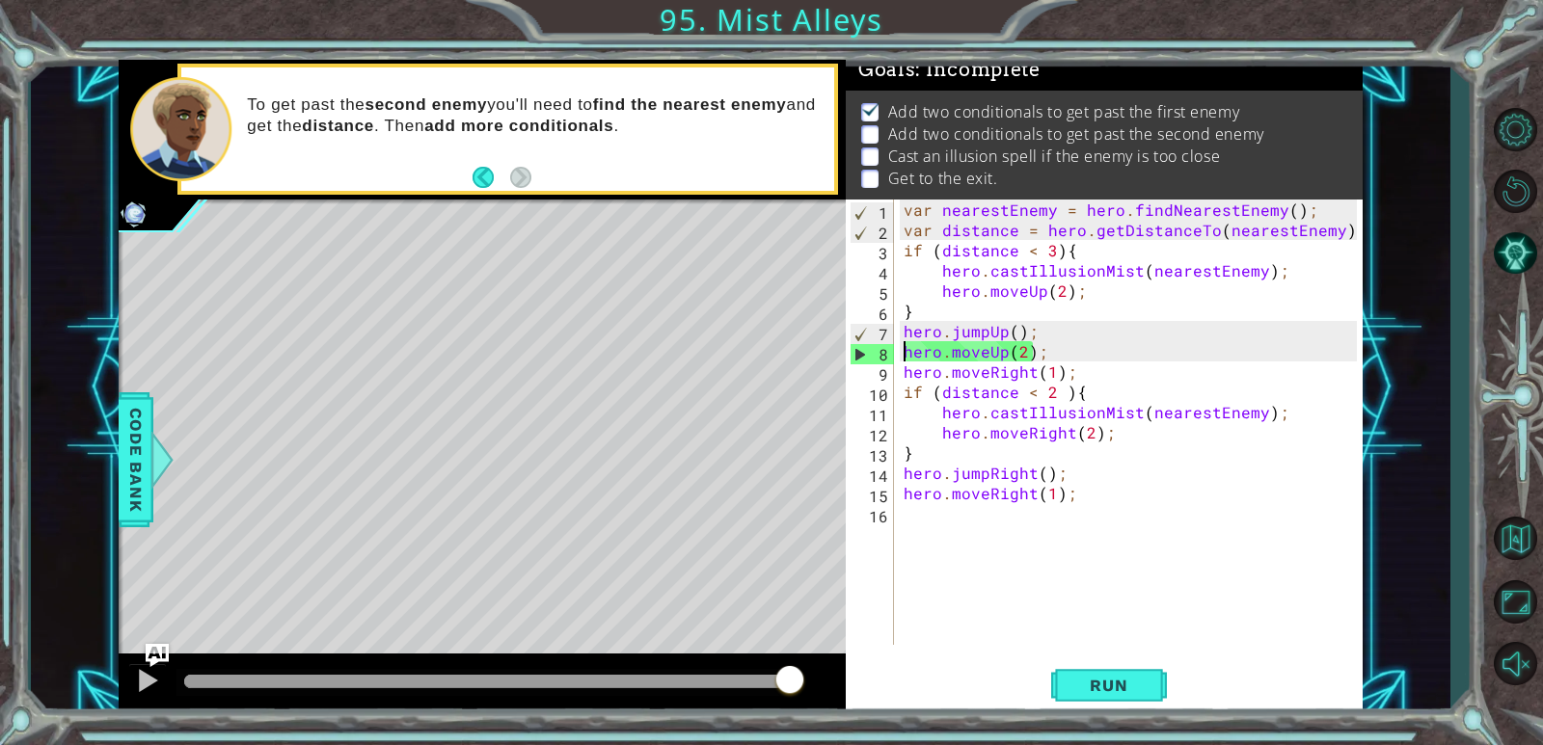
type textarea "}"
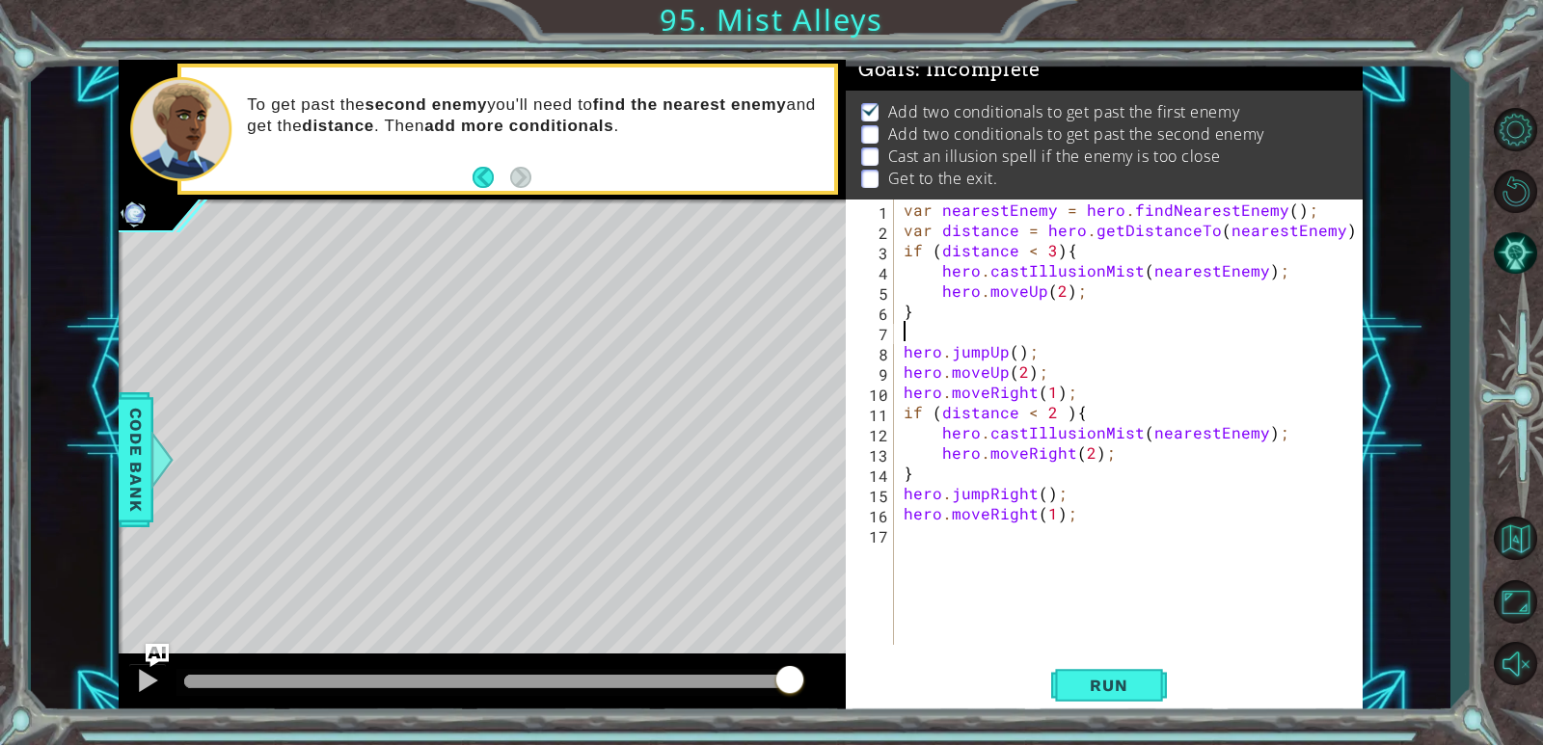
paste textarea "hero.moveRight(2);"
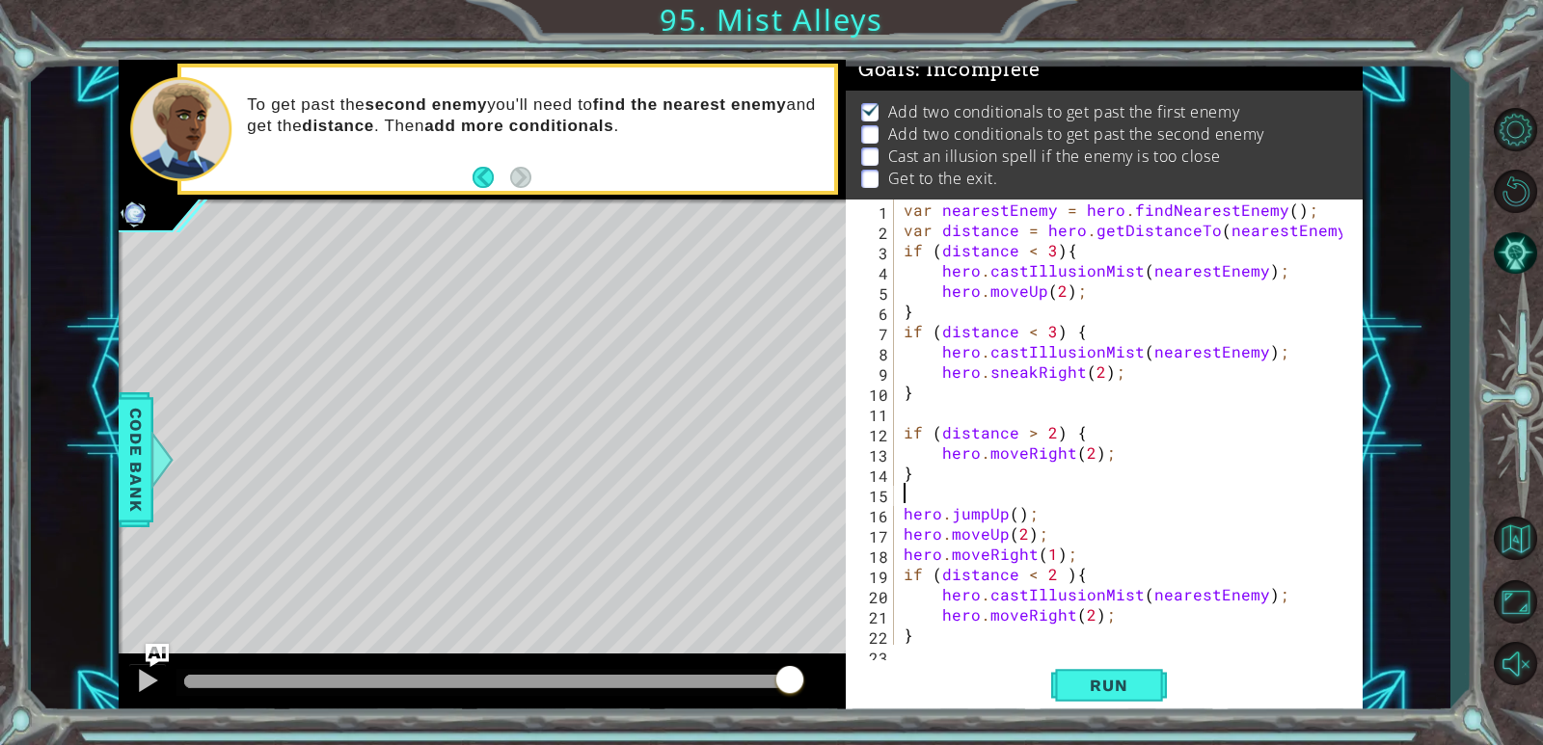
click at [996, 462] on div "var nearestEnemy = hero . findNearestEnemy ( ) ; var distance = hero . getDista…" at bounding box center [1126, 443] width 452 height 486
type textarea "hero.moveRight(2);"
click at [996, 492] on div "var nearestEnemy = hero . findNearestEnemy ( ) ; var distance = hero . getDista…" at bounding box center [1126, 443] width 452 height 486
type textarea "}"
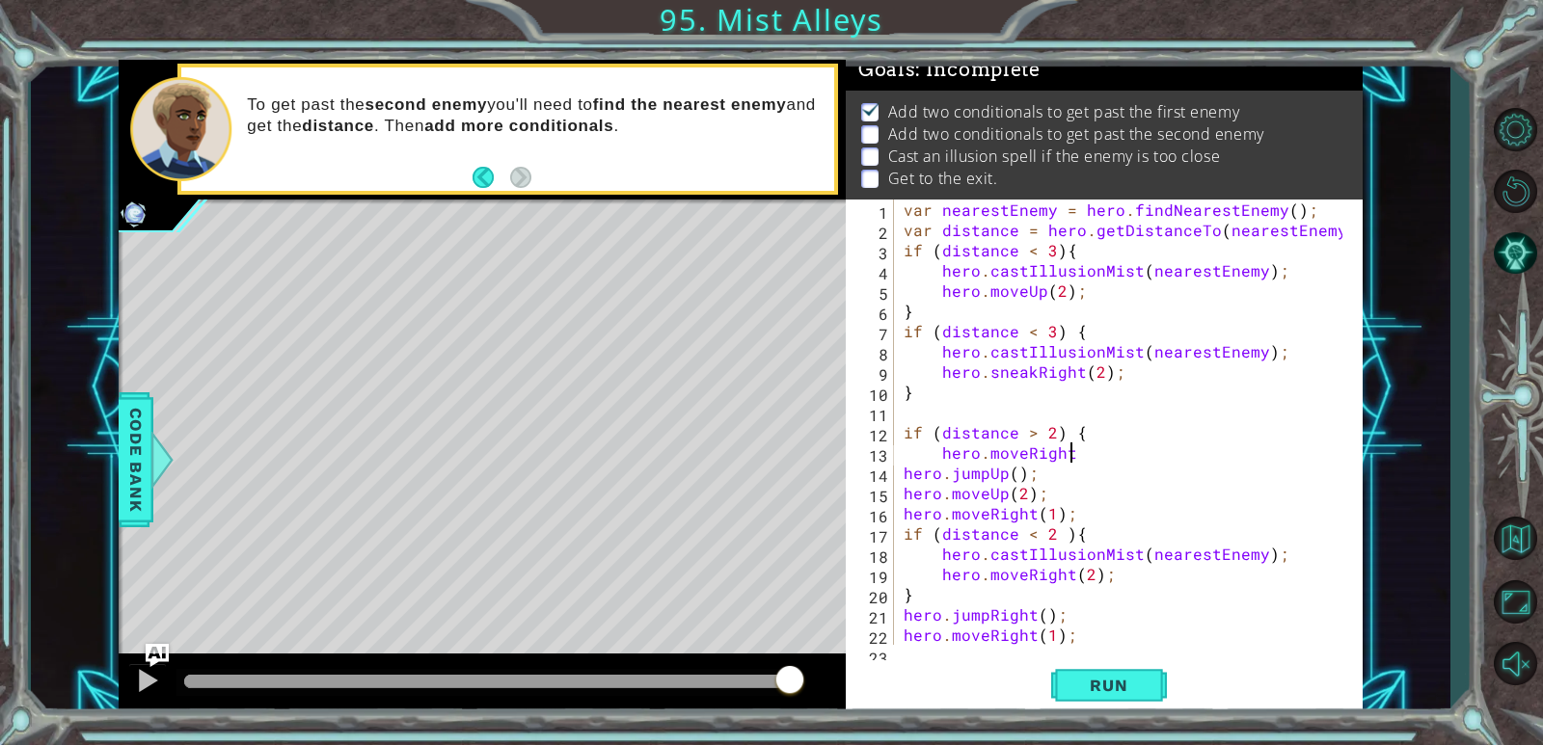
type textarea "hero"
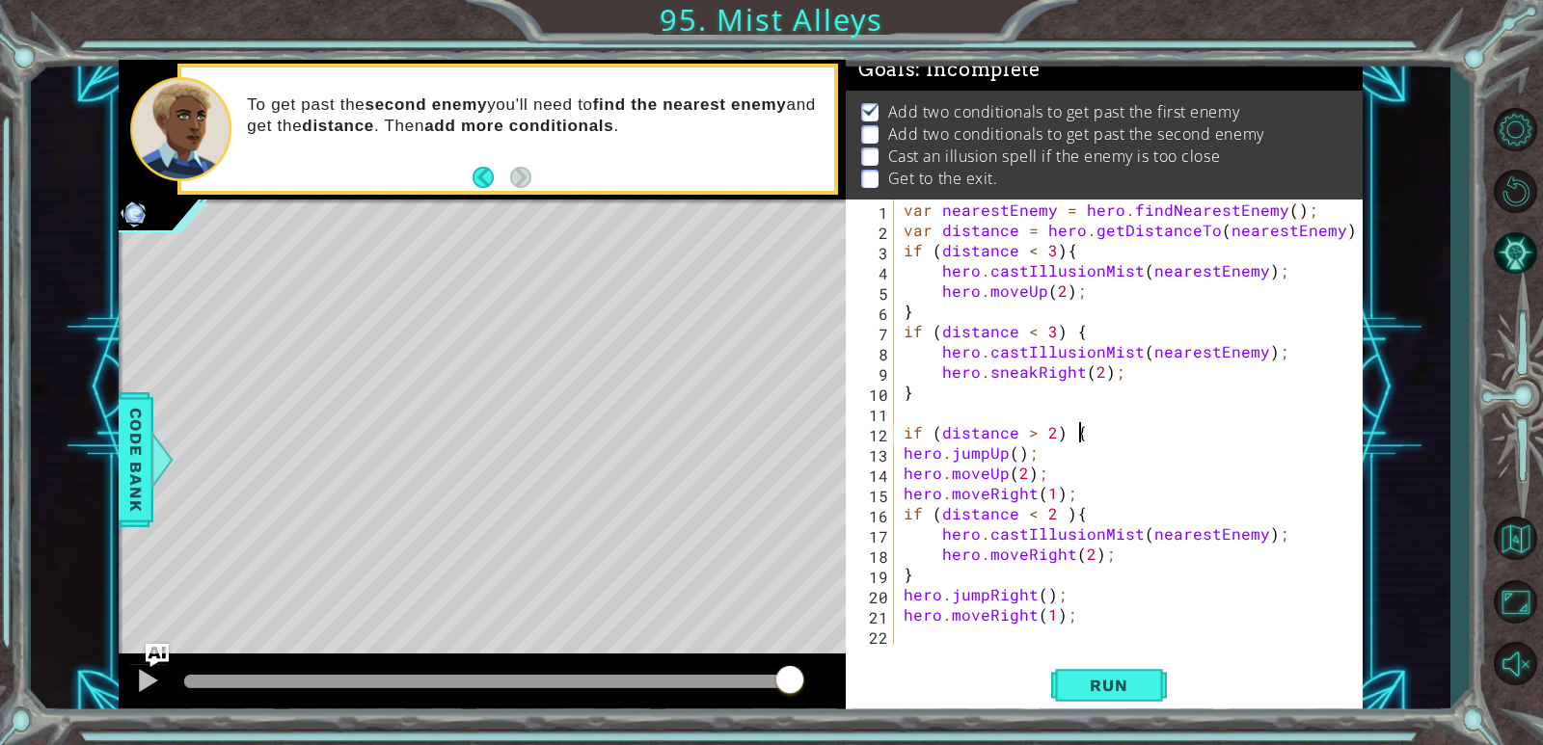
type textarea "if"
type textarea "}"
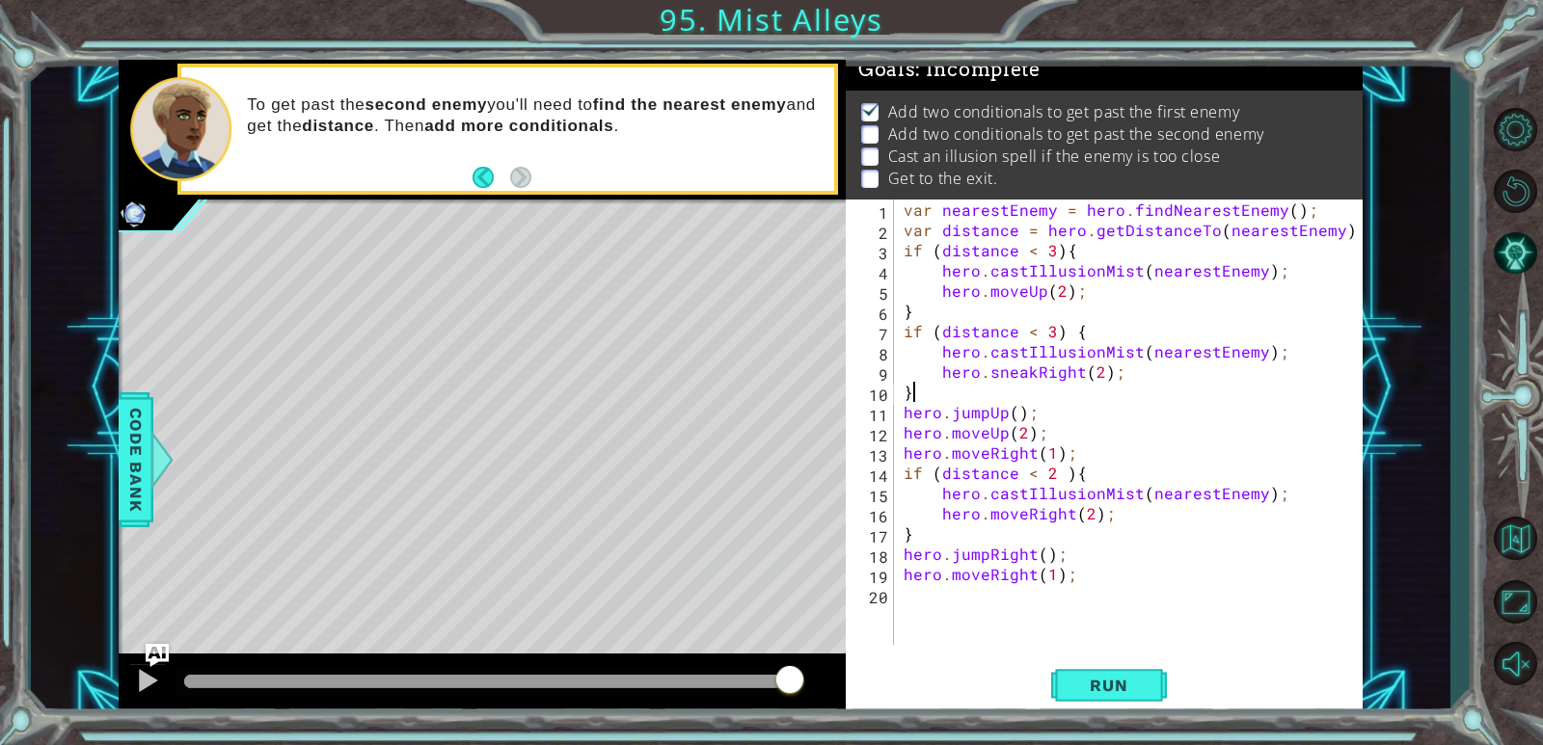
type textarea "hero"
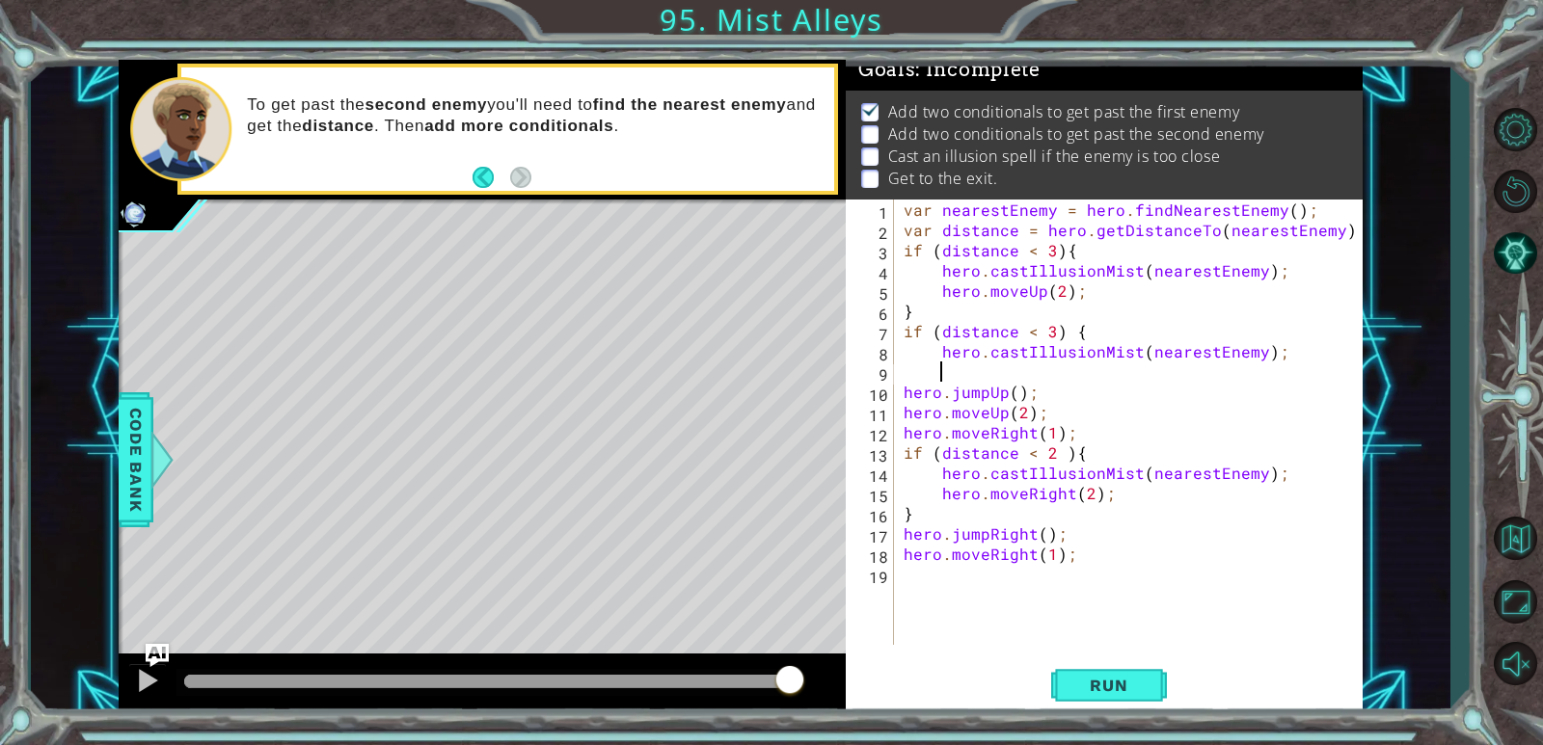
type textarea "hero"
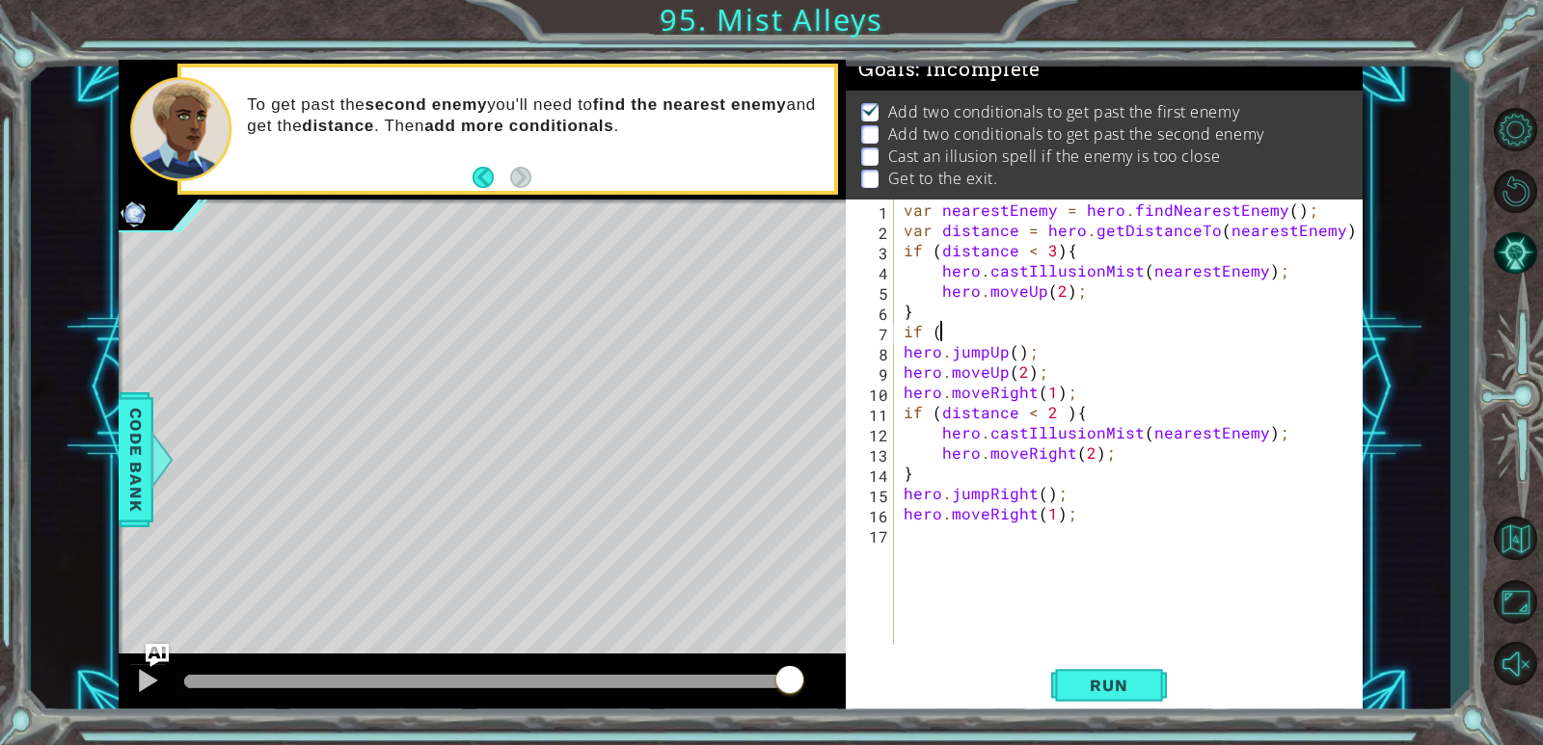
type textarea "if"
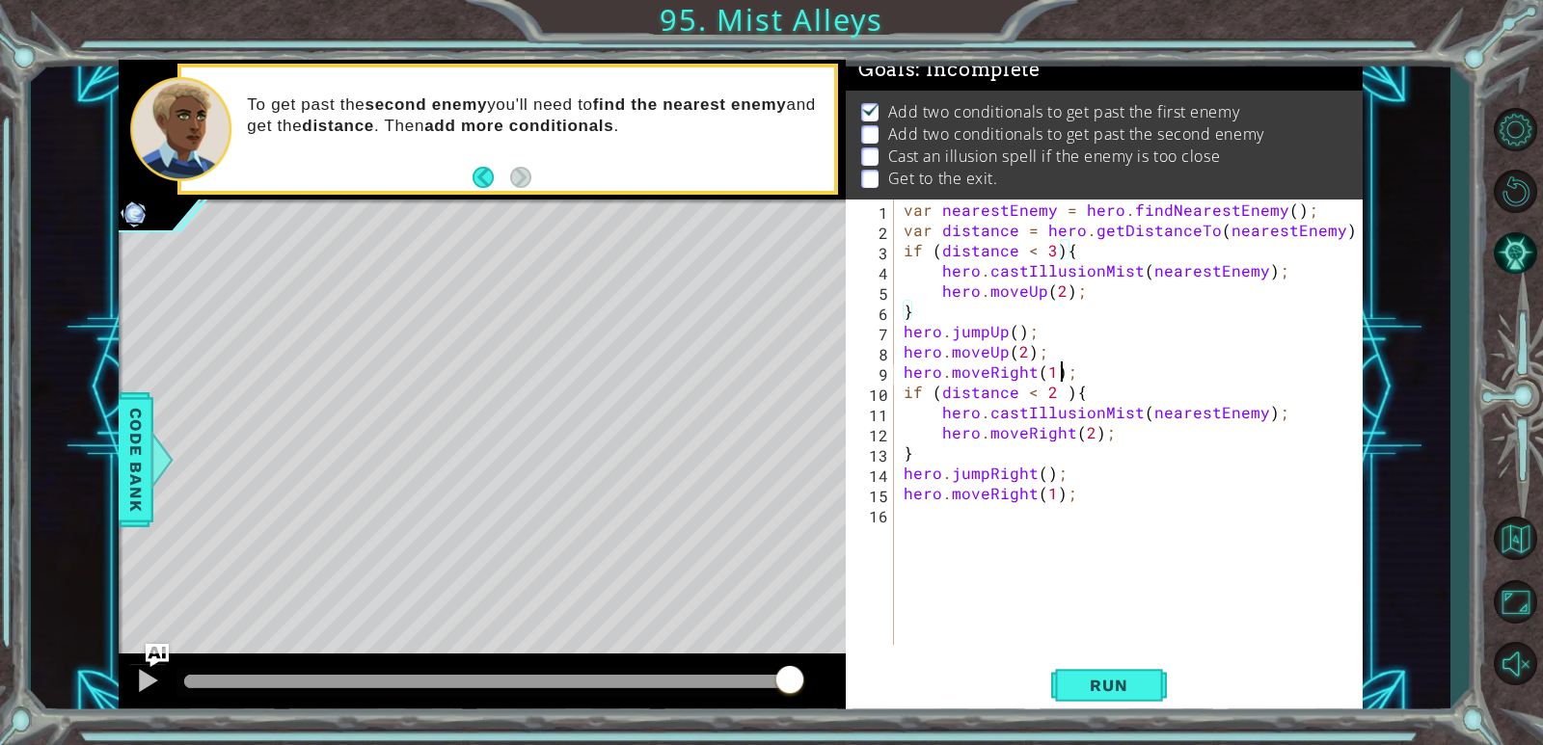
click at [996, 373] on div "var nearestEnemy = hero . findNearestEnemy ( ) ; var distance = hero . getDista…" at bounding box center [1133, 443] width 467 height 486
click at [996, 368] on div "var nearestEnemy = hero . findNearestEnemy ( ) ; var distance = hero . getDista…" at bounding box center [1133, 443] width 467 height 486
click at [996, 687] on span "Run" at bounding box center [1108, 685] width 76 height 19
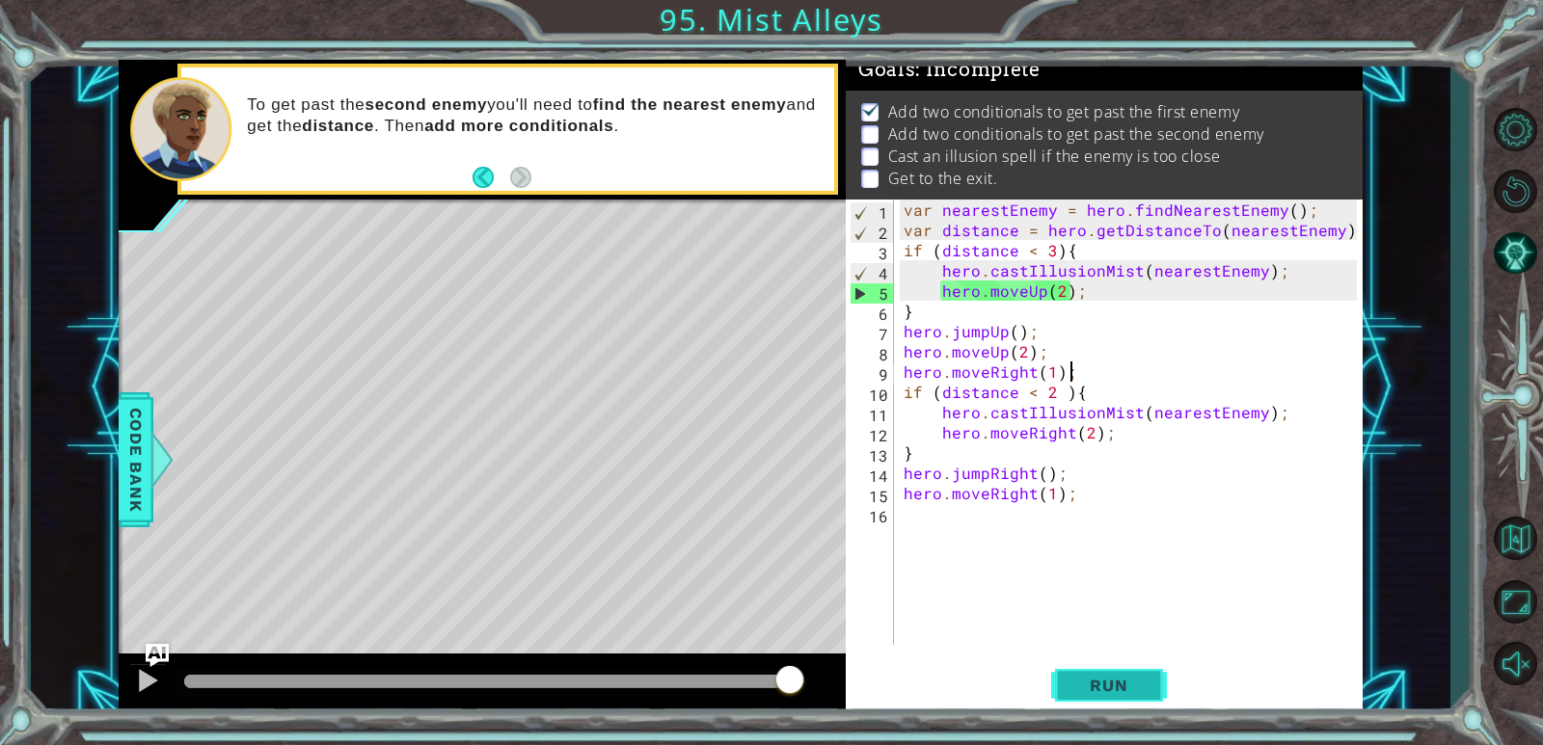
click at [996, 687] on span "Run" at bounding box center [1108, 685] width 76 height 19
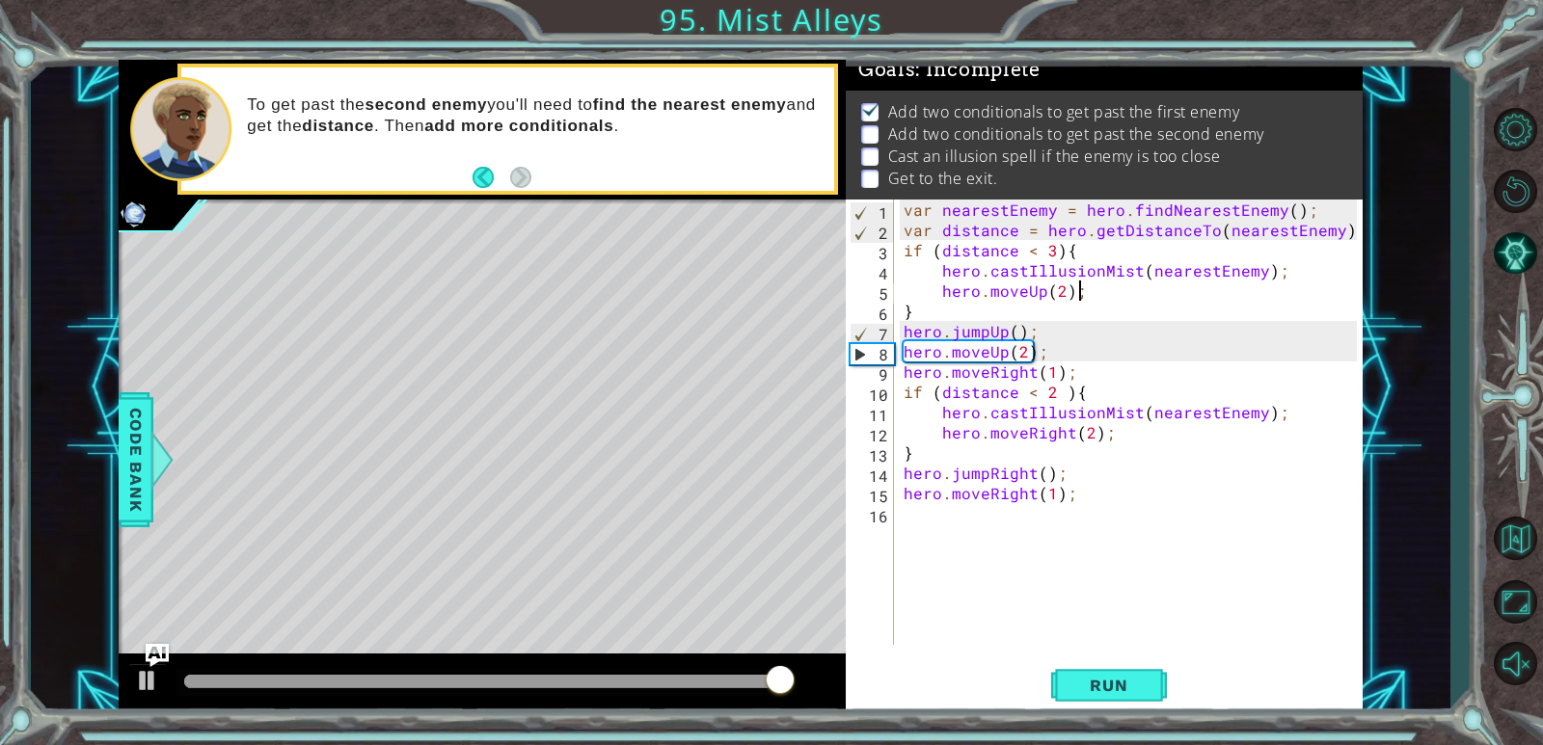
click at [996, 300] on div "var nearestEnemy = hero . findNearestEnemy ( ) ; var distance = hero . getDista…" at bounding box center [1133, 443] width 467 height 486
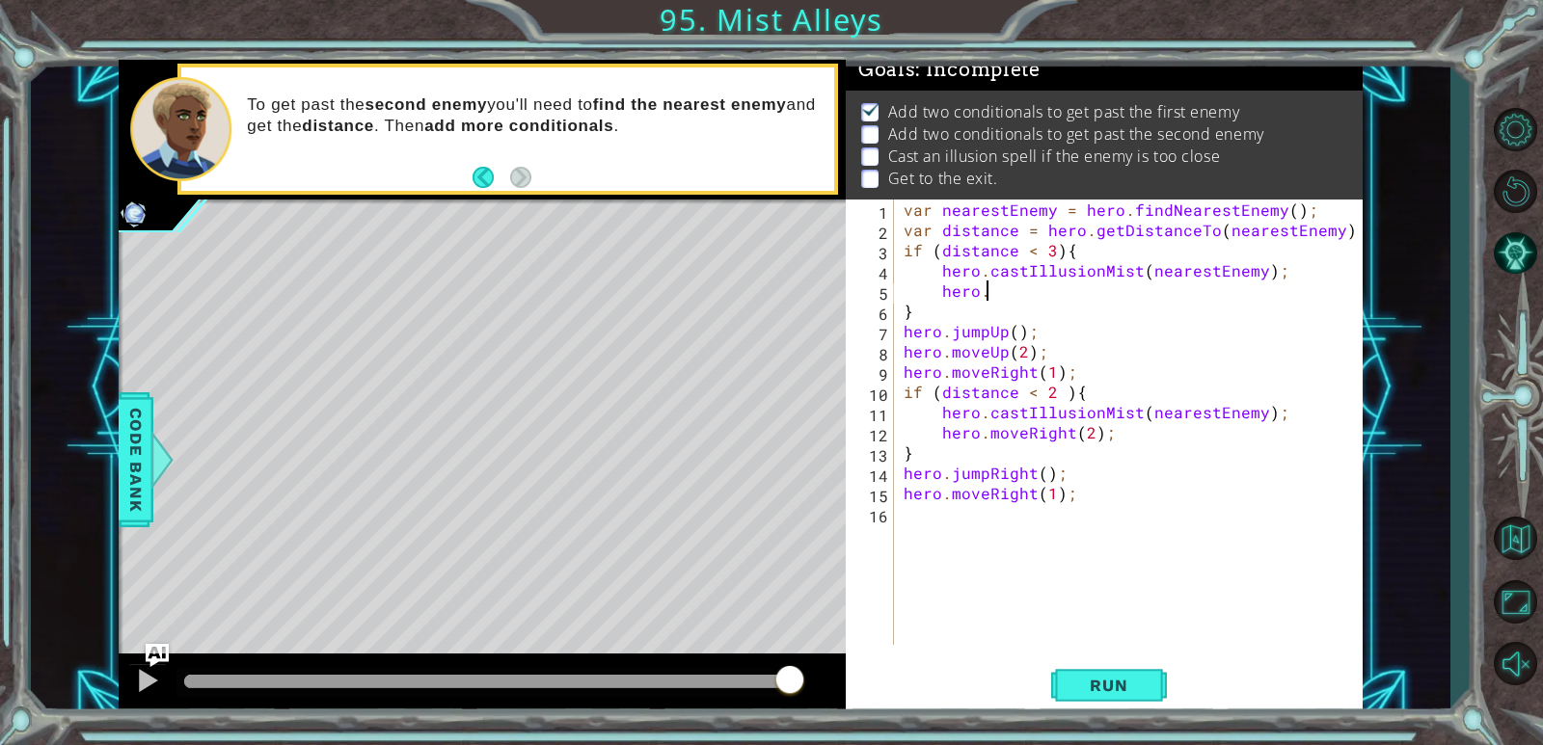
type textarea "hero"
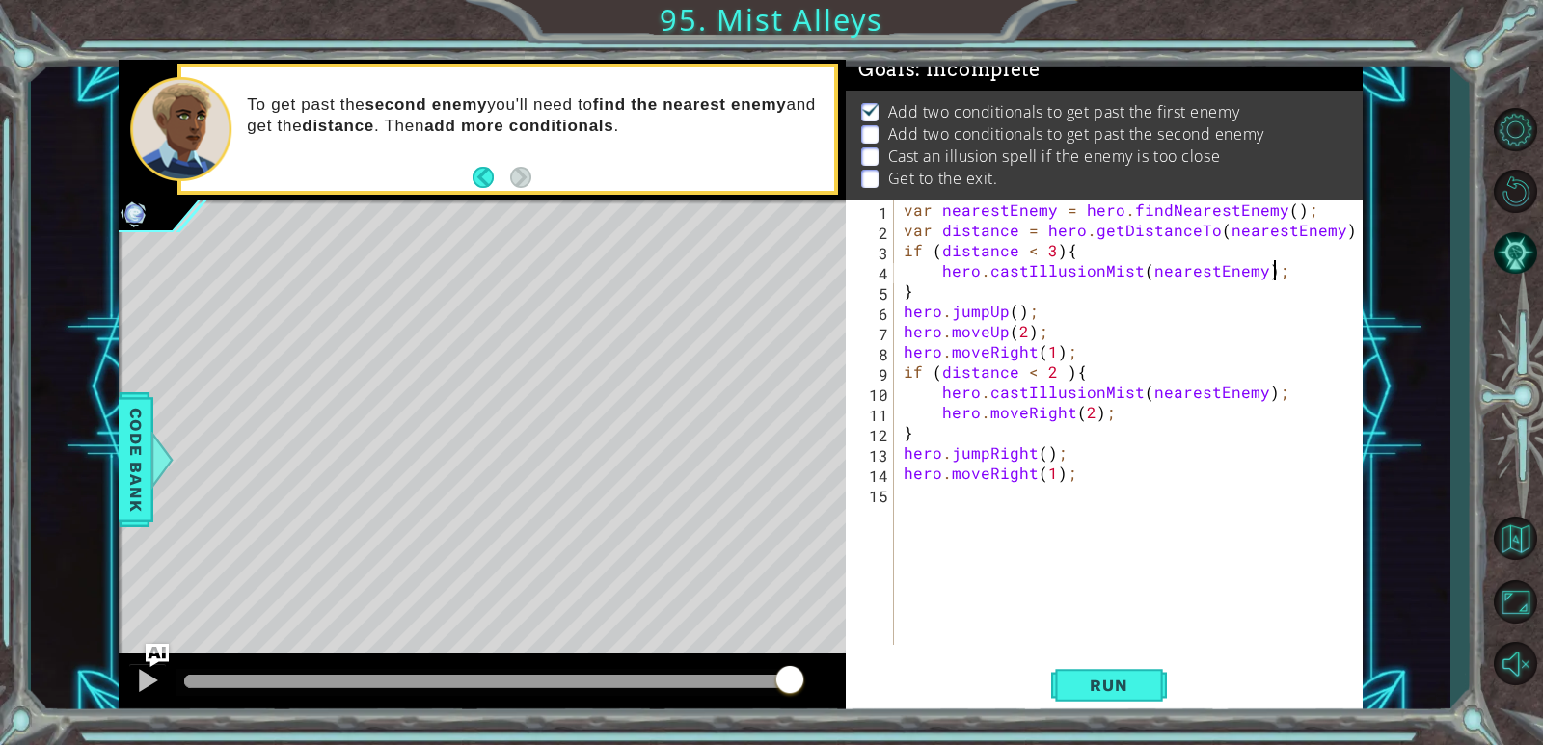
click at [923, 294] on div "var nearestEnemy = hero . findNearestEnemy ( ) ; var distance = hero . getDista…" at bounding box center [1133, 443] width 467 height 486
type textarea "}"
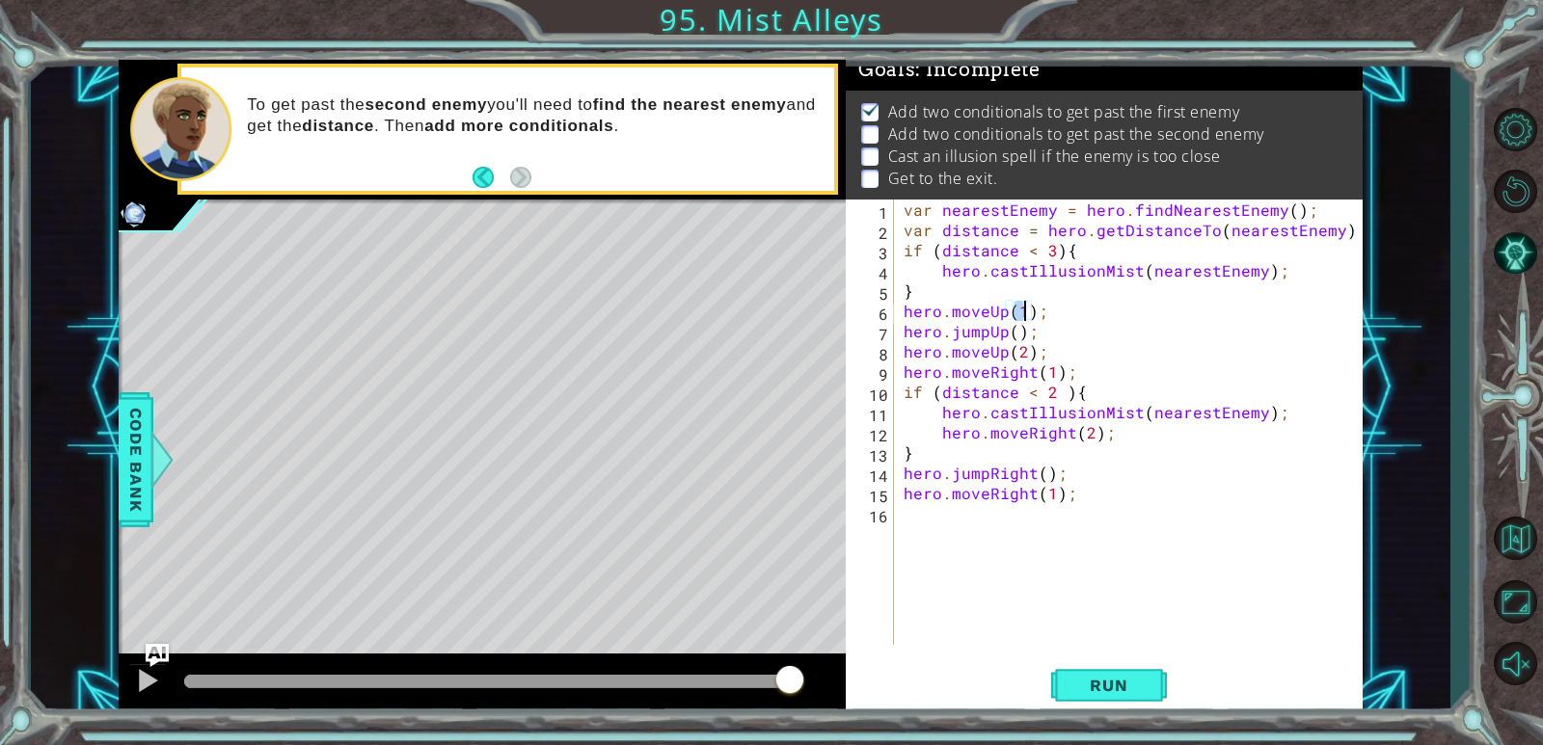
scroll to position [0, 7]
click at [996, 349] on div "var nearestEnemy = hero . findNearestEnemy ( ) ; var distance = hero . getDista…" at bounding box center [1133, 443] width 467 height 486
click at [996, 679] on span "Run" at bounding box center [1108, 685] width 76 height 19
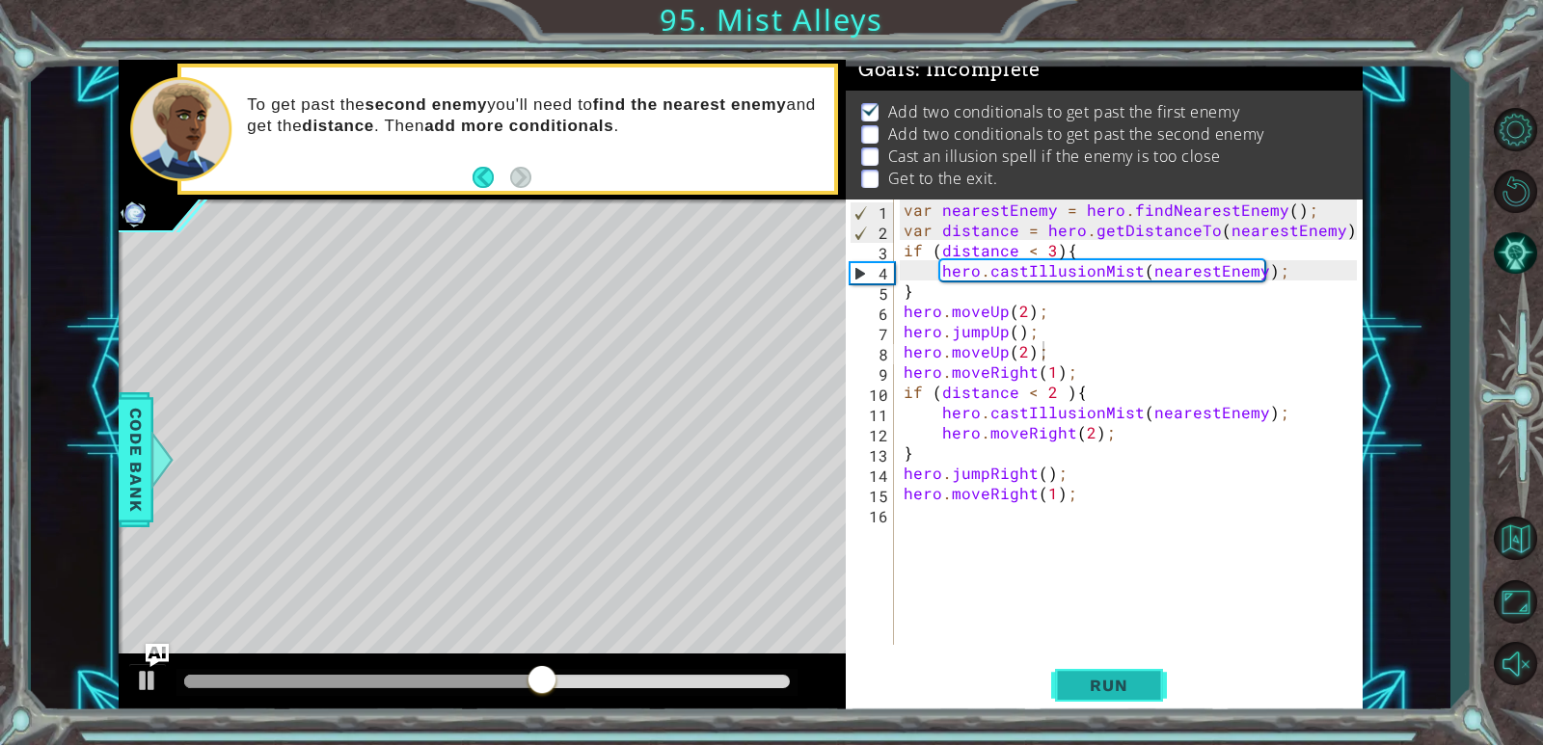
click at [996, 674] on button "Run" at bounding box center [1109, 686] width 116 height 52
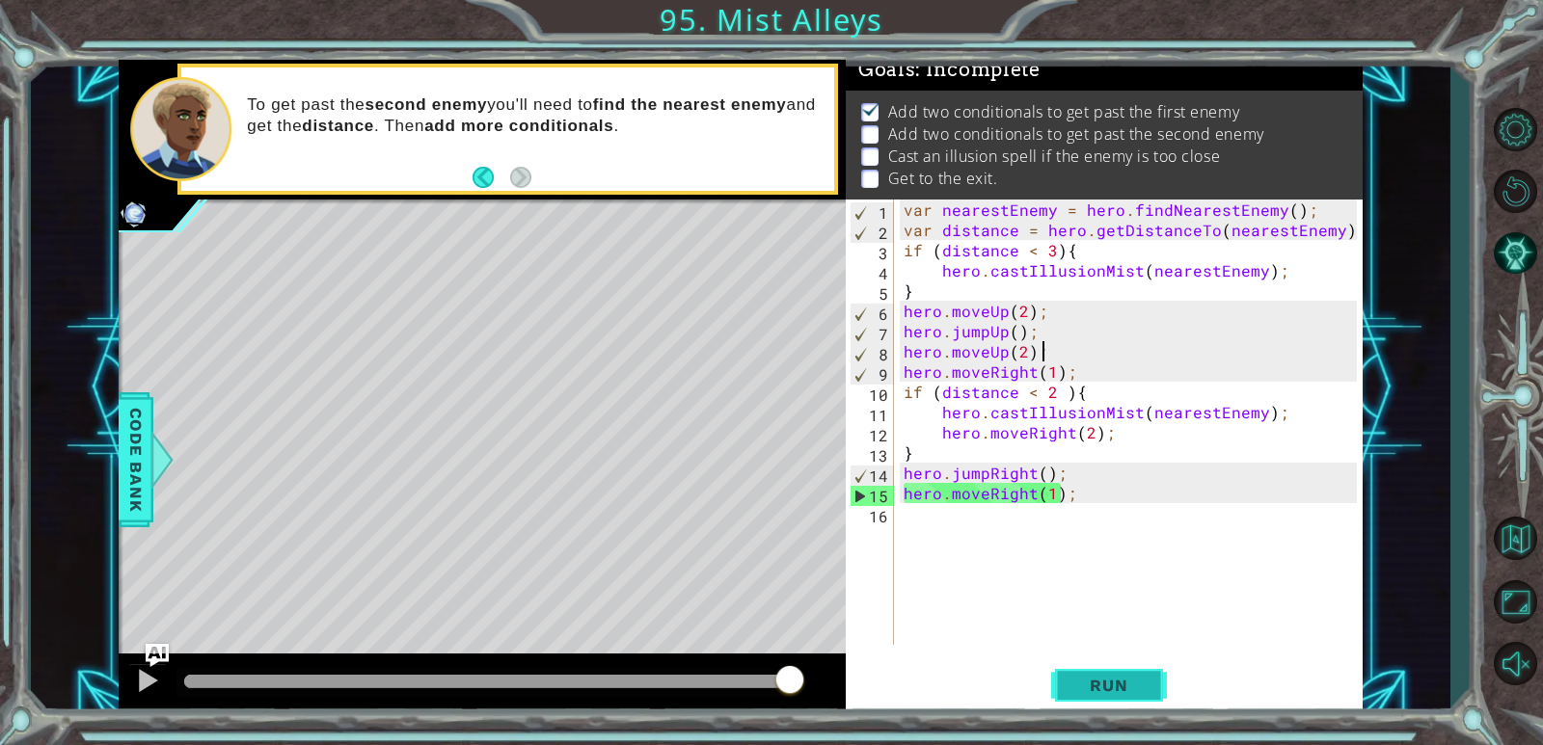
click at [996, 678] on button "Run" at bounding box center [1109, 686] width 116 height 52
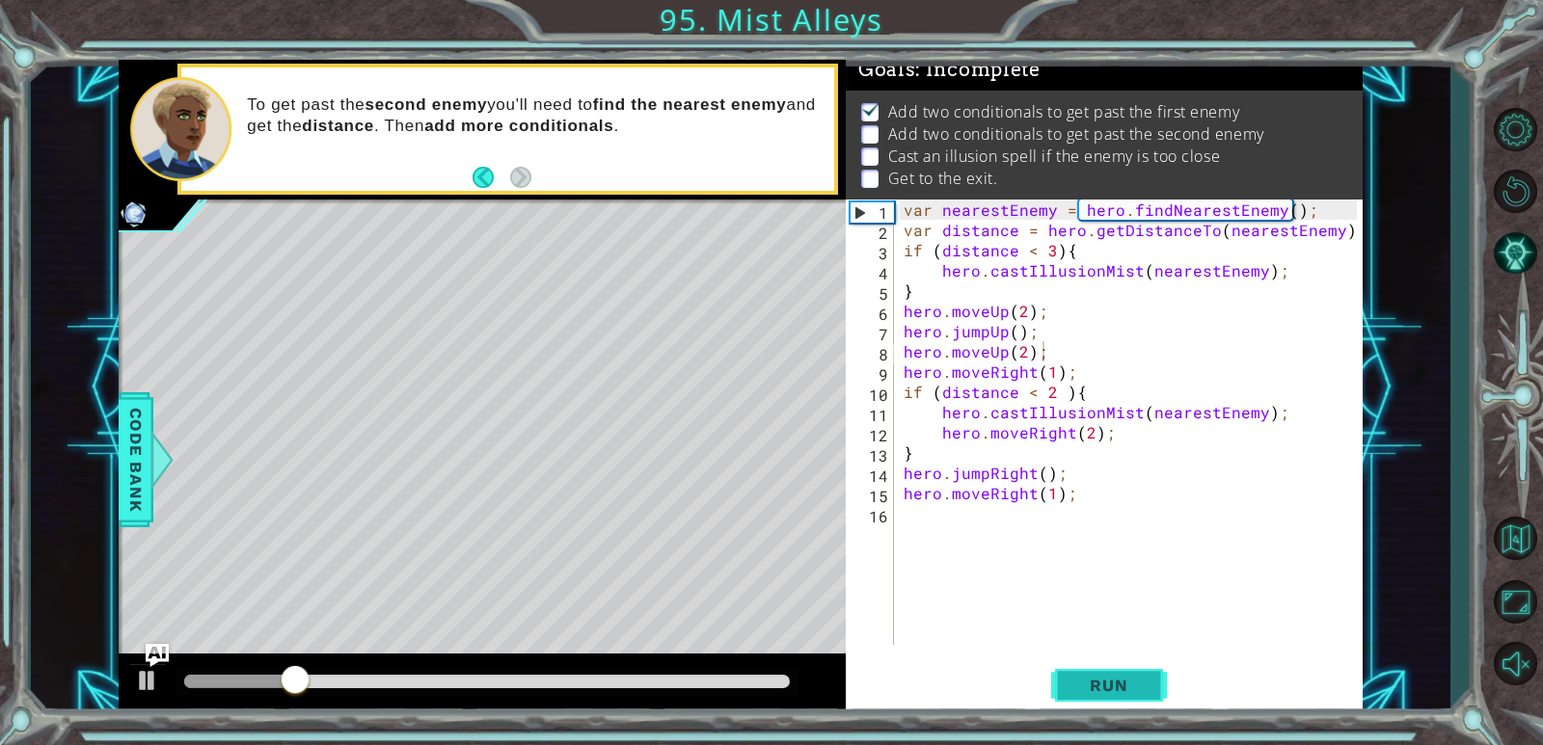
click at [996, 678] on span "Run" at bounding box center [1108, 685] width 76 height 19
click at [996, 676] on span "Run" at bounding box center [1108, 685] width 76 height 19
click at [996, 673] on button "Run" at bounding box center [1109, 686] width 116 height 52
click at [996, 661] on button "Run" at bounding box center [1109, 686] width 116 height 52
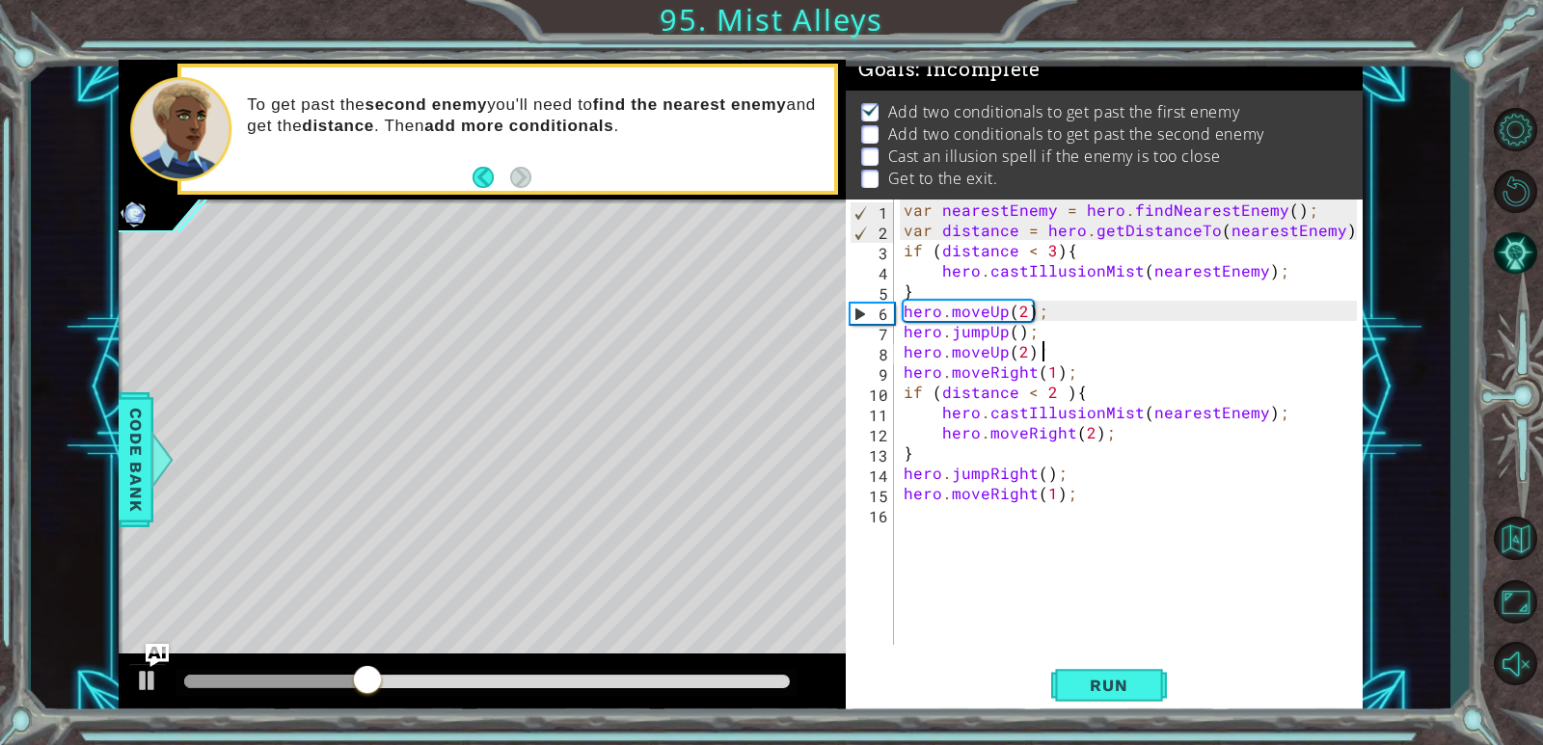
click at [996, 435] on div "var nearestEnemy = hero . findNearestEnemy ( ) ; var distance = hero . getDista…" at bounding box center [1133, 443] width 467 height 486
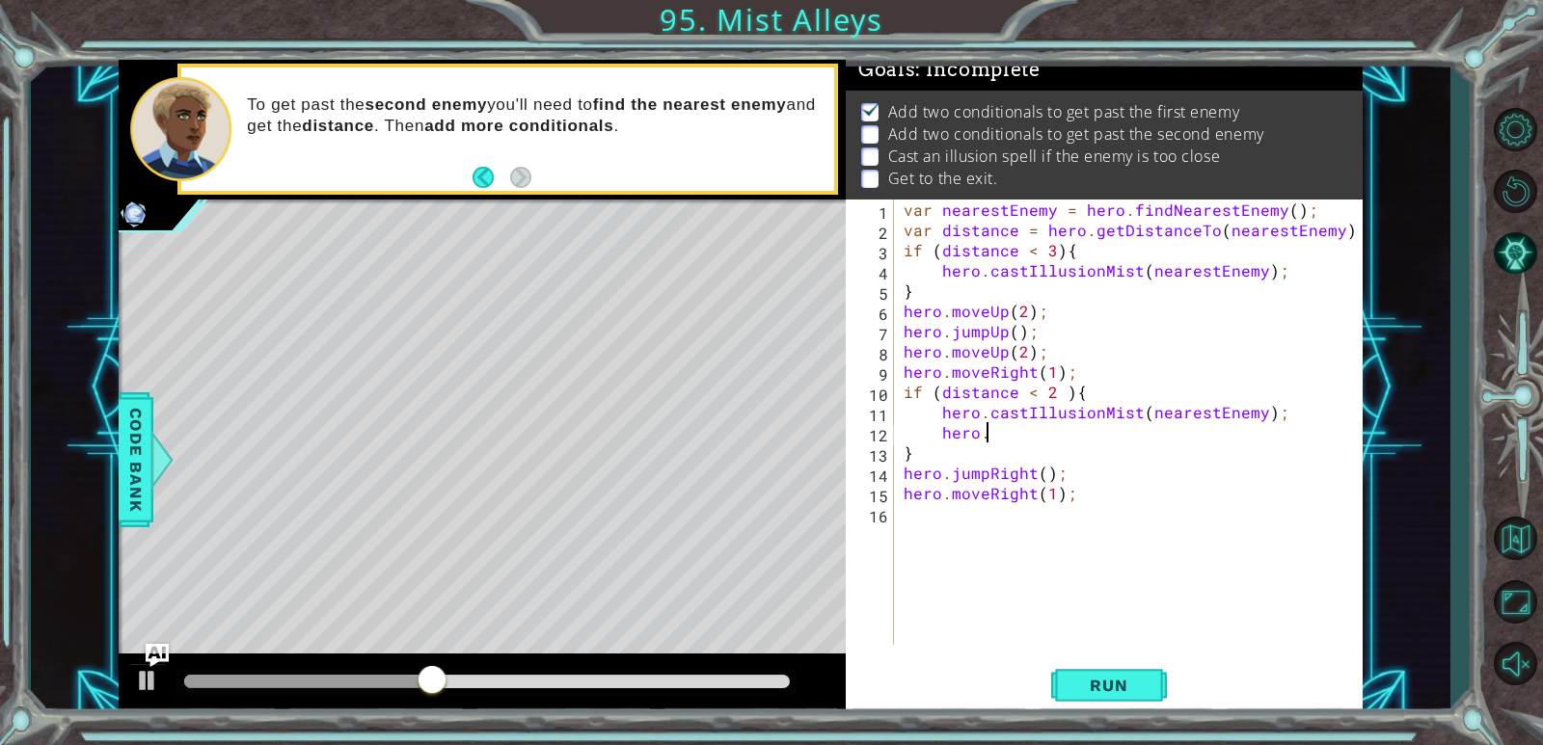
type textarea "hero"
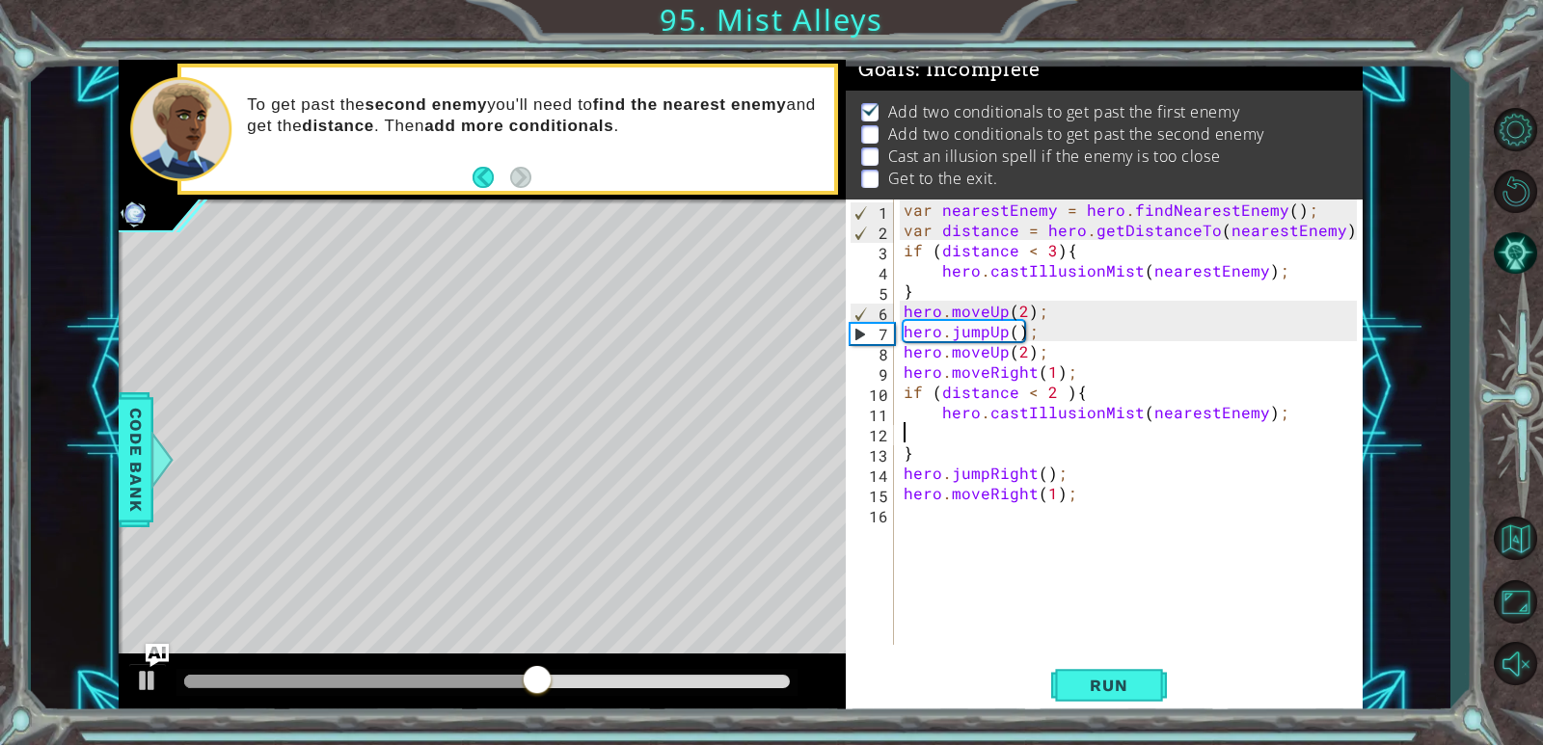
scroll to position [0, 0]
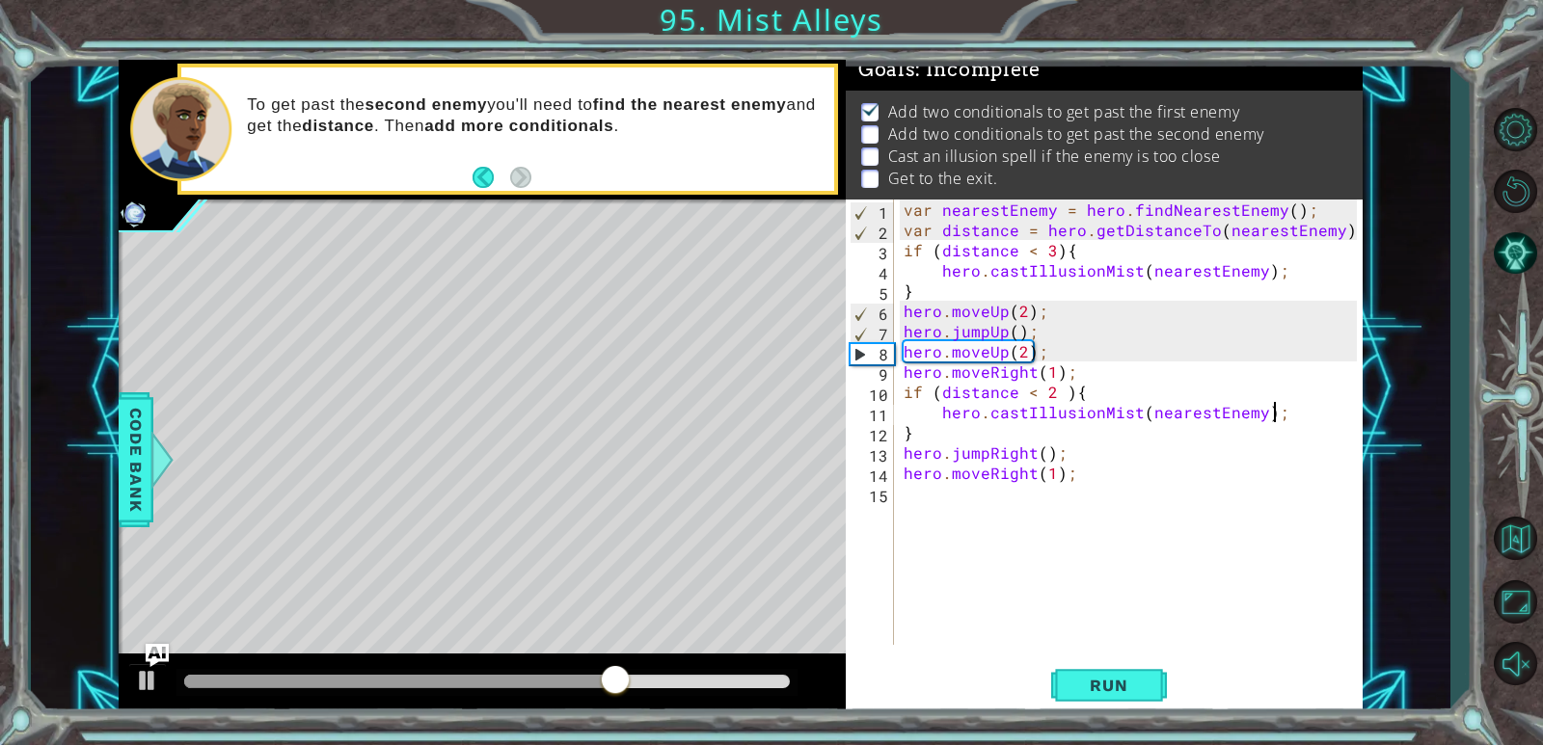
click at [996, 450] on div "var nearestEnemy = hero . findNearestEnemy ( ) ; var distance = hero . getDista…" at bounding box center [1133, 443] width 467 height 486
type textarea "hero.jumpRight();"
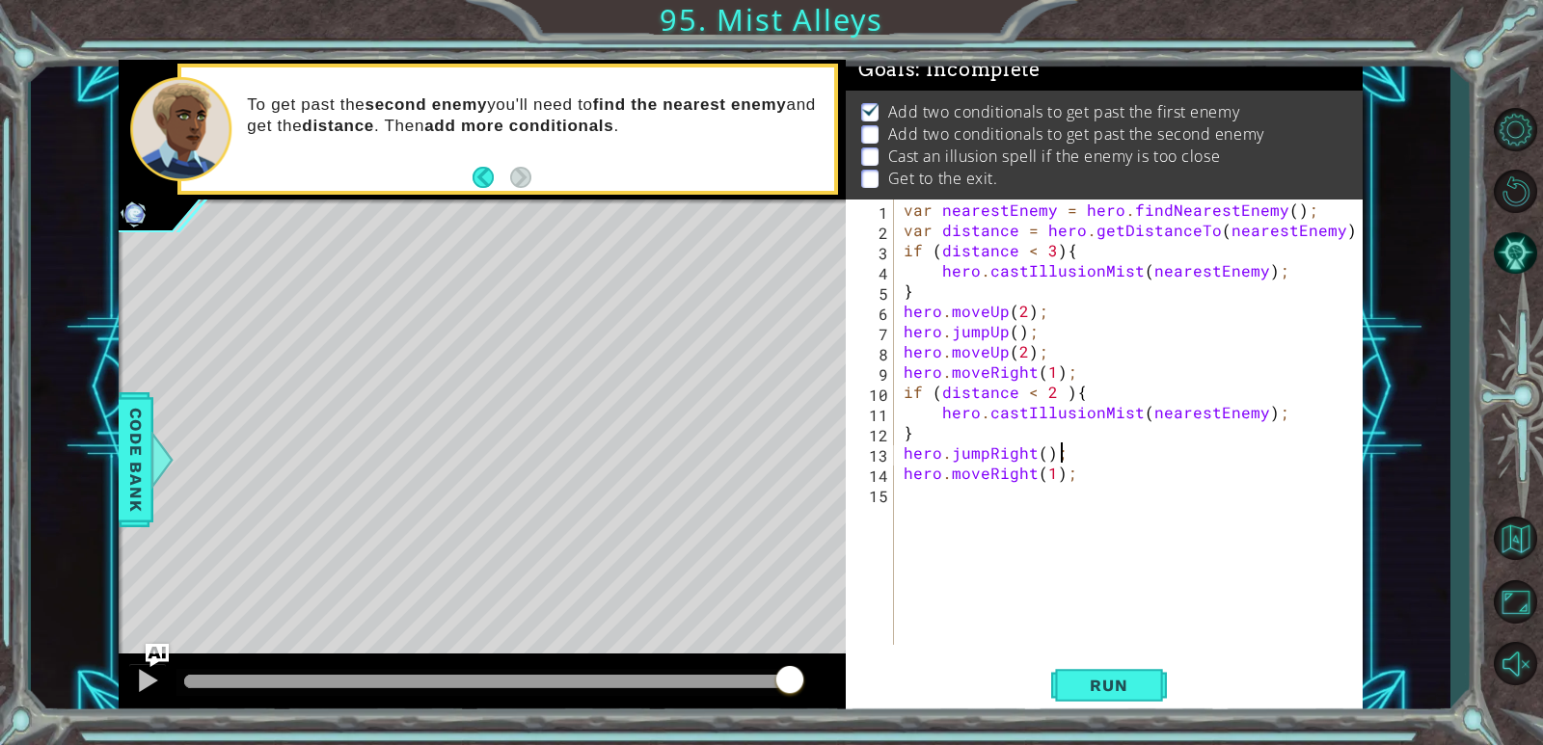
click at [928, 440] on div "var nearestEnemy = hero . findNearestEnemy ( ) ; var distance = hero . getDista…" at bounding box center [1133, 443] width 467 height 486
type textarea "}"
click at [996, 669] on button "Run" at bounding box center [1109, 686] width 116 height 52
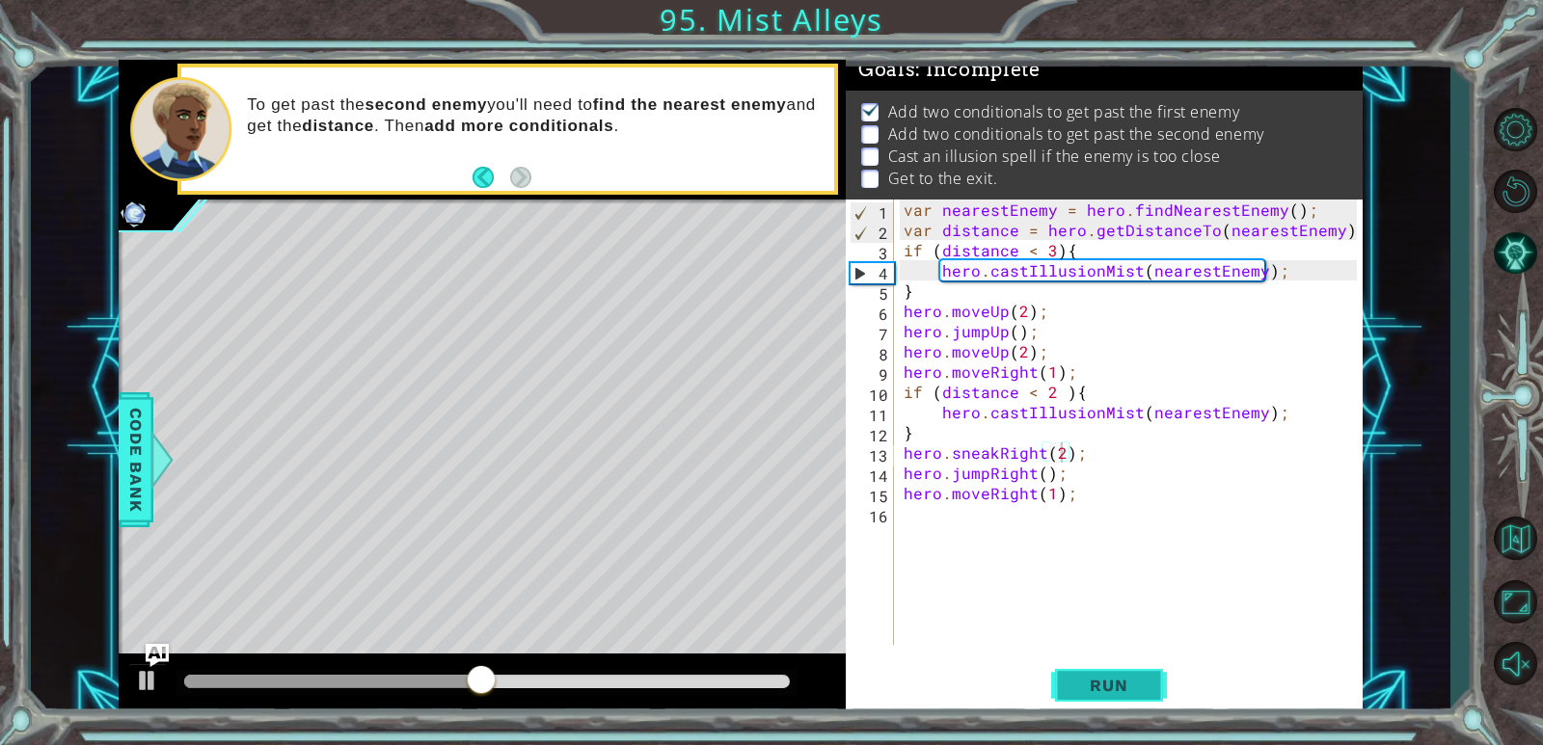
click at [996, 681] on button "Run" at bounding box center [1109, 686] width 116 height 52
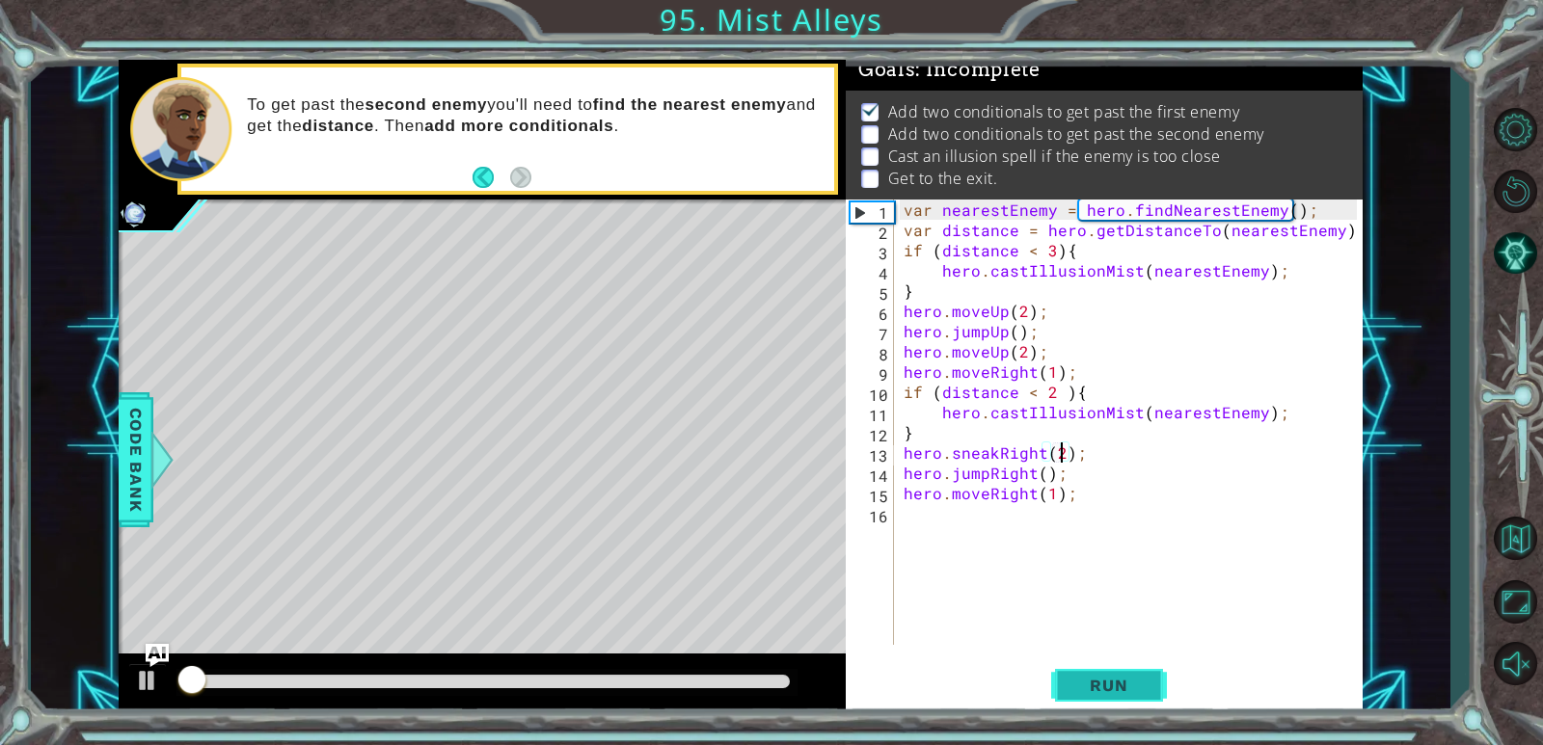
scroll to position [0, 0]
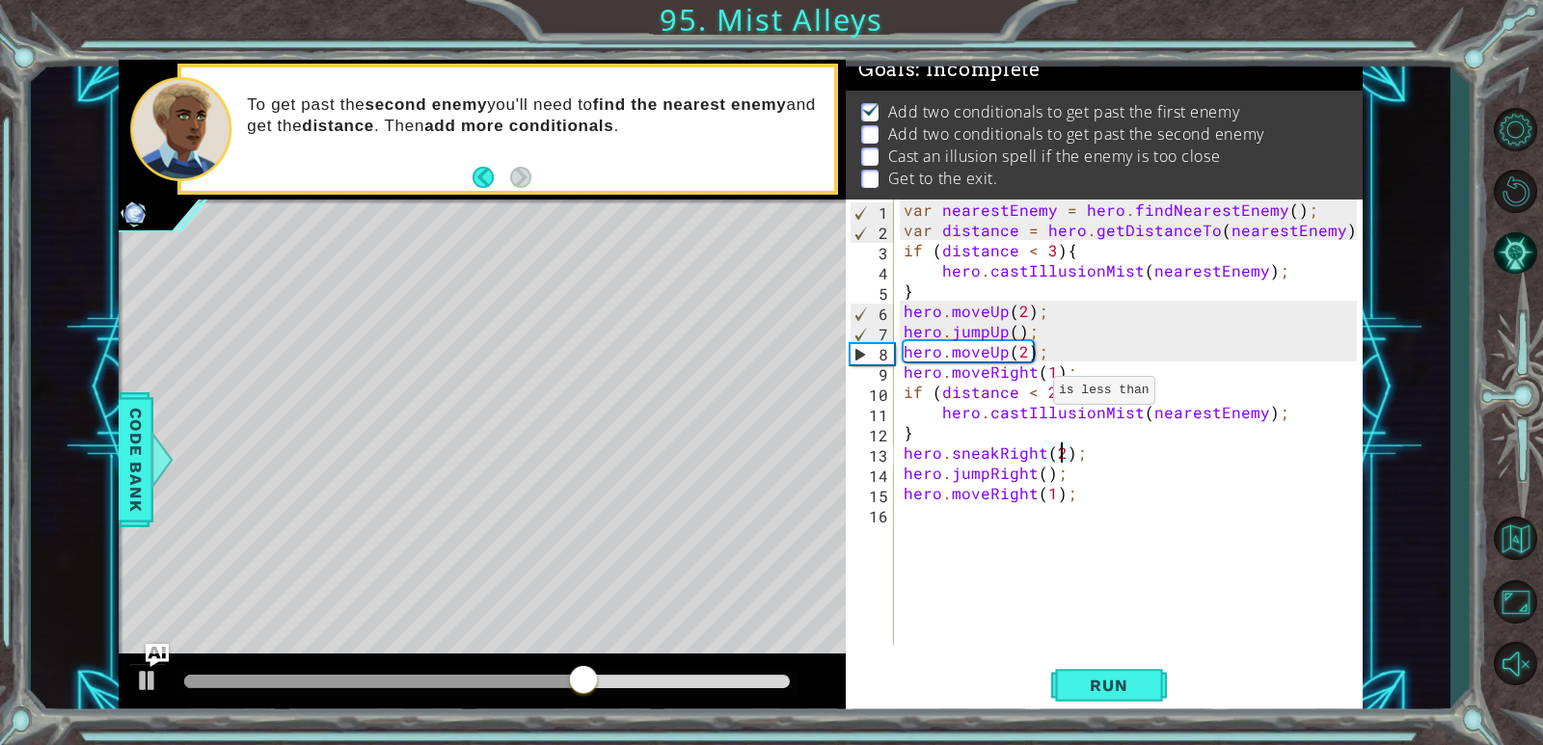
click at [996, 395] on div "var nearestEnemy = hero . findNearestEnemy ( ) ; var distance = hero . getDista…" at bounding box center [1133, 443] width 467 height 486
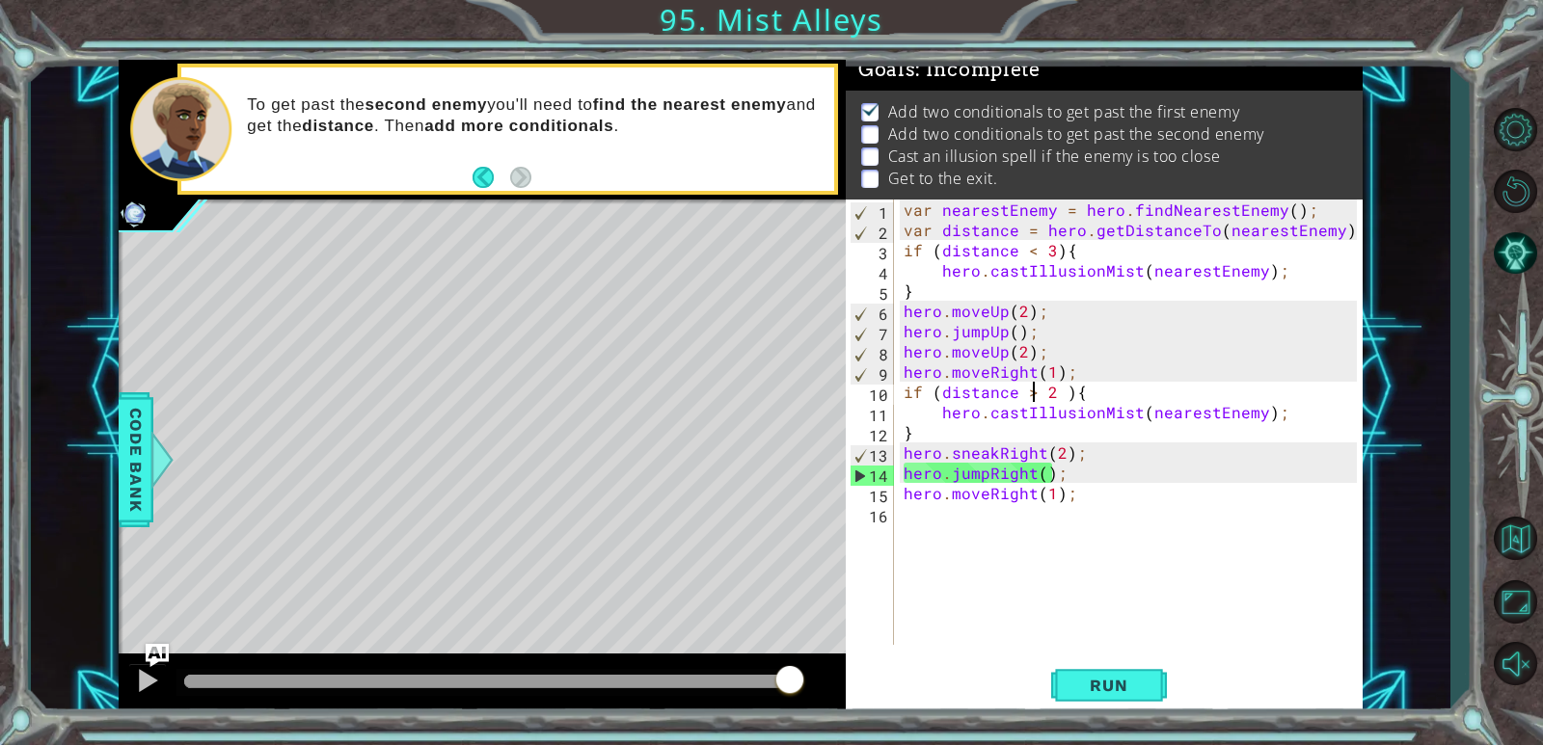
scroll to position [0, 8]
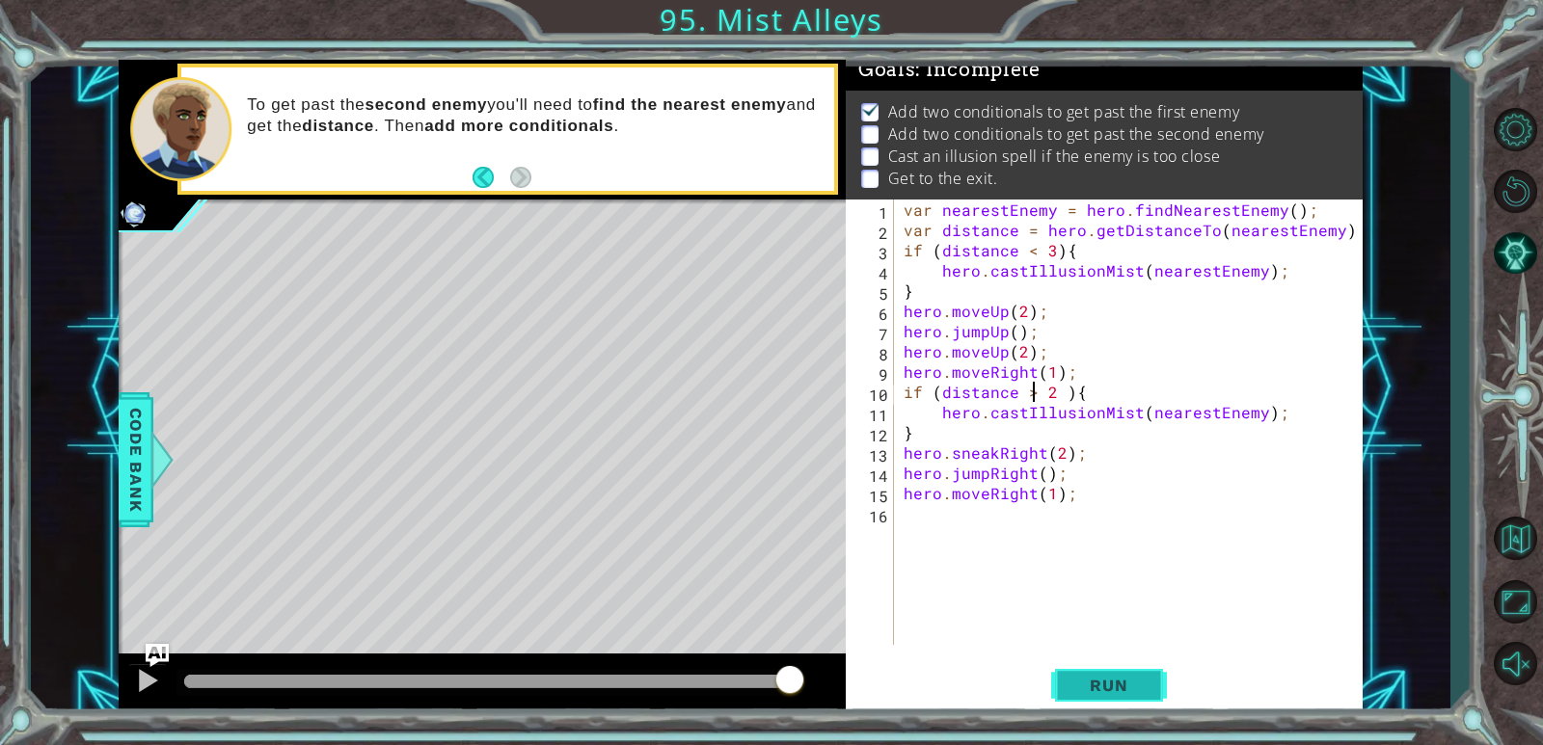
click at [996, 679] on span "Run" at bounding box center [1108, 685] width 76 height 19
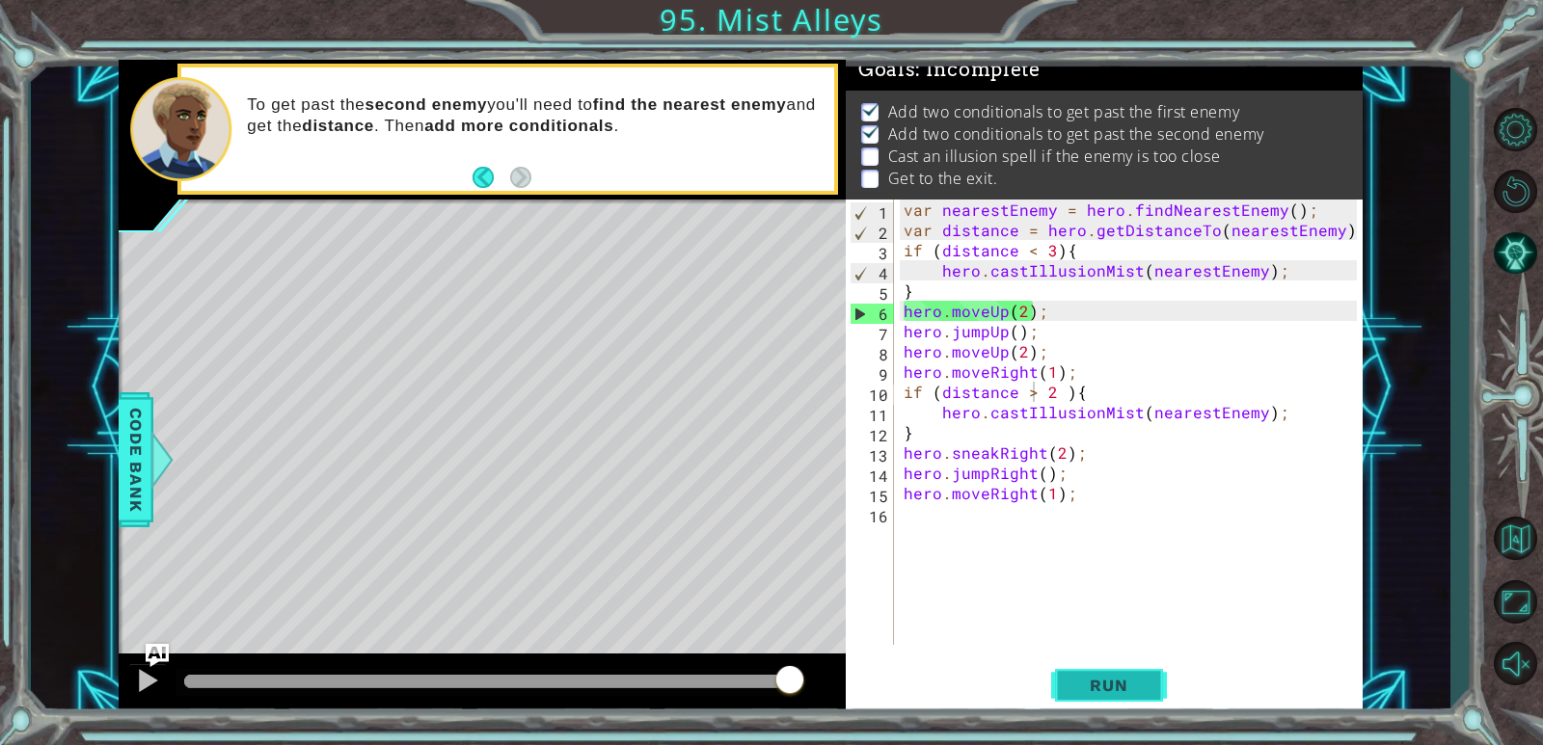
click at [996, 679] on span "Run" at bounding box center [1108, 685] width 76 height 19
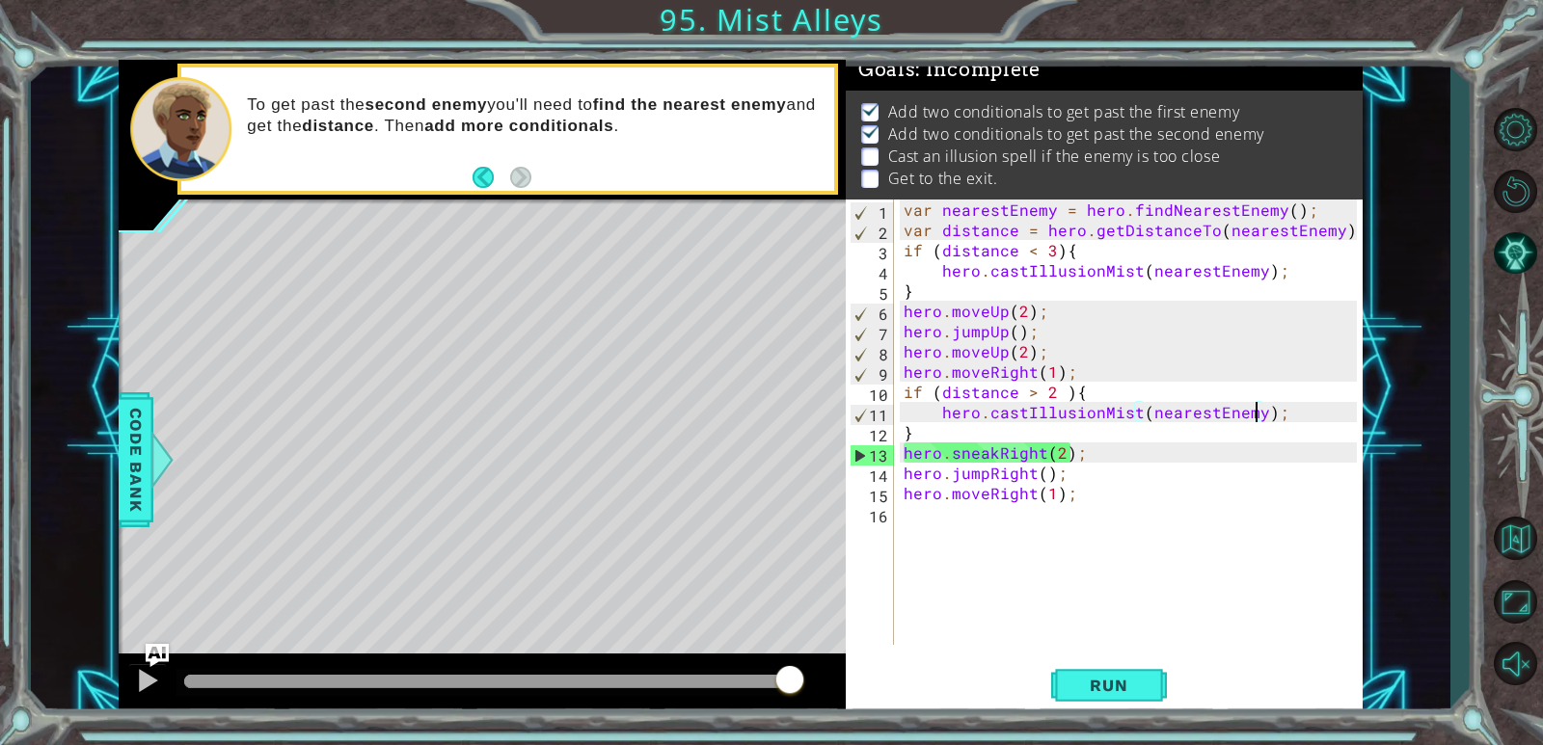
click at [996, 416] on div "var nearestEnemy = hero . findNearestEnemy ( ) ; var distance = hero . getDista…" at bounding box center [1133, 443] width 467 height 486
click at [996, 412] on div "var nearestEnemy = hero . findNearestEnemy ( ) ; var distance = hero . getDista…" at bounding box center [1133, 443] width 467 height 486
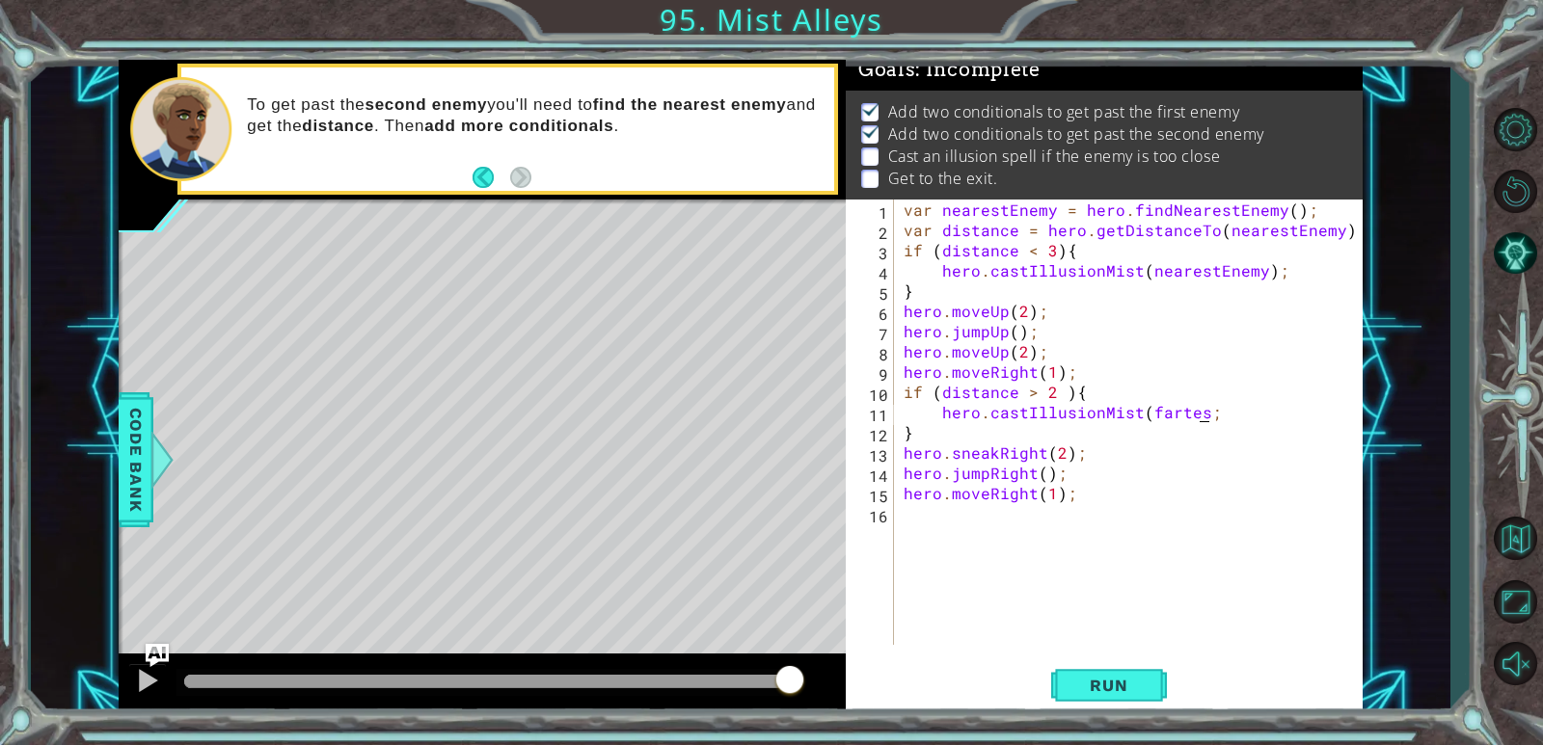
scroll to position [0, 18]
type textarea "hero.castIllusionMist(f"
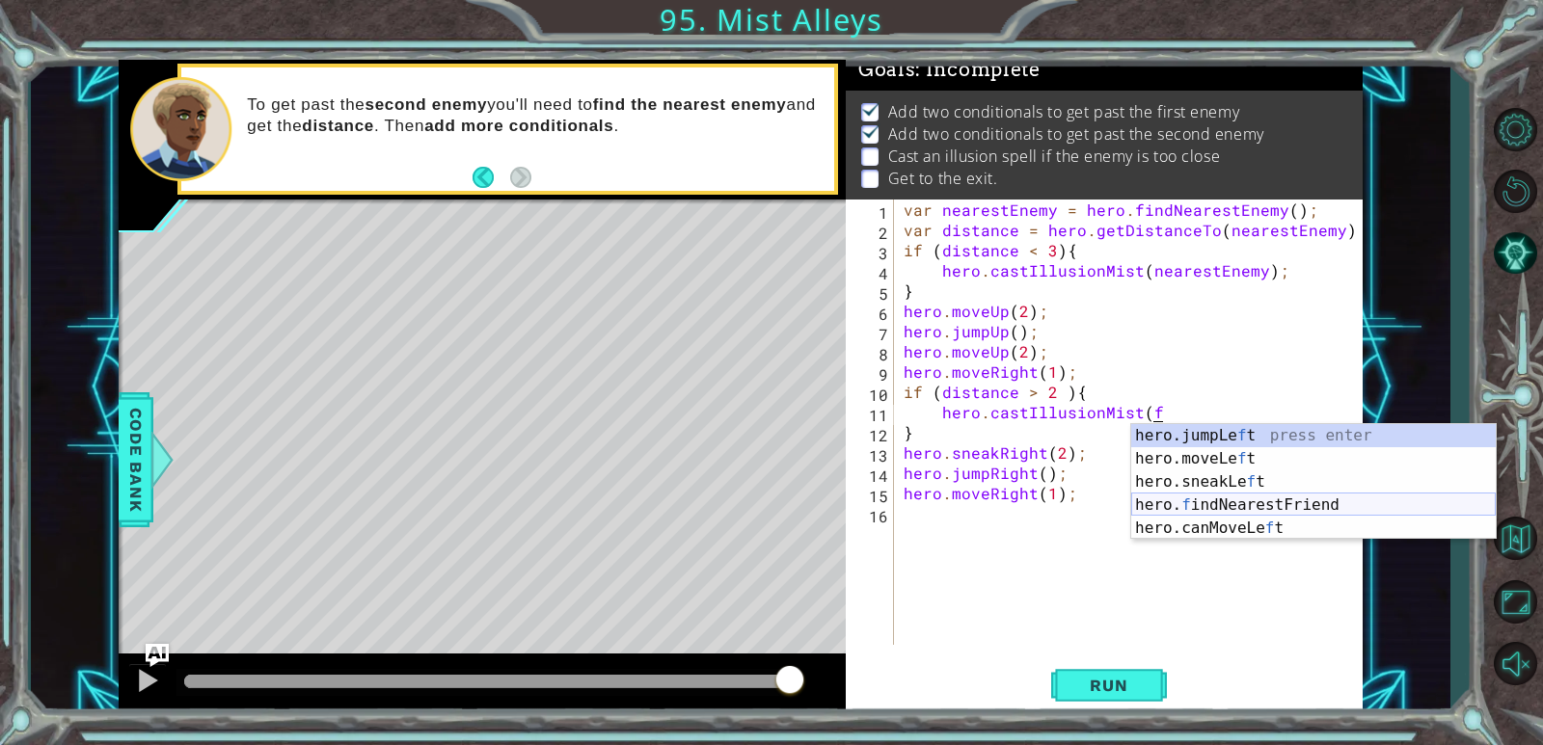
click at [996, 496] on div "hero.jumpLe f t press enter hero.moveLe f t press enter hero.sneakLe f t press …" at bounding box center [1313, 505] width 364 height 162
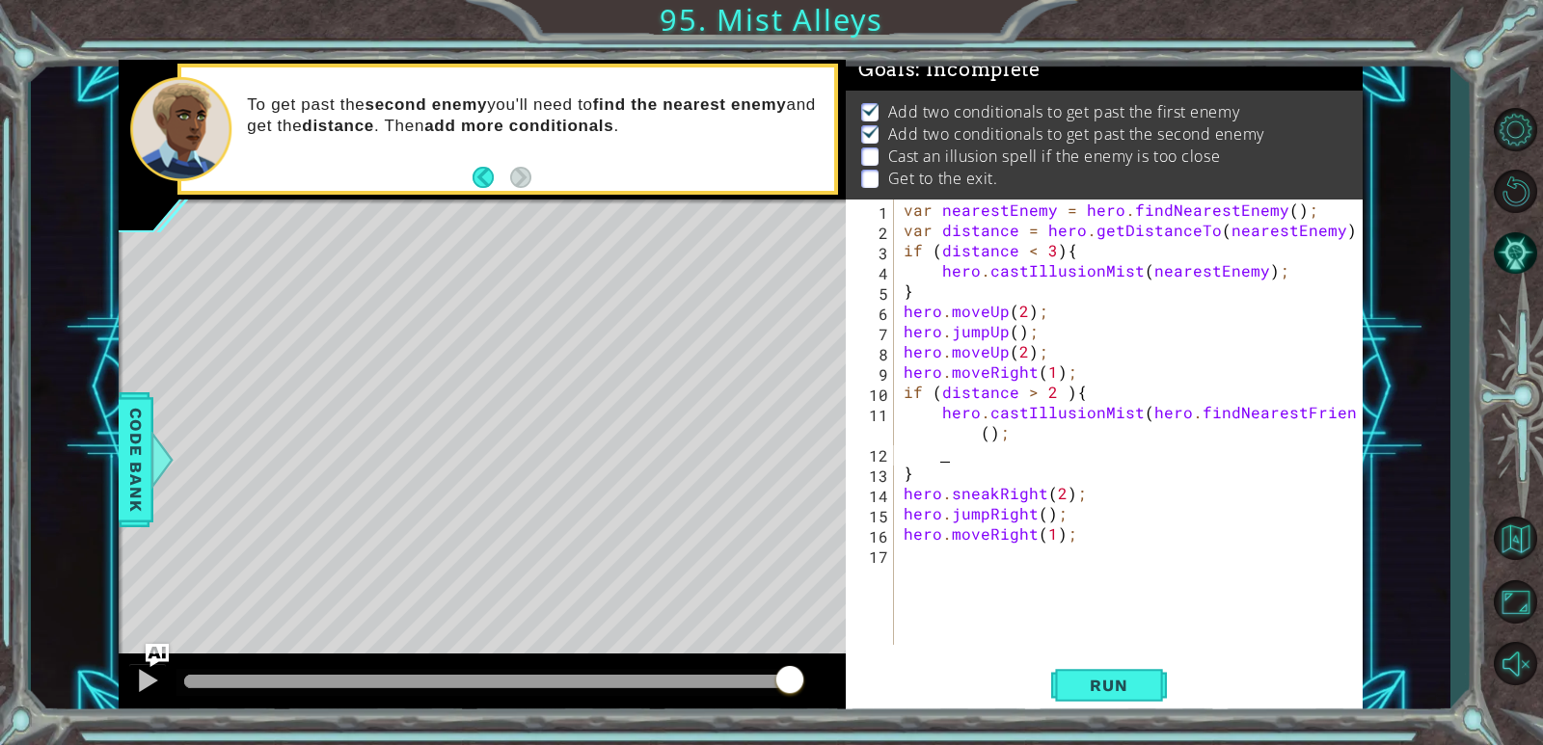
scroll to position [0, 1]
click at [996, 460] on div "var nearestEnemy = hero . findNearestEnemy ( ) ; var distance = hero . getDista…" at bounding box center [1133, 443] width 467 height 486
click at [996, 410] on div "var nearestEnemy = hero . findNearestEnemy ( ) ; var distance = hero . getDista…" at bounding box center [1133, 443] width 467 height 486
click at [996, 432] on div "var nearestEnemy = hero . findNearestEnemy ( ) ; var distance = hero . getDista…" at bounding box center [1133, 443] width 467 height 486
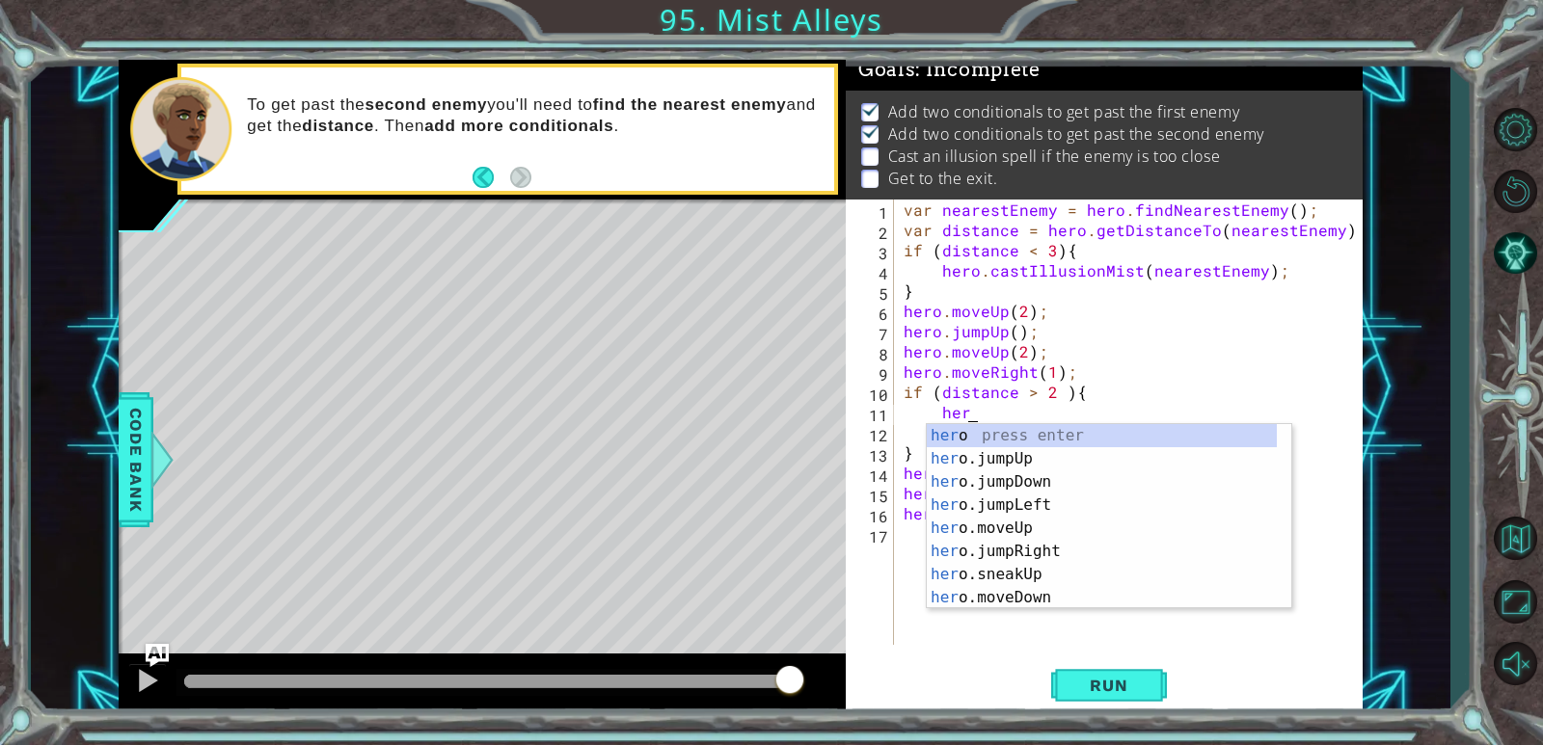
type textarea "h"
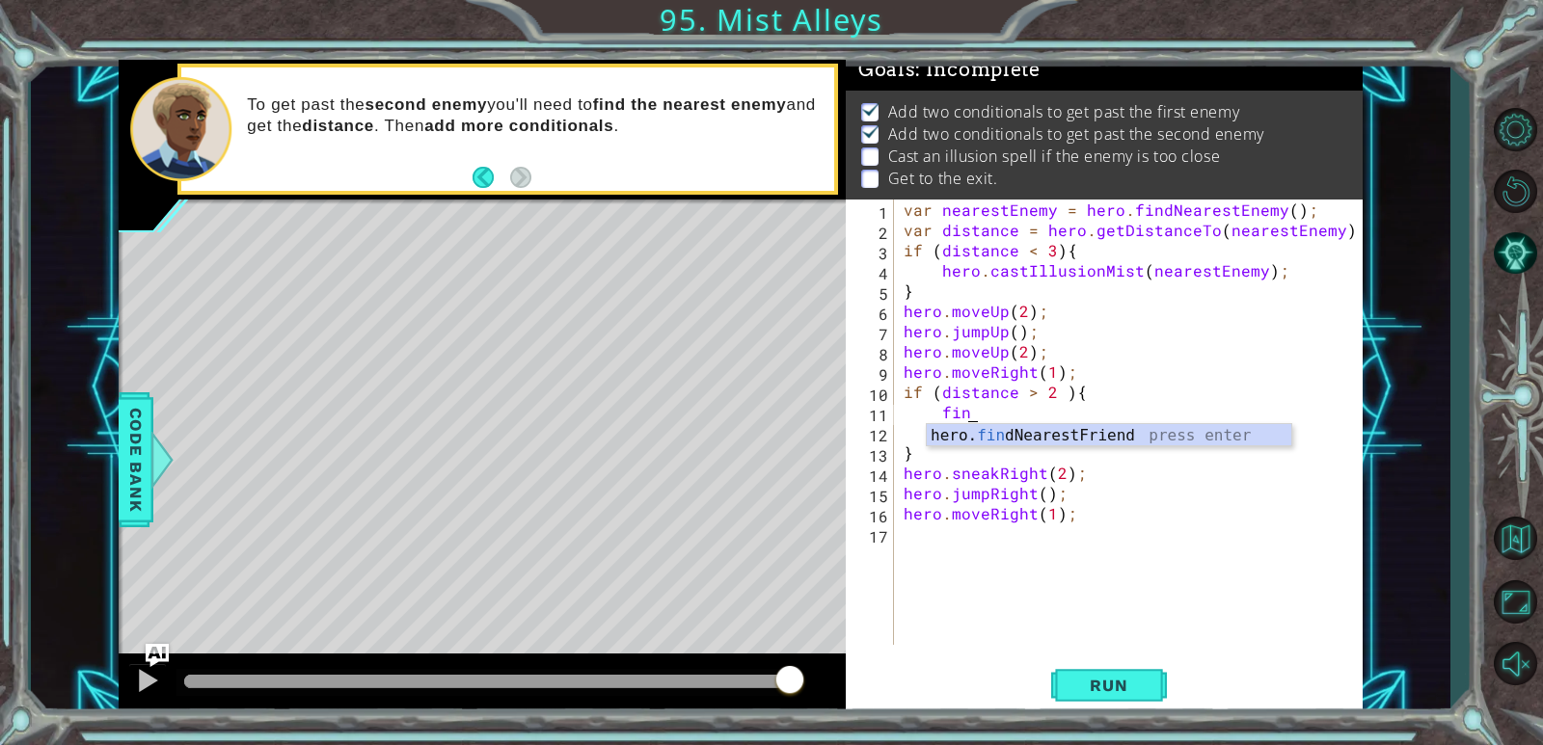
scroll to position [0, 3]
type textarea "find"
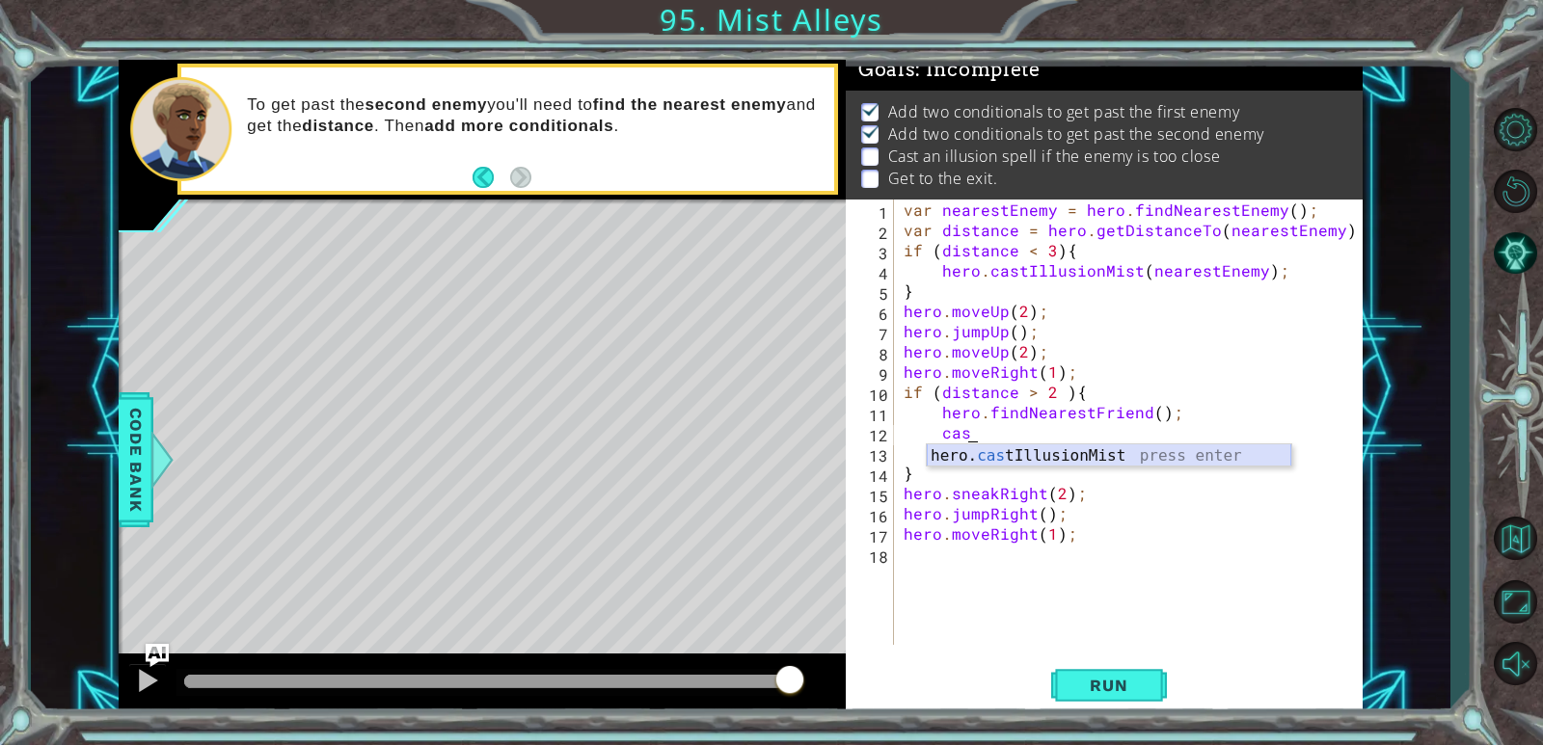
click at [977, 450] on div "hero. cas tIllusionMist press enter" at bounding box center [1109, 479] width 364 height 69
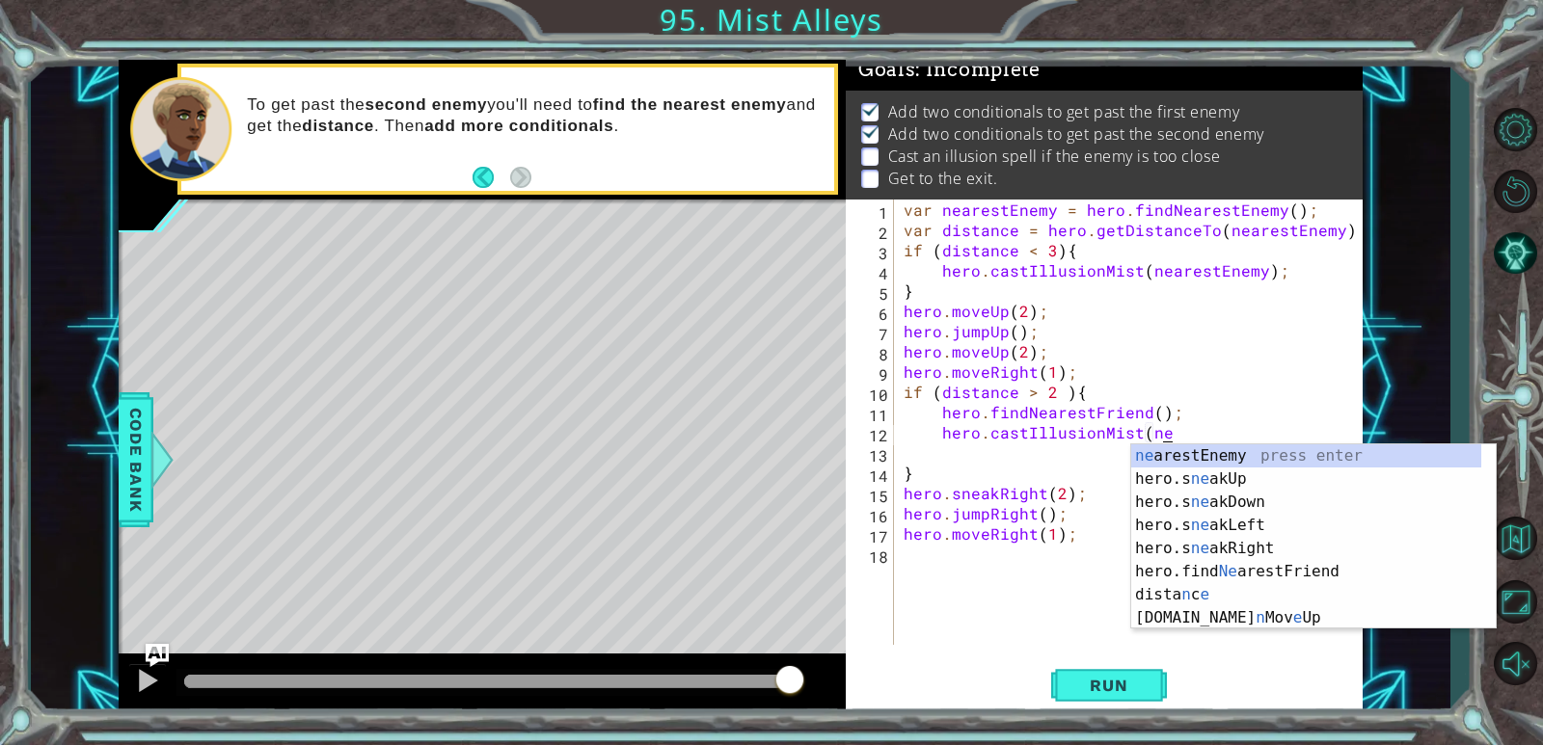
scroll to position [0, 16]
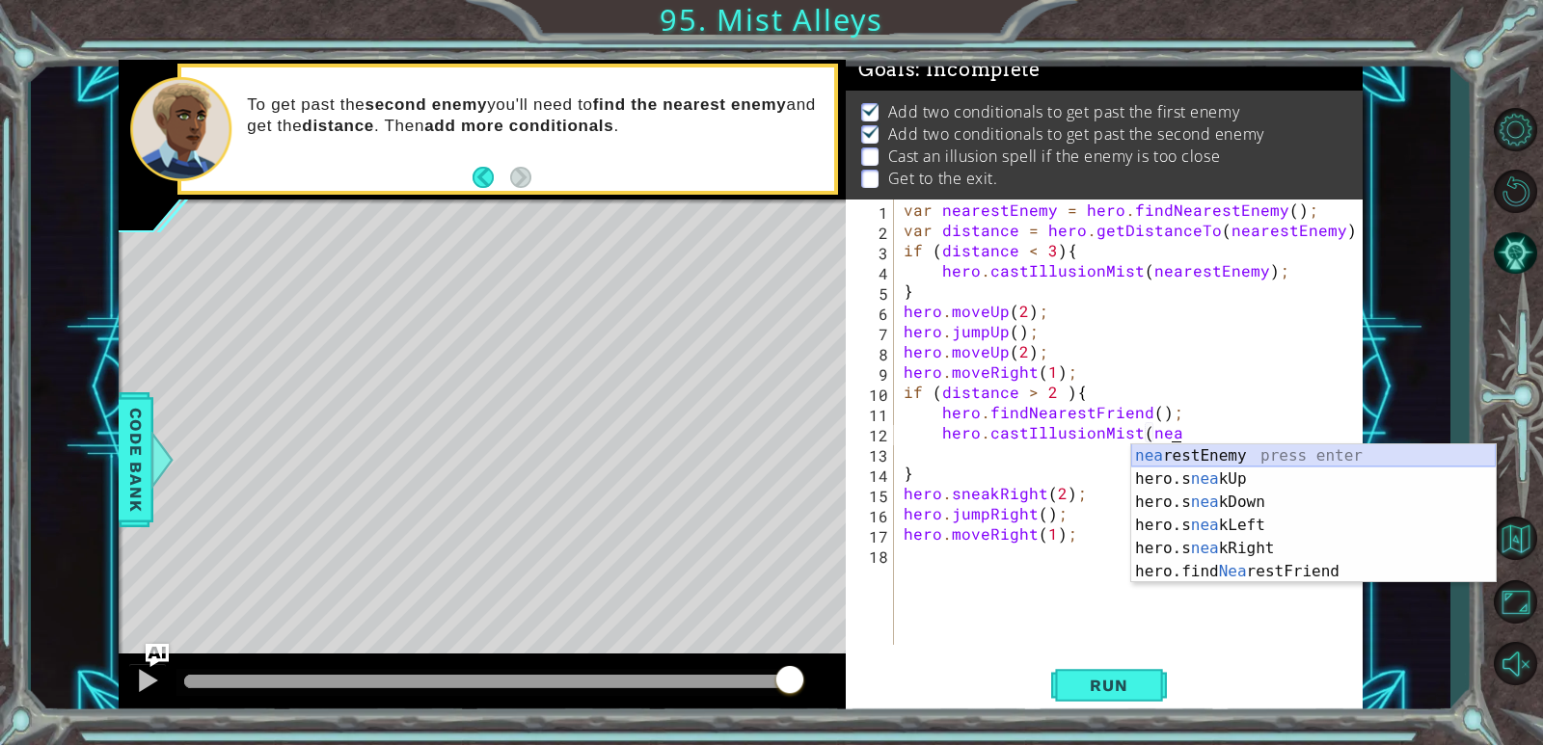
click at [996, 451] on div "nea restEnemy press enter hero.s nea kUp press enter hero.s nea kDown press ent…" at bounding box center [1313, 537] width 364 height 185
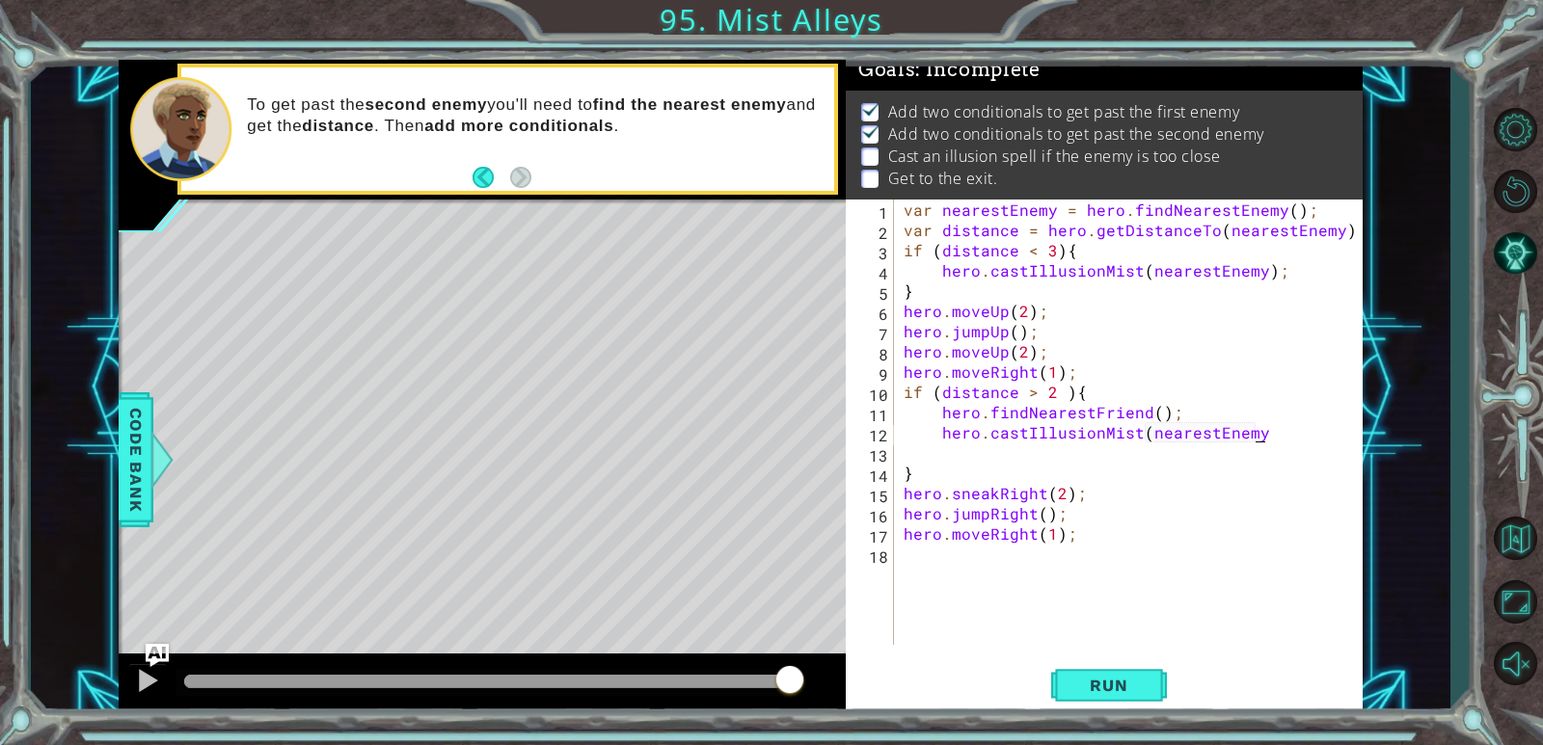
click at [996, 408] on div "var nearestEnemy = hero . findNearestEnemy ( ) ; var distance = hero . getDista…" at bounding box center [1133, 443] width 467 height 486
click at [996, 434] on div "var nearestEnemy = hero . findNearestEnemy ( ) ; var distance = hero . getDista…" at bounding box center [1133, 443] width 467 height 486
click at [996, 687] on span "Run" at bounding box center [1108, 685] width 76 height 19
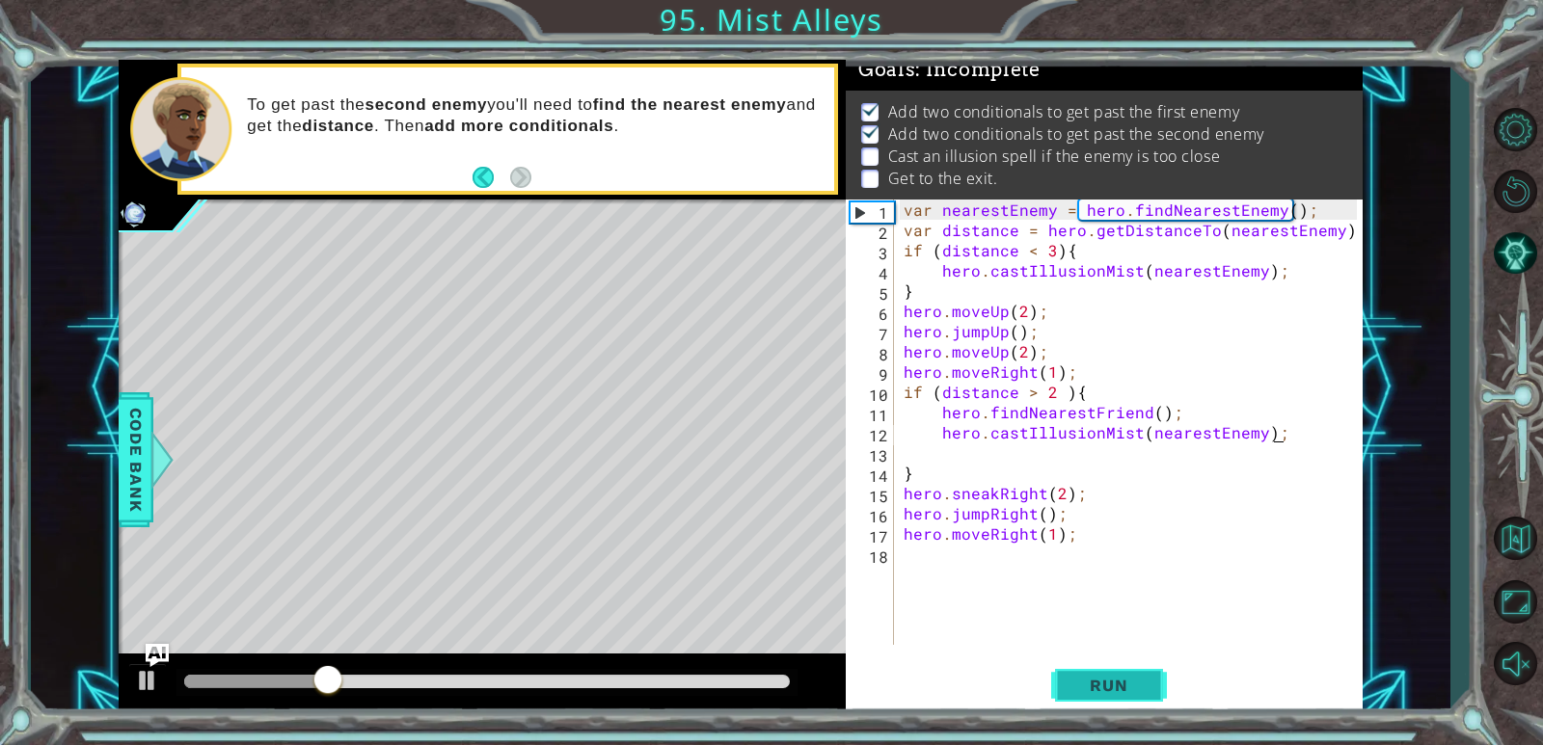
click at [996, 692] on span "Run" at bounding box center [1108, 685] width 76 height 19
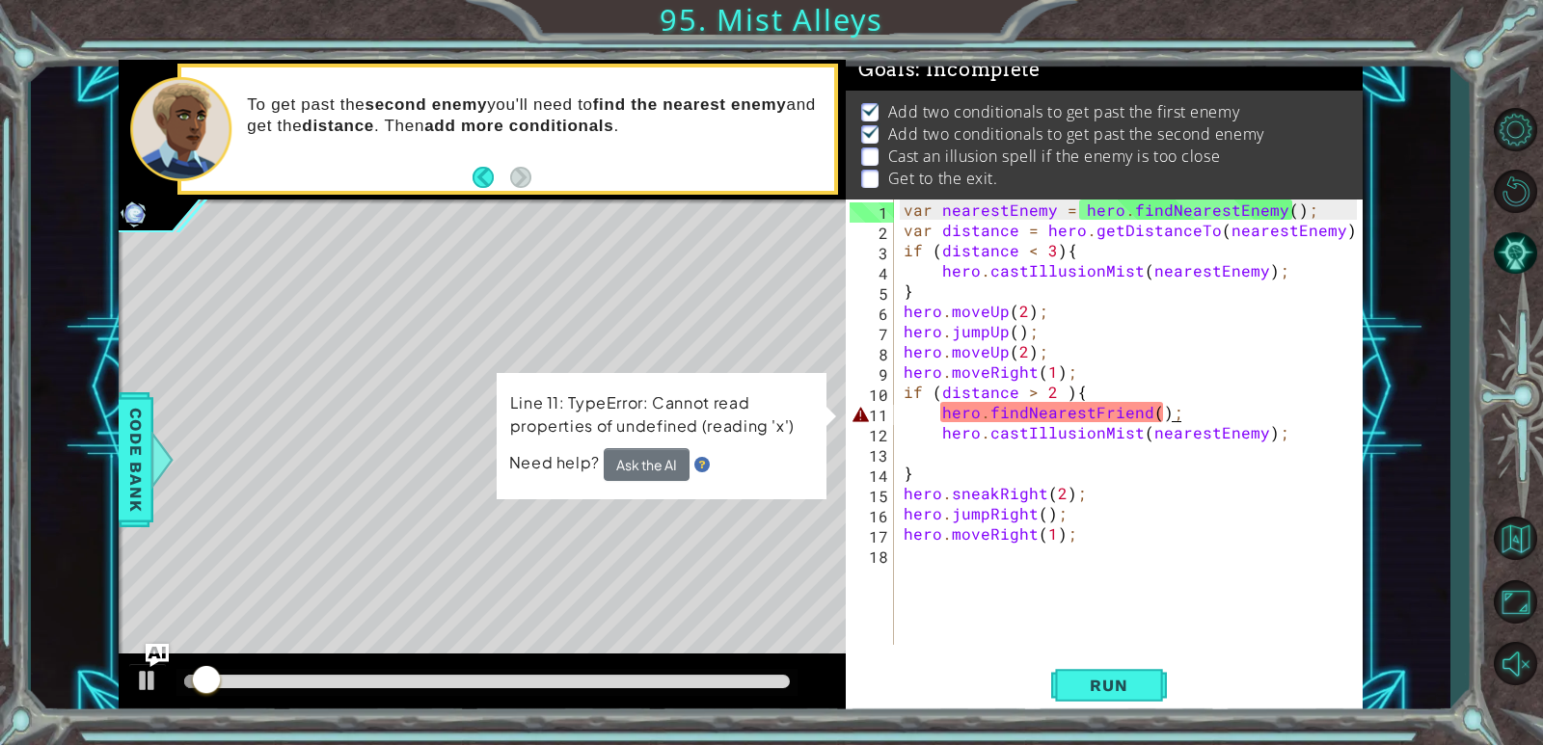
click at [996, 404] on div "var nearestEnemy = hero . findNearestEnemy ( ) ; var distance = hero . getDista…" at bounding box center [1133, 443] width 467 height 486
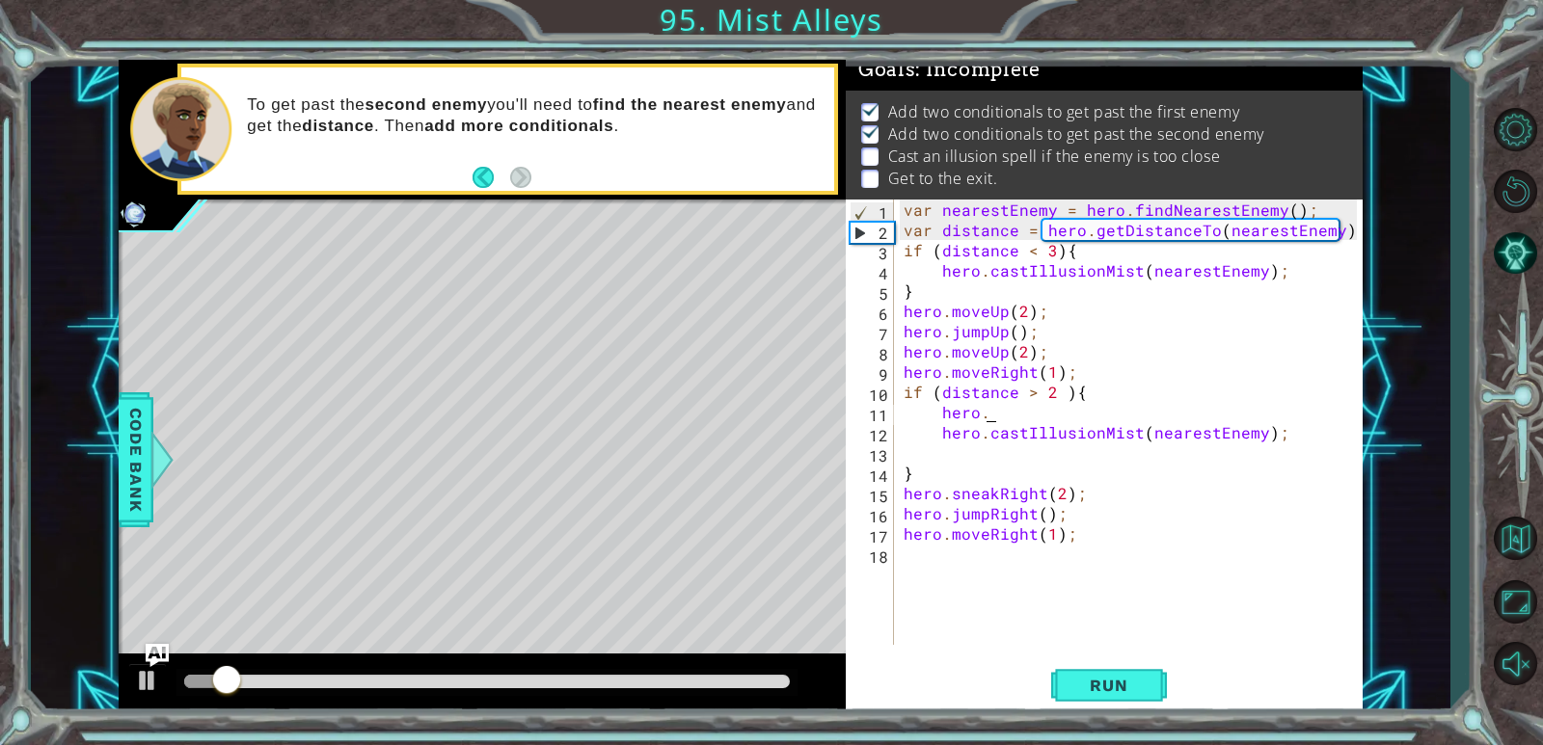
type textarea "hero"
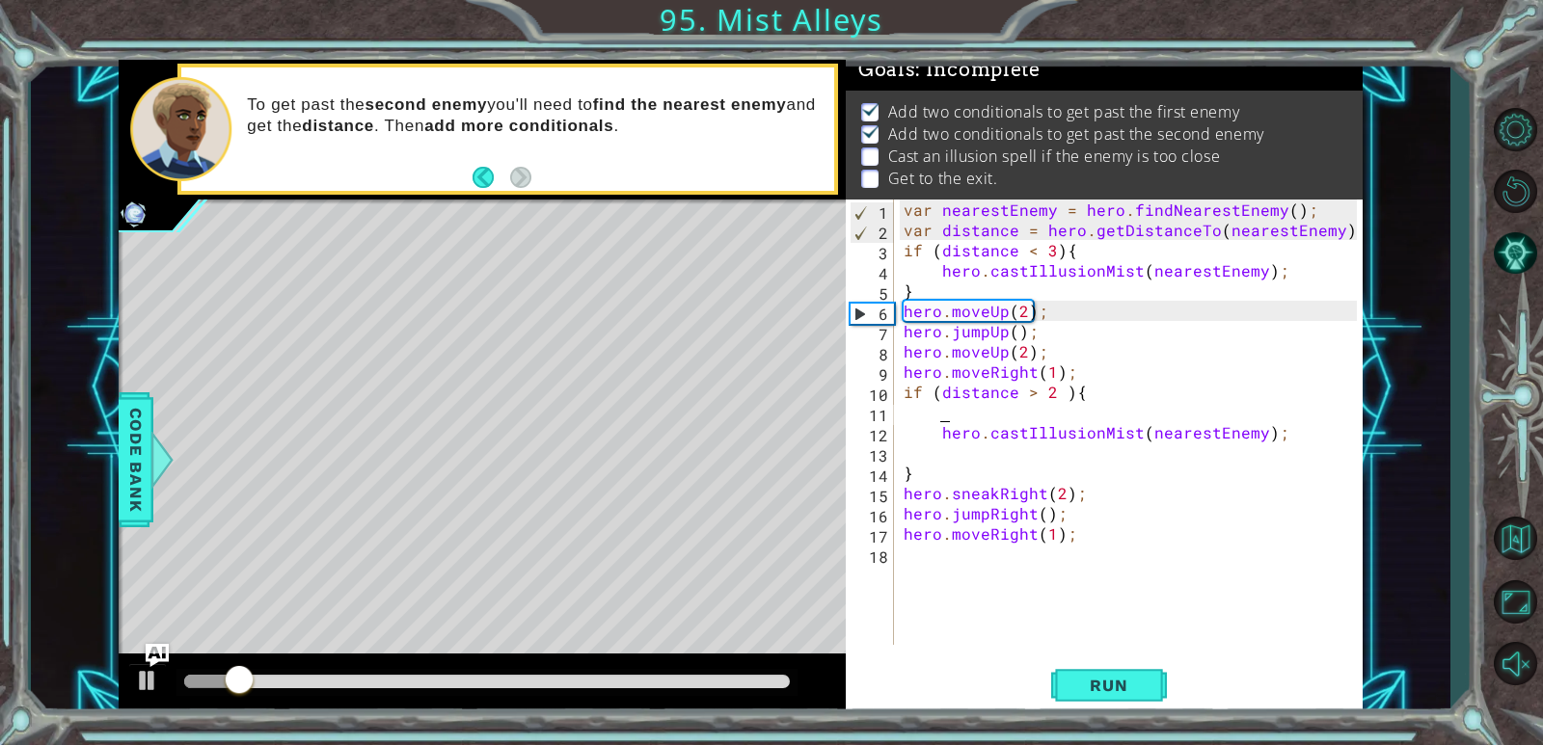
scroll to position [0, 0]
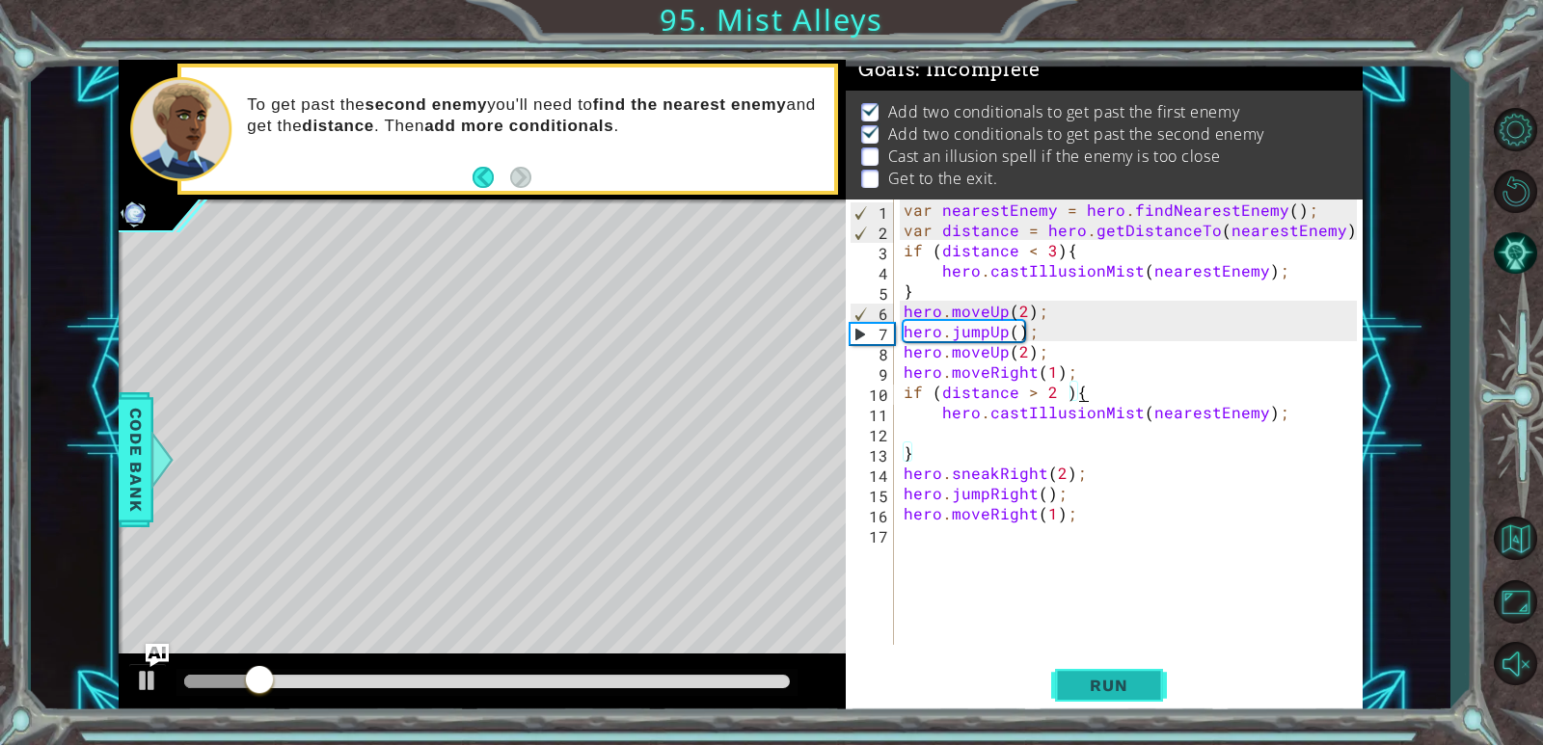
click at [996, 707] on button "Run" at bounding box center [1109, 686] width 116 height 52
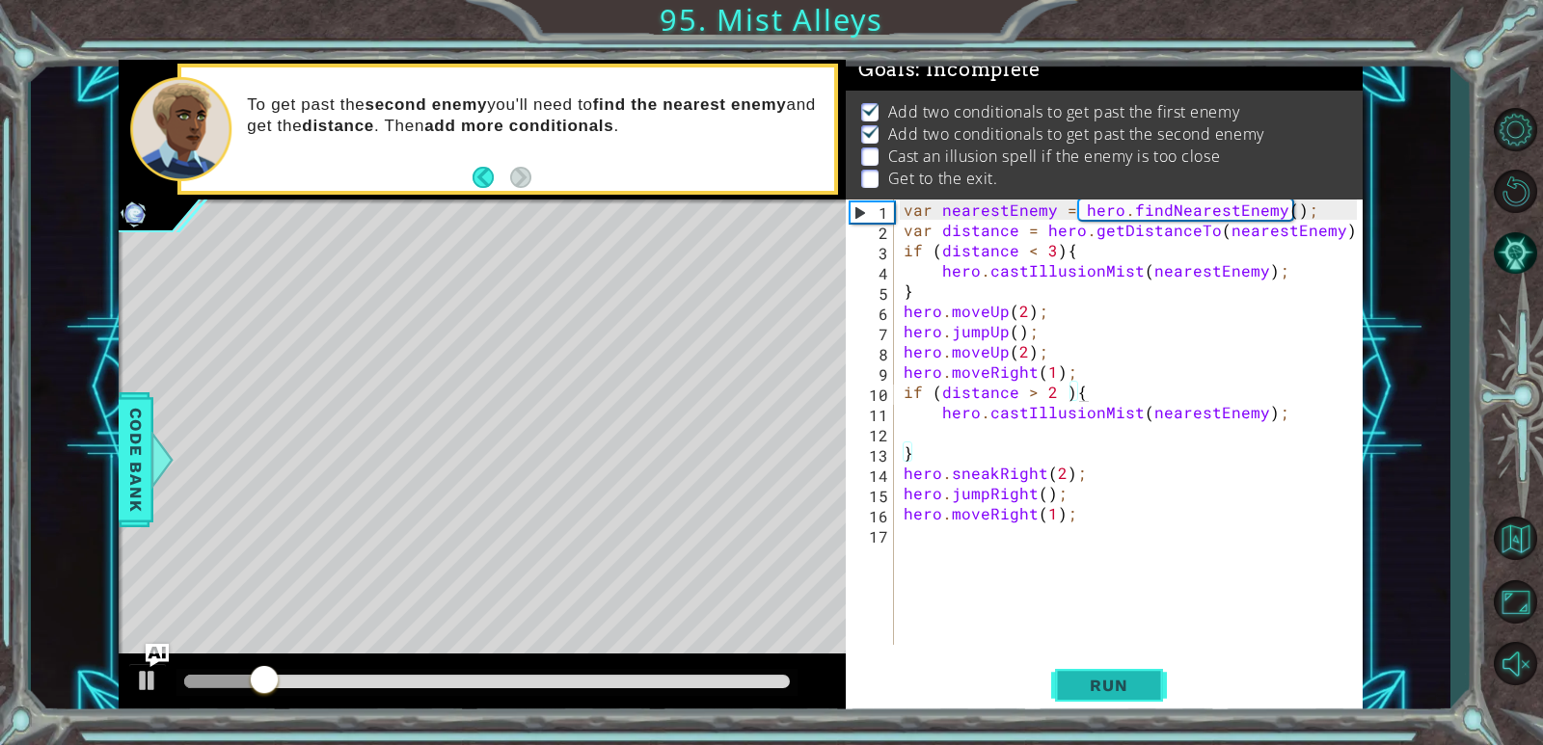
click at [996, 686] on span "Run" at bounding box center [1108, 685] width 76 height 19
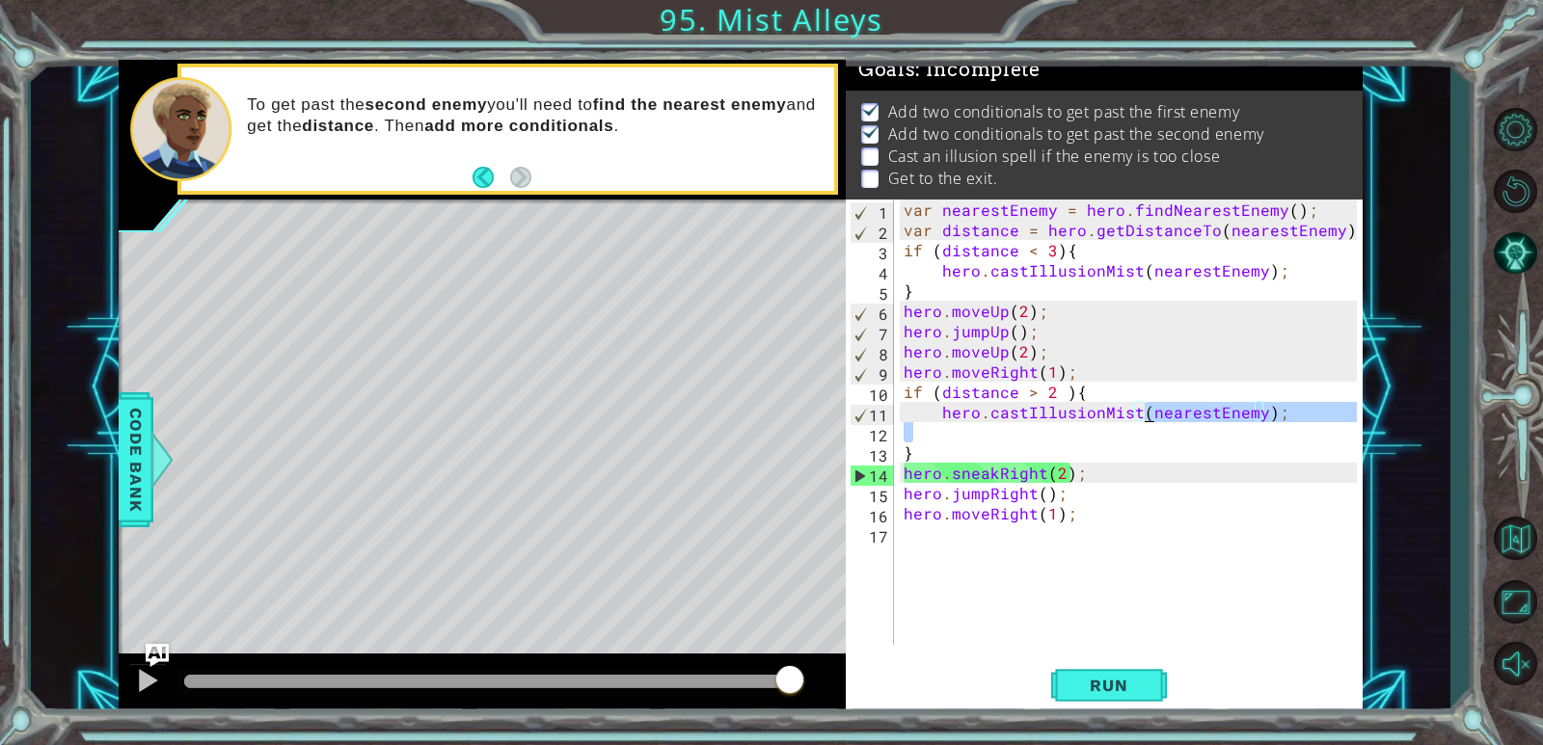
drag, startPoint x: 917, startPoint y: 422, endPoint x: 1145, endPoint y: 407, distance: 228.1
click at [996, 407] on div "var nearestEnemy = hero . findNearestEnemy ( ) ; var distance = hero . getDista…" at bounding box center [1133, 443] width 467 height 486
click at [996, 407] on div "var nearestEnemy = hero . findNearestEnemy ( ) ; var distance = hero . getDista…" at bounding box center [1128, 422] width 457 height 445
click at [996, 396] on div "var nearestEnemy = hero . findNearestEnemy ( ) ; var distance = hero . getDista…" at bounding box center [1133, 443] width 467 height 486
click at [996, 674] on button "Run" at bounding box center [1109, 686] width 116 height 52
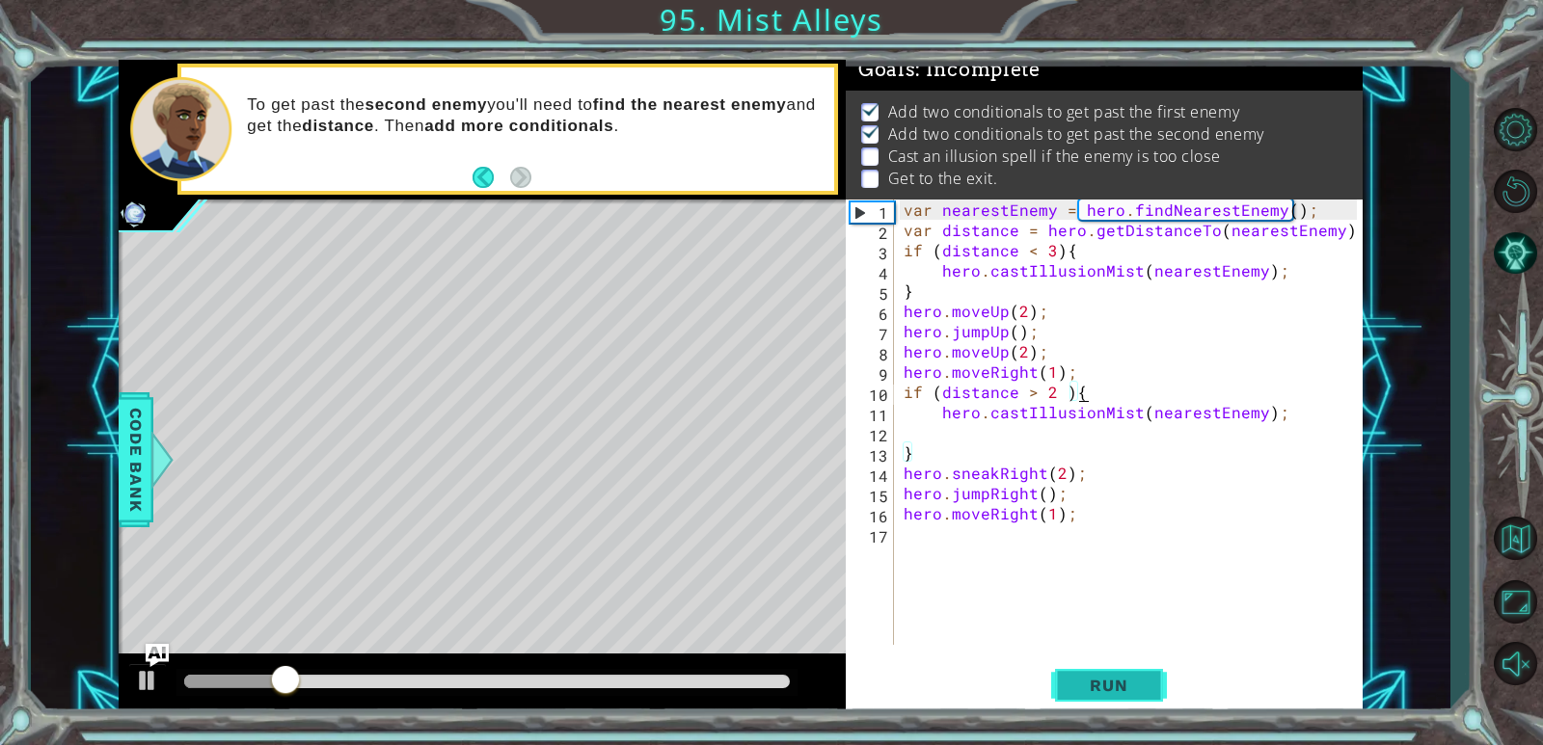
click at [996, 663] on button "Run" at bounding box center [1109, 686] width 116 height 52
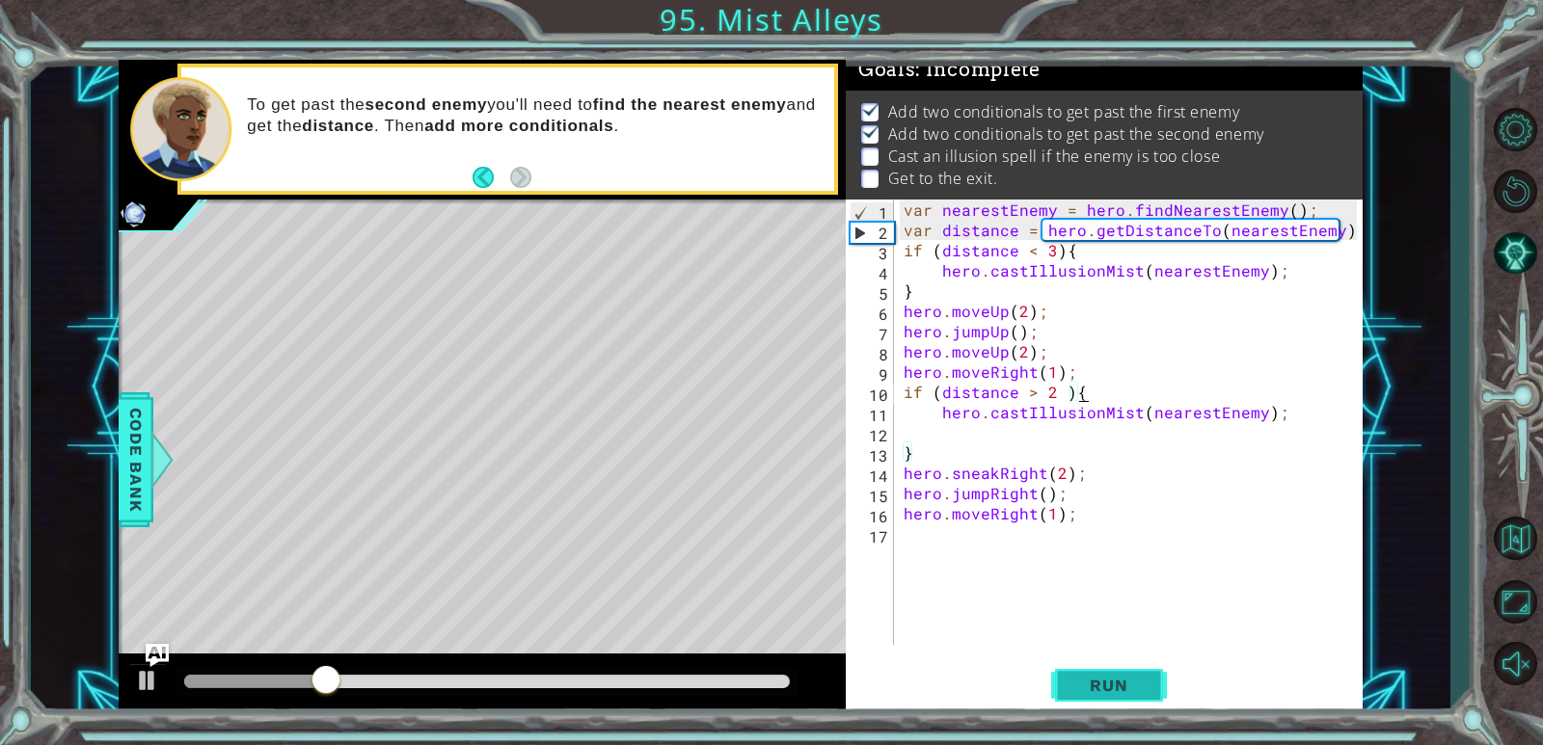
click at [996, 665] on button "Run" at bounding box center [1109, 686] width 116 height 52
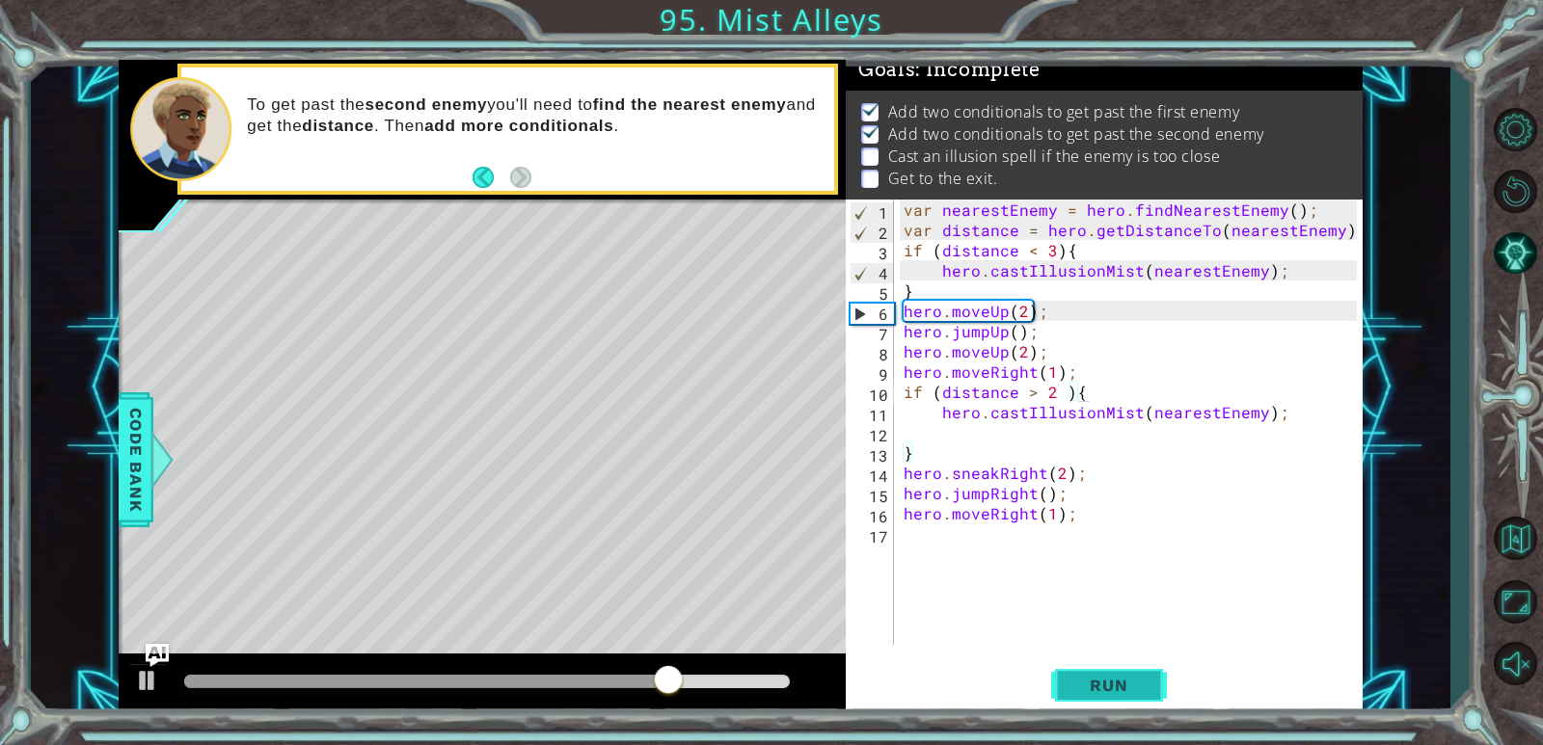
click at [996, 687] on button "Run" at bounding box center [1109, 686] width 116 height 52
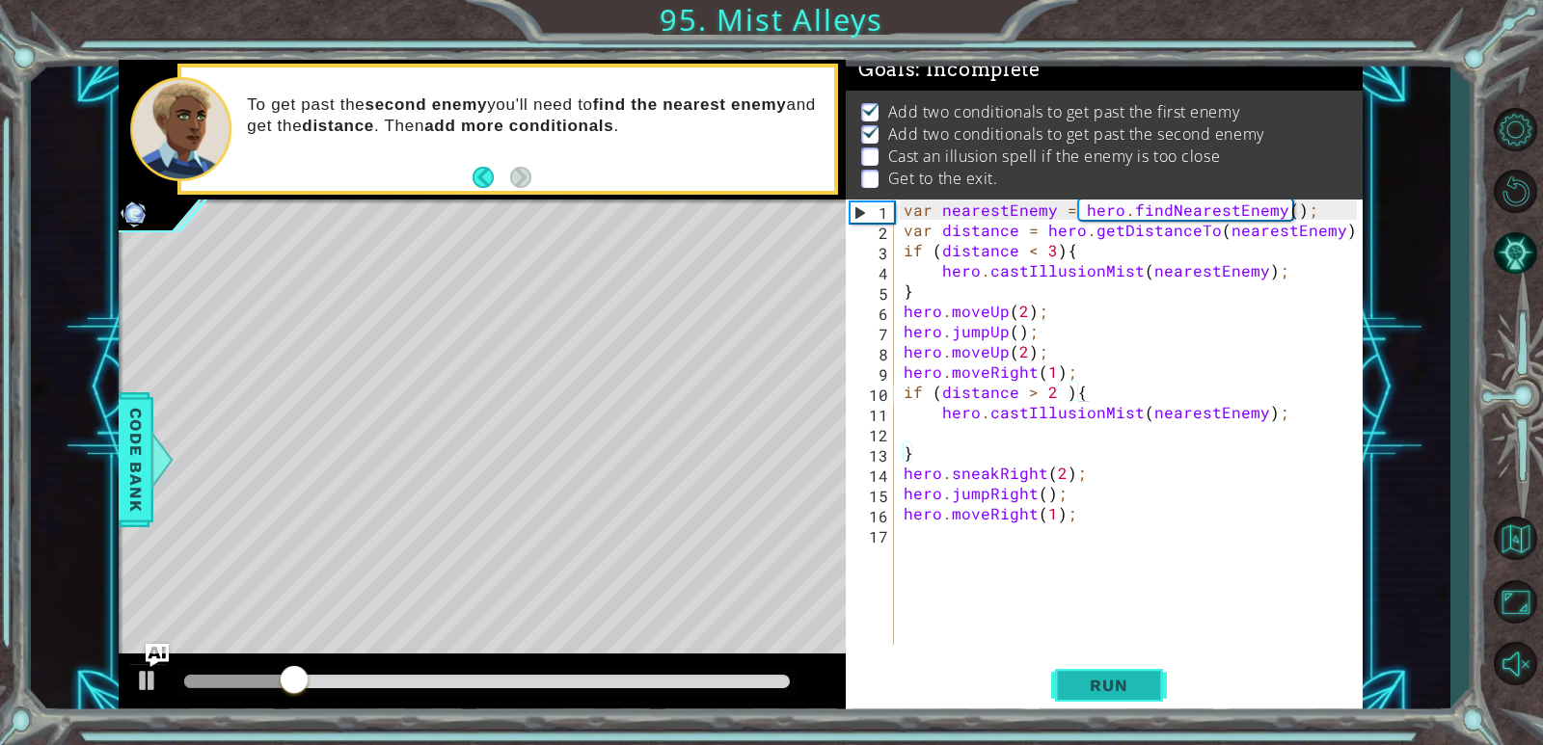
click at [996, 687] on button "Run" at bounding box center [1109, 686] width 116 height 52
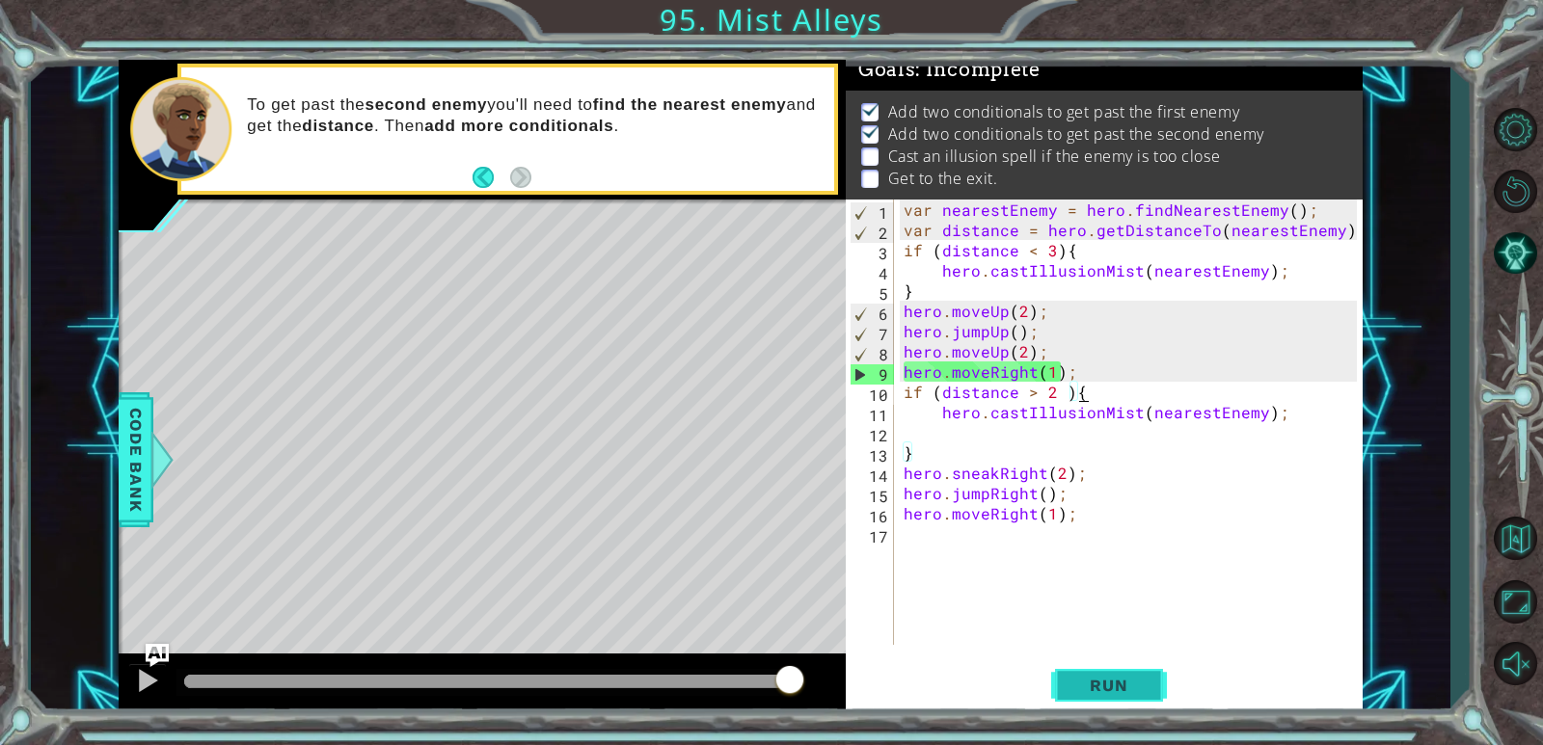
click at [996, 692] on button "Run" at bounding box center [1109, 686] width 116 height 52
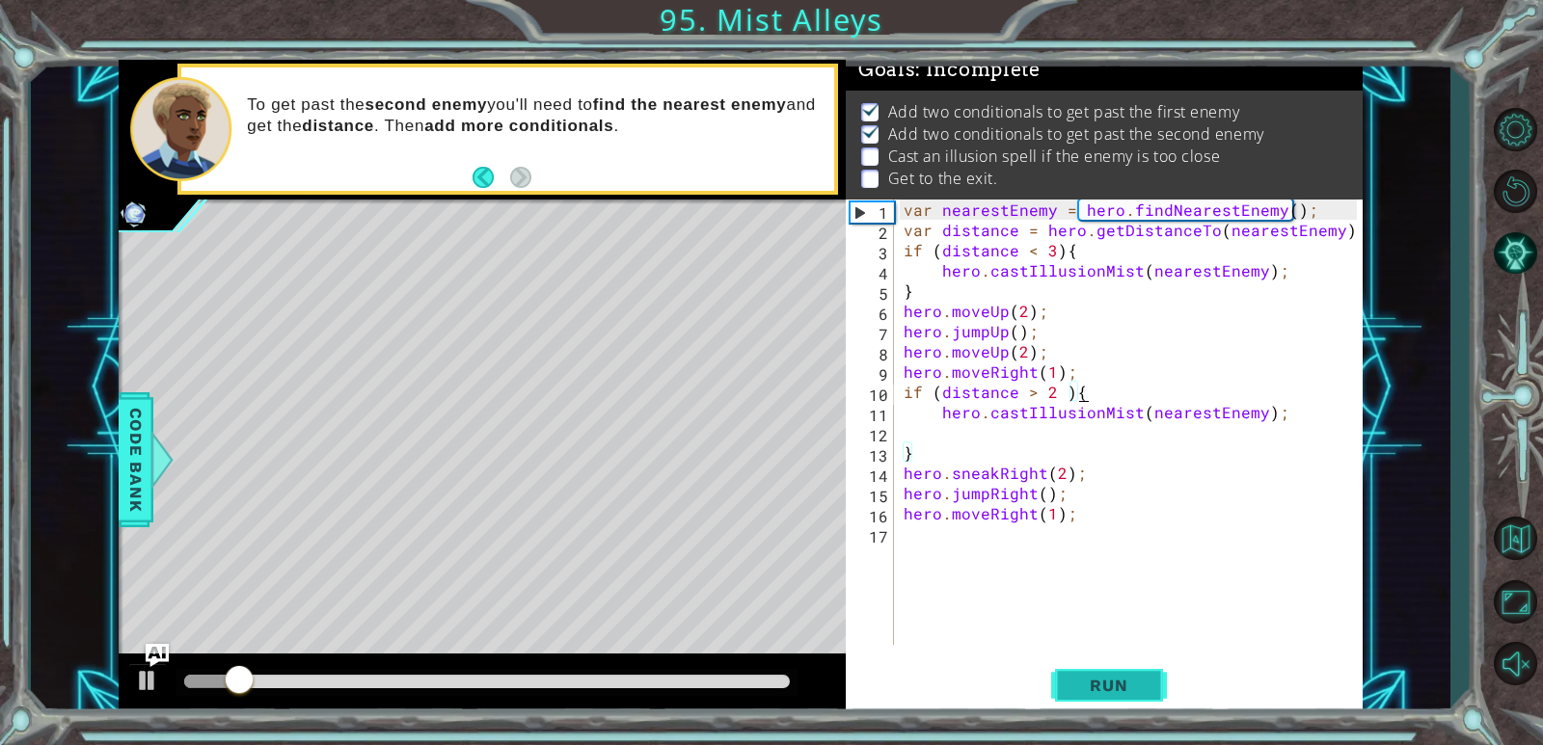
click at [996, 693] on button "Run" at bounding box center [1109, 686] width 116 height 52
click at [996, 682] on span "Run" at bounding box center [1108, 685] width 76 height 19
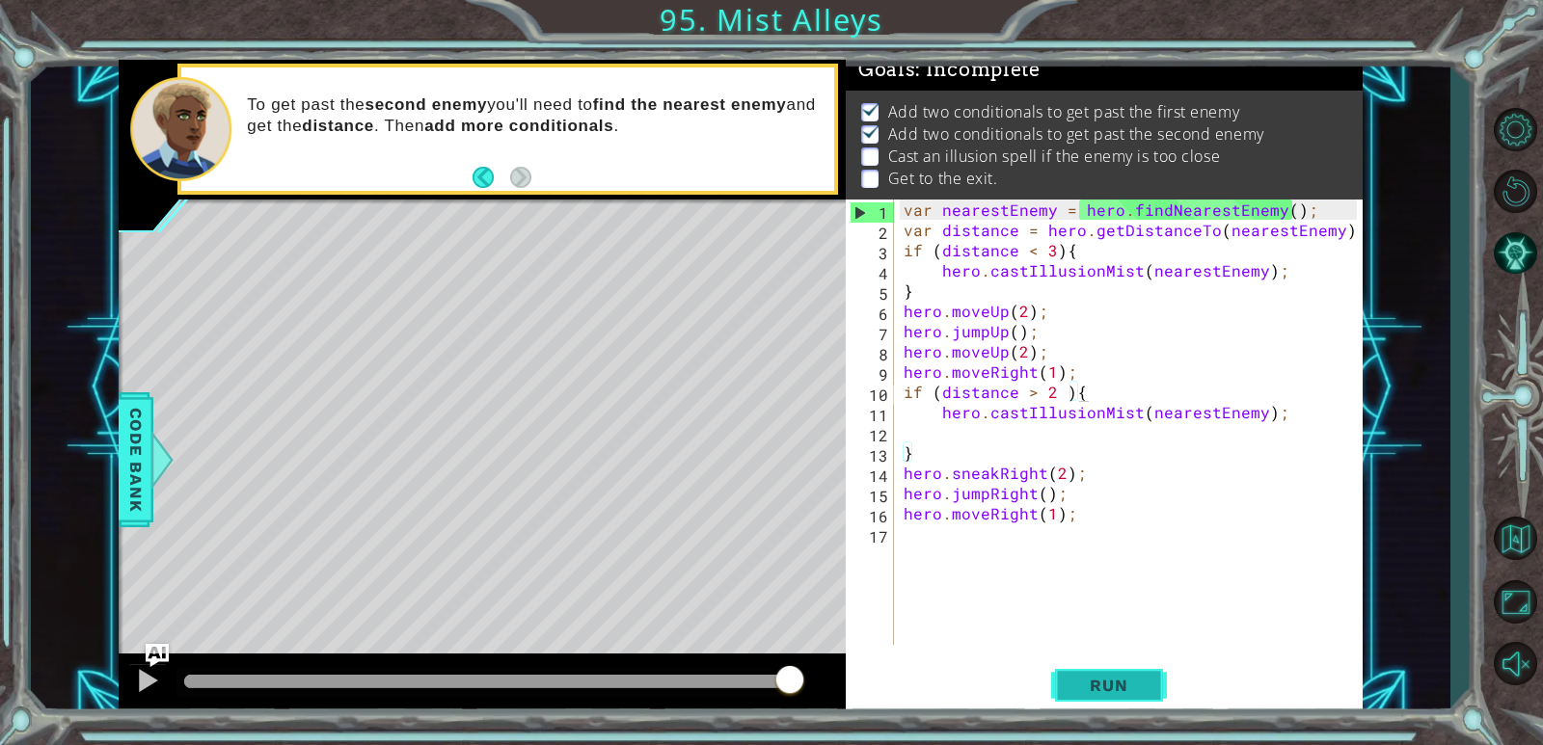
click at [996, 699] on button "Run" at bounding box center [1109, 686] width 116 height 52
click at [996, 312] on div "var nearestEnemy = hero . findNearestEnemy ( ) ; var distance = hero . getDista…" at bounding box center [1133, 443] width 467 height 486
click at [996, 274] on div "var nearestEnemy = hero . findNearestEnemy ( ) ; var distance = hero . getDista…" at bounding box center [1133, 443] width 467 height 486
type textarea "hero.castIllusionMist(nearestEnemy);"
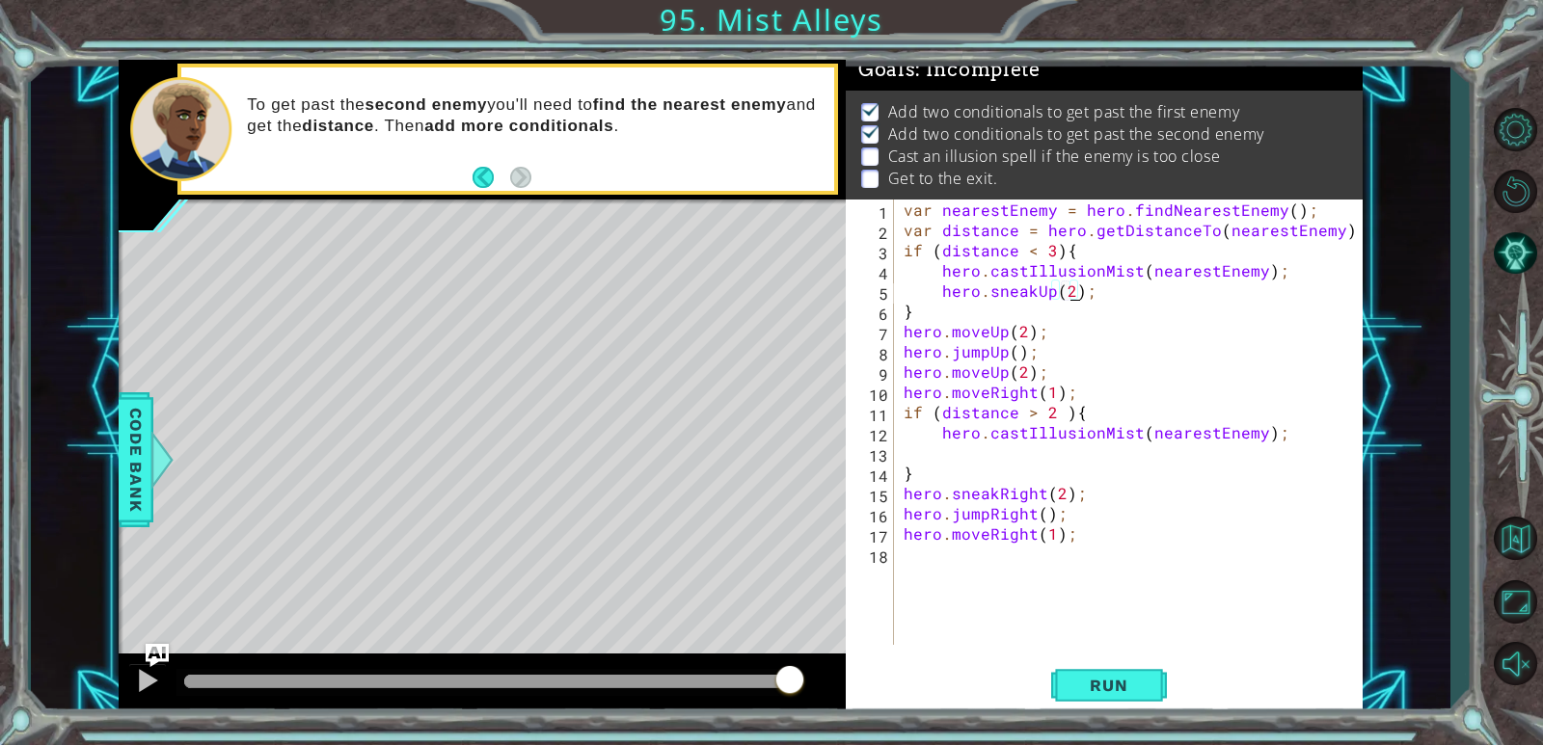
scroll to position [0, 10]
drag, startPoint x: 1049, startPoint y: 328, endPoint x: 892, endPoint y: 337, distance: 157.5
click at [892, 337] on div "hero.sneakUp(2); 1 2 3 4 5 6 7 8 9 10 11 12 13 14 15 16 17 18 var nearestEnemy …" at bounding box center [1101, 422] width 511 height 445
type textarea "hero.moveUp(2);"
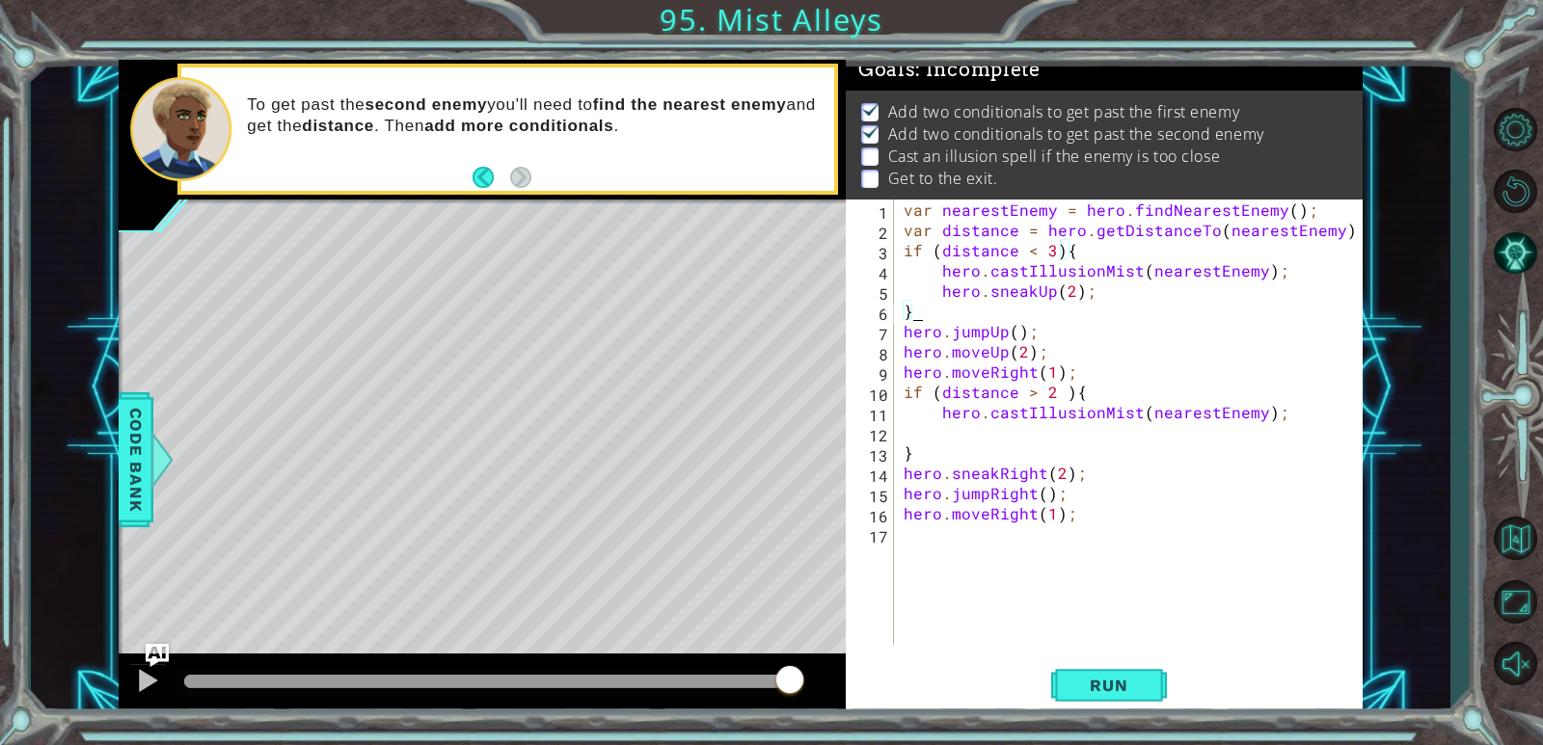
type textarea "}"
